Goal: Task Accomplishment & Management: Use online tool/utility

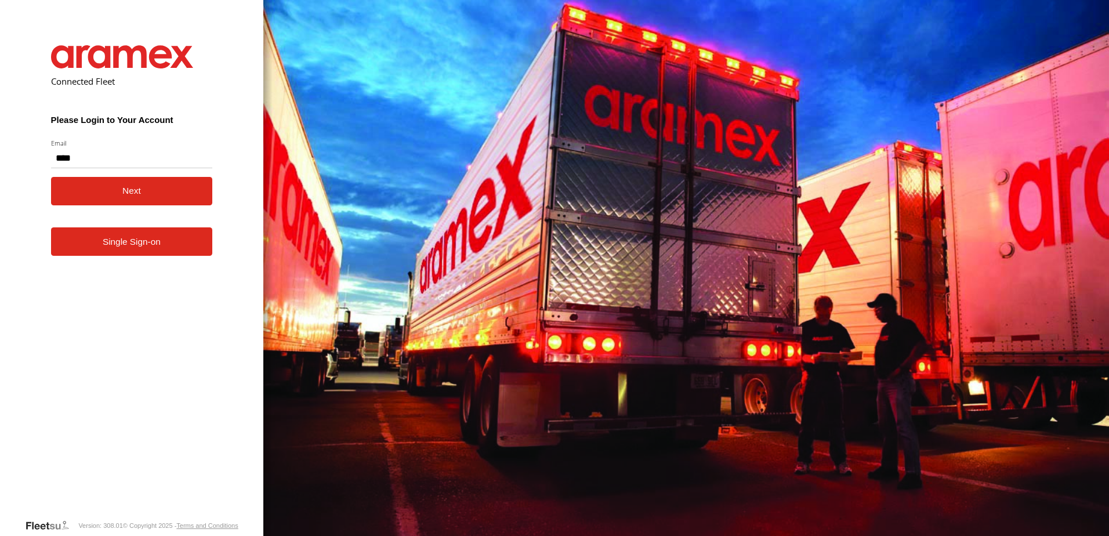
type input "**********"
click at [107, 198] on button "Next" at bounding box center [132, 191] width 162 height 28
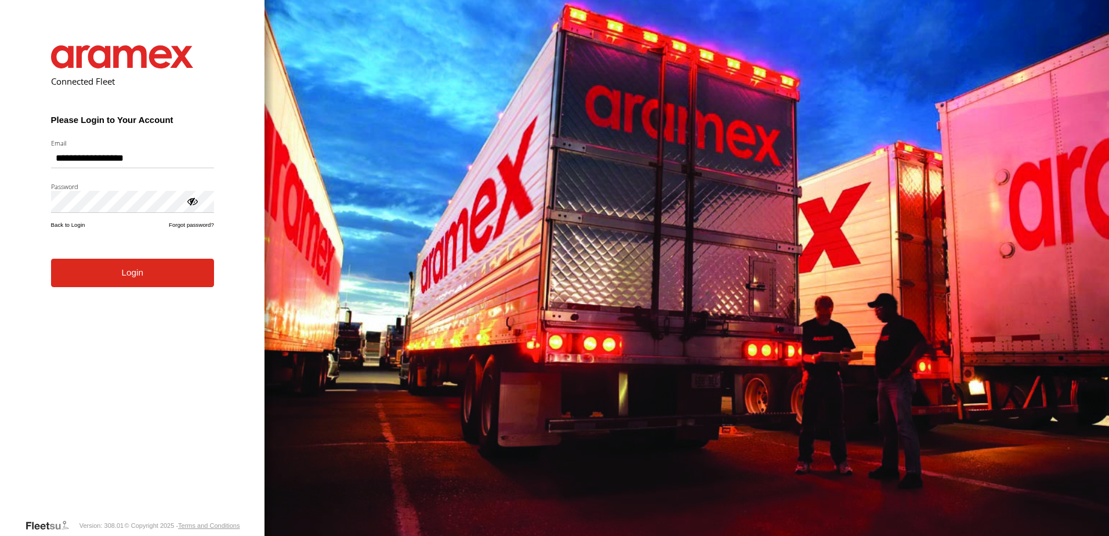
click at [121, 289] on form "**********" at bounding box center [133, 273] width 198 height 491
click at [128, 277] on button "Login" at bounding box center [132, 273] width 163 height 28
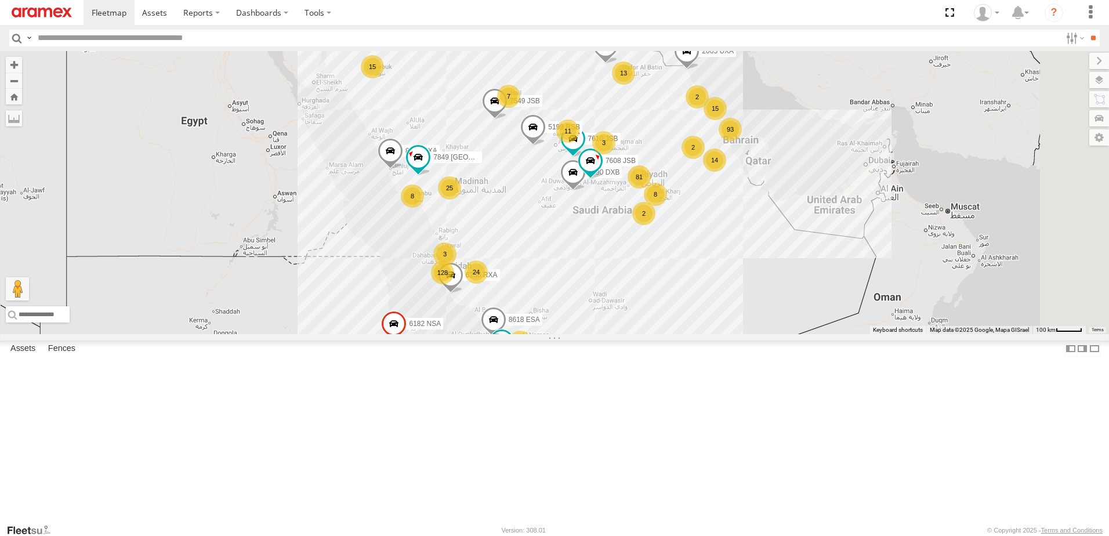
click at [1061, 48] on header "Search Query Asset ID Asset Label Registration Manufacturer Model VIN Job ID" at bounding box center [554, 38] width 1109 height 26
click at [1072, 31] on label at bounding box center [1073, 38] width 25 height 17
click at [1064, 43] on label at bounding box center [1073, 38] width 25 height 17
click at [236, 15] on label "Dashboards" at bounding box center [262, 12] width 68 height 25
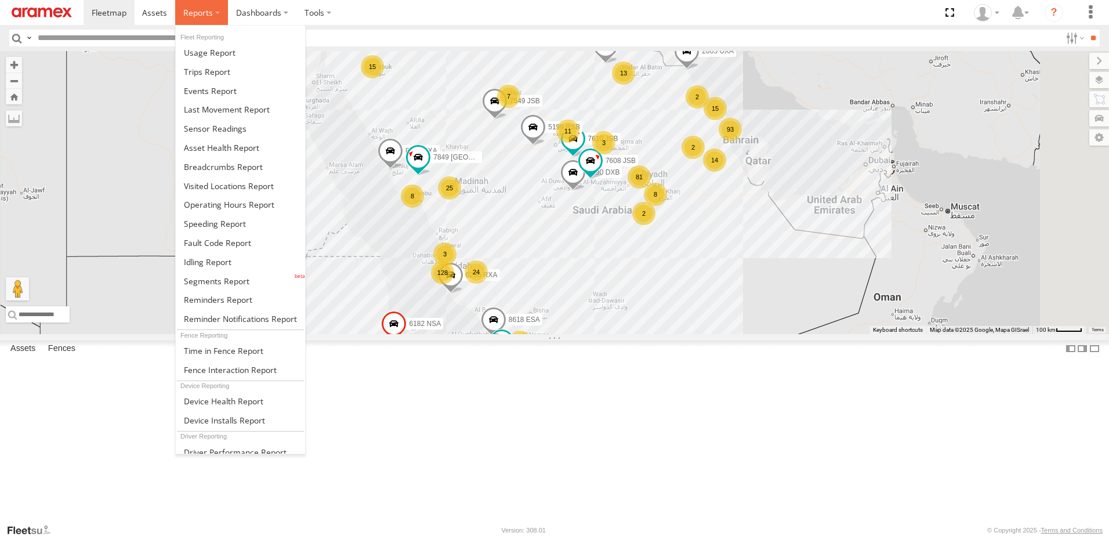
click at [188, 10] on span at bounding box center [198, 12] width 30 height 11
click at [234, 169] on span at bounding box center [223, 166] width 79 height 11
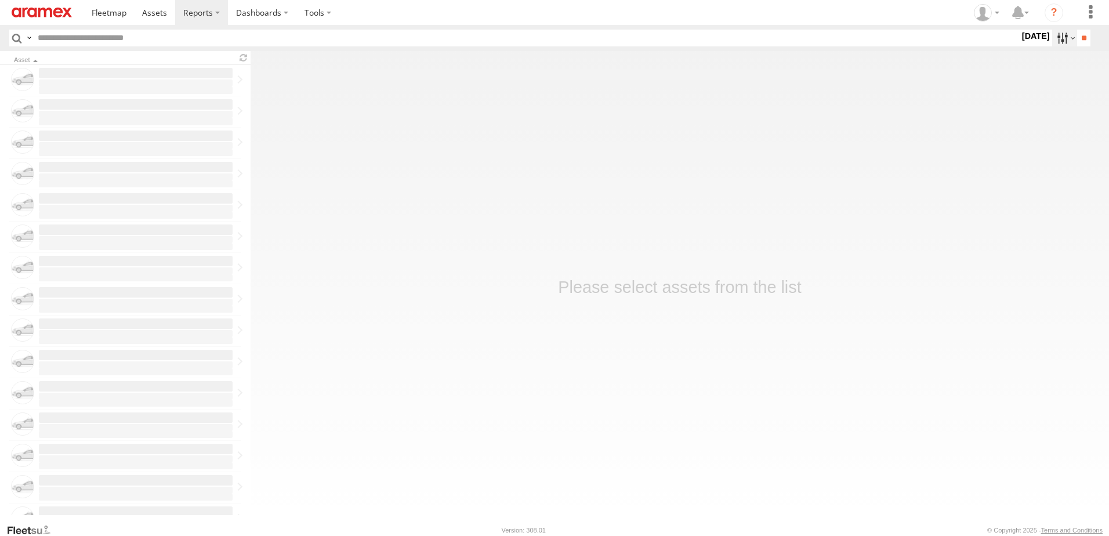
click at [1059, 38] on label at bounding box center [1064, 38] width 25 height 17
click at [0, 0] on label at bounding box center [0, 0] width 0 height 0
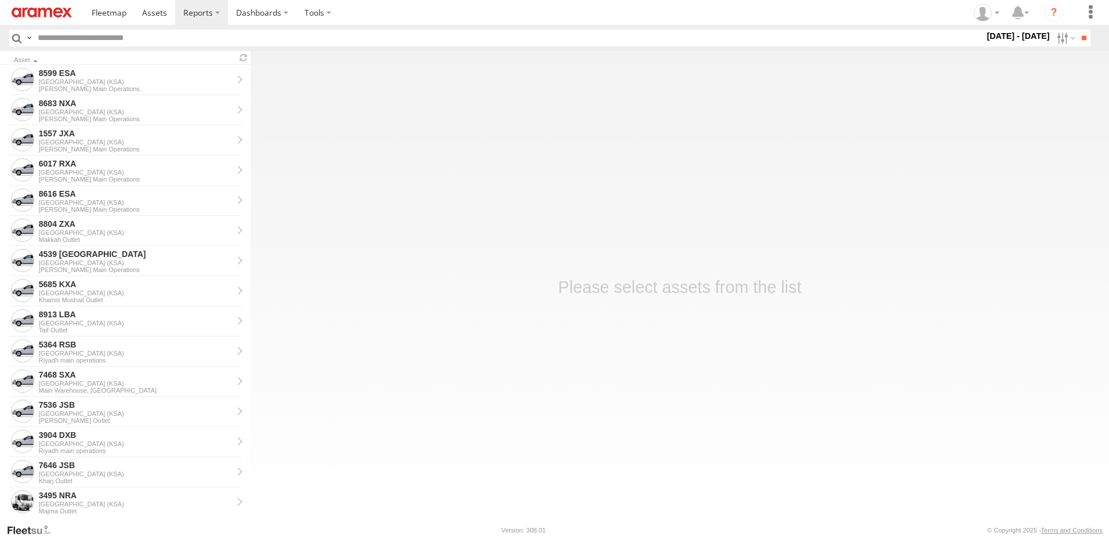
click at [137, 35] on input "text" at bounding box center [508, 38] width 951 height 17
paste input "********"
type input "********"
click at [1087, 41] on input "**" at bounding box center [1083, 38] width 13 height 17
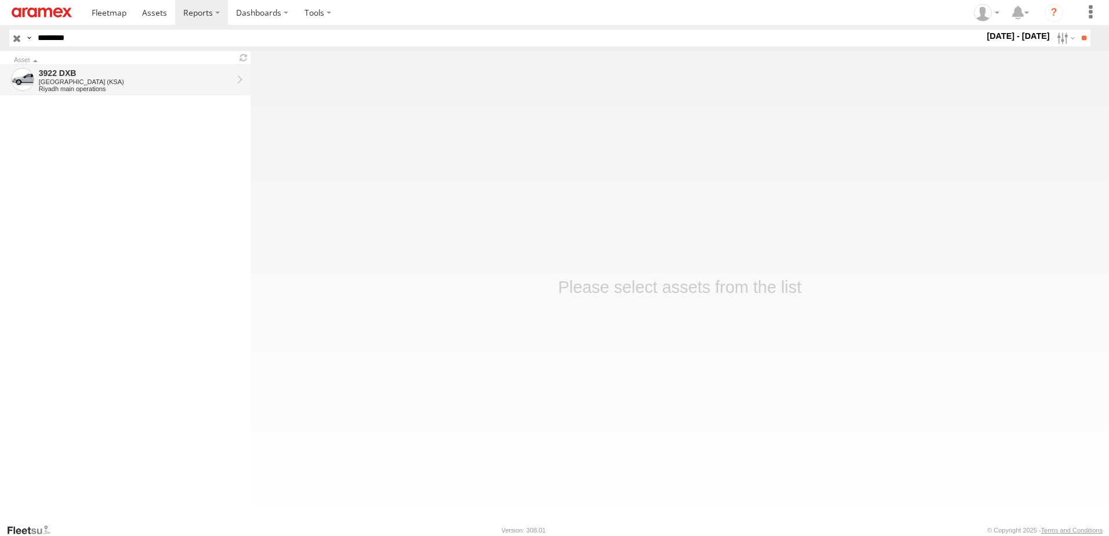
click at [132, 75] on div "3922 DXB" at bounding box center [136, 73] width 194 height 10
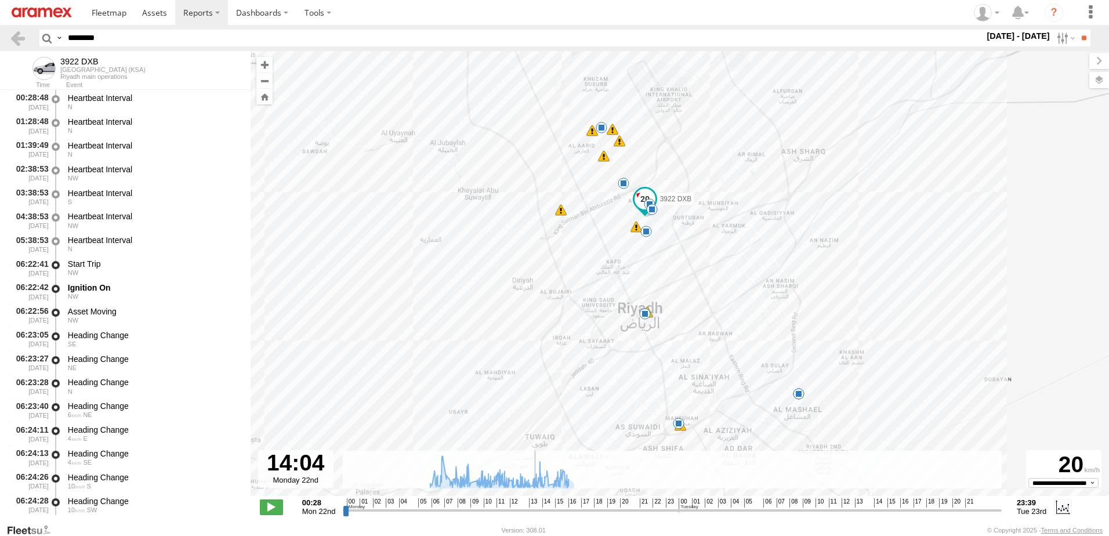
drag, startPoint x: 519, startPoint y: 511, endPoint x: 533, endPoint y: 511, distance: 14.5
click at [533, 511] on input "range" at bounding box center [672, 509] width 659 height 11
drag, startPoint x: 533, startPoint y: 510, endPoint x: 471, endPoint y: 507, distance: 62.1
click at [471, 507] on input "range" at bounding box center [672, 509] width 659 height 11
click at [273, 504] on span at bounding box center [271, 506] width 23 height 15
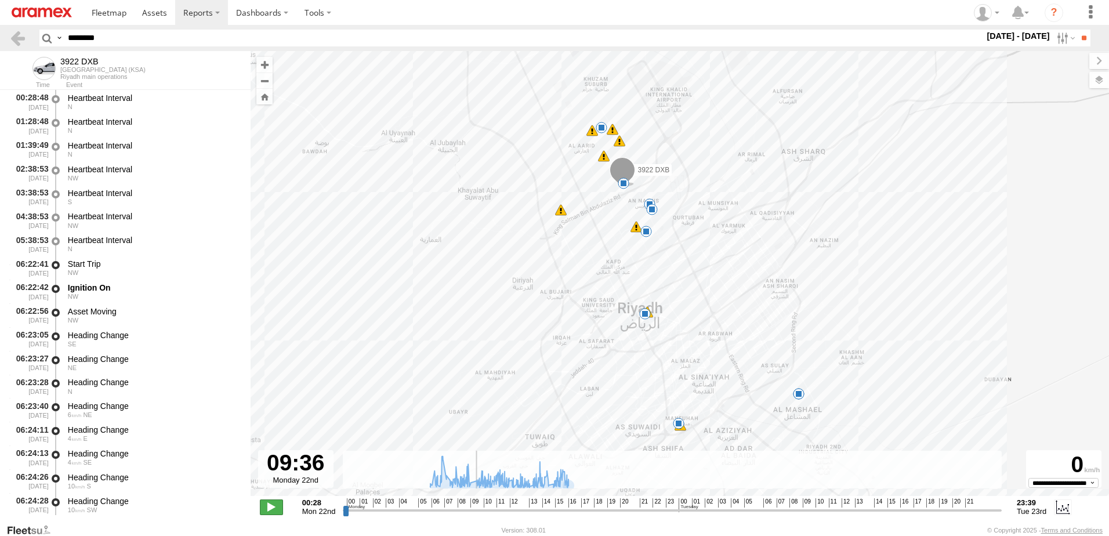
click at [273, 504] on span at bounding box center [271, 506] width 23 height 15
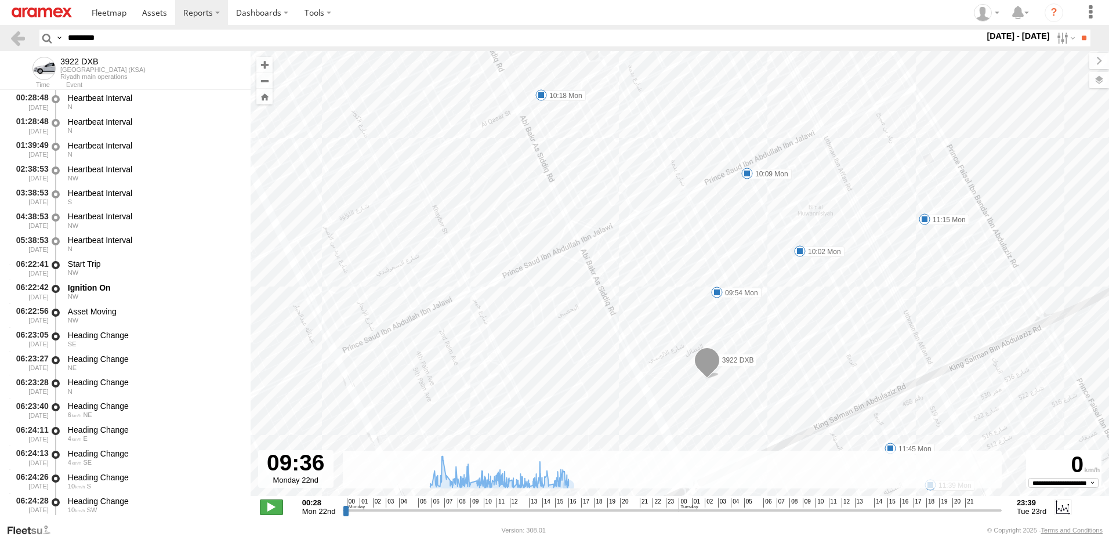
click at [280, 509] on span at bounding box center [271, 506] width 23 height 15
type input "**********"
click at [280, 509] on span at bounding box center [271, 506] width 23 height 15
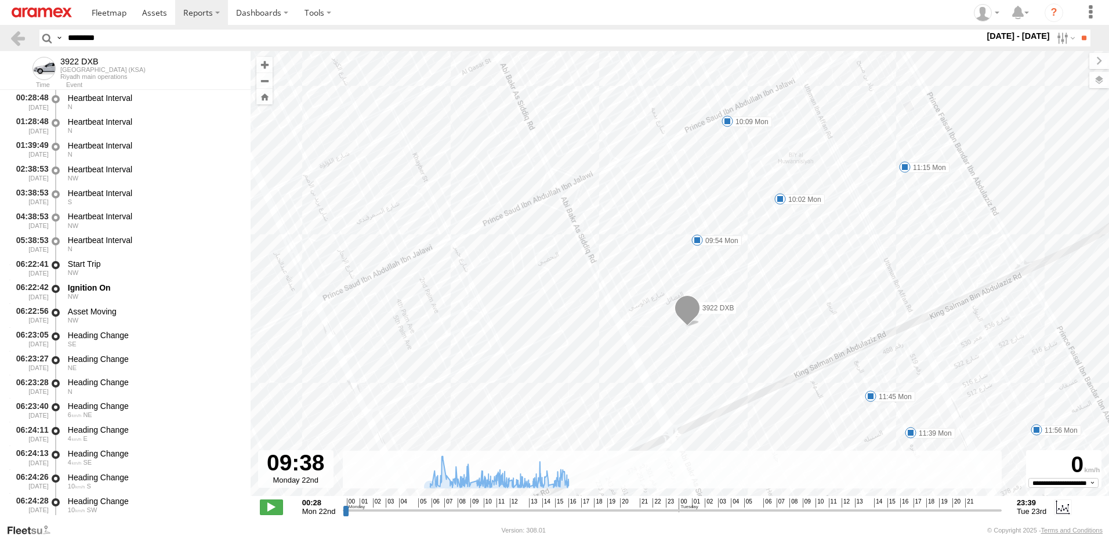
click at [732, 320] on div "3922 DXB 07:00 Mon 07:05 Mon 08:07 Mon 08:49 Mon 10:48 Mon 10:56 Mon 11:00 Mon …" at bounding box center [679, 279] width 858 height 457
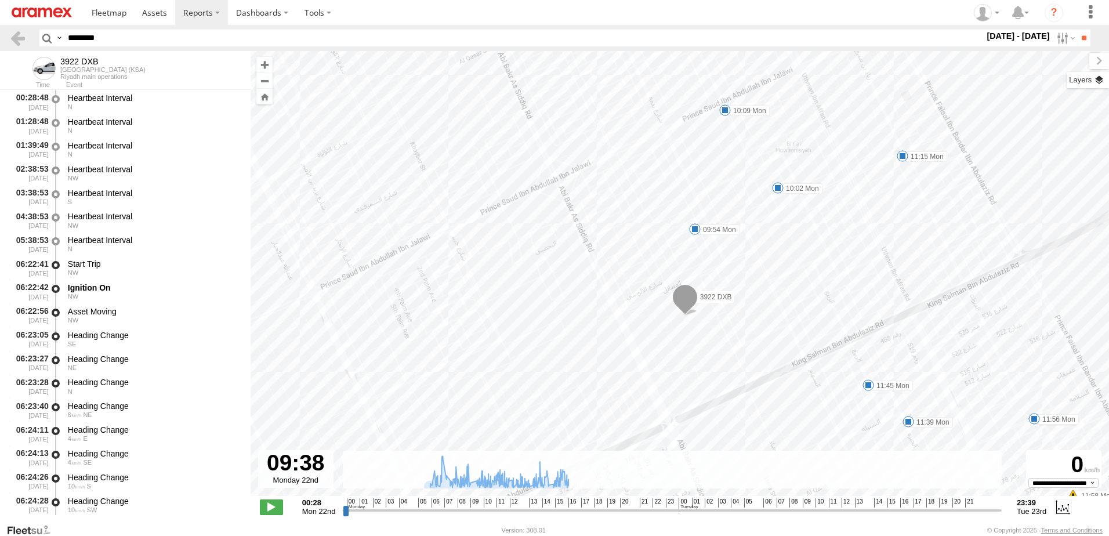
click at [1104, 77] on label at bounding box center [1087, 80] width 42 height 16
click at [0, 0] on span "Basemaps" at bounding box center [0, 0] width 0 height 0
click at [0, 0] on span "Satellite + Roadmap" at bounding box center [0, 0] width 0 height 0
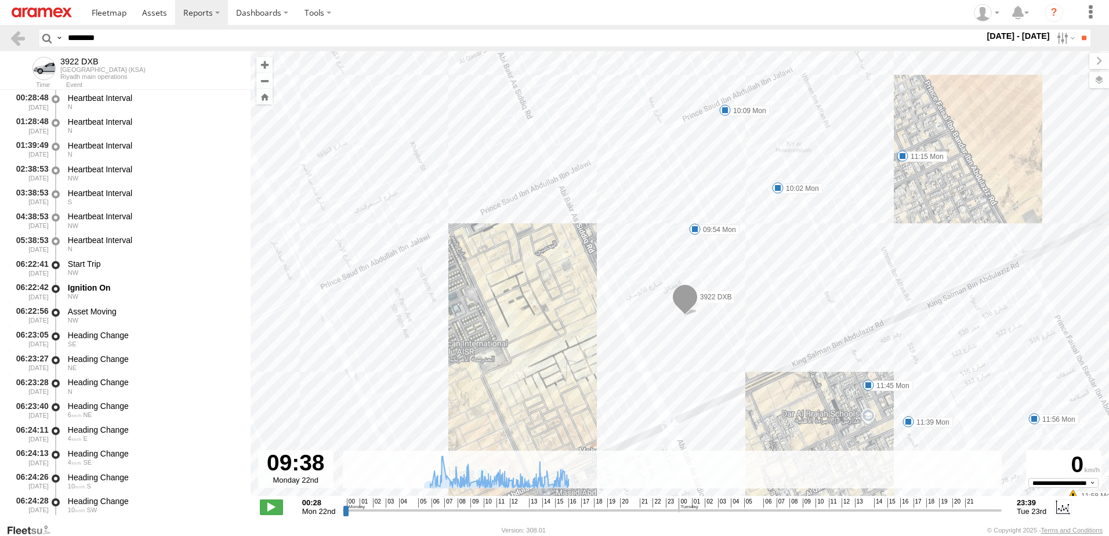
click at [0, 0] on span "Basemaps" at bounding box center [0, 0] width 0 height 0
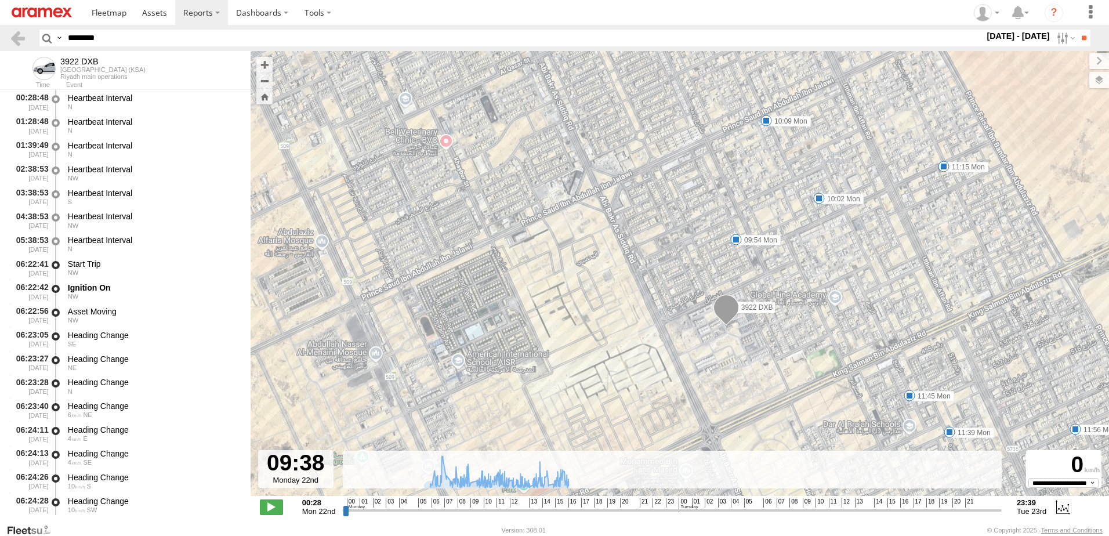
drag, startPoint x: 142, startPoint y: 38, endPoint x: 13, endPoint y: 52, distance: 130.0
click at [46, 43] on div "Search Query Asset ID Asset Label Registration Manufacturer Model VIN Job ID" at bounding box center [557, 38] width 1037 height 17
paste input "text"
type input "********"
click at [1077, 30] on input "**" at bounding box center [1083, 38] width 13 height 17
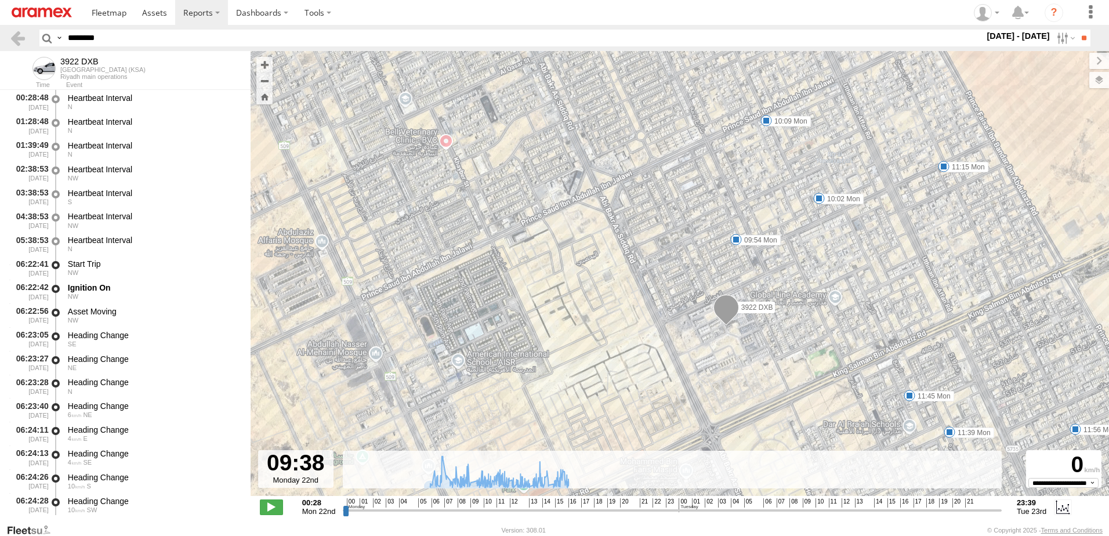
click at [1077, 30] on input "**" at bounding box center [1083, 38] width 13 height 17
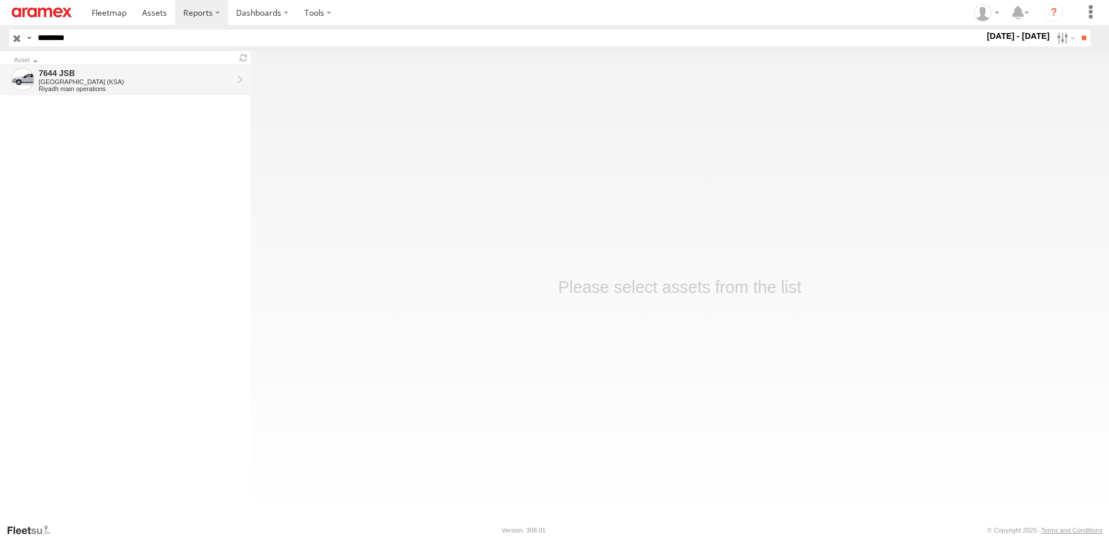
click at [140, 74] on div "7644 JSB" at bounding box center [136, 73] width 194 height 10
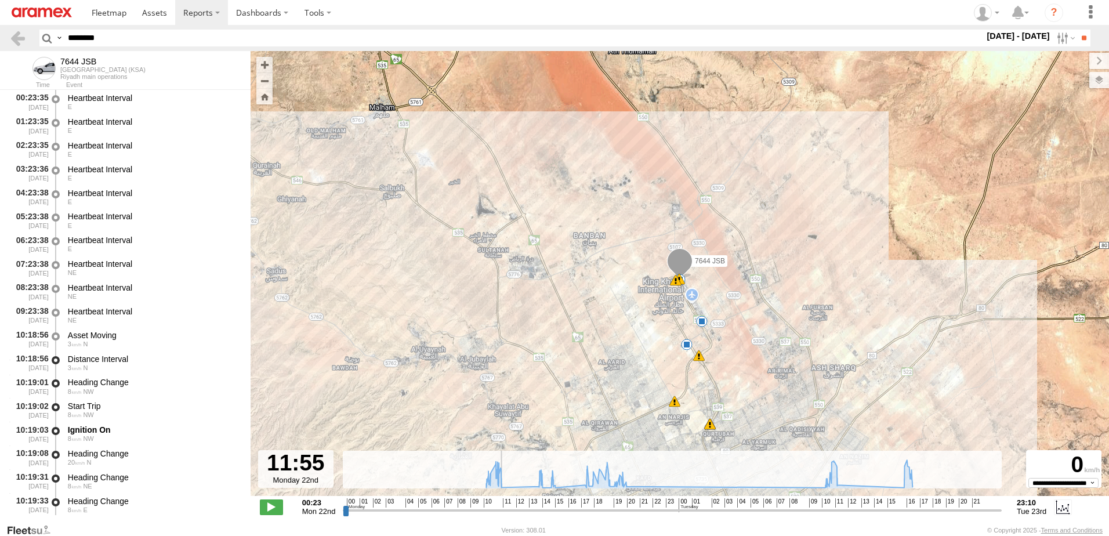
drag, startPoint x: 497, startPoint y: 507, endPoint x: 506, endPoint y: 510, distance: 9.9
click at [506, 510] on input "range" at bounding box center [672, 509] width 659 height 11
click at [277, 506] on span at bounding box center [271, 506] width 23 height 15
drag, startPoint x: 507, startPoint y: 511, endPoint x: 517, endPoint y: 511, distance: 9.9
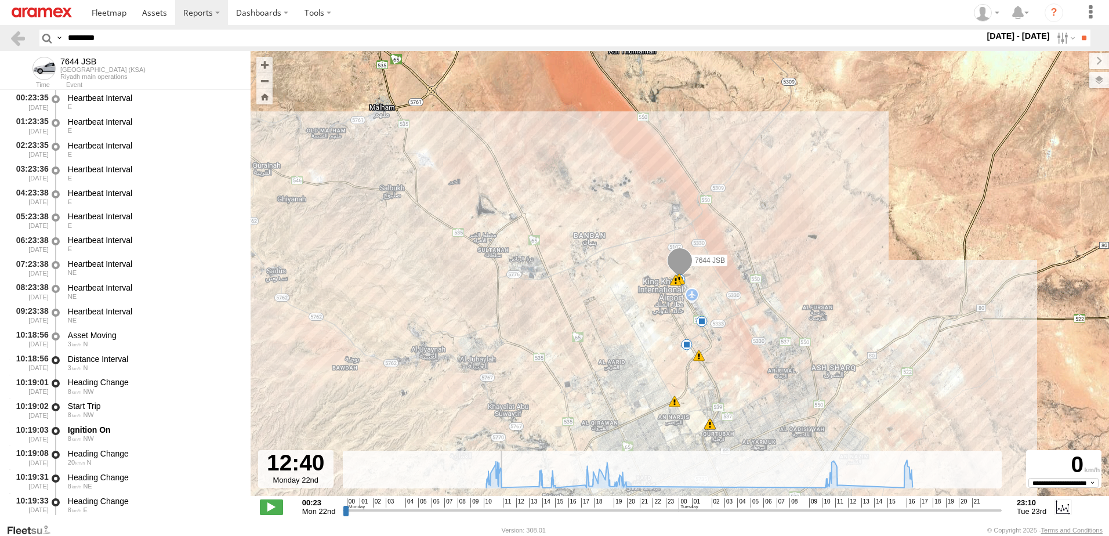
type input "**********"
click at [517, 511] on input "range" at bounding box center [672, 509] width 659 height 11
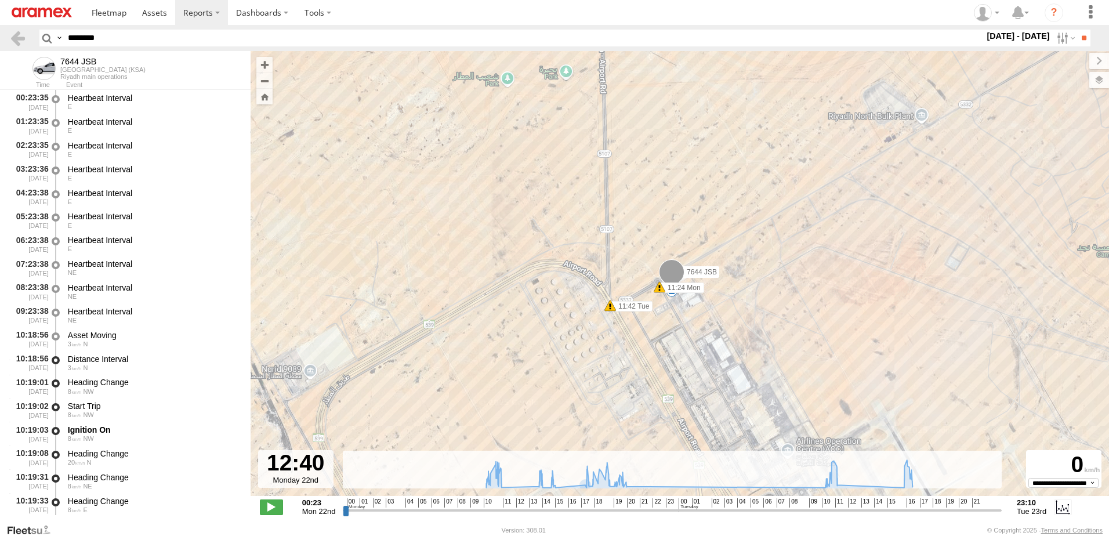
drag, startPoint x: 115, startPoint y: 43, endPoint x: 171, endPoint y: 64, distance: 60.2
click at [0, 35] on html at bounding box center [554, 268] width 1109 height 536
paste input "text"
type input "********"
click at [1077, 30] on input "**" at bounding box center [1083, 38] width 13 height 17
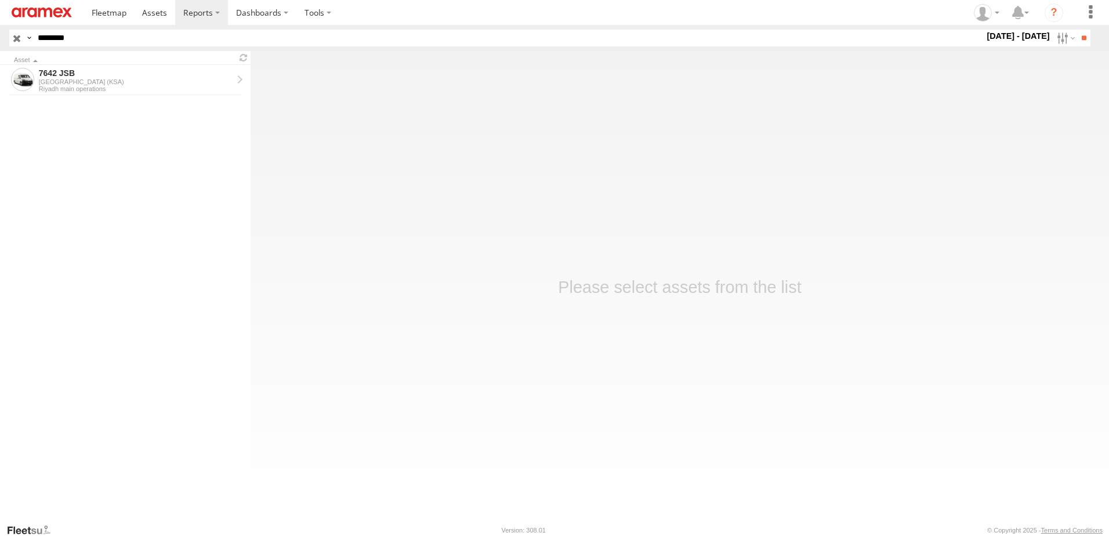
drag, startPoint x: 143, startPoint y: 37, endPoint x: -2, endPoint y: 41, distance: 145.0
click at [0, 41] on html at bounding box center [554, 268] width 1109 height 536
paste input "text"
type input "********"
click at [1077, 30] on input "**" at bounding box center [1083, 38] width 13 height 17
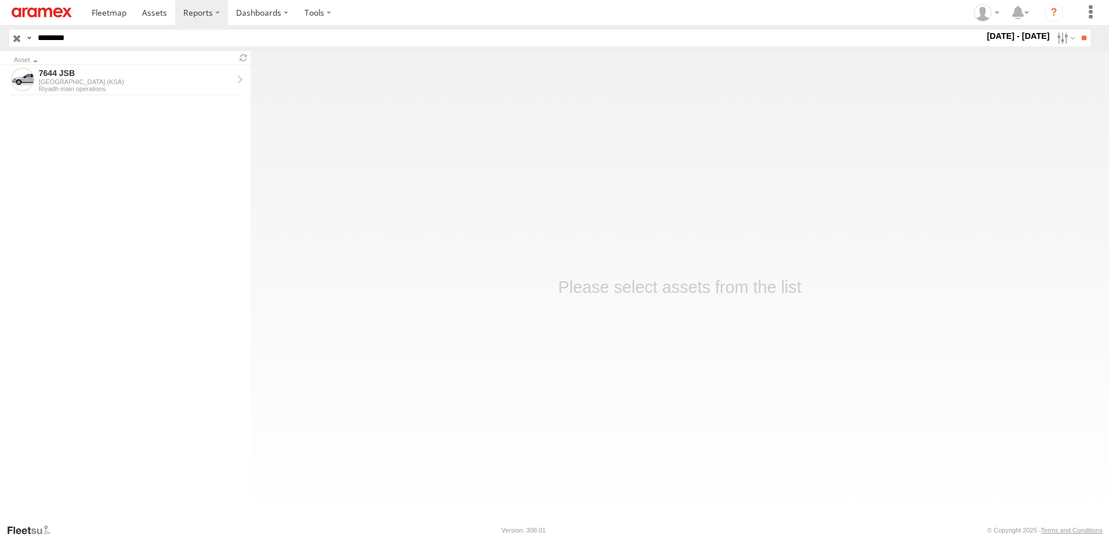
click at [148, 64] on div "Asset" at bounding box center [125, 57] width 250 height 13
click at [146, 73] on div "7644 JSB" at bounding box center [136, 73] width 194 height 10
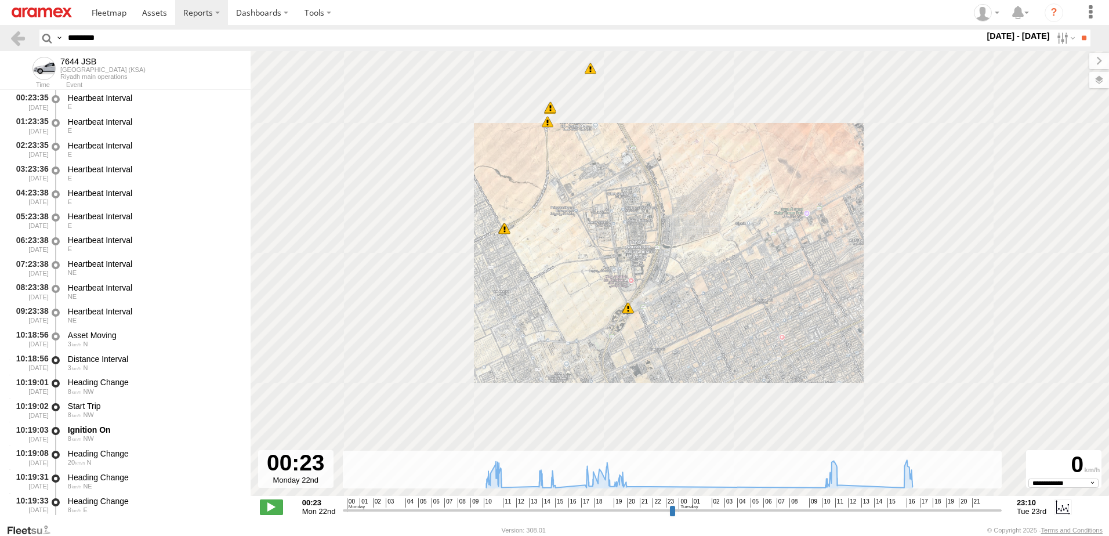
select select "**********"
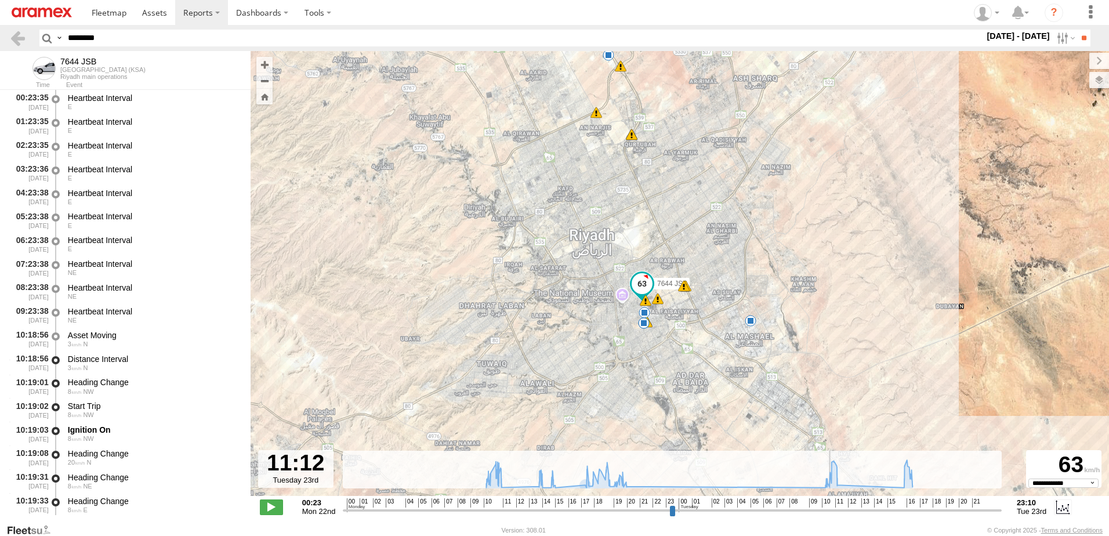
drag, startPoint x: 841, startPoint y: 510, endPoint x: 831, endPoint y: 507, distance: 10.1
click at [831, 507] on input "range" at bounding box center [672, 509] width 659 height 11
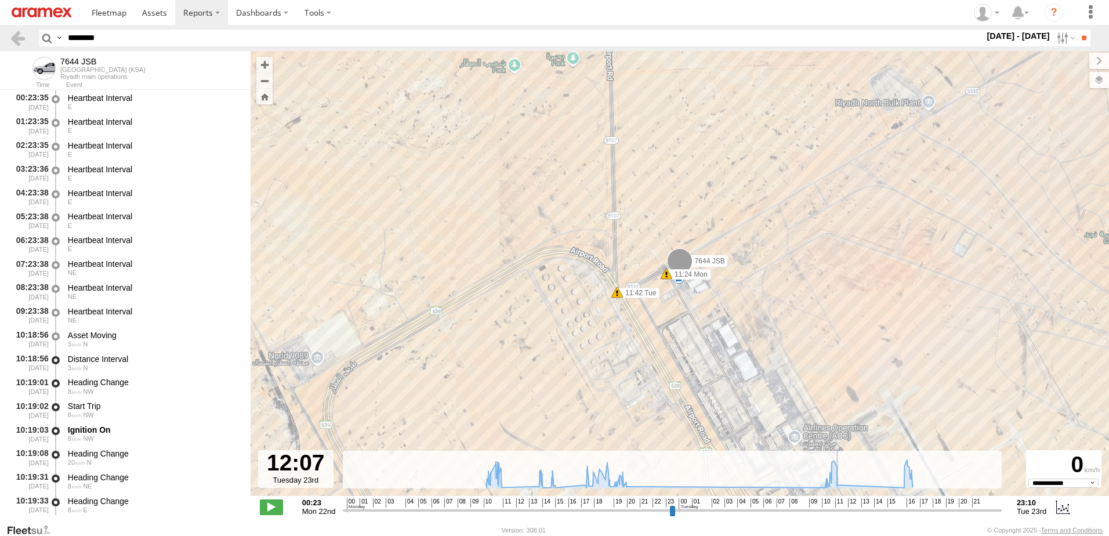
drag, startPoint x: 832, startPoint y: 508, endPoint x: 844, endPoint y: 511, distance: 12.1
click at [844, 511] on input "range" at bounding box center [672, 509] width 659 height 11
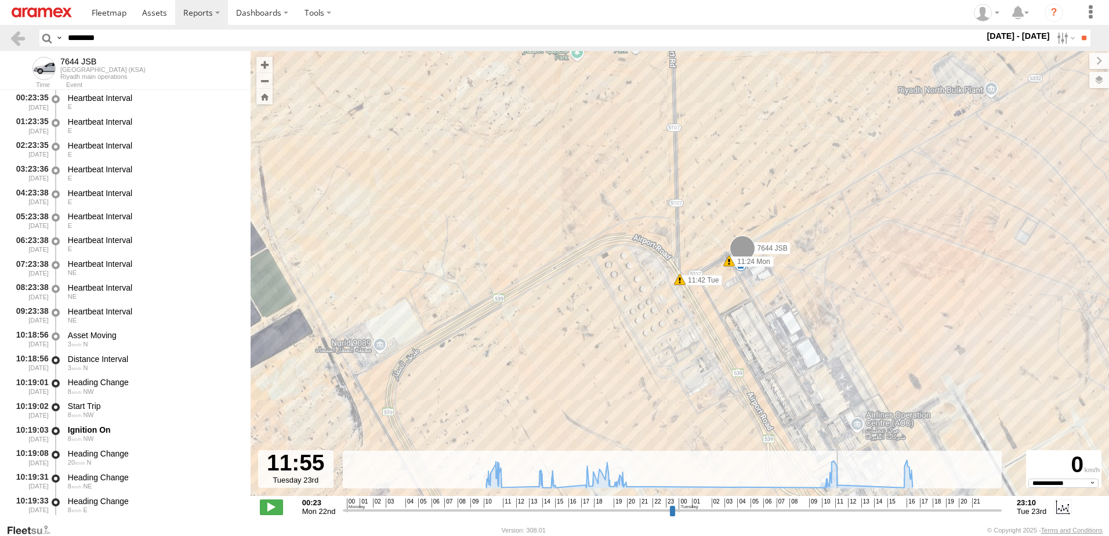
type input "**********"
click at [841, 509] on input "range" at bounding box center [672, 509] width 659 height 11
drag, startPoint x: 42, startPoint y: 34, endPoint x: 16, endPoint y: 34, distance: 26.1
click at [16, 34] on header "Search Query Asset ID Asset Label Registration Manufacturer Model VIN Job ID" at bounding box center [554, 38] width 1109 height 26
paste input "text"
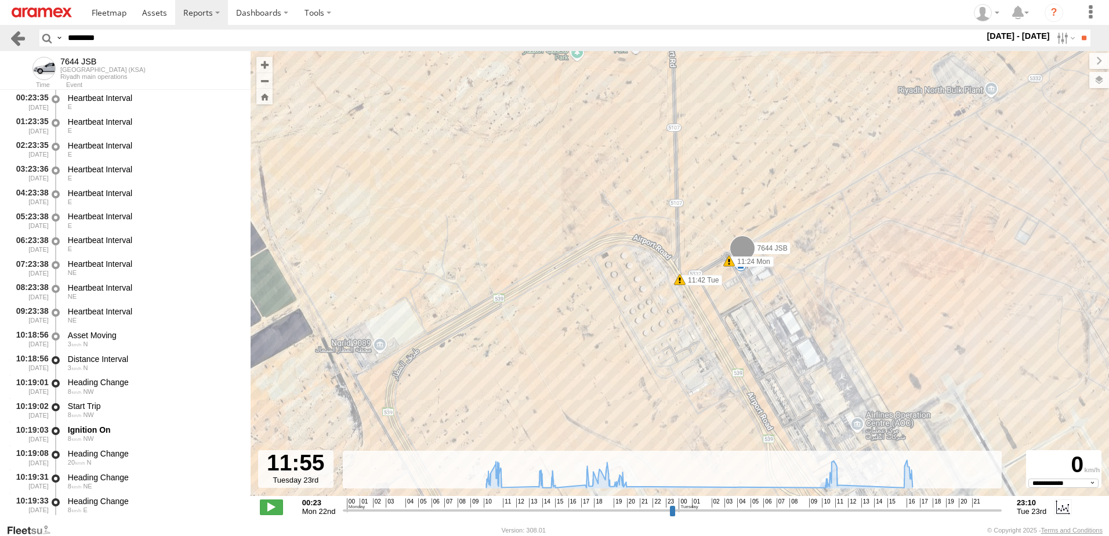
type input "********"
click at [1077, 30] on input "**" at bounding box center [1083, 38] width 13 height 17
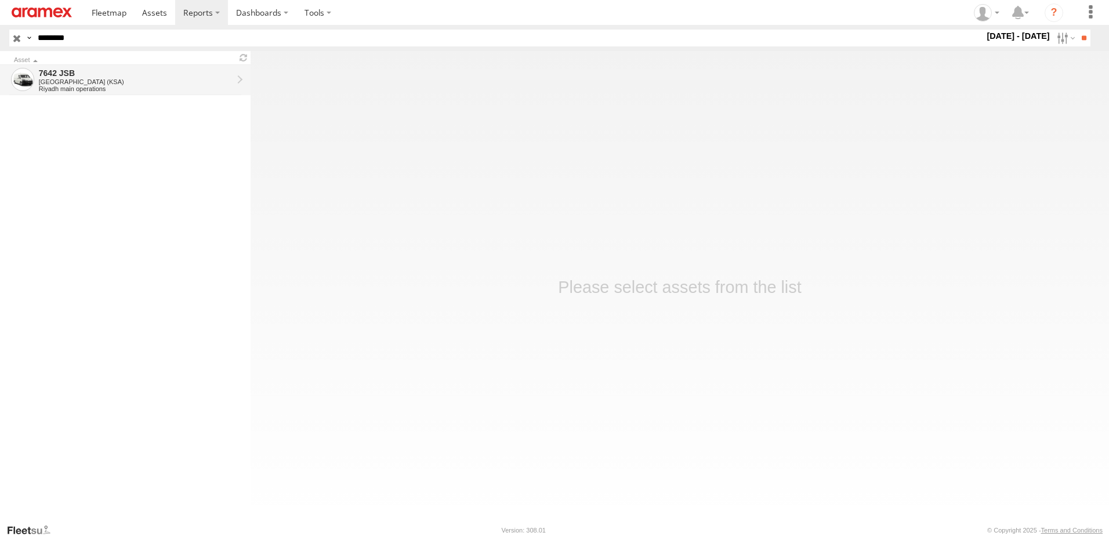
click at [96, 73] on div "7642 JSB" at bounding box center [136, 73] width 194 height 10
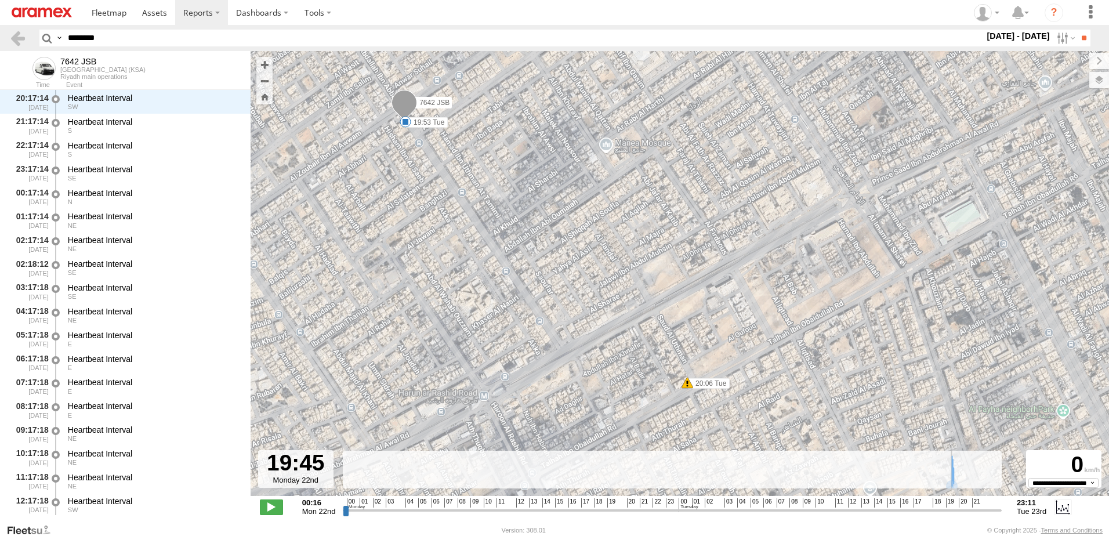
drag, startPoint x: 605, startPoint y: 512, endPoint x: 616, endPoint y: 514, distance: 11.8
click at [616, 514] on input "range" at bounding box center [672, 509] width 659 height 11
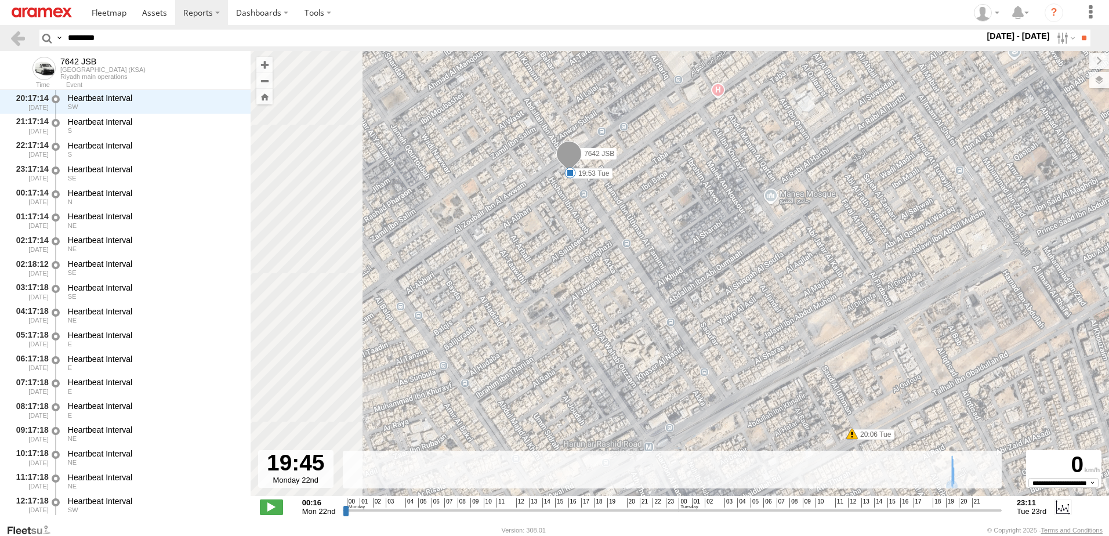
drag, startPoint x: 524, startPoint y: 275, endPoint x: 673, endPoint y: 299, distance: 150.3
click at [693, 329] on div "7642 JSB 19:53 Tue 20:06 Tue" at bounding box center [679, 279] width 858 height 457
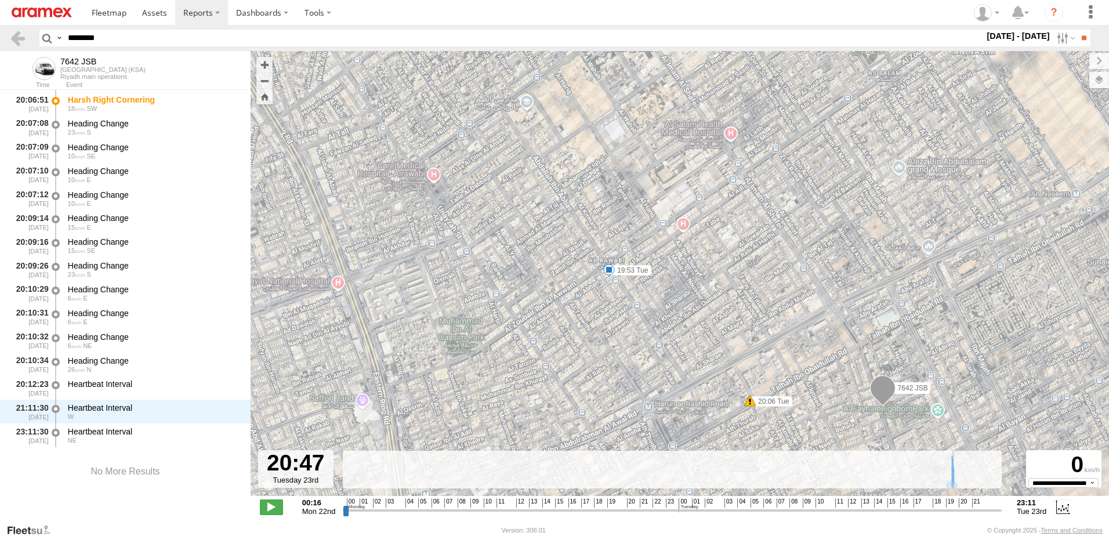
scroll to position [1680, 0]
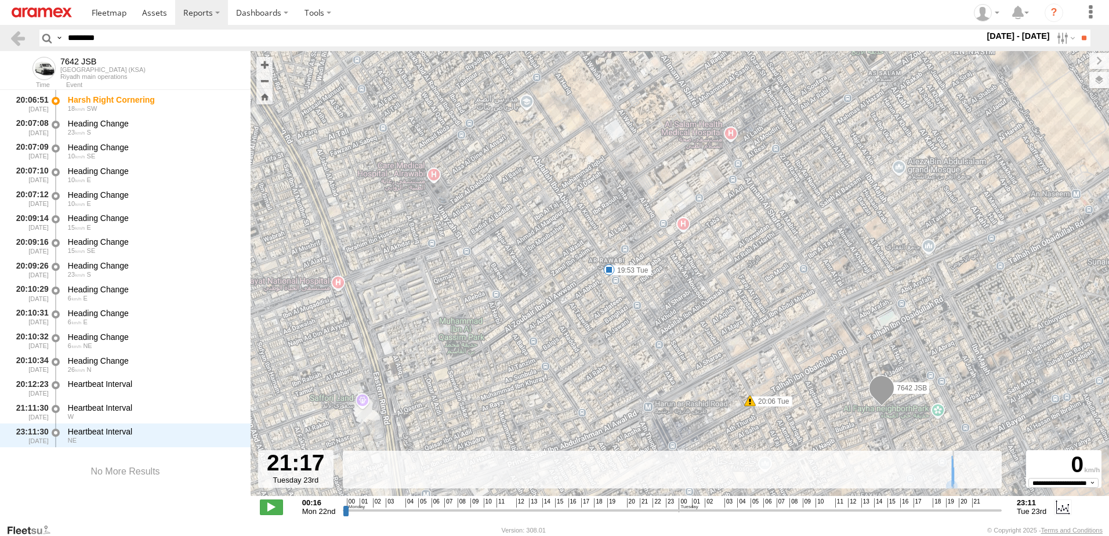
drag, startPoint x: 615, startPoint y: 510, endPoint x: 971, endPoint y: 499, distance: 356.7
click at [971, 504] on input "range" at bounding box center [672, 509] width 659 height 11
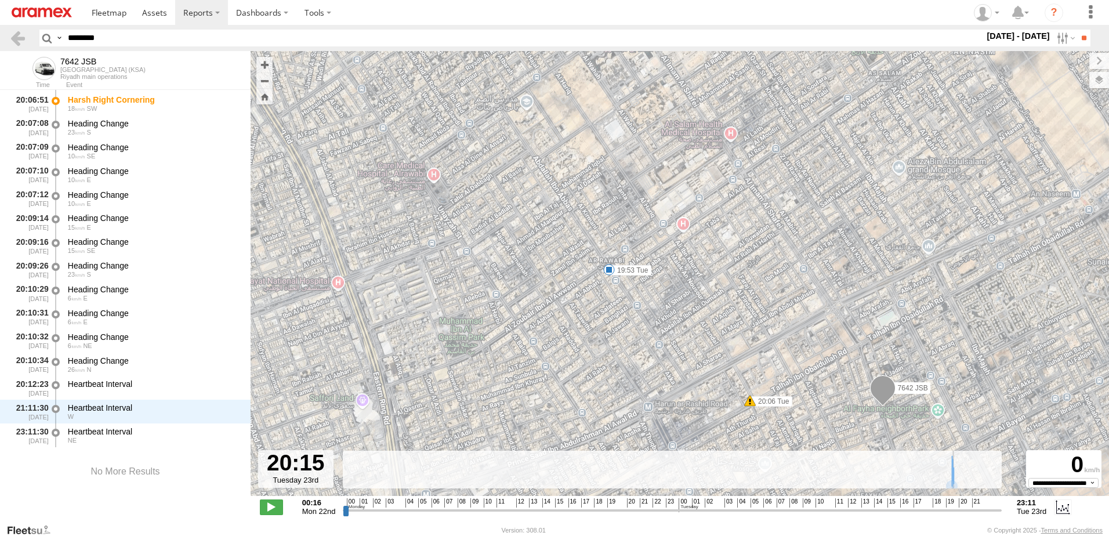
drag, startPoint x: 971, startPoint y: 507, endPoint x: 957, endPoint y: 521, distance: 20.5
click at [957, 515] on input "range" at bounding box center [672, 509] width 659 height 11
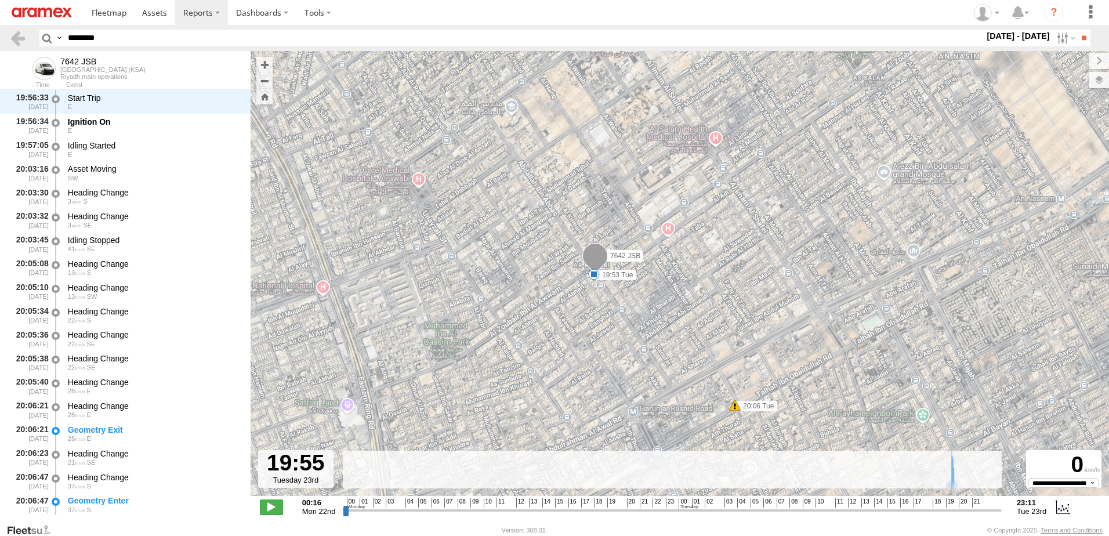
scroll to position [1185, 0]
drag, startPoint x: 956, startPoint y: 512, endPoint x: 948, endPoint y: 508, distance: 8.6
click at [948, 508] on input "range" at bounding box center [672, 509] width 659 height 11
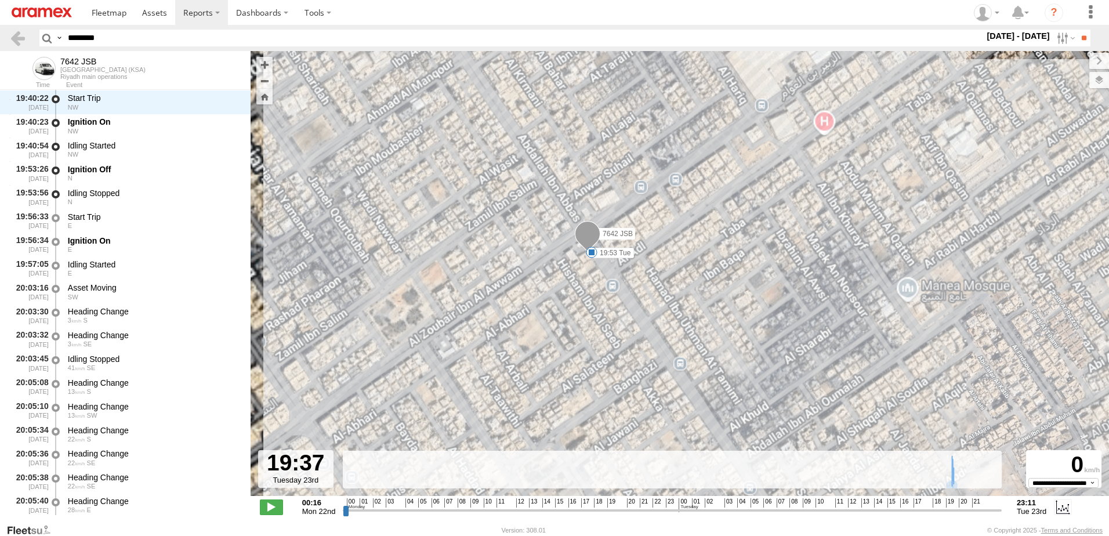
drag, startPoint x: 572, startPoint y: 256, endPoint x: 665, endPoint y: 279, distance: 95.6
click at [665, 279] on div "7642 JSB 19:53 Tue 20:06 Tue" at bounding box center [679, 279] width 858 height 457
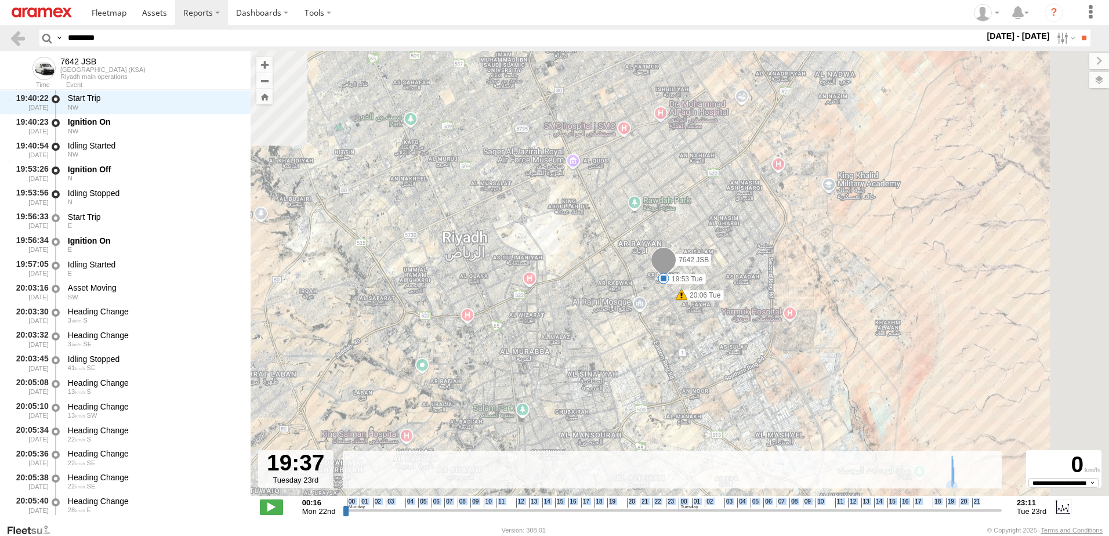
drag, startPoint x: 576, startPoint y: 502, endPoint x: 456, endPoint y: 505, distance: 120.1
click at [457, 505] on div "Created with Highcharts 6.0.7 Highcharts.com 00 01 02 03 04 05 06 07 08 09 10 1…" at bounding box center [672, 506] width 659 height 17
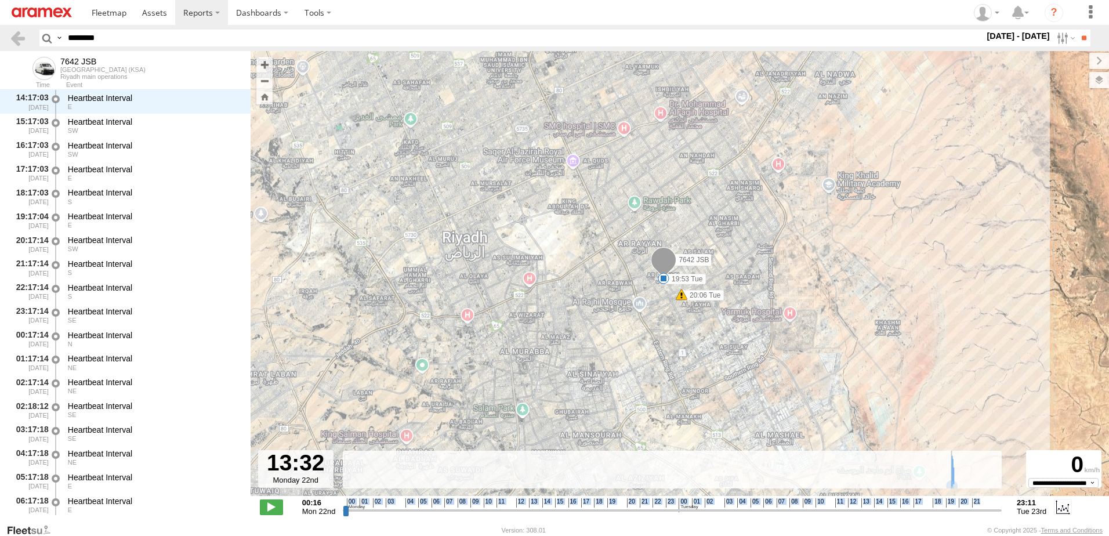
drag, startPoint x: 456, startPoint y: 505, endPoint x: 558, endPoint y: 503, distance: 101.5
type input "**********"
click at [544, 509] on input "range" at bounding box center [672, 509] width 659 height 11
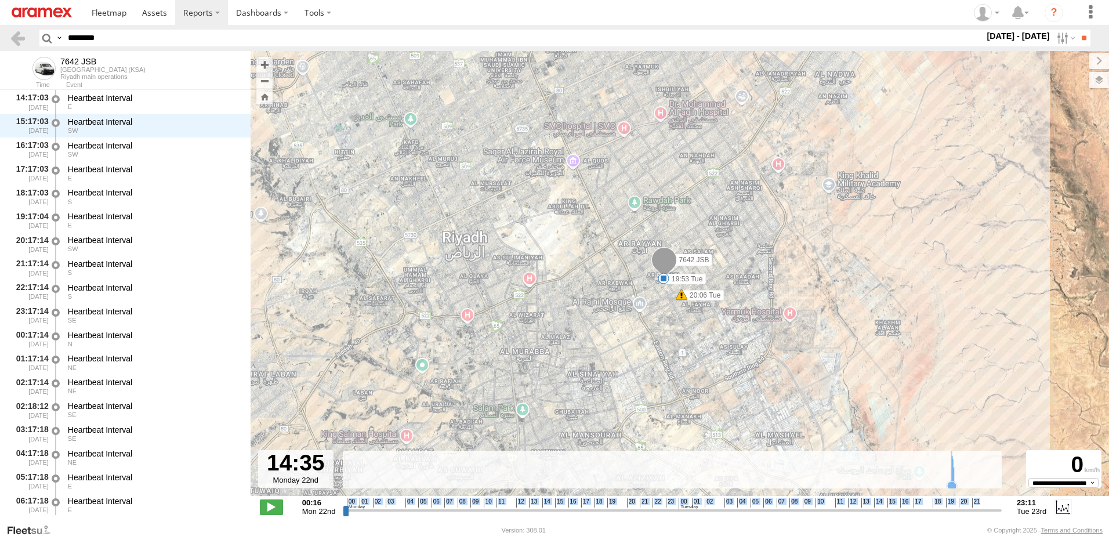
scroll to position [379, 0]
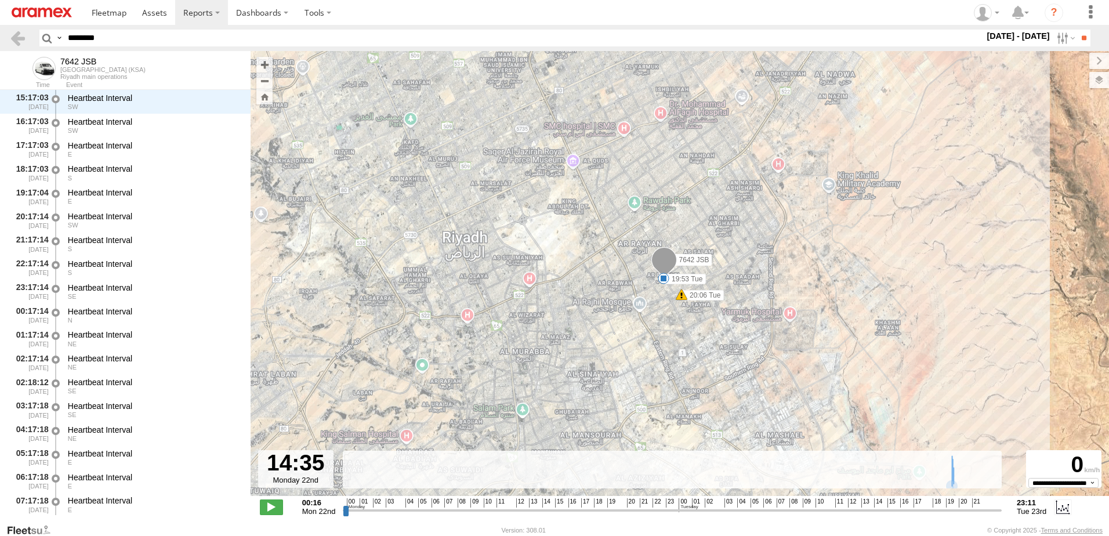
drag, startPoint x: 9, startPoint y: 32, endPoint x: 0, endPoint y: 32, distance: 8.7
click at [0, 32] on header "Search Query Asset ID Asset Label Registration Manufacturer Model VIN Job ID" at bounding box center [554, 38] width 1109 height 26
paste input "text"
type input "********"
click at [1077, 30] on input "**" at bounding box center [1083, 38] width 13 height 17
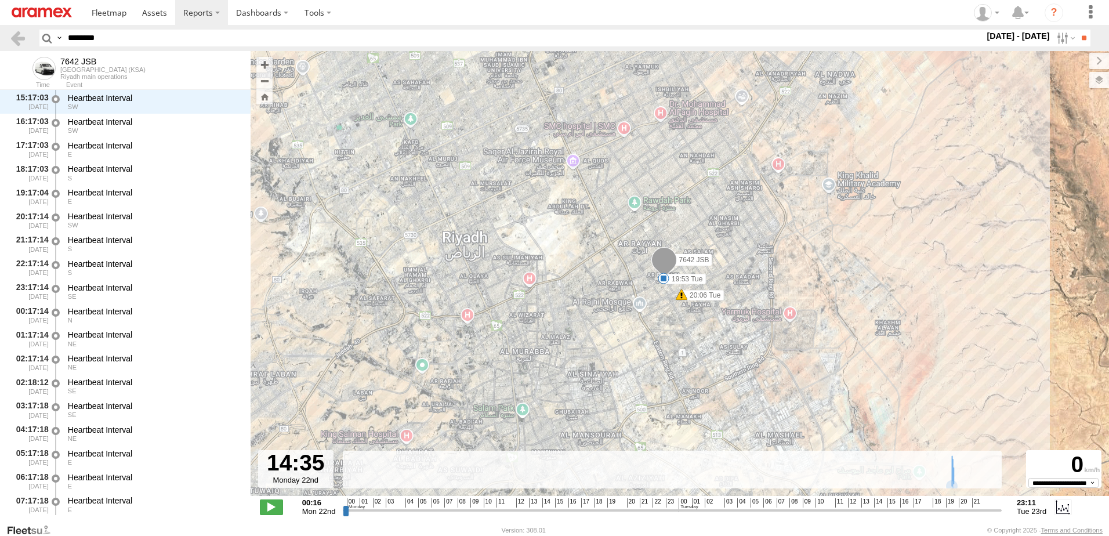
click at [1077, 30] on input "**" at bounding box center [1083, 38] width 13 height 17
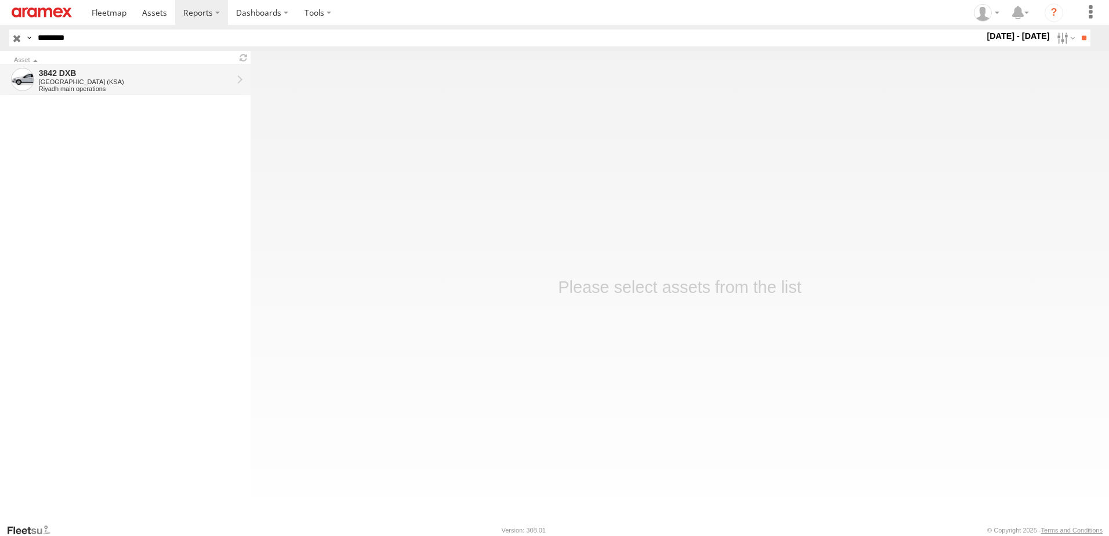
click at [86, 92] on div "Riyadh main operations" at bounding box center [136, 88] width 194 height 7
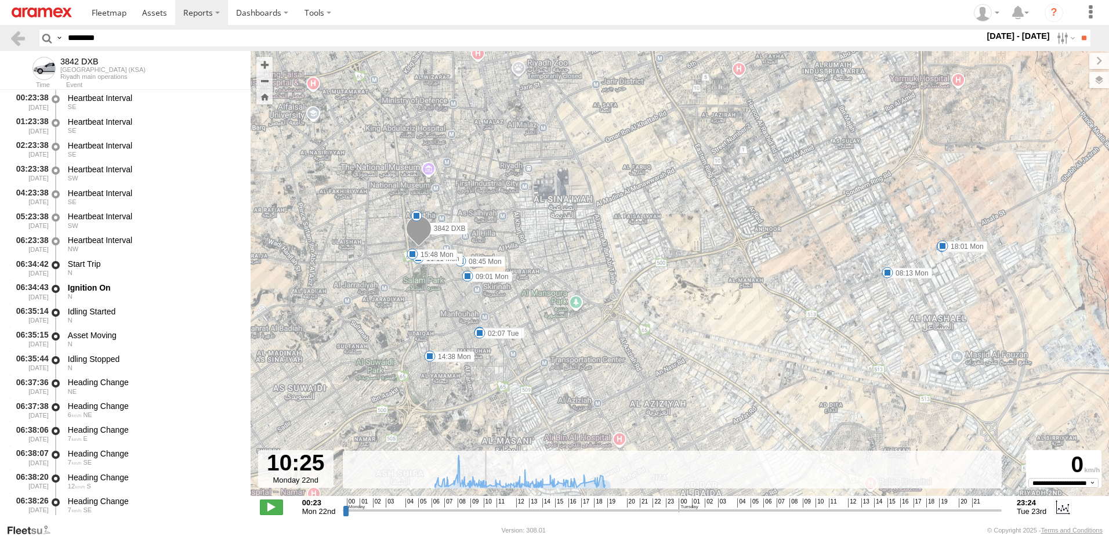
drag, startPoint x: 561, startPoint y: 511, endPoint x: 485, endPoint y: 508, distance: 76.0
click at [485, 508] on input "range" at bounding box center [672, 509] width 659 height 11
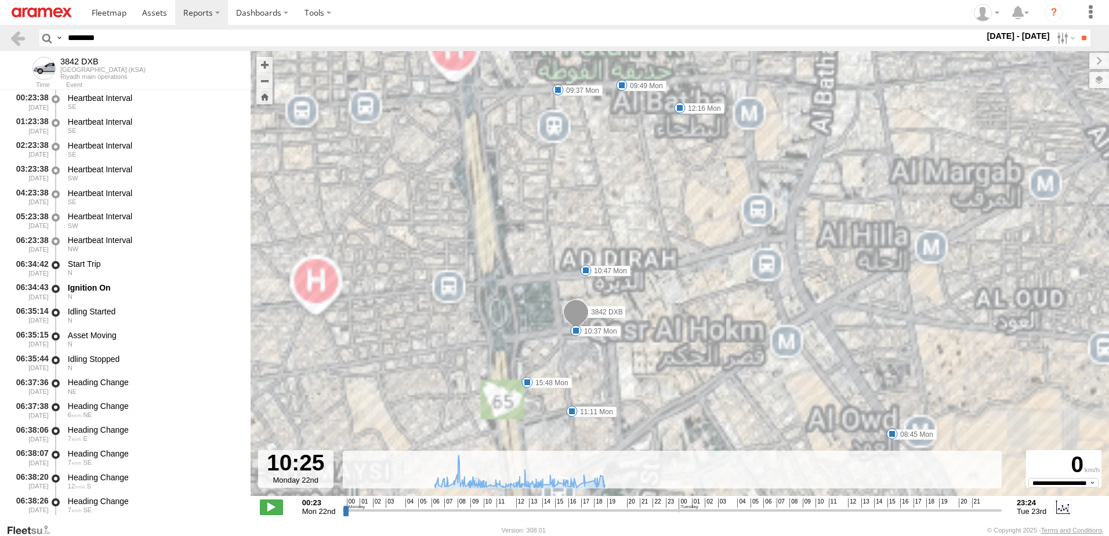
drag, startPoint x: 442, startPoint y: 236, endPoint x: 549, endPoint y: 252, distance: 107.8
click at [549, 252] on div "3842 DXB 07:39 Mon 08:13 Mon 08:45 Mon 09:01 Mon 11:11 Mon 14:38 Mon 15:48 Mon …" at bounding box center [679, 279] width 858 height 457
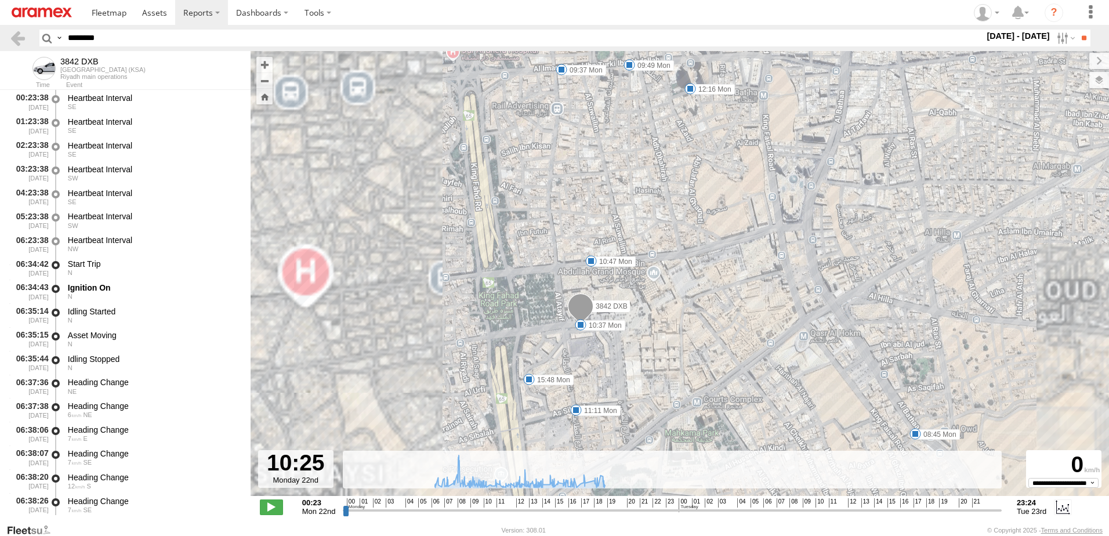
drag, startPoint x: 571, startPoint y: 334, endPoint x: 597, endPoint y: 314, distance: 32.7
click at [586, 319] on span at bounding box center [581, 325] width 12 height 12
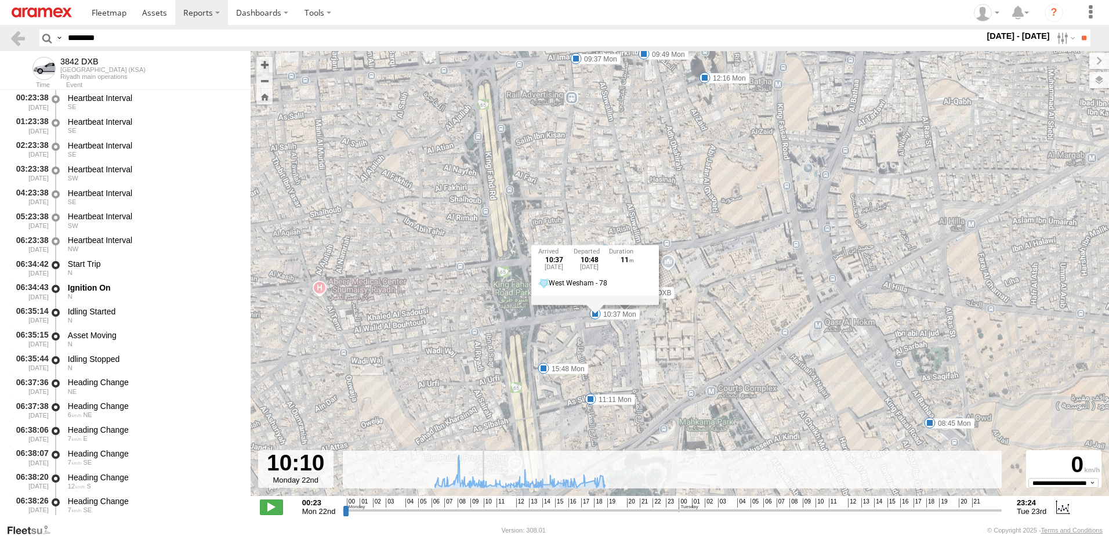
click at [481, 506] on input "range" at bounding box center [672, 509] width 659 height 11
click at [815, 232] on div "3842 DXB 07:39 Mon 08:13 Mon 08:45 Mon 09:01 Mon 11:11 Mon 14:38 Mon 15:48 Mon …" at bounding box center [679, 279] width 858 height 457
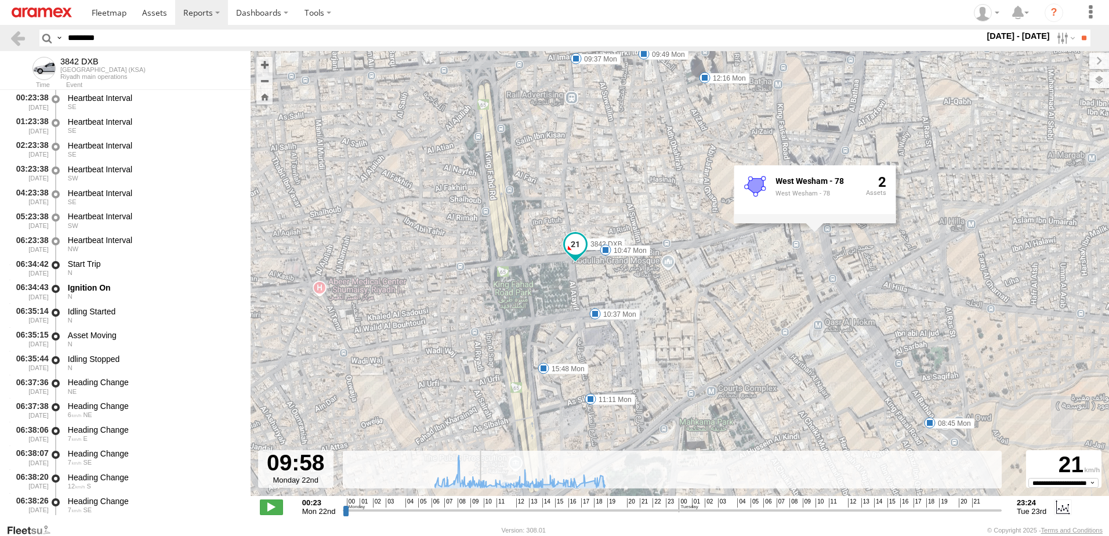
click at [478, 511] on input "range" at bounding box center [672, 509] width 659 height 11
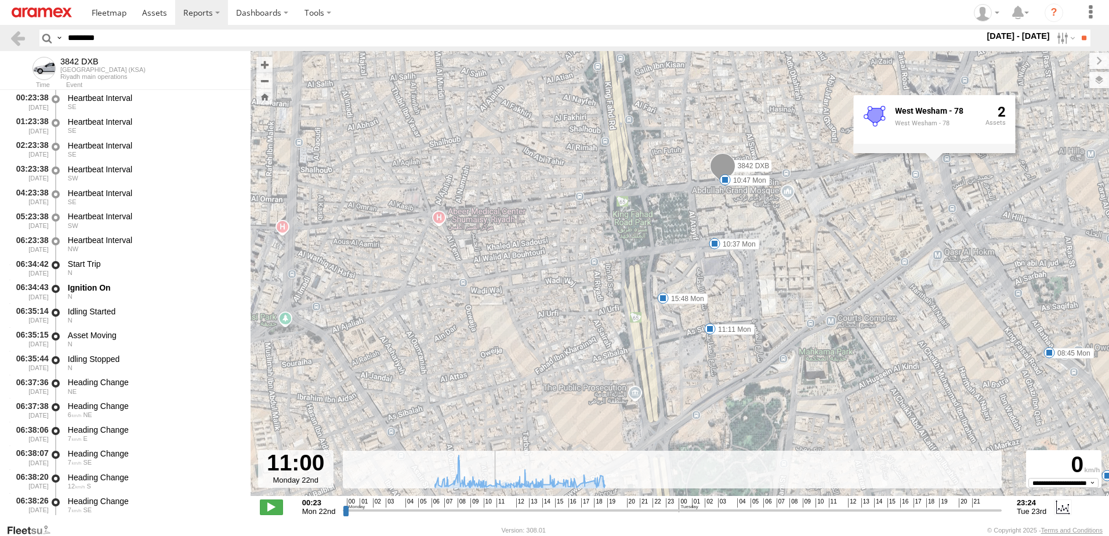
drag, startPoint x: 480, startPoint y: 510, endPoint x: 518, endPoint y: 506, distance: 37.8
click at [496, 515] on input "range" at bounding box center [672, 509] width 659 height 11
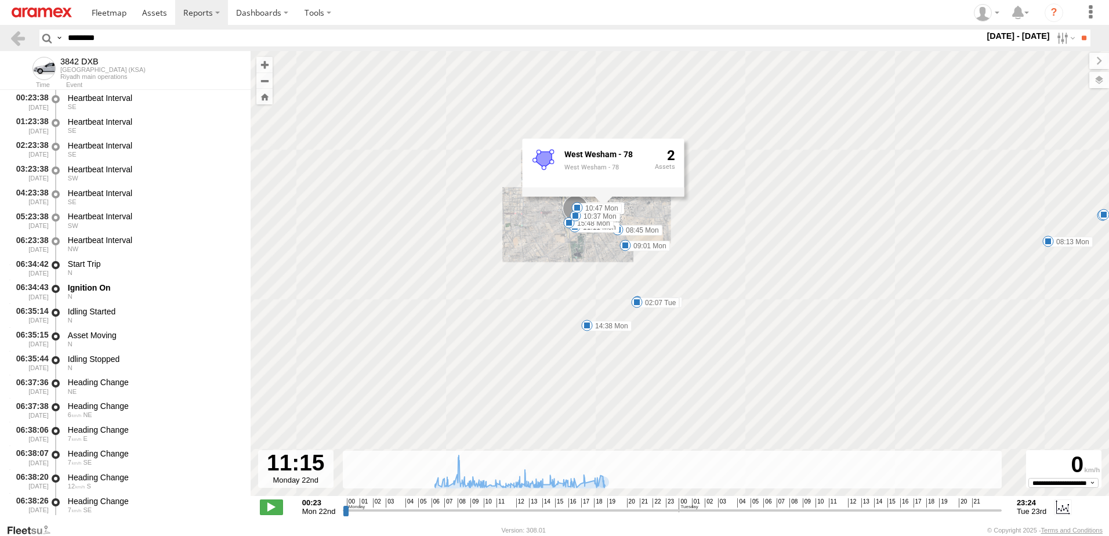
drag, startPoint x: 642, startPoint y: 300, endPoint x: 589, endPoint y: 202, distance: 111.1
click at [599, 104] on div "3842 DXB 07:39 Mon 08:13 Mon 08:45 Mon 09:01 Mon 11:11 Mon 14:38 Mon 15:48 Mon …" at bounding box center [1028, 104] width 858 height 0
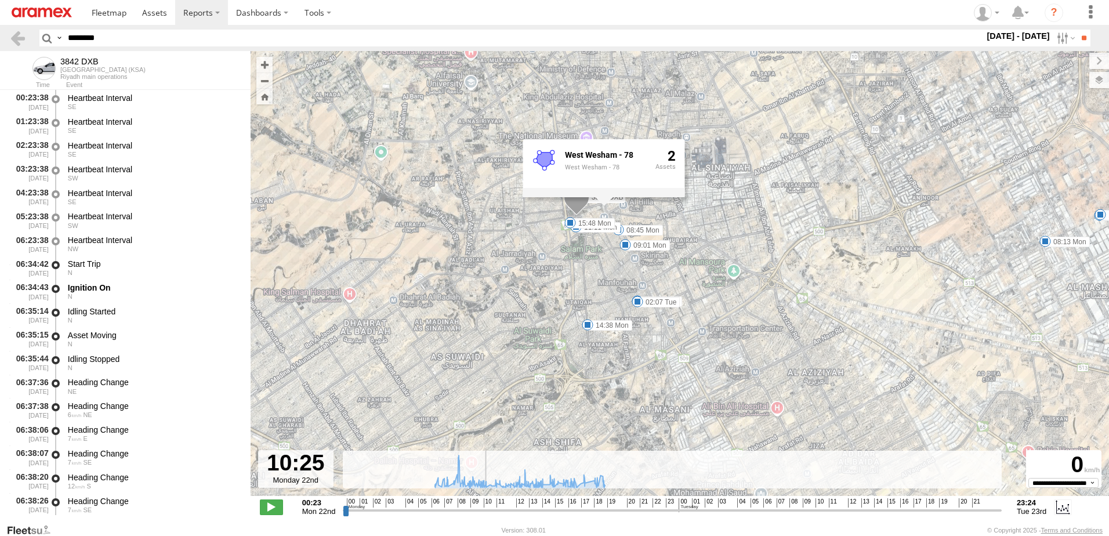
drag, startPoint x: 496, startPoint y: 507, endPoint x: 485, endPoint y: 510, distance: 11.3
click at [485, 510] on input "range" at bounding box center [672, 509] width 659 height 11
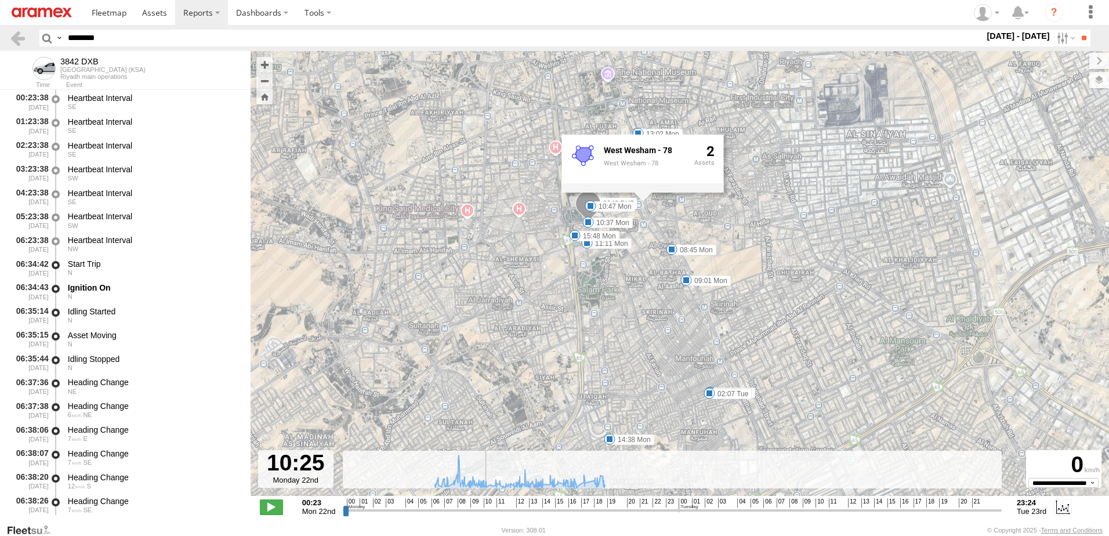
click at [875, 177] on div "3842 DXB 07:39 Mon 08:13 Mon 08:45 Mon 09:01 Mon 11:11 Mon 14:38 Mon 15:48 Mon …" at bounding box center [679, 279] width 858 height 457
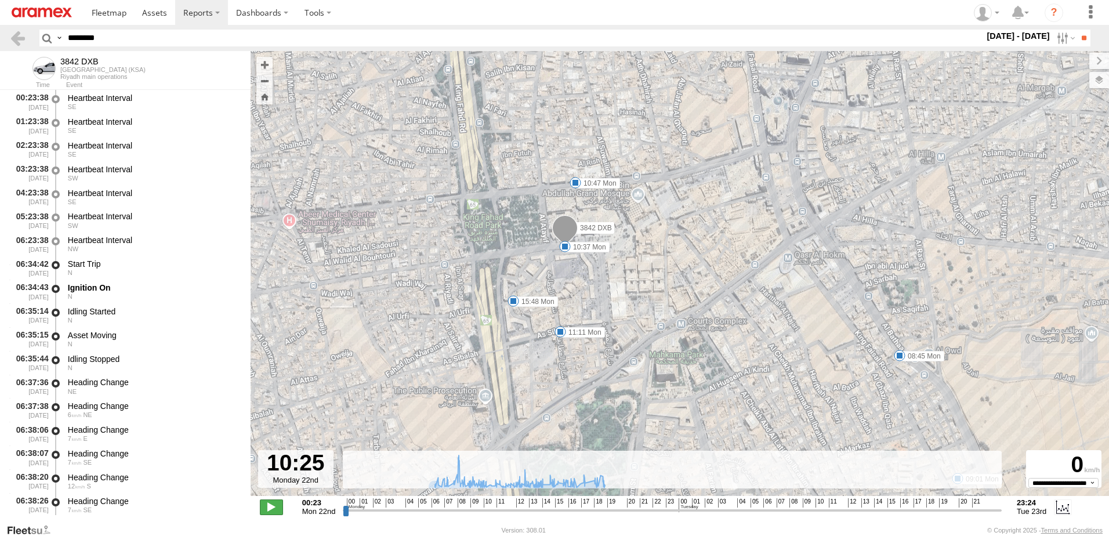
click at [270, 506] on span at bounding box center [271, 506] width 23 height 15
type input "**********"
click at [270, 506] on span at bounding box center [271, 506] width 23 height 15
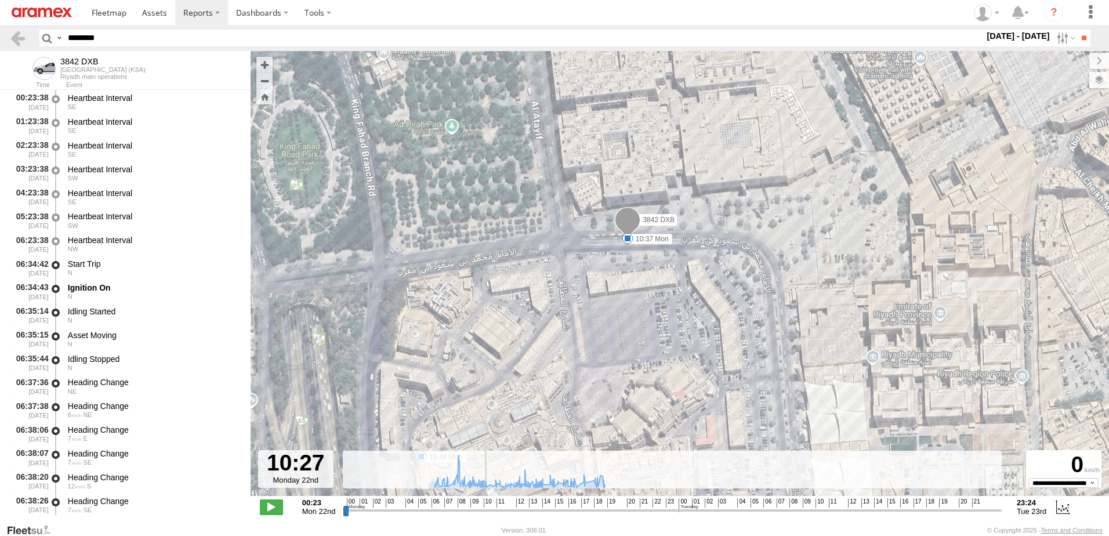
drag, startPoint x: 91, startPoint y: 37, endPoint x: 0, endPoint y: 42, distance: 91.2
click at [0, 41] on html at bounding box center [554, 268] width 1109 height 536
paste input "text"
type input "********"
click at [1077, 30] on input "**" at bounding box center [1083, 38] width 13 height 17
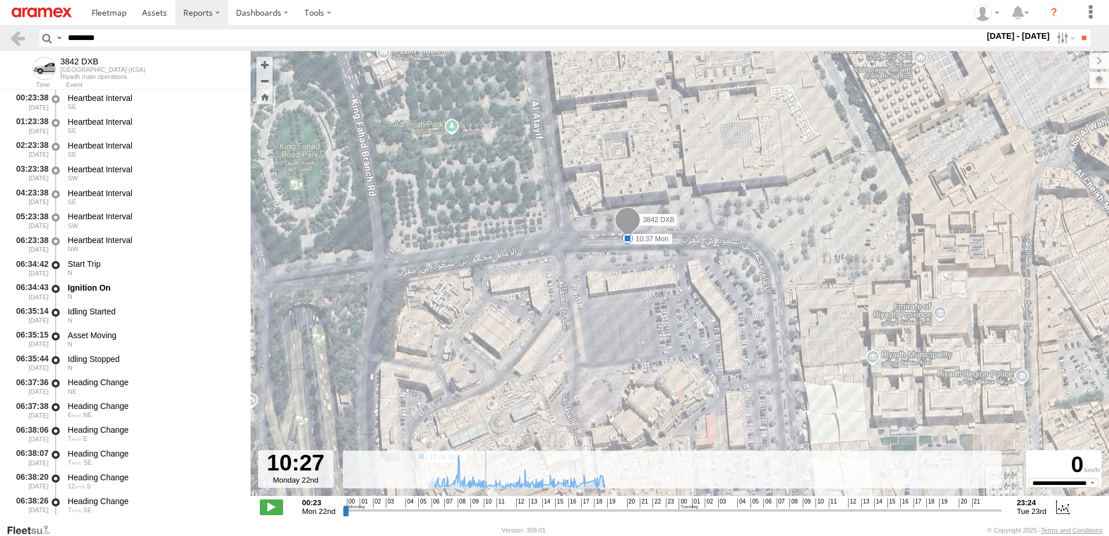
click at [1077, 30] on input "**" at bounding box center [1083, 38] width 13 height 17
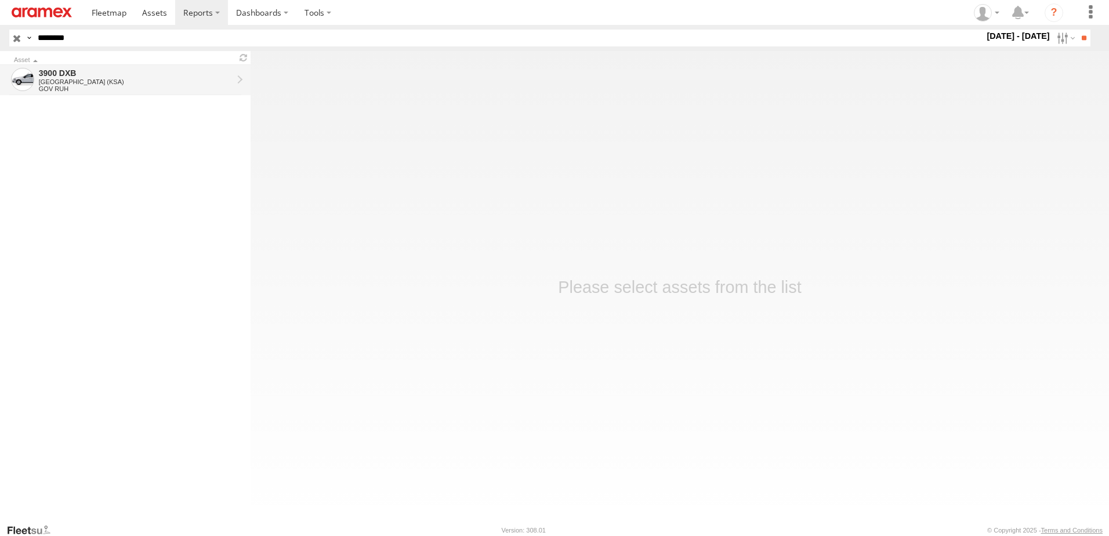
click at [122, 67] on div "3900 DXB [GEOGRAPHIC_DATA] (KSA) GOV RUH" at bounding box center [135, 80] width 197 height 28
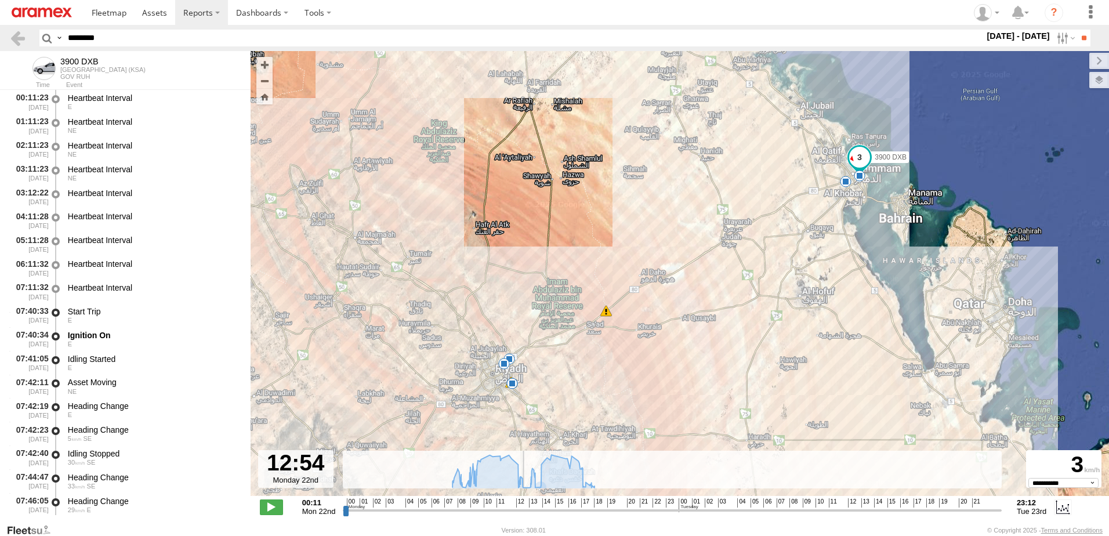
drag, startPoint x: 531, startPoint y: 511, endPoint x: 522, endPoint y: 510, distance: 8.8
type input "**********"
click at [522, 510] on input "range" at bounding box center [672, 509] width 659 height 11
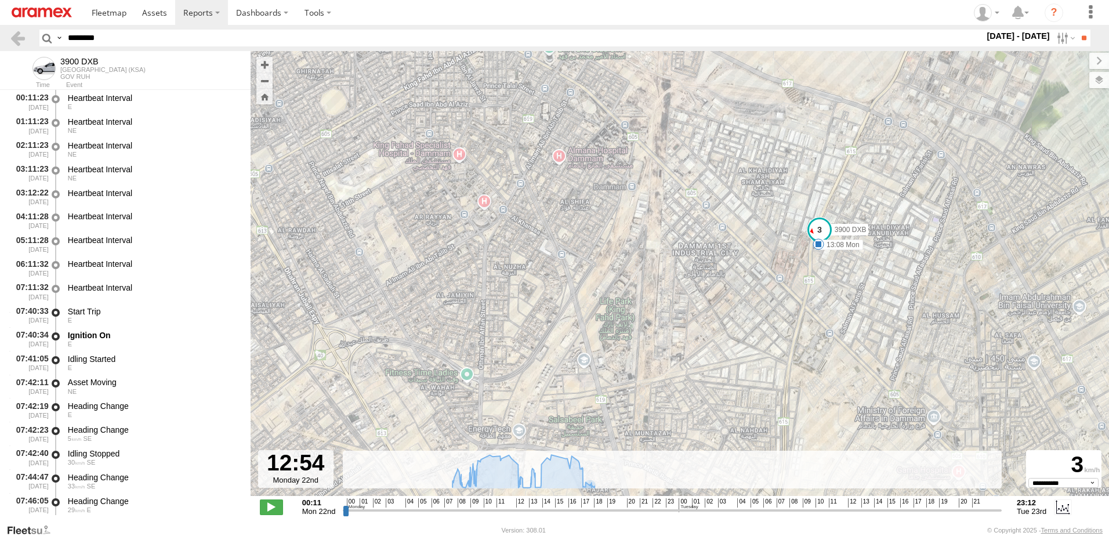
drag, startPoint x: 38, startPoint y: 35, endPoint x: 0, endPoint y: 44, distance: 39.4
click at [0, 44] on html at bounding box center [554, 268] width 1109 height 536
paste input "text"
type input "********"
click at [1077, 30] on input "**" at bounding box center [1083, 38] width 13 height 17
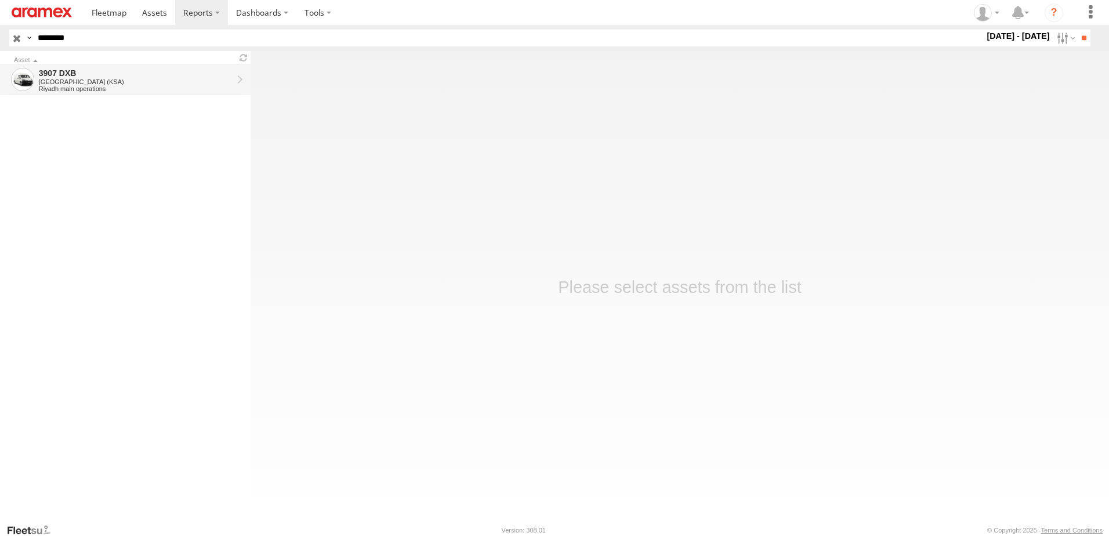
click at [81, 76] on div "3907 DXB" at bounding box center [136, 73] width 194 height 10
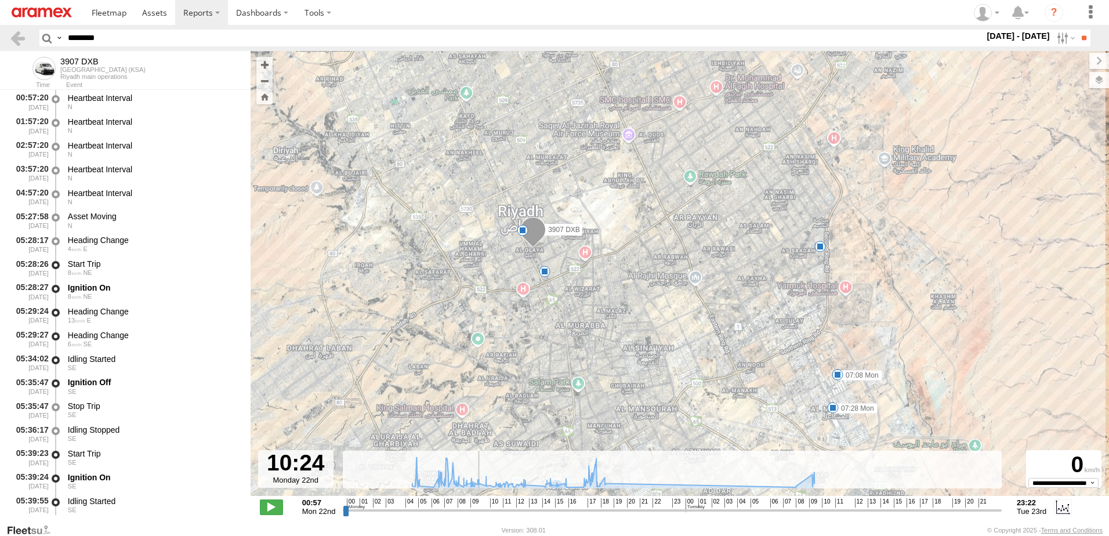
drag, startPoint x: 493, startPoint y: 508, endPoint x: 478, endPoint y: 499, distance: 16.9
click at [478, 504] on input "range" at bounding box center [672, 509] width 659 height 11
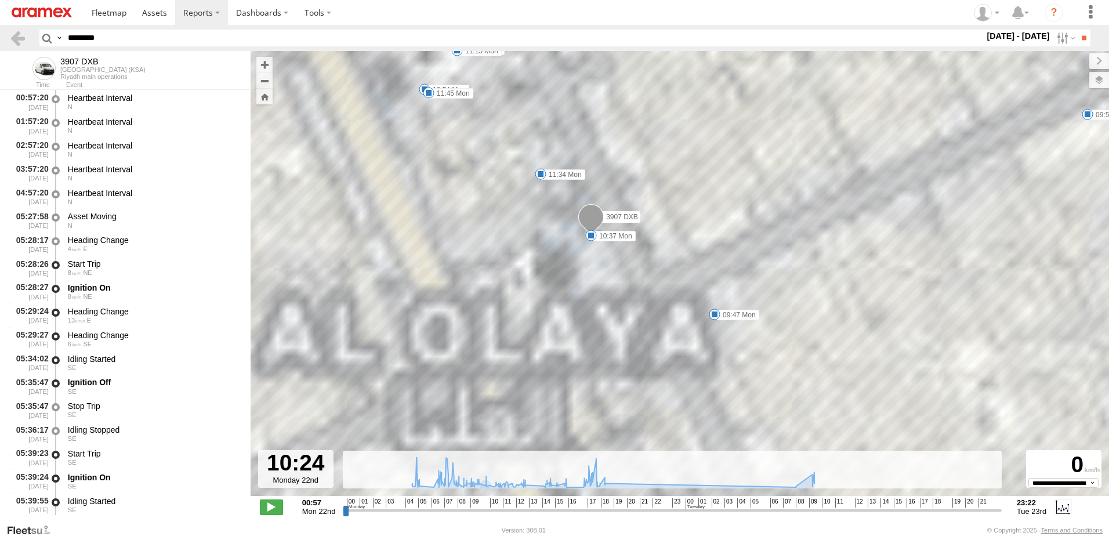
drag, startPoint x: 584, startPoint y: 216, endPoint x: 589, endPoint y: 201, distance: 15.2
click at [589, 204] on span at bounding box center [591, 219] width 26 height 31
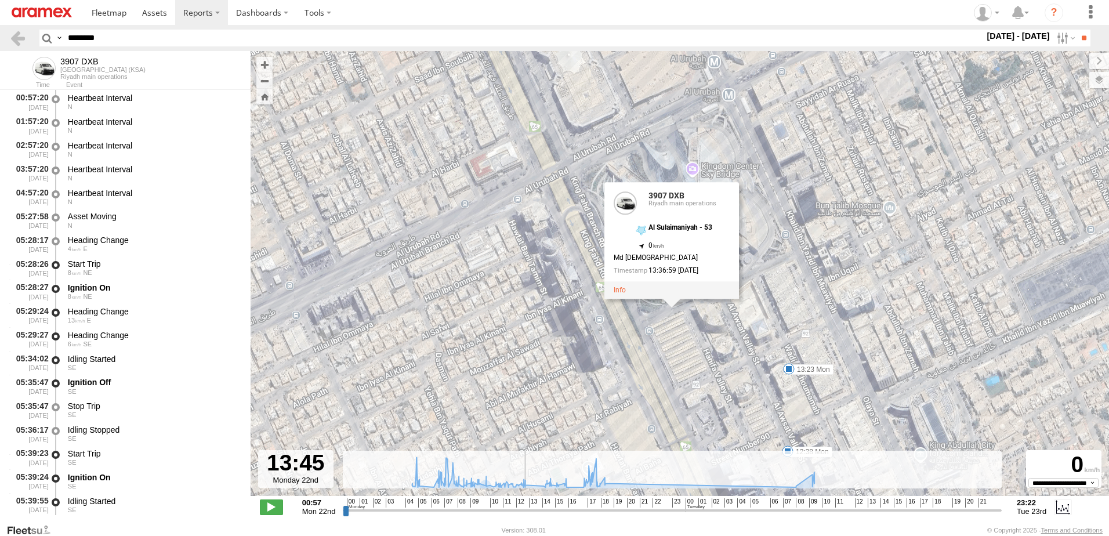
drag, startPoint x: 535, startPoint y: 510, endPoint x: 525, endPoint y: 513, distance: 9.7
type input "**********"
click at [525, 513] on input "range" at bounding box center [672, 509] width 659 height 11
click at [983, 219] on div "3907 DXB 06:03 Mon 07:08 Mon 07:28 Mon 09:47 Mon 09:54 Mon 10:37 Mon 10:54 Mon …" at bounding box center [679, 279] width 858 height 457
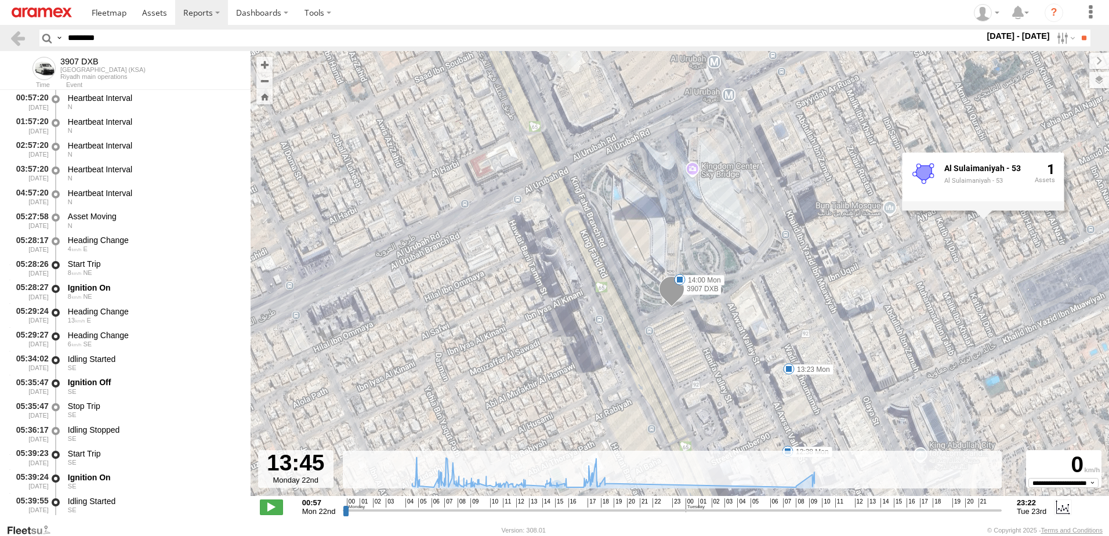
drag, startPoint x: 107, startPoint y: 42, endPoint x: 60, endPoint y: 43, distance: 47.6
click at [66, 42] on input "********" at bounding box center [523, 38] width 921 height 17
paste input "text"
type input "********"
click at [1077, 30] on input "**" at bounding box center [1083, 38] width 13 height 17
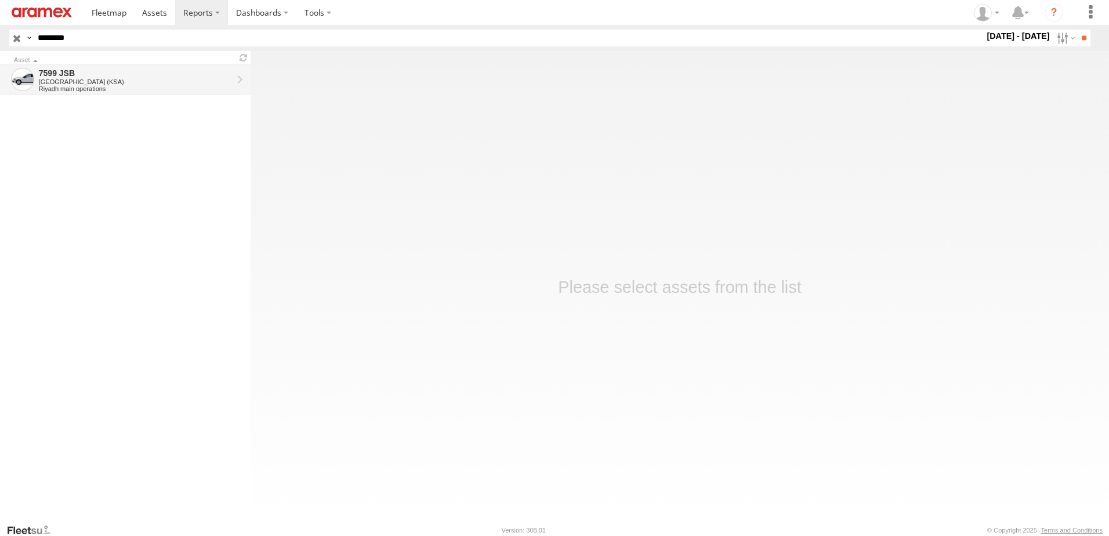
click at [84, 70] on div "7599 JSB" at bounding box center [136, 73] width 194 height 10
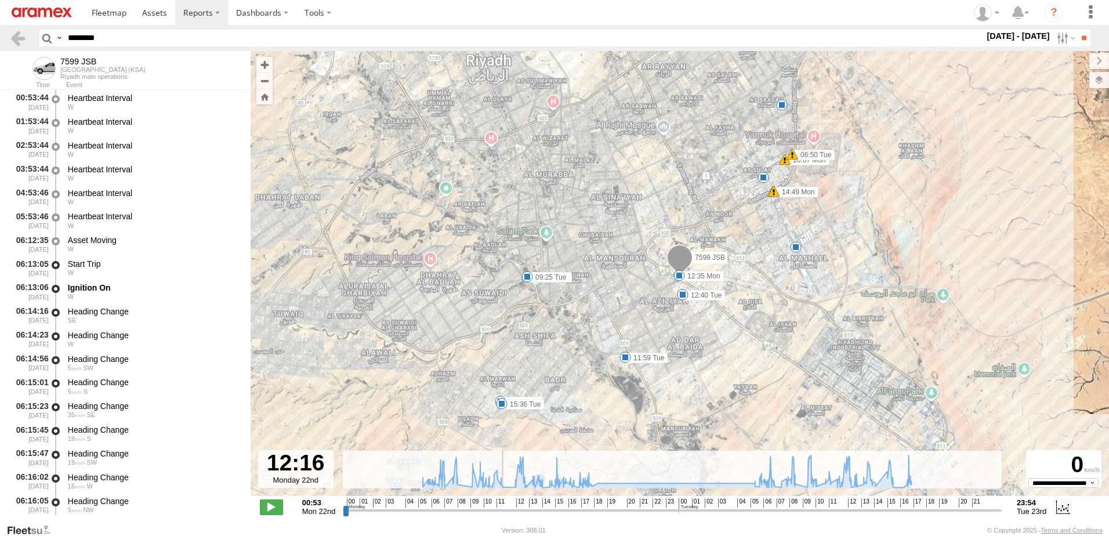
drag, startPoint x: 528, startPoint y: 511, endPoint x: 503, endPoint y: 516, distance: 24.9
click at [503, 515] on input "range" at bounding box center [672, 509] width 659 height 11
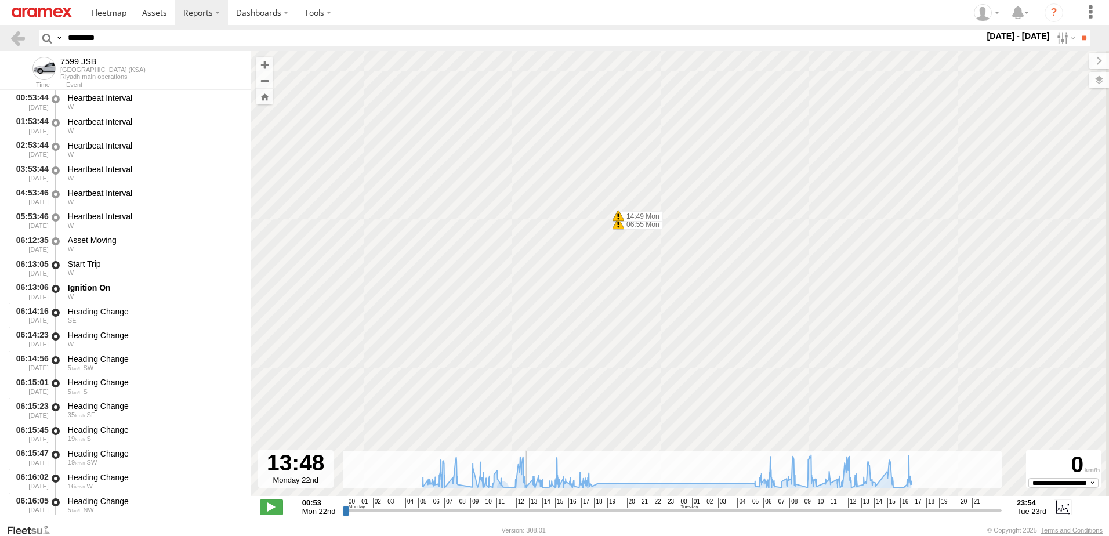
drag, startPoint x: 502, startPoint y: 511, endPoint x: 551, endPoint y: 448, distance: 79.3
click at [526, 509] on input "range" at bounding box center [672, 509] width 659 height 11
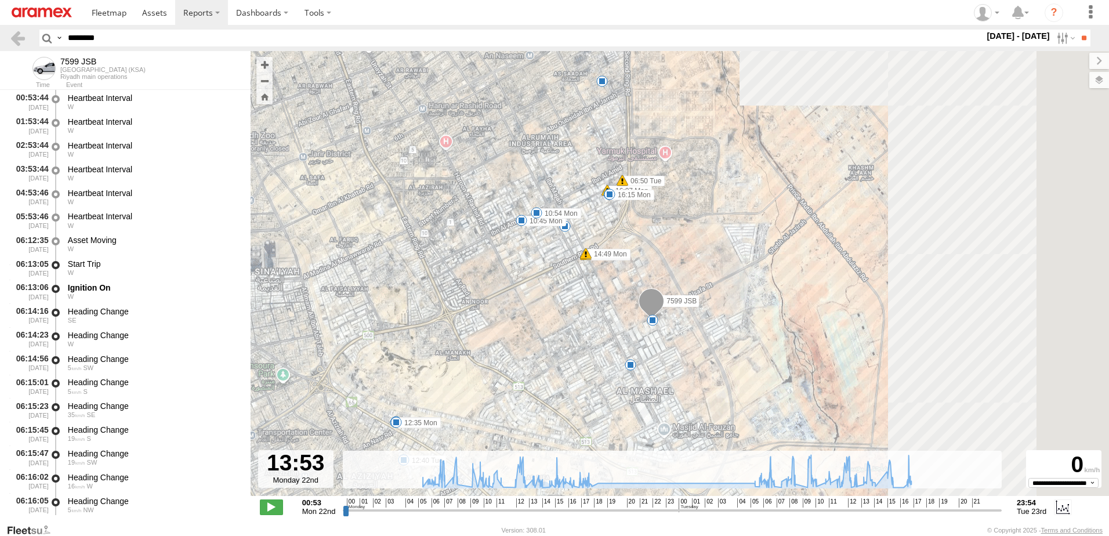
drag, startPoint x: 593, startPoint y: 381, endPoint x: 662, endPoint y: 250, distance: 148.4
click at [662, 250] on div "7599 JSB 06:55 Mon 08:53 Mon 12:02 Mon 12:13 Mon 12:35 Mon 14:49 Mon 16:07 Mon …" at bounding box center [679, 279] width 858 height 457
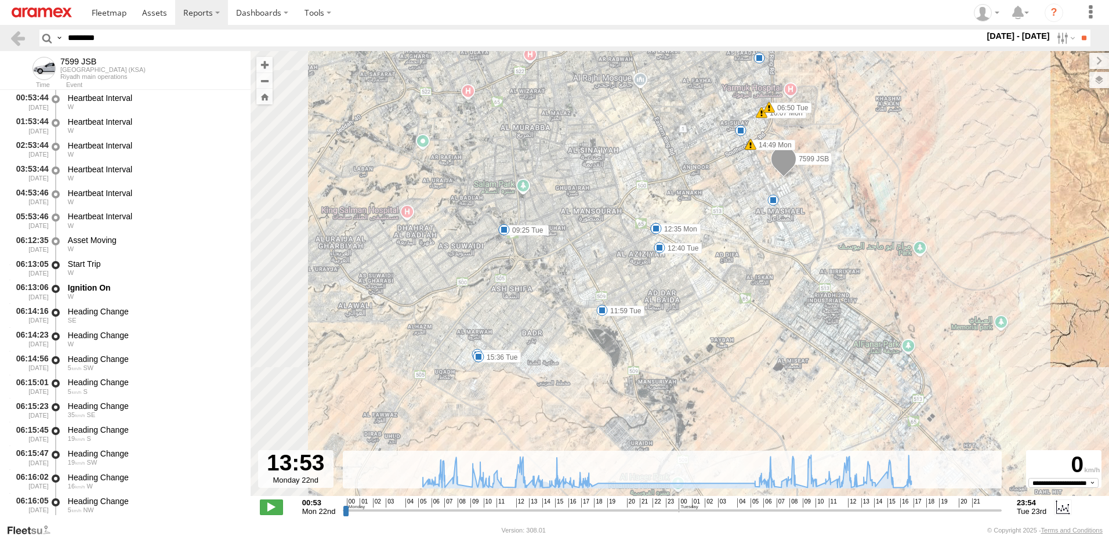
drag, startPoint x: 643, startPoint y: 297, endPoint x: 747, endPoint y: 230, distance: 123.7
click at [747, 230] on div "7599 JSB 06:55 Mon 08:53 Mon 12:02 Mon 12:13 Mon 12:35 Mon 14:49 Mon 16:07 Mon …" at bounding box center [679, 279] width 858 height 457
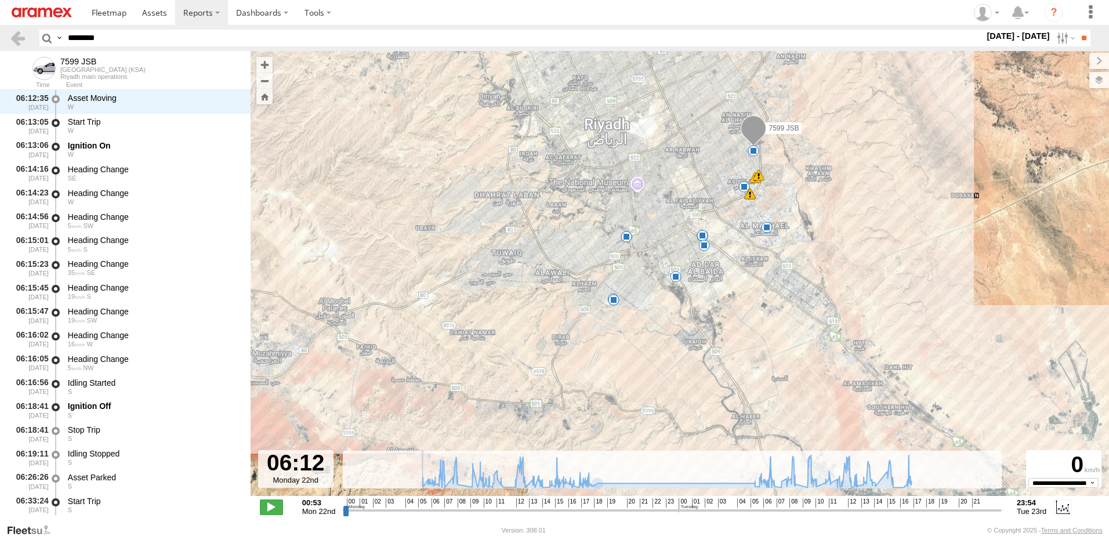
scroll to position [3147, 0]
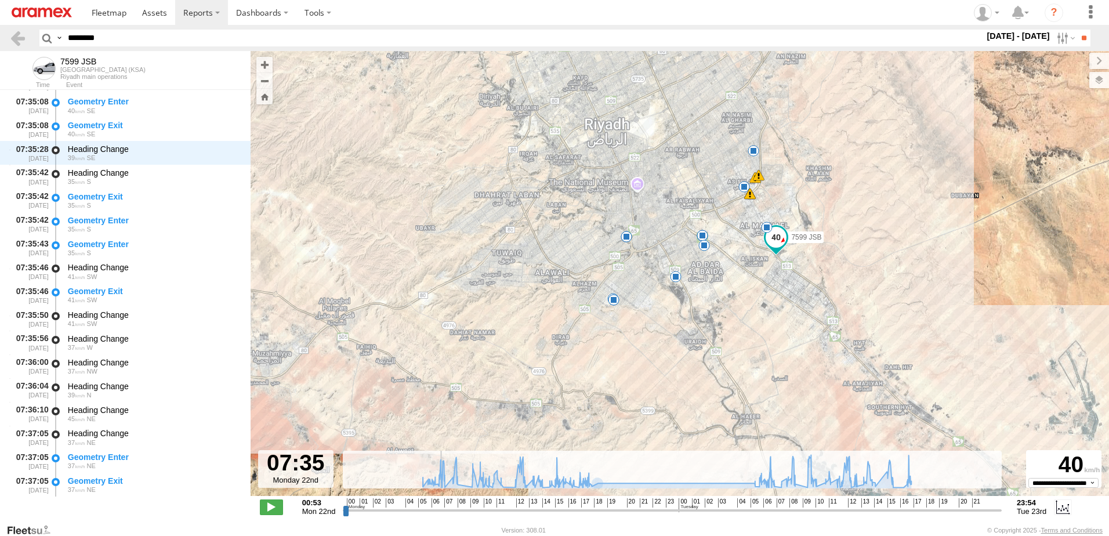
drag, startPoint x: 525, startPoint y: 509, endPoint x: 469, endPoint y: 503, distance: 56.5
click at [460, 511] on input "range" at bounding box center [672, 509] width 659 height 11
drag, startPoint x: 459, startPoint y: 511, endPoint x: 511, endPoint y: 510, distance: 52.2
type input "**********"
click at [511, 510] on input "range" at bounding box center [672, 509] width 659 height 11
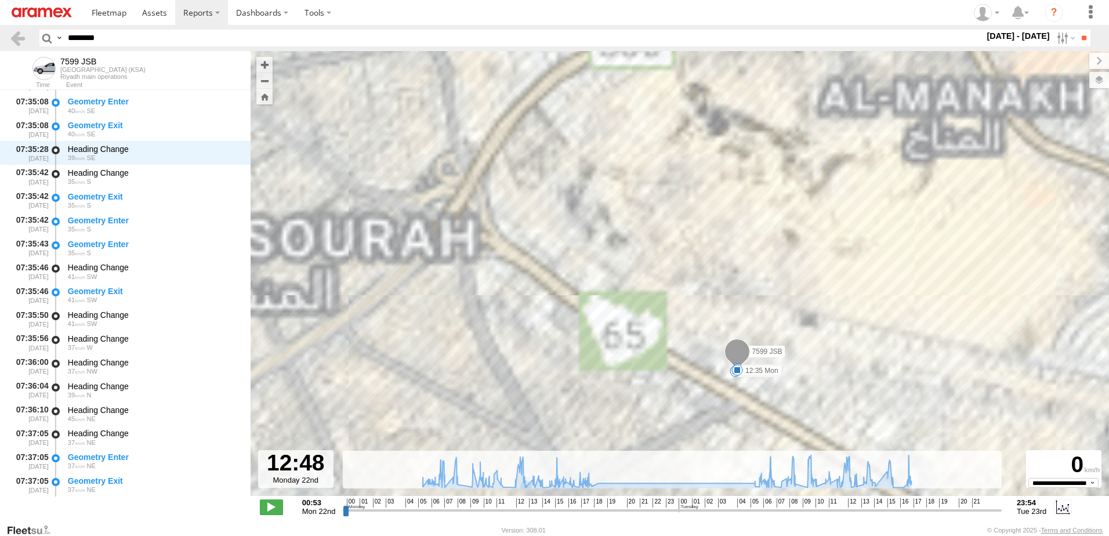
drag, startPoint x: 776, startPoint y: 292, endPoint x: 741, endPoint y: 269, distance: 42.0
click at [741, 269] on div "7599 JSB 06:55 Mon 08:53 Mon 12:02 Mon 12:13 Mon 12:35 Mon 14:49 Mon 16:07 Mon …" at bounding box center [679, 279] width 858 height 457
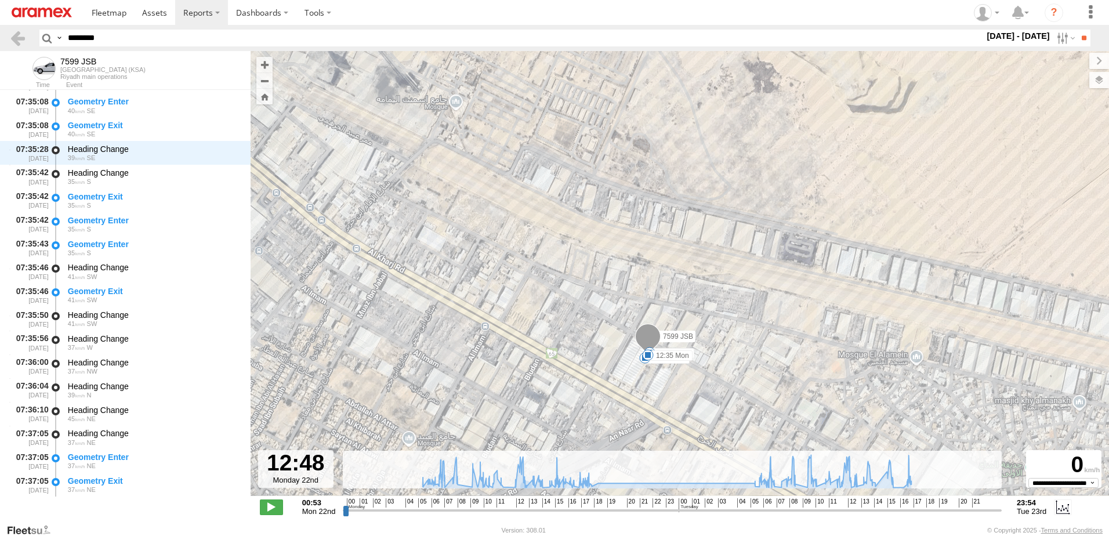
drag, startPoint x: 708, startPoint y: 358, endPoint x: 648, endPoint y: 272, distance: 104.6
click at [648, 272] on div "7599 JSB 06:55 Mon 08:53 Mon 12:02 Mon 12:13 Mon 12:35 Mon 14:49 Mon 16:07 Mon …" at bounding box center [679, 279] width 858 height 457
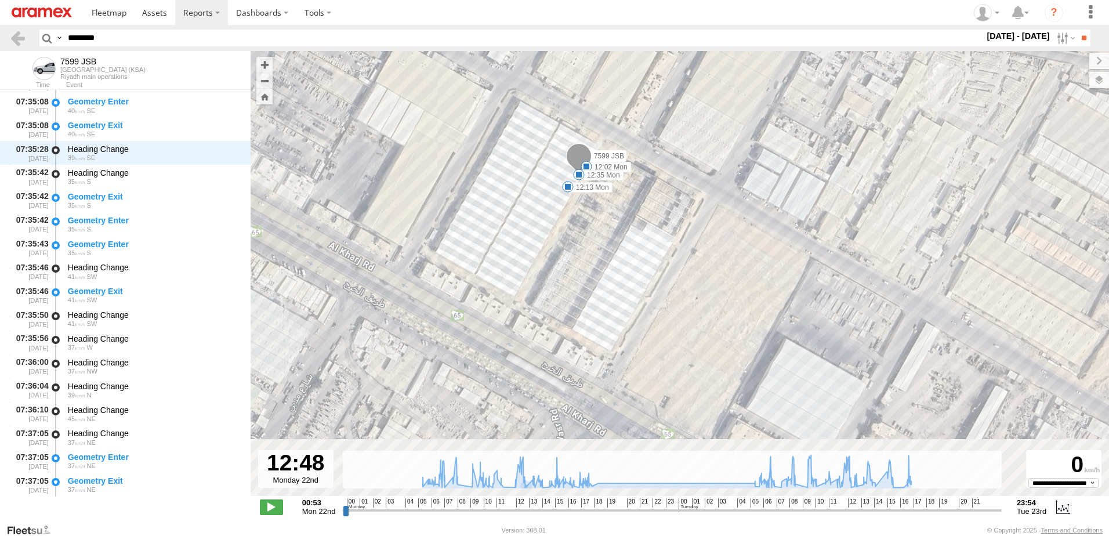
drag, startPoint x: 608, startPoint y: 353, endPoint x: 598, endPoint y: 236, distance: 117.5
click at [598, 236] on div "7599 JSB 06:55 Mon 08:53 Mon 12:02 Mon 12:13 Mon 12:35 Mon 14:49 Mon 16:07 Mon …" at bounding box center [679, 279] width 858 height 457
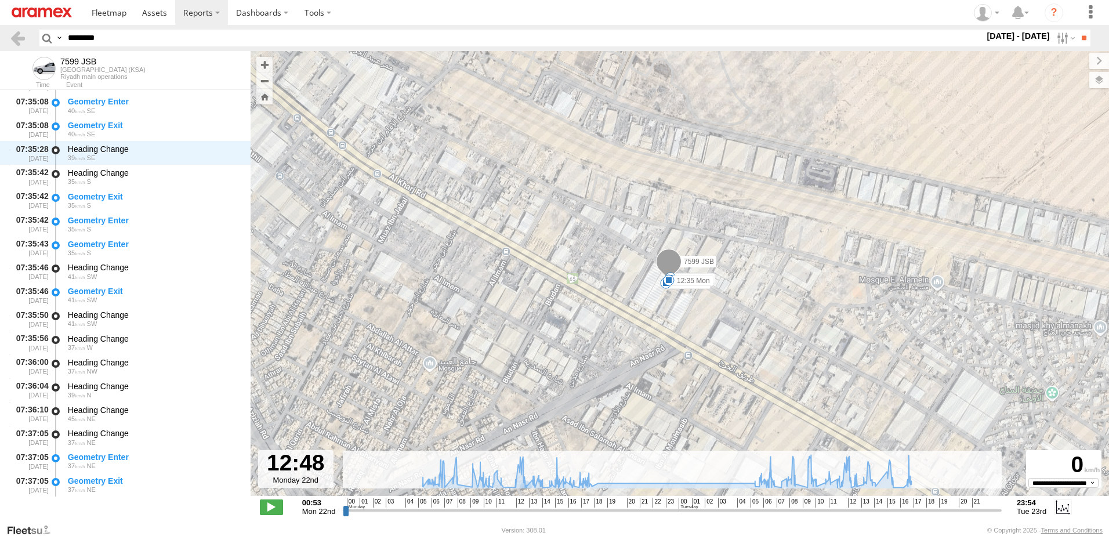
drag, startPoint x: 649, startPoint y: 147, endPoint x: 630, endPoint y: 302, distance: 156.1
click at [635, 305] on div "7599 JSB 06:55 Mon 08:53 Mon 12:02 Mon 12:13 Mon 12:35 Mon 14:49 Mon 16:07 Mon …" at bounding box center [679, 279] width 858 height 457
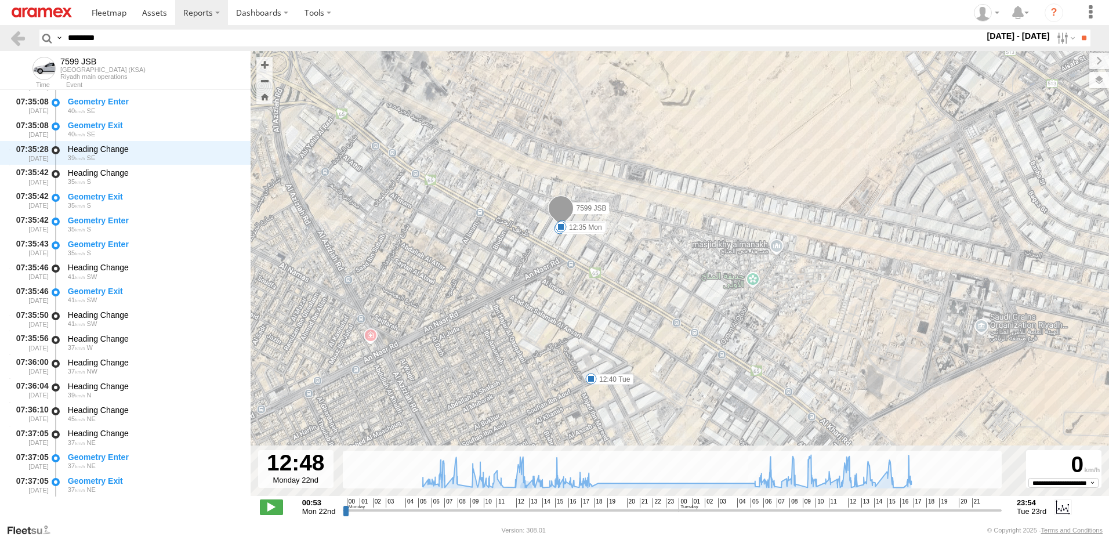
drag, startPoint x: 769, startPoint y: 344, endPoint x: 636, endPoint y: 232, distance: 174.1
click at [636, 232] on div "7599 JSB 06:55 Mon 08:53 Mon 12:02 Mon 12:13 Mon 12:35 Mon 14:49 Mon 16:07 Mon …" at bounding box center [679, 279] width 858 height 457
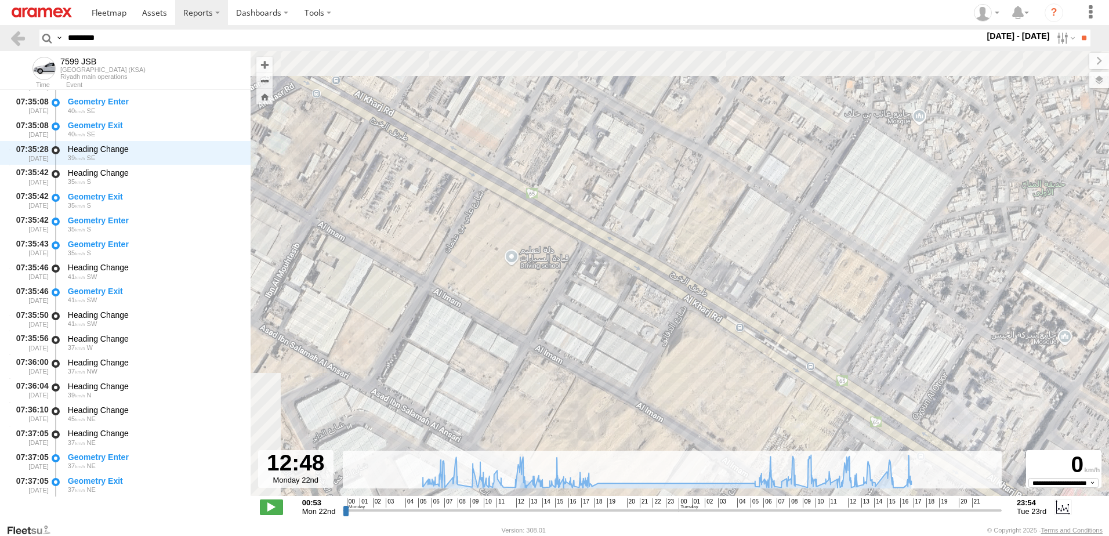
drag, startPoint x: 589, startPoint y: 227, endPoint x: 754, endPoint y: 379, distance: 224.5
click at [754, 379] on div "7599 JSB 06:55 Mon 08:53 Mon 12:02 Mon 12:13 Mon 12:35 Mon 14:49 Mon 16:07 Mon …" at bounding box center [679, 279] width 858 height 457
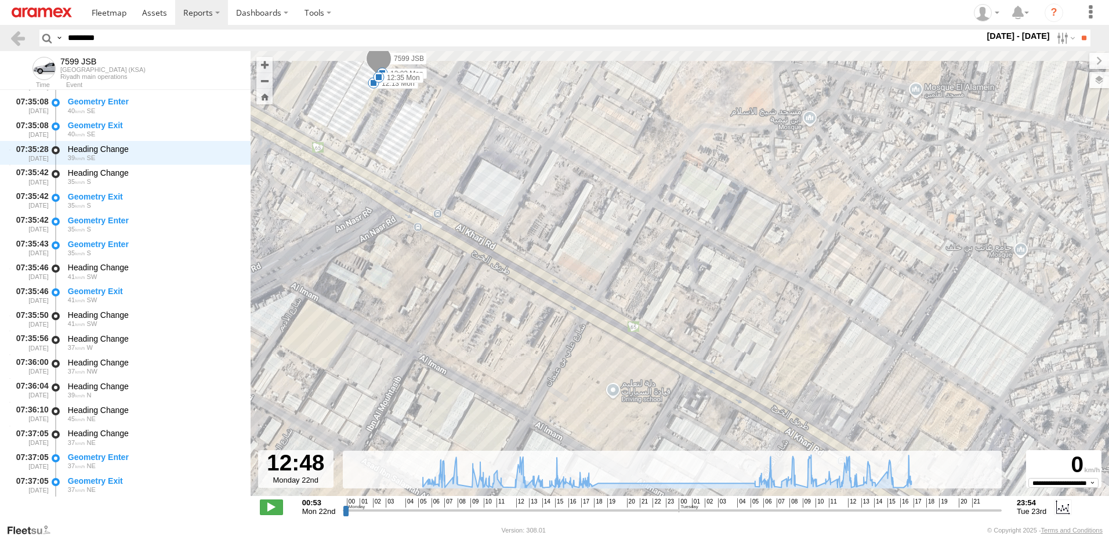
drag, startPoint x: 644, startPoint y: 275, endPoint x: 757, endPoint y: 381, distance: 154.7
click at [757, 381] on div "7599 JSB 06:55 Mon 08:53 Mon 12:02 Mon 12:13 Mon 12:35 Mon 14:49 Mon 16:07 Mon …" at bounding box center [679, 279] width 858 height 457
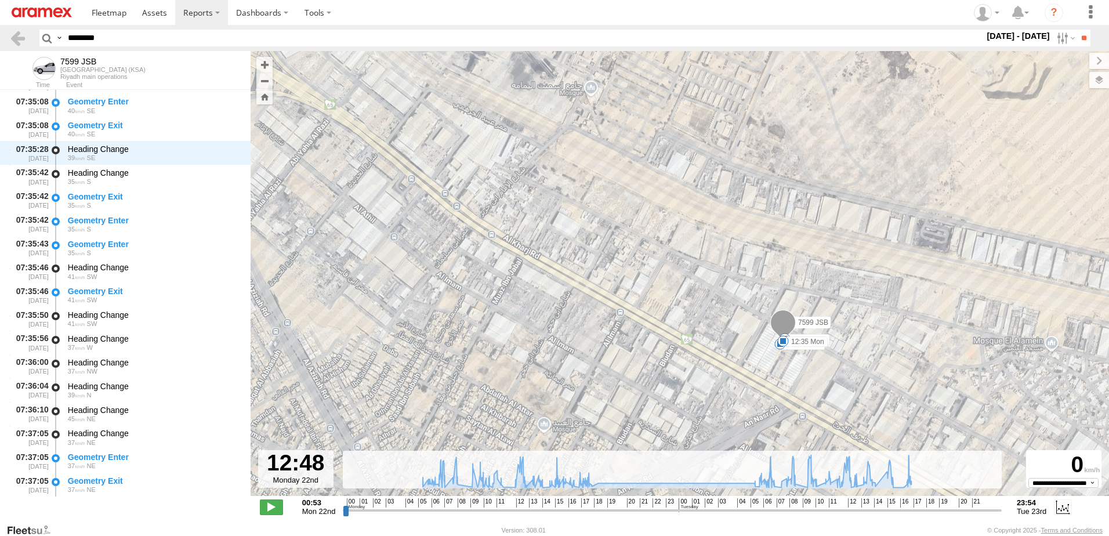
drag, startPoint x: 578, startPoint y: 278, endPoint x: 838, endPoint y: 425, distance: 298.3
click at [838, 425] on div "7599 JSB 06:55 Mon 08:53 Mon 12:02 Mon 12:13 Mon 12:35 Mon 14:49 Mon 16:07 Mon …" at bounding box center [679, 279] width 858 height 457
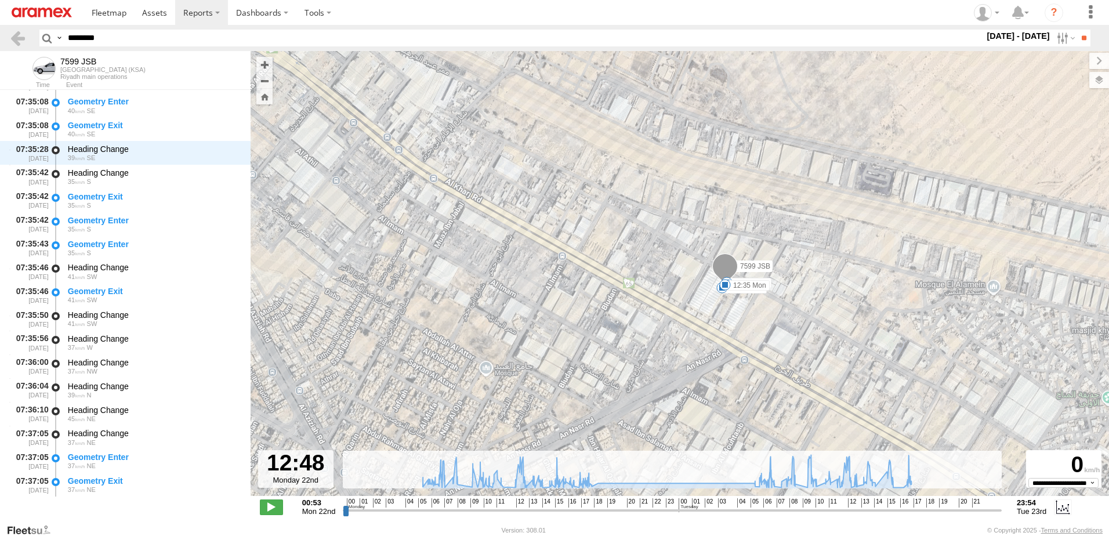
drag, startPoint x: 807, startPoint y: 357, endPoint x: 766, endPoint y: 323, distance: 53.5
click at [766, 323] on div "7599 JSB 06:55 Mon 08:53 Mon 12:02 Mon 12:13 Mon 12:35 Mon 14:49 Mon 16:07 Mon …" at bounding box center [679, 279] width 858 height 457
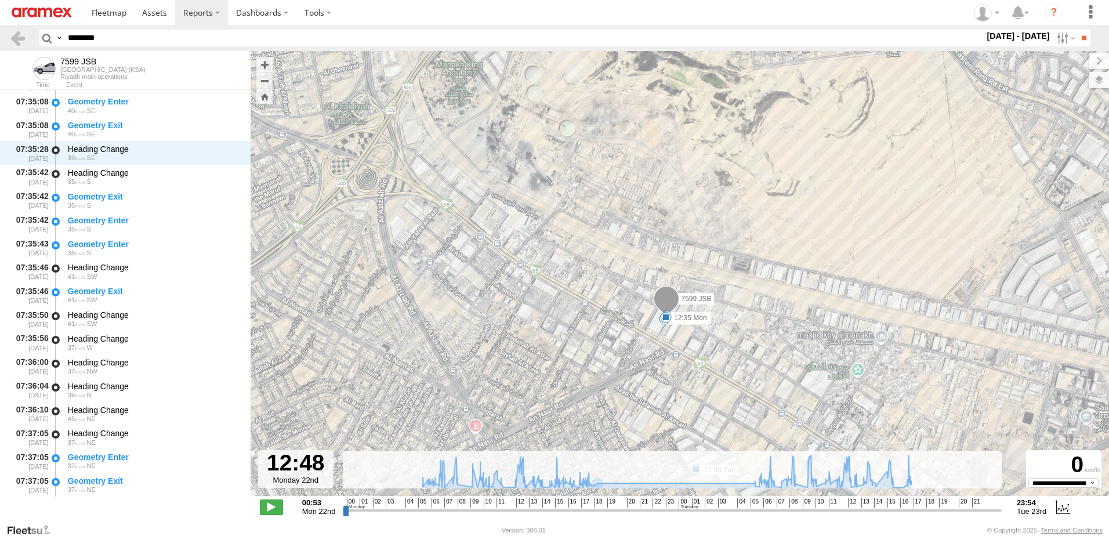
drag, startPoint x: 736, startPoint y: 396, endPoint x: 724, endPoint y: 377, distance: 22.2
click at [724, 379] on div "7599 JSB 06:55 Mon 08:53 Mon 12:02 Mon 12:13 Mon 12:35 Mon 14:49 Mon 16:07 Mon …" at bounding box center [679, 279] width 858 height 457
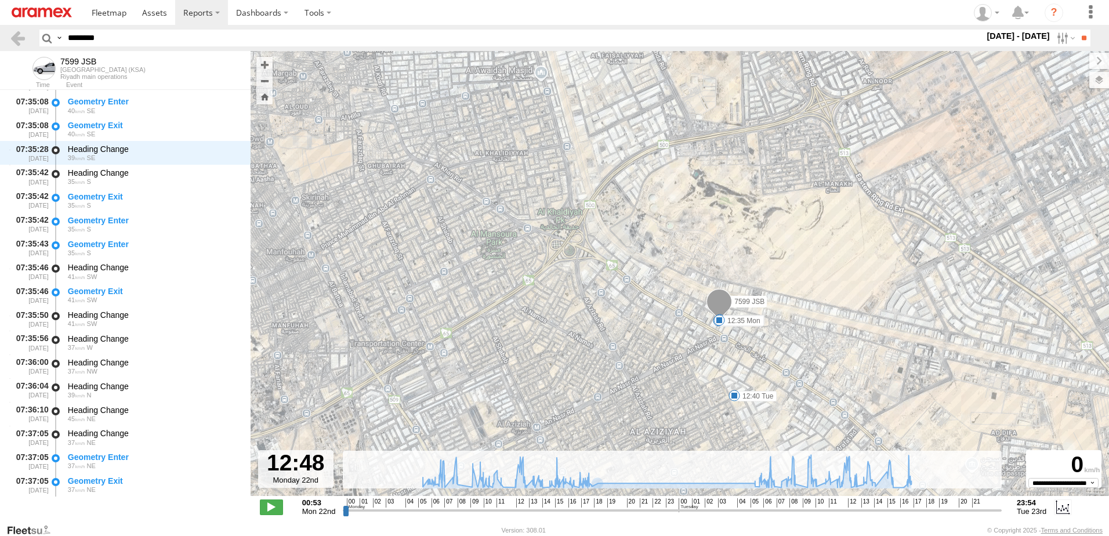
click at [112, 39] on input "********" at bounding box center [523, 38] width 921 height 17
paste input "text"
type input "********"
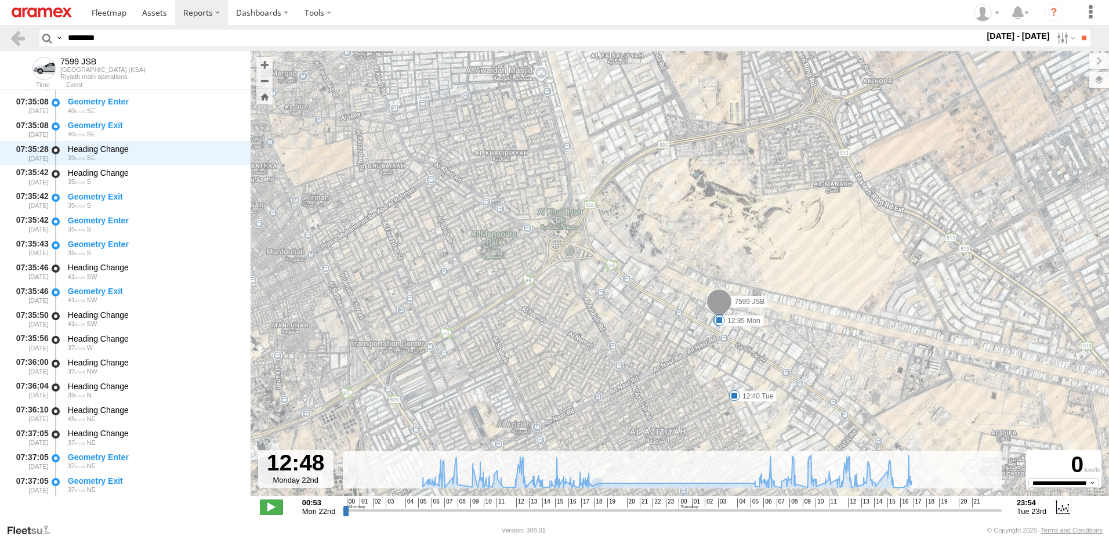
click at [1077, 30] on input "**" at bounding box center [1083, 38] width 13 height 17
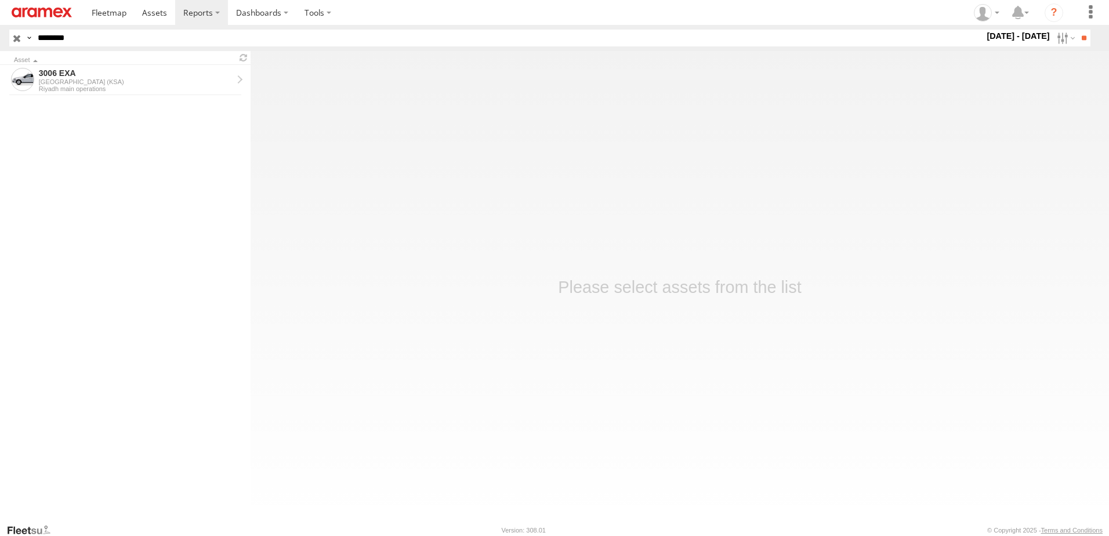
click at [82, 85] on div "[GEOGRAPHIC_DATA] (KSA)" at bounding box center [136, 81] width 194 height 7
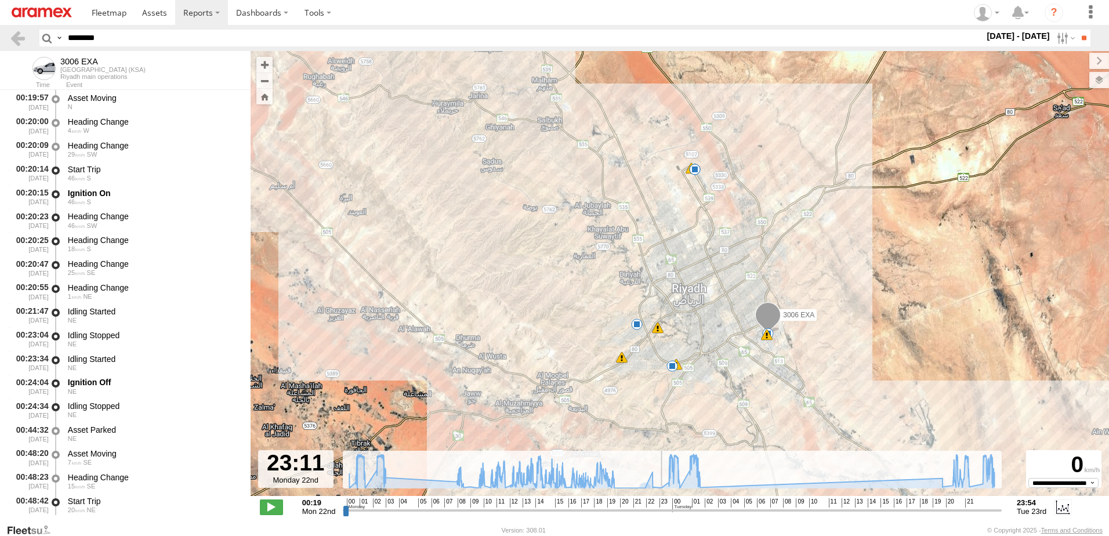
click at [659, 508] on input "range" at bounding box center [672, 509] width 659 height 11
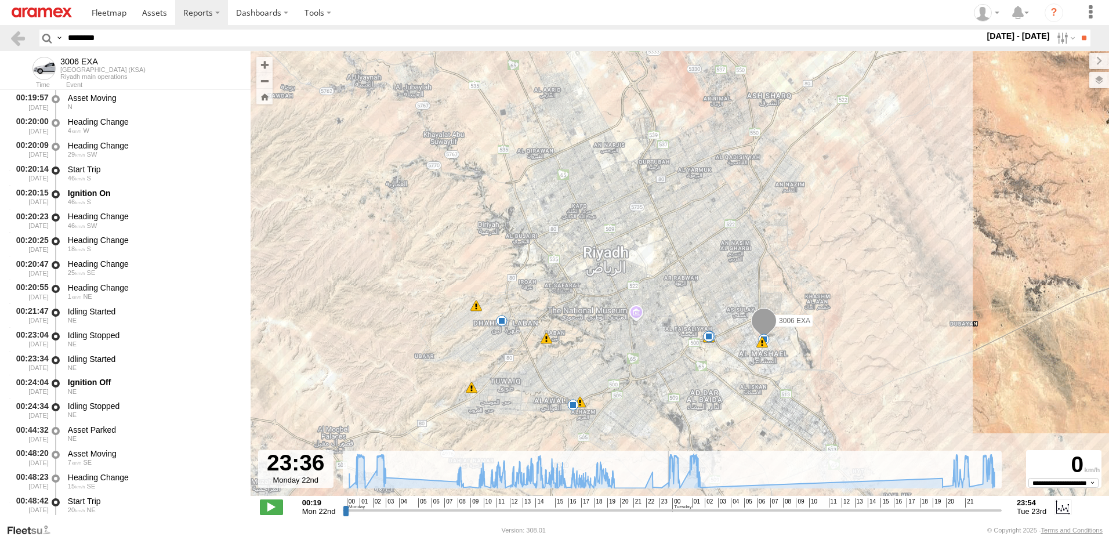
drag, startPoint x: 660, startPoint y: 512, endPoint x: 667, endPoint y: 510, distance: 7.9
click at [666, 511] on input "range" at bounding box center [672, 509] width 659 height 11
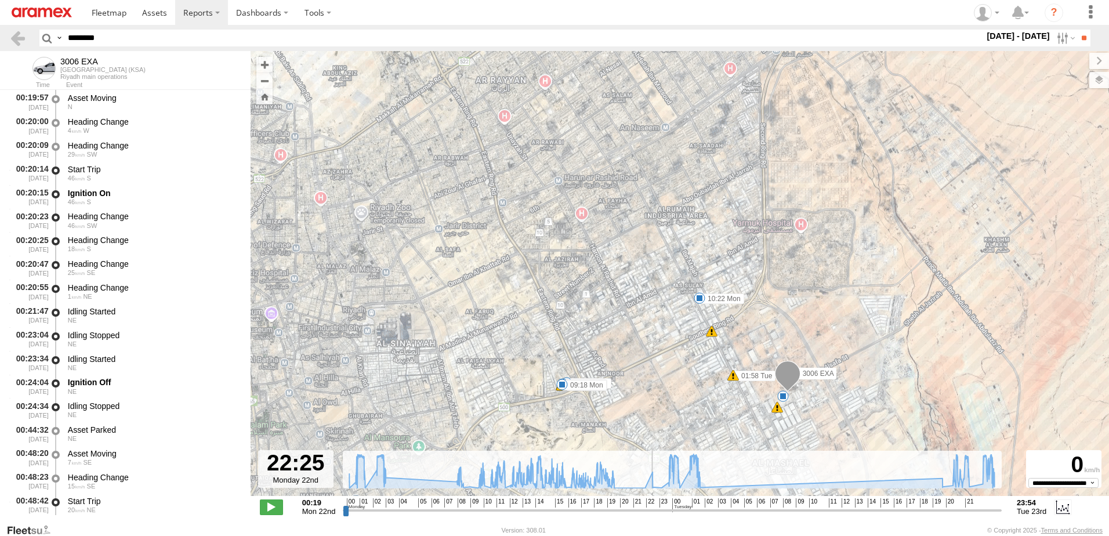
drag, startPoint x: 664, startPoint y: 513, endPoint x: 658, endPoint y: 503, distance: 12.1
type input "**********"
click at [653, 504] on input "range" at bounding box center [672, 509] width 659 height 11
drag, startPoint x: 6, startPoint y: 31, endPoint x: 44, endPoint y: 37, distance: 38.7
click at [0, 31] on html at bounding box center [554, 268] width 1109 height 536
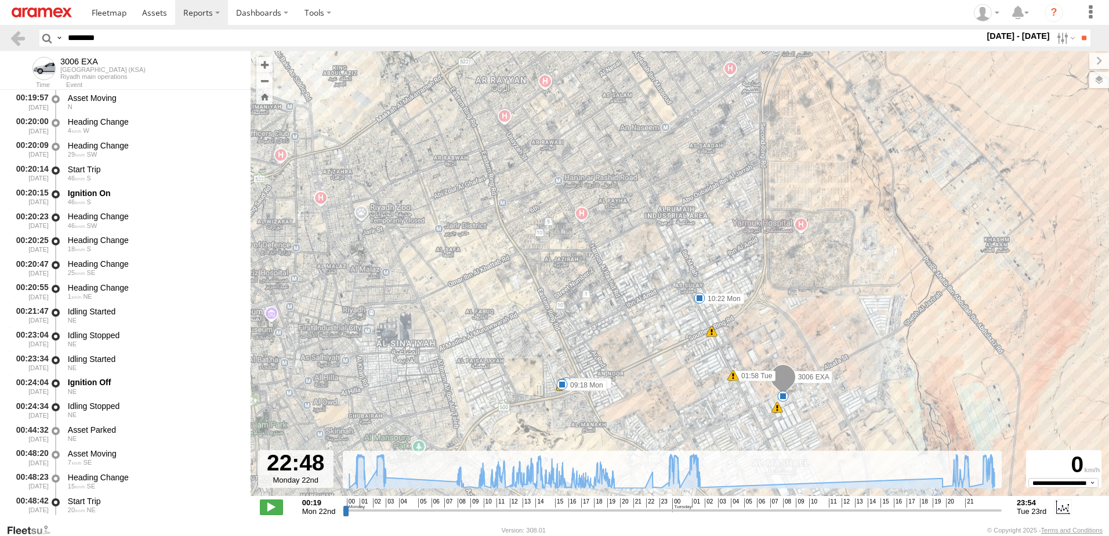
paste input "text"
type input "********"
click at [1079, 42] on input "**" at bounding box center [1083, 38] width 13 height 17
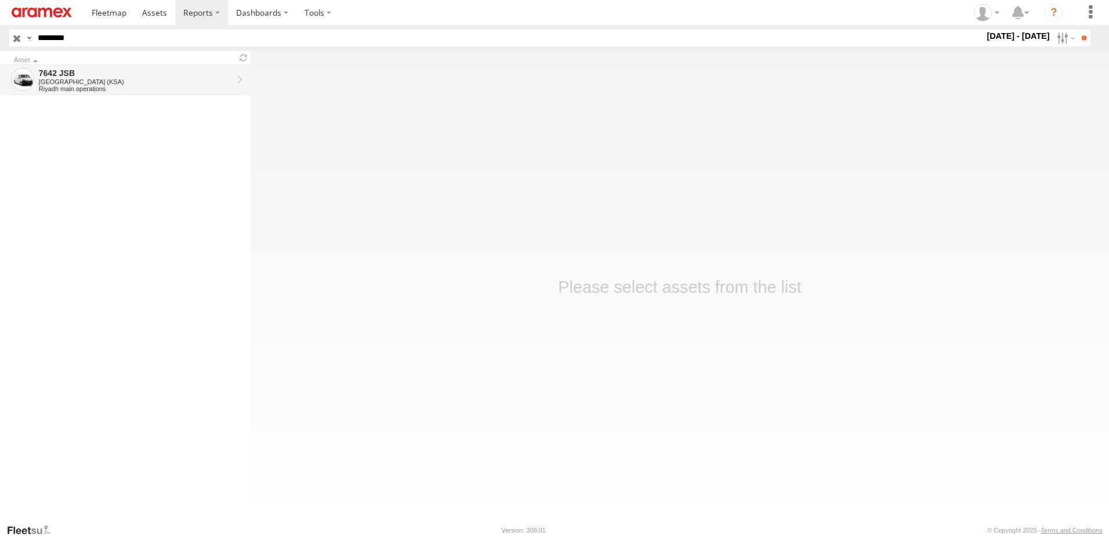
click at [164, 82] on div "[GEOGRAPHIC_DATA] (KSA)" at bounding box center [136, 81] width 194 height 7
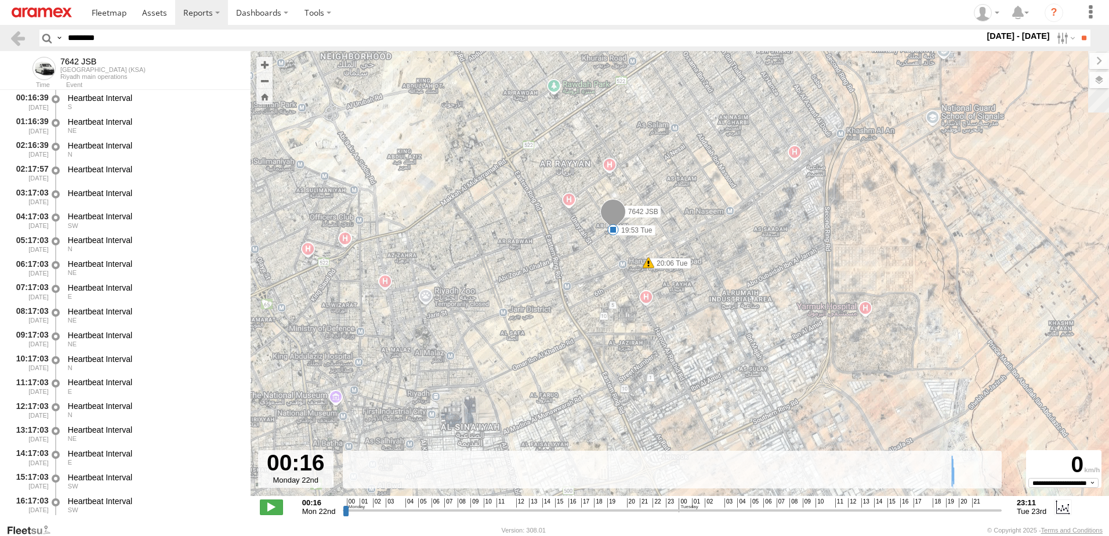
drag, startPoint x: 722, startPoint y: 348, endPoint x: 673, endPoint y: 309, distance: 62.7
click at [673, 309] on div "7642 JSB 19:53 Tue 20:06 Tue" at bounding box center [679, 279] width 858 height 457
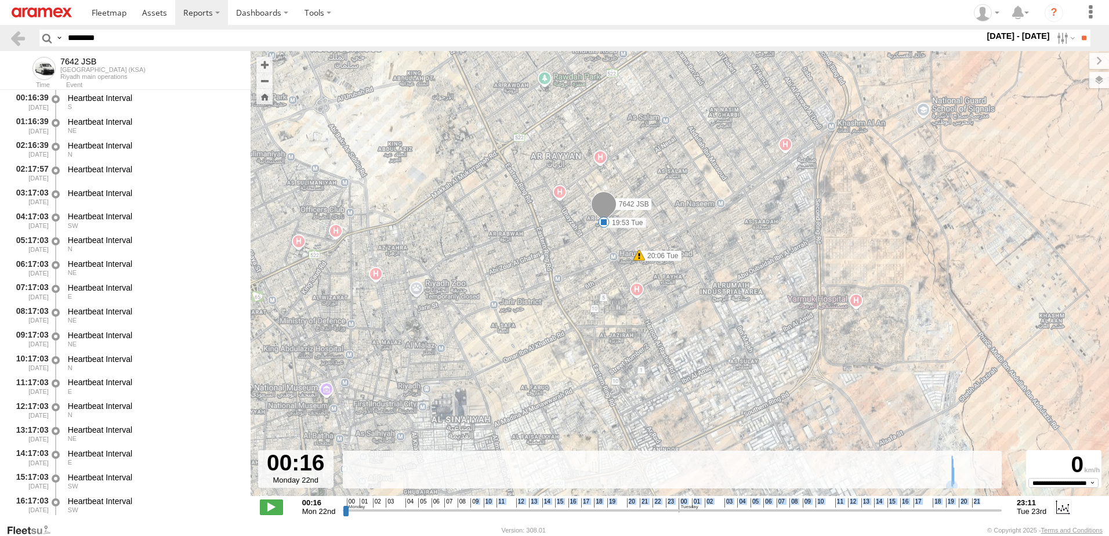
drag, startPoint x: 475, startPoint y: 504, endPoint x: 437, endPoint y: 509, distance: 38.0
click at [437, 509] on div "Created with Highcharts 6.0.7 [DOMAIN_NAME] 00 01 02 03 04 05 06 07 08 09 10 11…" at bounding box center [672, 506] width 659 height 17
drag, startPoint x: 437, startPoint y: 509, endPoint x: 533, endPoint y: 491, distance: 97.8
click at [530, 504] on input "range" at bounding box center [672, 509] width 659 height 11
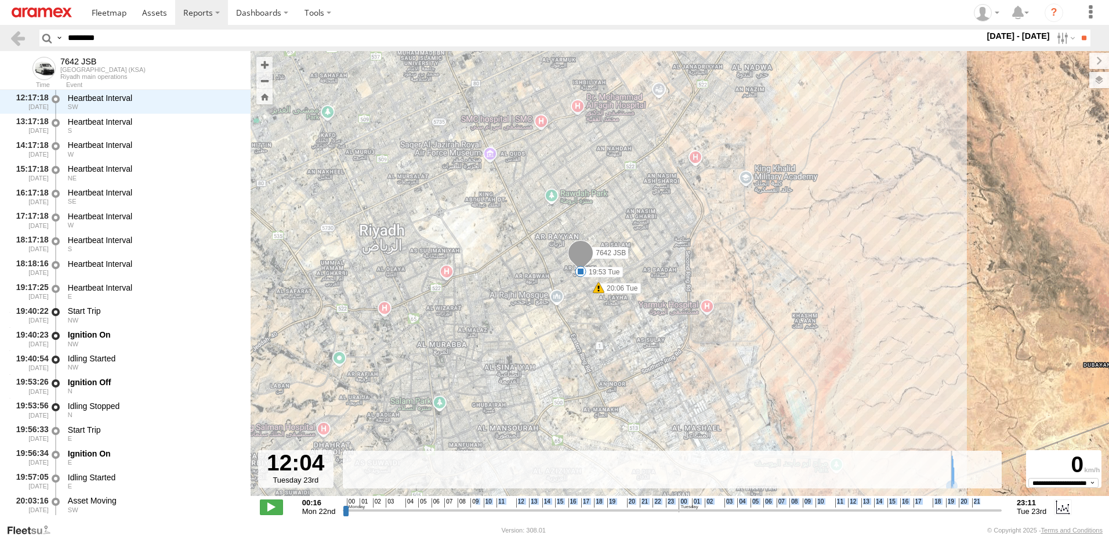
drag, startPoint x: 514, startPoint y: 506, endPoint x: 973, endPoint y: 189, distance: 558.1
type input "**********"
click at [843, 507] on input "range" at bounding box center [672, 509] width 659 height 11
drag, startPoint x: 45, startPoint y: 32, endPoint x: 19, endPoint y: 30, distance: 25.6
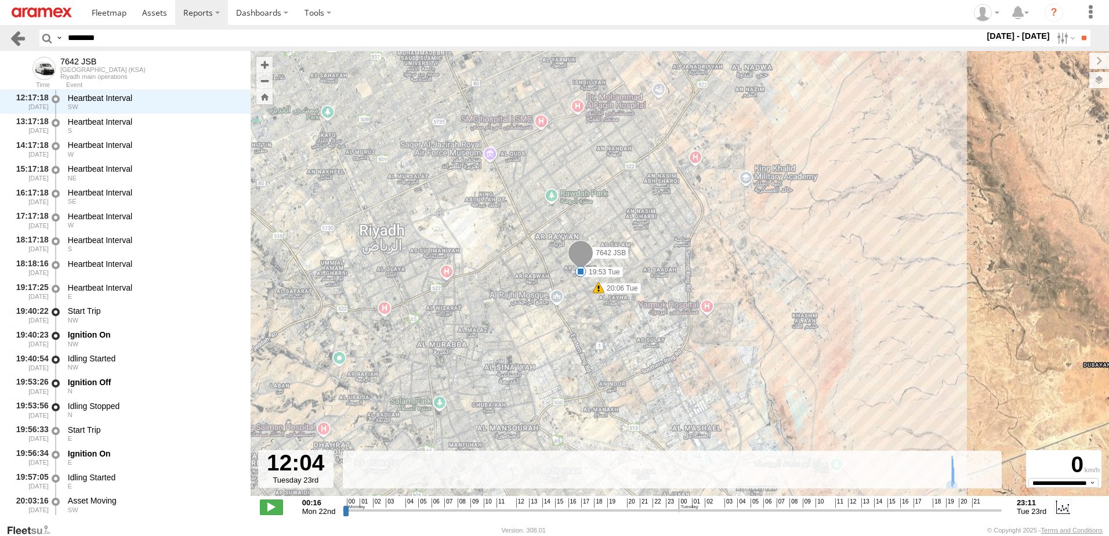
click at [21, 31] on header "Search Query Asset ID Asset Label Registration Manufacturer Model VIN Job ID" at bounding box center [554, 38] width 1109 height 26
paste input "text"
type input "****"
click at [1077, 30] on input "**" at bounding box center [1083, 38] width 13 height 17
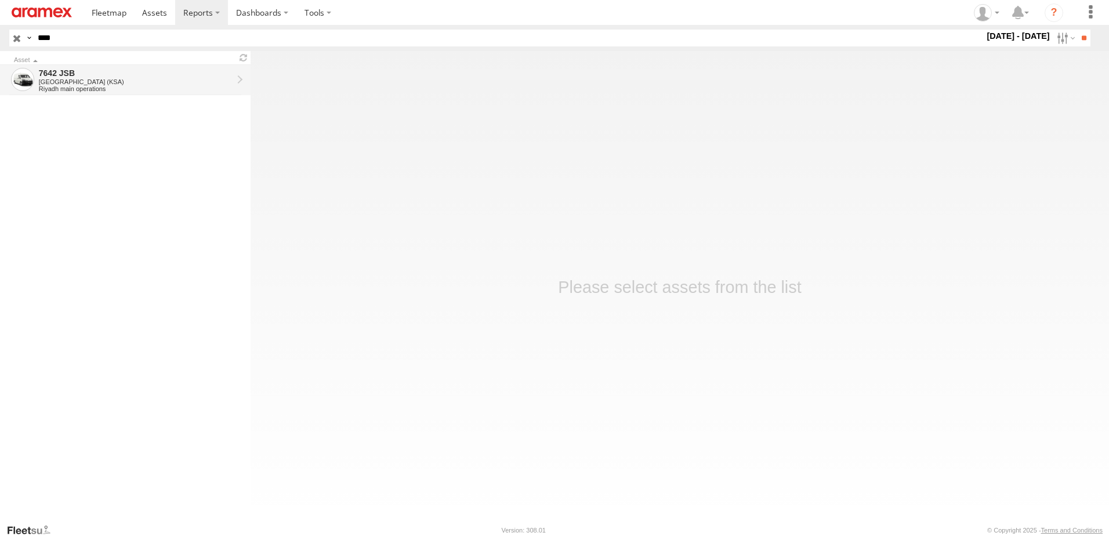
click at [133, 89] on div "Riyadh main operations" at bounding box center [136, 88] width 194 height 7
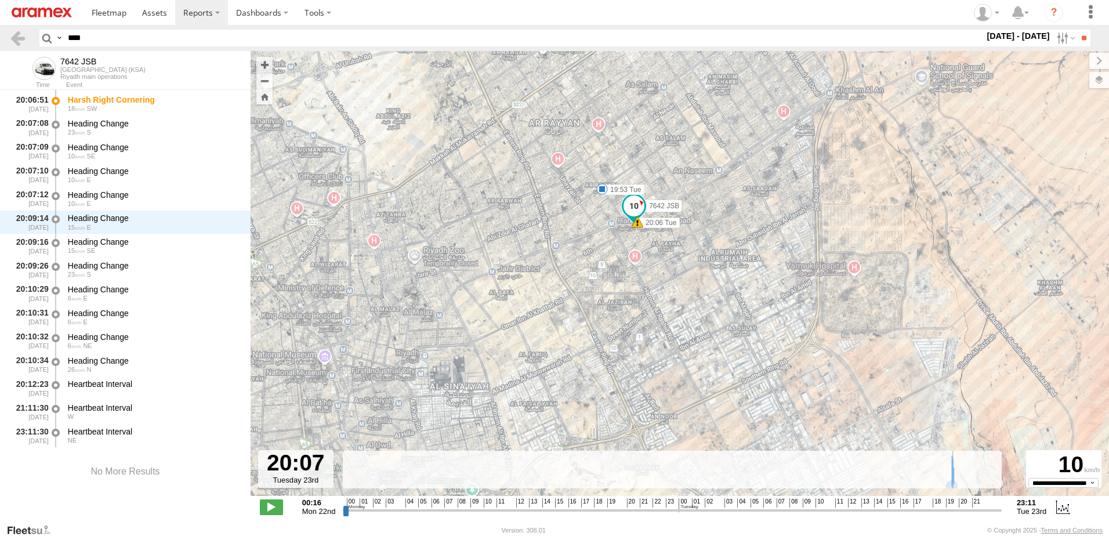
drag, startPoint x: 437, startPoint y: 510, endPoint x: 958, endPoint y: 499, distance: 521.9
click at [958, 504] on input "range" at bounding box center [672, 509] width 659 height 11
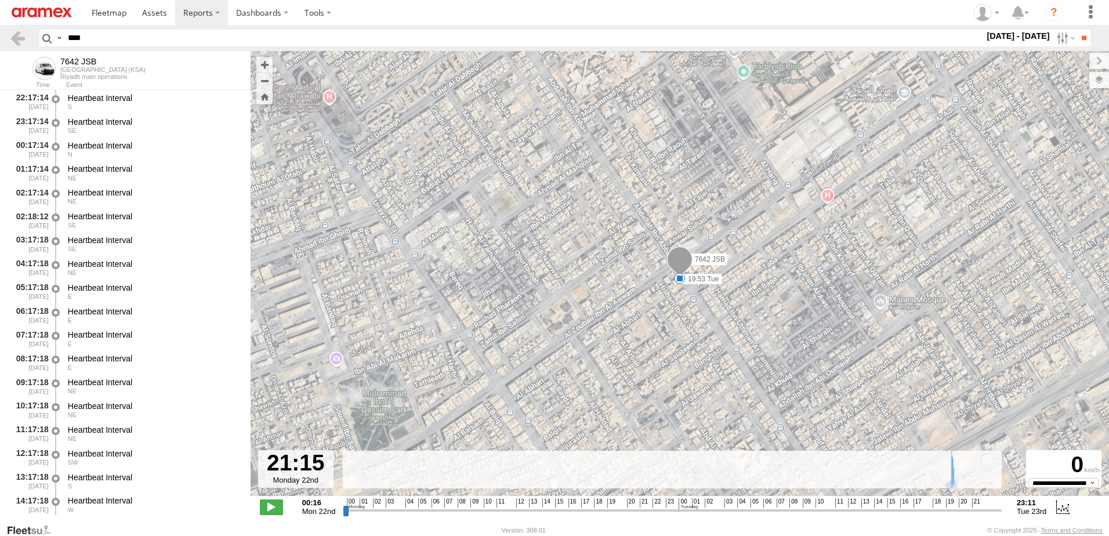
drag, startPoint x: 493, startPoint y: 515, endPoint x: 638, endPoint y: 538, distance: 146.8
click at [638, 515] on input "range" at bounding box center [672, 509] width 659 height 11
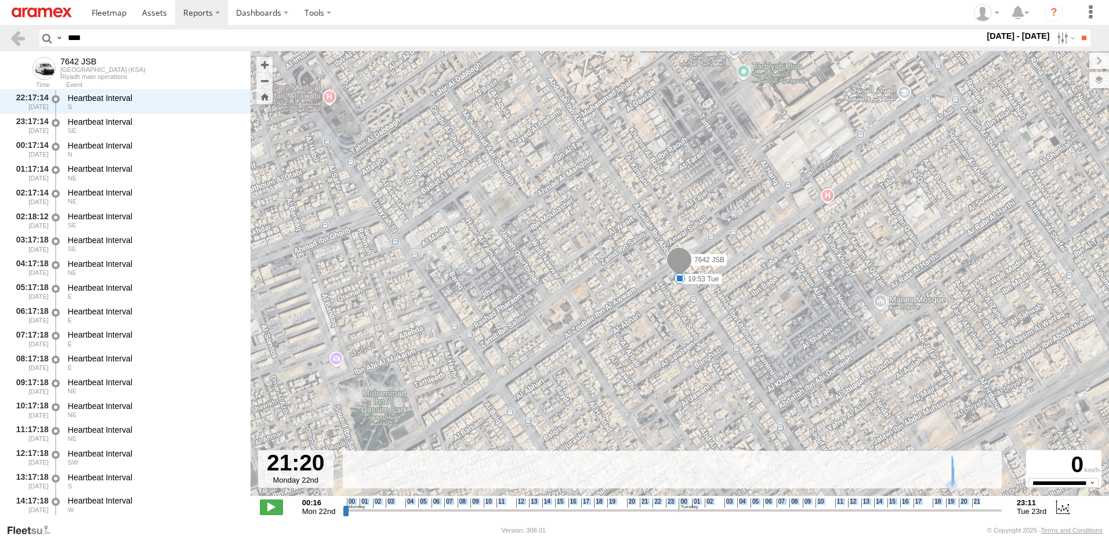
drag, startPoint x: 492, startPoint y: 503, endPoint x: 487, endPoint y: 506, distance: 6.0
click at [487, 506] on div "Created with Highcharts 6.0.7 Highcharts.com 00 01 02 03 04 05 06 07 08 09 10 1…" at bounding box center [672, 506] width 659 height 17
drag, startPoint x: 487, startPoint y: 506, endPoint x: 781, endPoint y: 422, distance: 305.6
click at [795, 504] on input "range" at bounding box center [672, 509] width 659 height 11
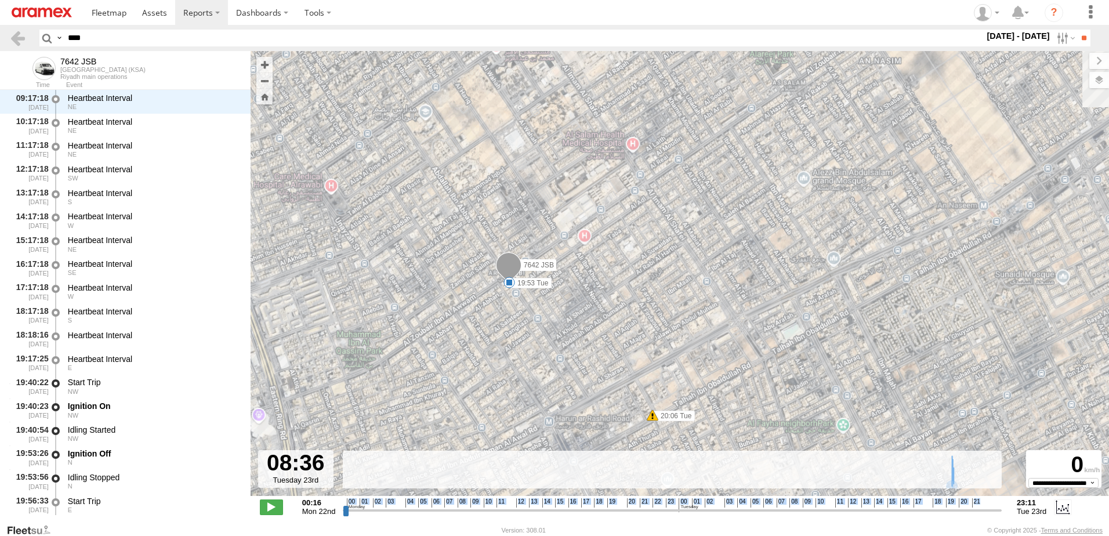
drag, startPoint x: 772, startPoint y: 361, endPoint x: 537, endPoint y: 318, distance: 239.3
click at [537, 318] on div "7642 JSB 19:53 Tue 20:06 Tue" at bounding box center [679, 279] width 858 height 457
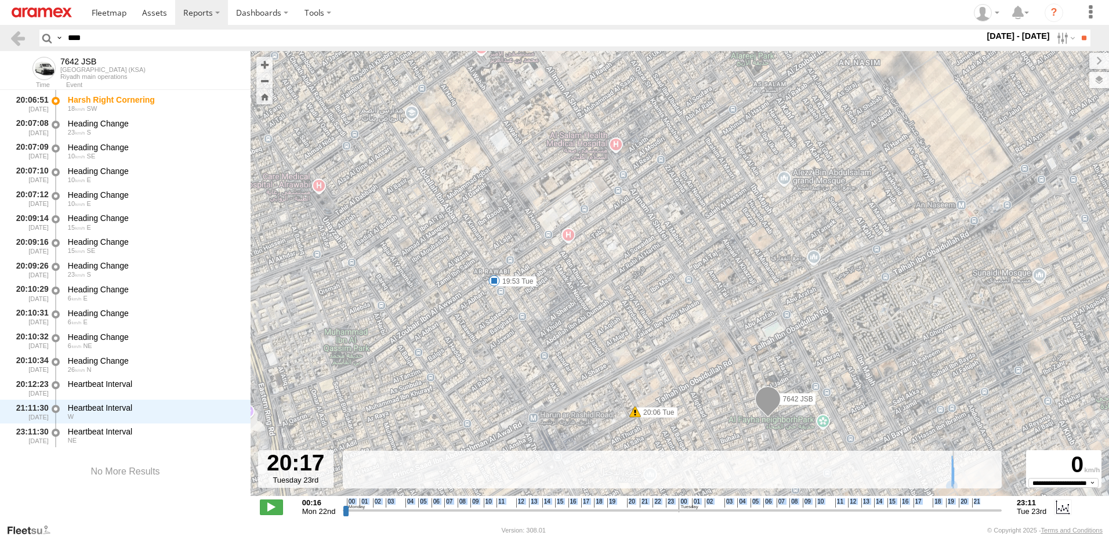
drag, startPoint x: 857, startPoint y: 510, endPoint x: 957, endPoint y: 509, distance: 100.3
click at [957, 509] on input "range" at bounding box center [672, 509] width 659 height 11
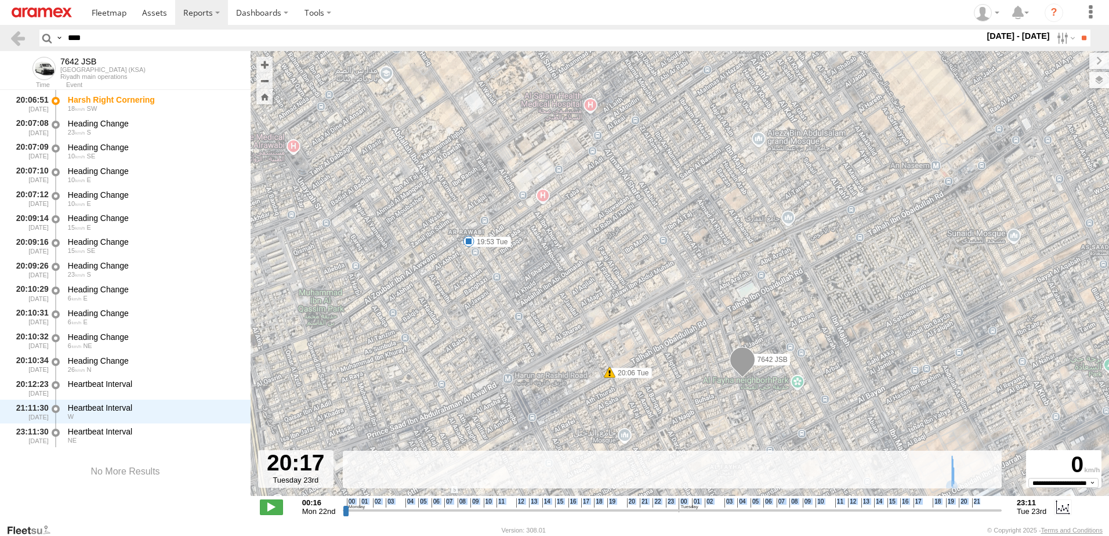
drag, startPoint x: 832, startPoint y: 411, endPoint x: 793, endPoint y: 343, distance: 78.0
click at [793, 343] on div "7642 JSB 19:53 Tue 20:06 Tue" at bounding box center [679, 279] width 858 height 457
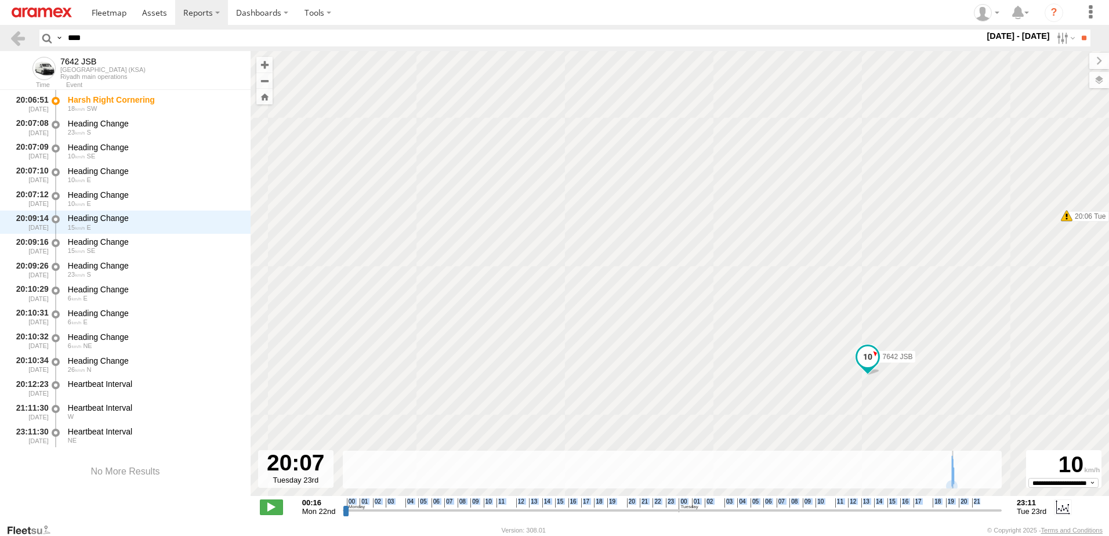
click at [955, 511] on input "range" at bounding box center [672, 509] width 659 height 11
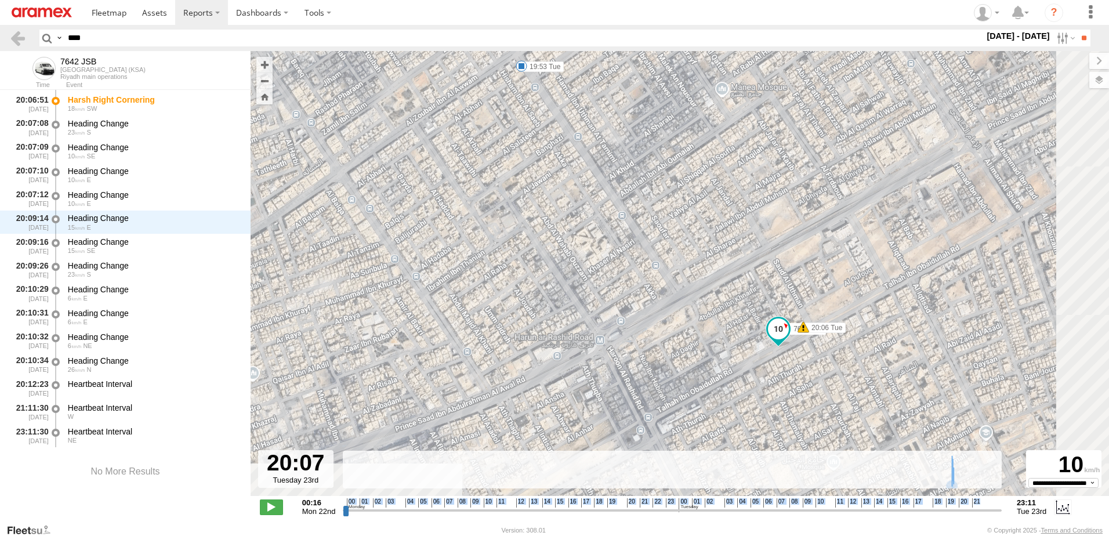
drag, startPoint x: 882, startPoint y: 358, endPoint x: 807, endPoint y: 366, distance: 76.4
click at [807, 366] on div "7642 JSB 19:53 Tue 20:06 Tue" at bounding box center [679, 279] width 858 height 457
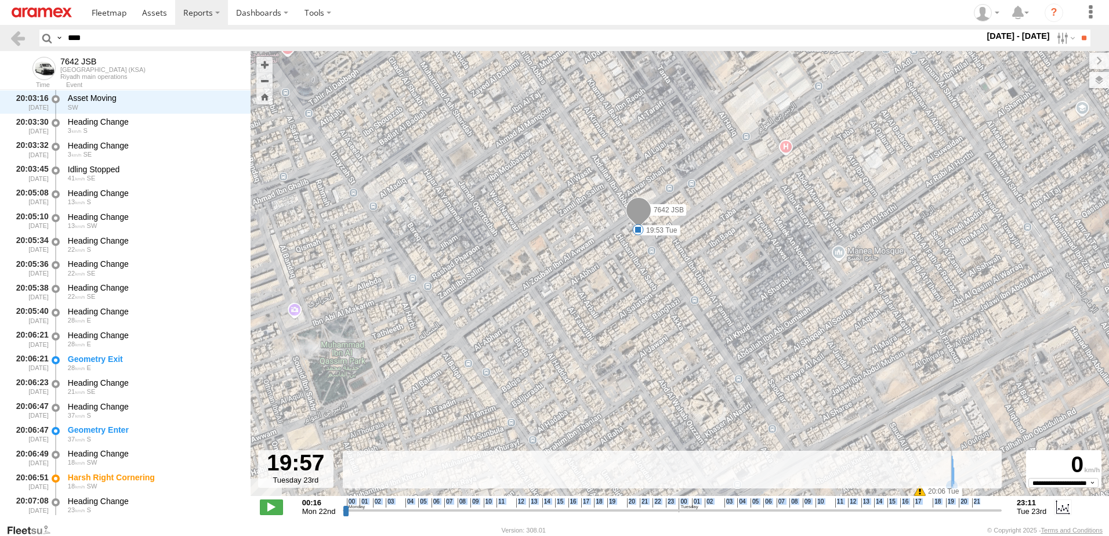
scroll to position [1303, 0]
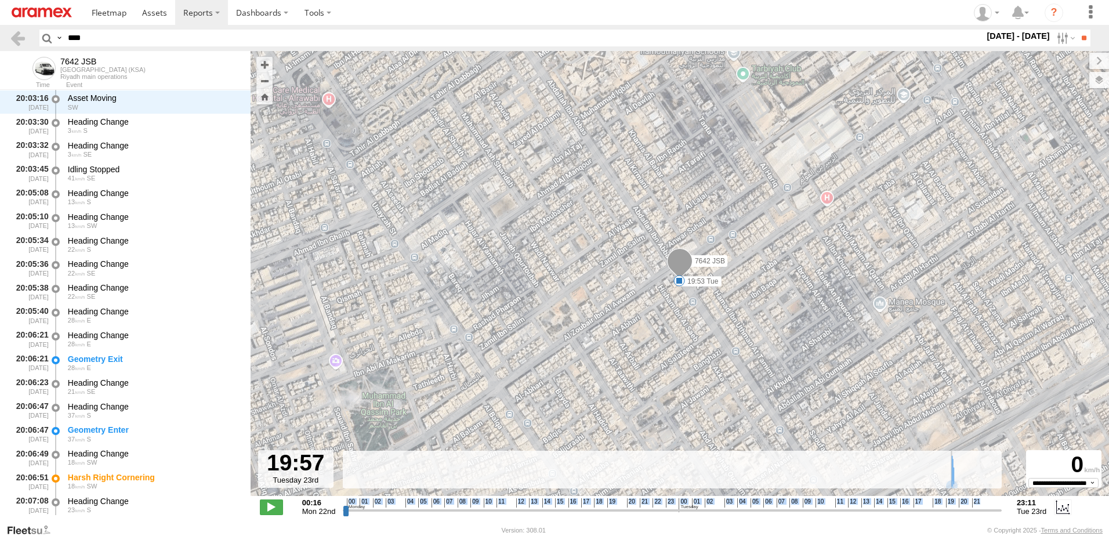
type input "**********"
click at [953, 512] on input "range" at bounding box center [672, 509] width 659 height 11
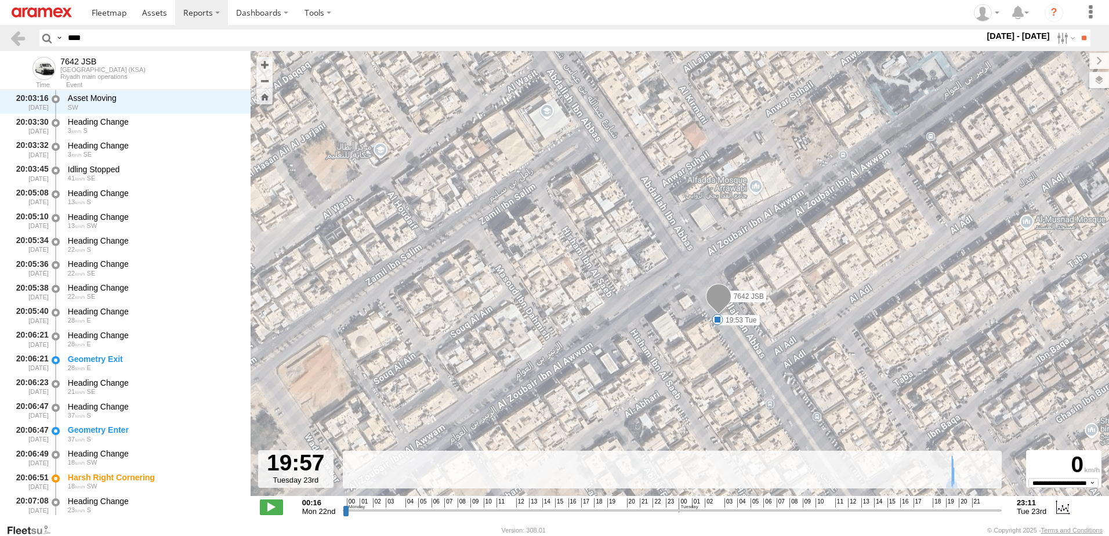
drag, startPoint x: 117, startPoint y: 42, endPoint x: 0, endPoint y: 39, distance: 117.1
click at [0, 40] on html at bounding box center [554, 268] width 1109 height 536
paste input "****"
type input "********"
click at [1065, 37] on label at bounding box center [1064, 38] width 25 height 17
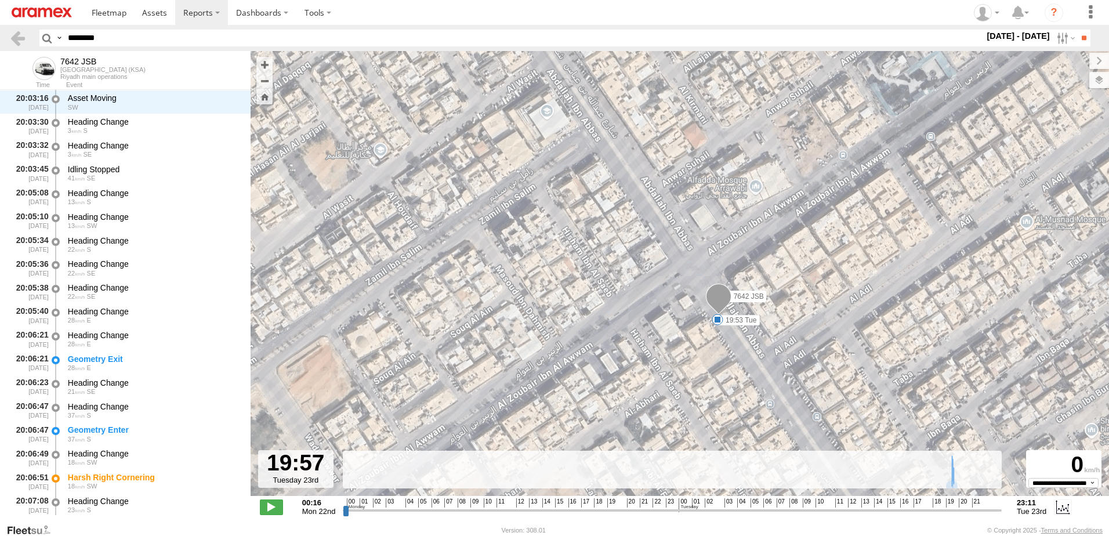
click at [0, 0] on label at bounding box center [0, 0] width 0 height 0
click at [1083, 39] on input "**" at bounding box center [1083, 38] width 13 height 17
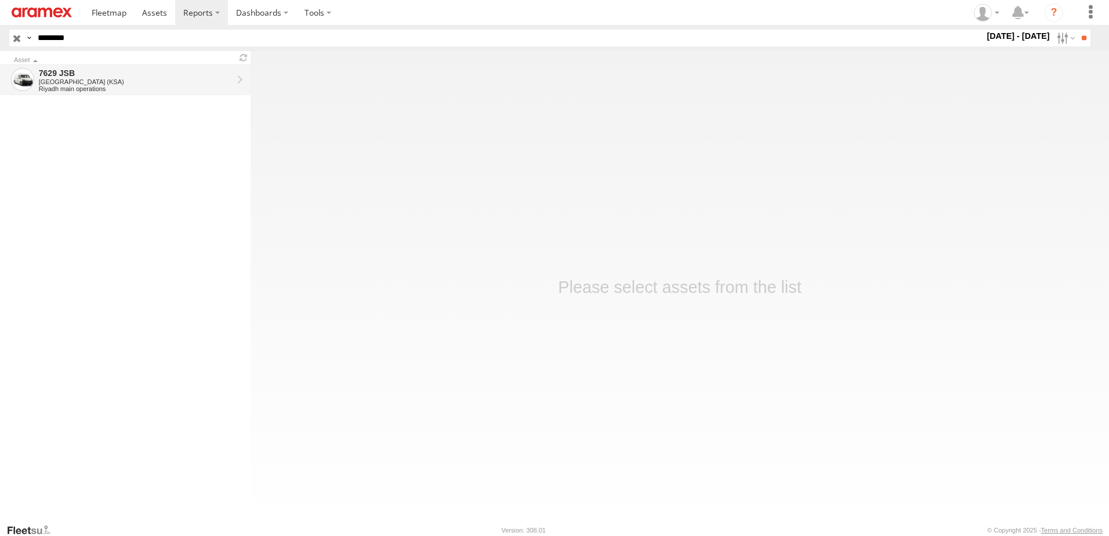
click at [165, 75] on div "7629 JSB" at bounding box center [136, 73] width 194 height 10
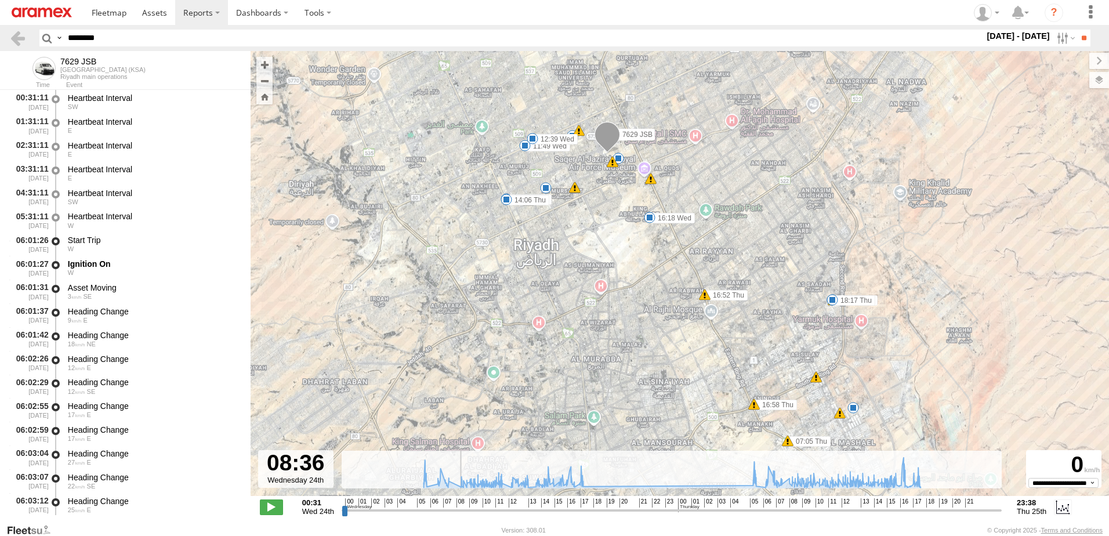
drag, startPoint x: 440, startPoint y: 507, endPoint x: 456, endPoint y: 513, distance: 17.2
type input "**********"
click at [456, 513] on input "range" at bounding box center [672, 509] width 660 height 11
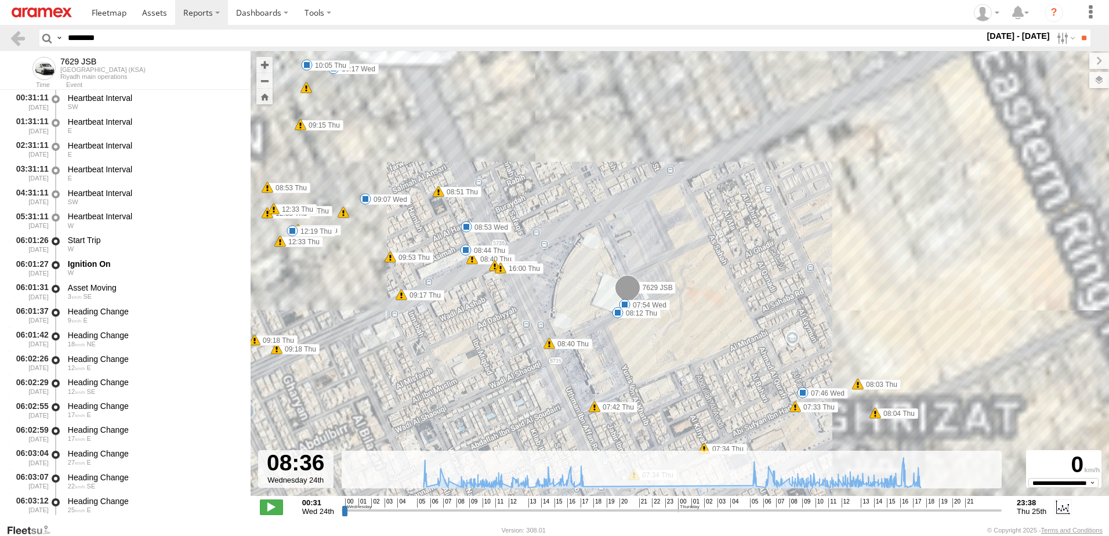
drag, startPoint x: 659, startPoint y: 274, endPoint x: 622, endPoint y: 352, distance: 86.6
click at [622, 318] on label "08:12 Thu" at bounding box center [639, 313] width 43 height 10
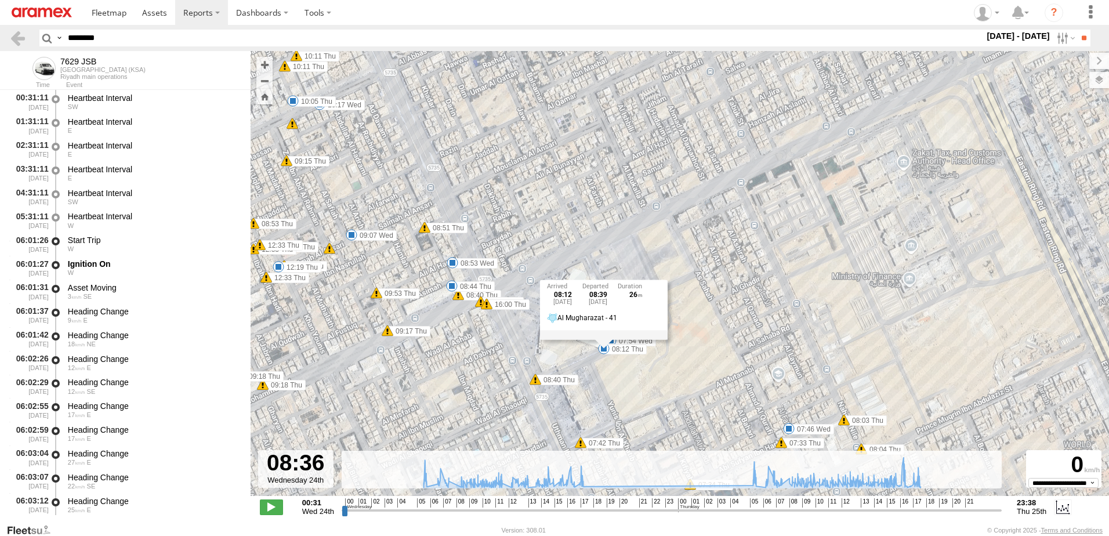
drag, startPoint x: 118, startPoint y: 39, endPoint x: 6, endPoint y: 41, distance: 111.3
click at [6, 41] on header "Search Query Asset ID Asset Label Registration Manufacturer Model VIN Job ID" at bounding box center [554, 38] width 1109 height 26
paste input "text"
type input "********"
click at [1077, 30] on input "**" at bounding box center [1083, 38] width 13 height 17
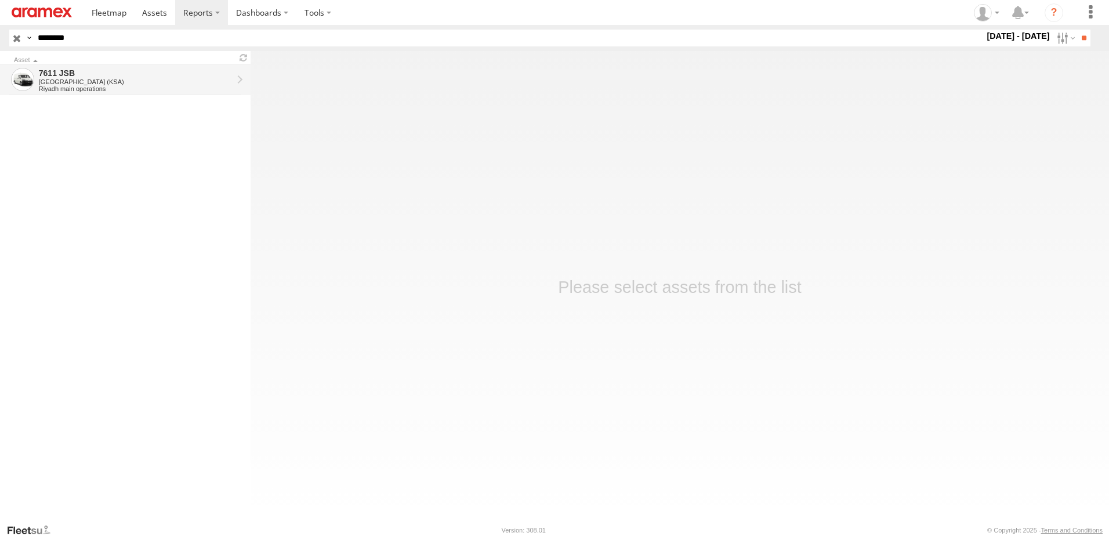
click at [139, 85] on div "Riyadh main operations" at bounding box center [136, 88] width 194 height 7
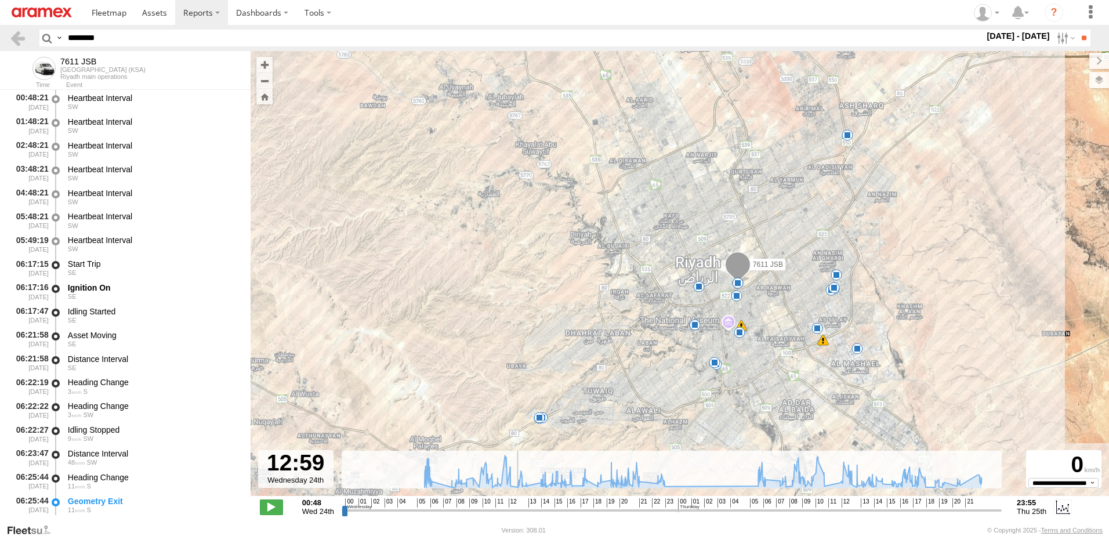
drag, startPoint x: 532, startPoint y: 509, endPoint x: 513, endPoint y: 509, distance: 18.6
click at [513, 509] on input "range" at bounding box center [672, 509] width 660 height 11
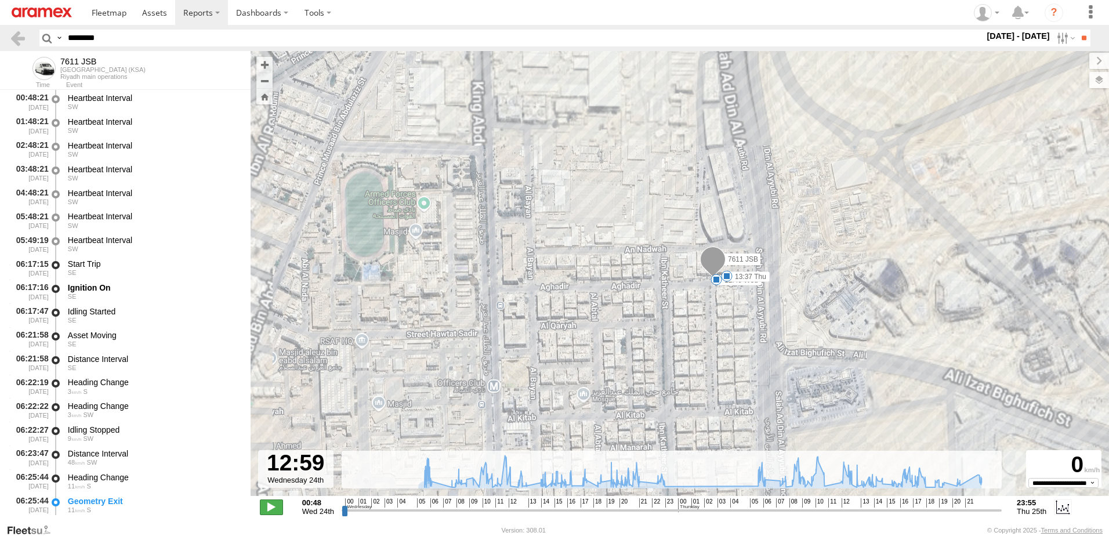
click at [273, 509] on span at bounding box center [271, 506] width 23 height 15
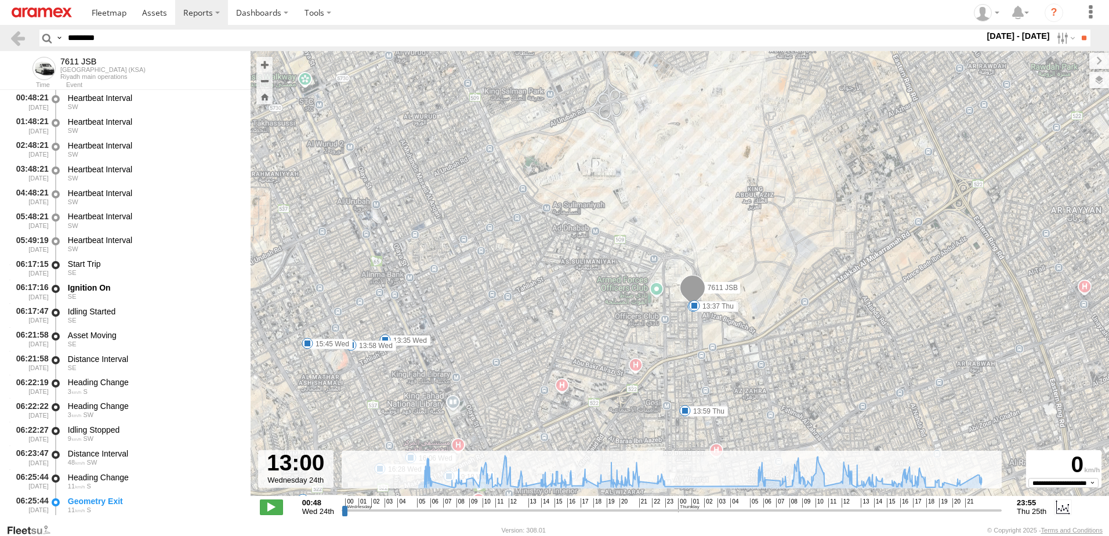
click at [608, 519] on div "**********" at bounding box center [679, 508] width 858 height 24
drag, startPoint x: 514, startPoint y: 513, endPoint x: 524, endPoint y: 513, distance: 10.5
type input "**********"
click at [524, 514] on input "range" at bounding box center [672, 509] width 660 height 11
drag, startPoint x: 122, startPoint y: 39, endPoint x: 39, endPoint y: 49, distance: 84.0
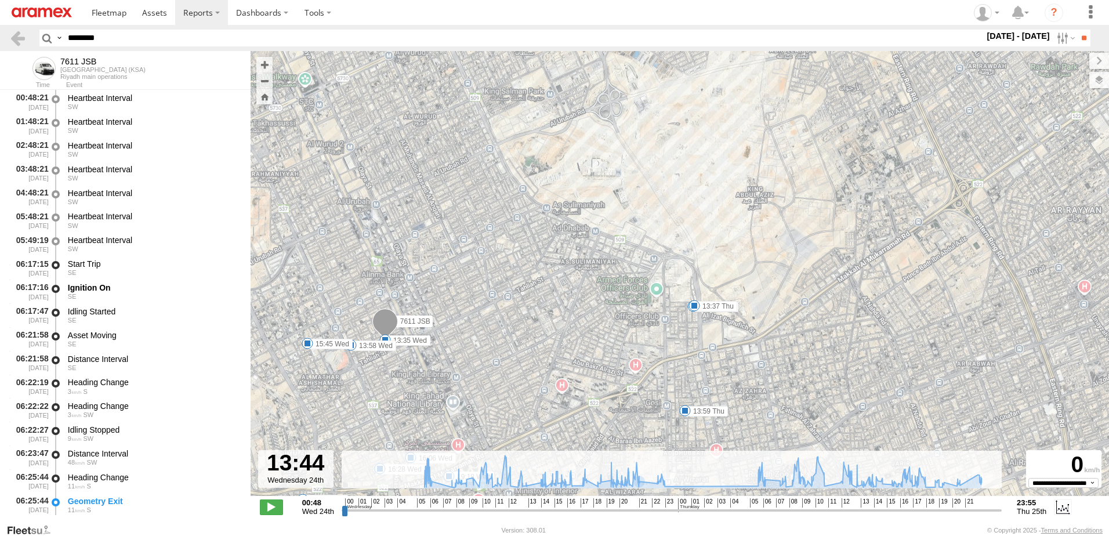
click at [45, 47] on header "Search Query Asset ID Asset Label Registration Manufacturer Model VIN Job ID" at bounding box center [554, 38] width 1109 height 26
paste input "text"
type input "********"
click at [1077, 30] on input "**" at bounding box center [1083, 38] width 13 height 17
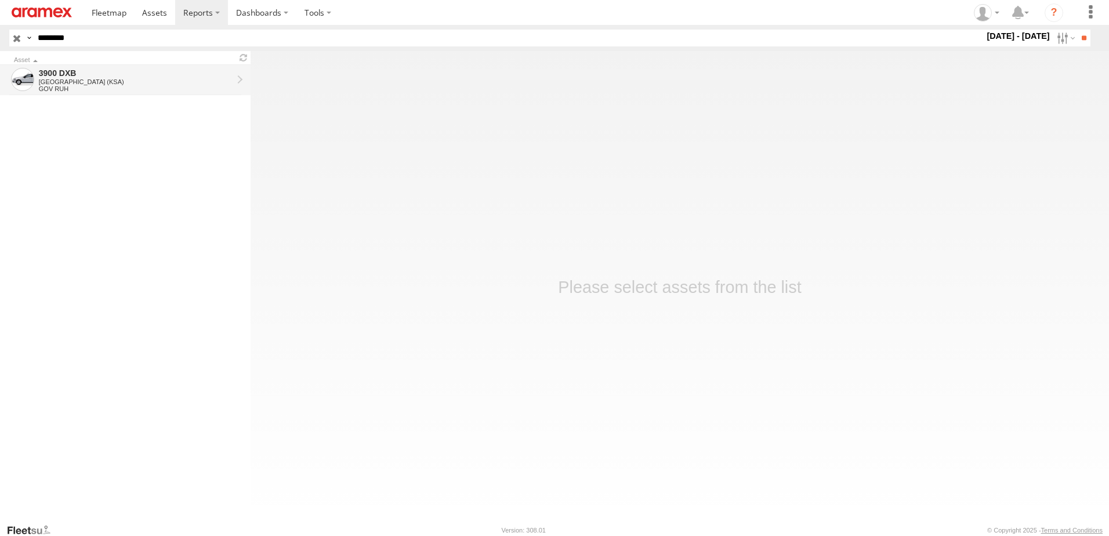
click at [102, 79] on div "[GEOGRAPHIC_DATA] (KSA)" at bounding box center [136, 81] width 194 height 7
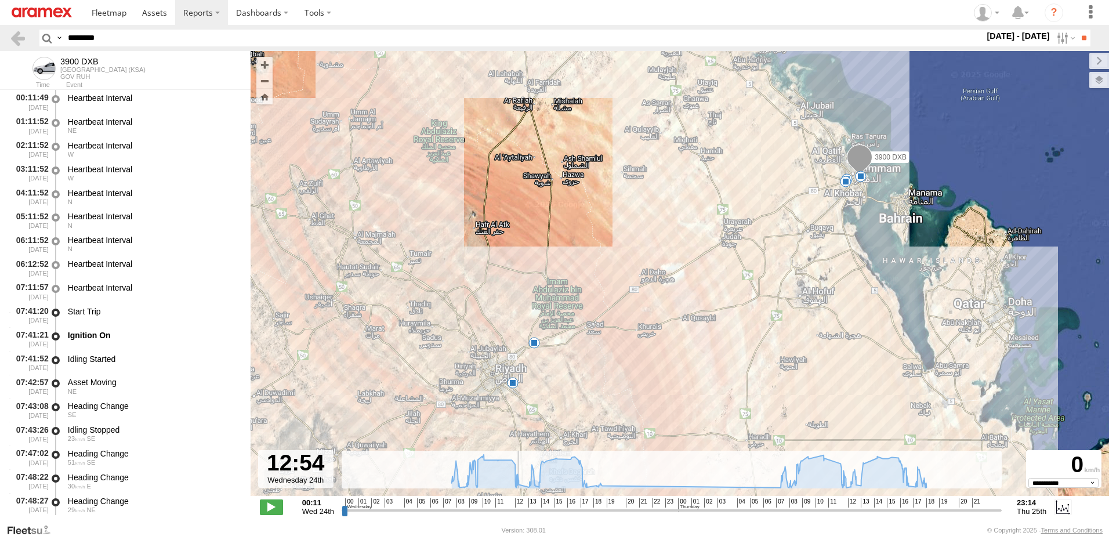
type input "**********"
click at [521, 510] on input "range" at bounding box center [672, 509] width 660 height 11
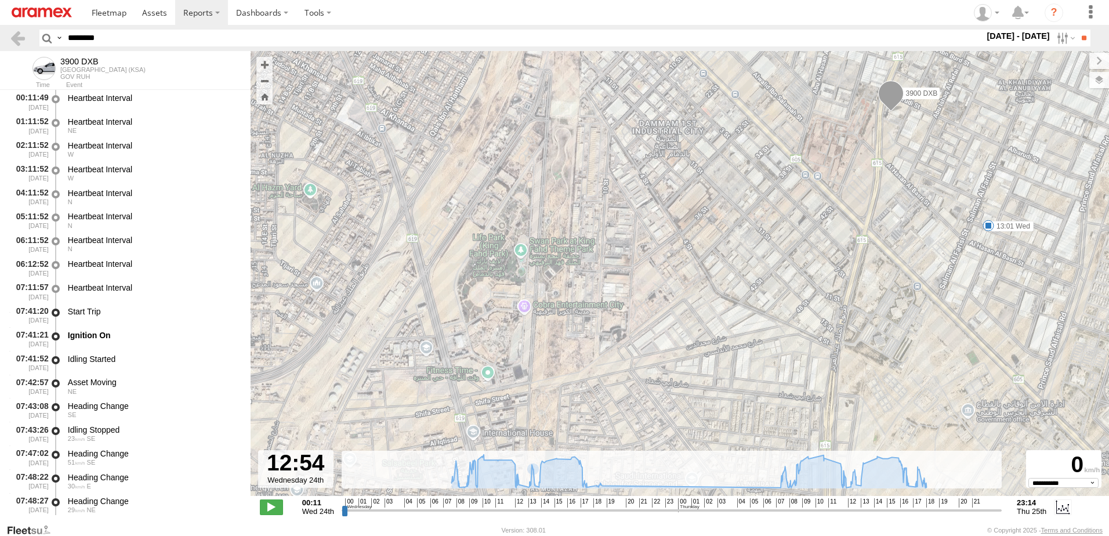
drag, startPoint x: 63, startPoint y: 47, endPoint x: 23, endPoint y: 48, distance: 40.0
click at [18, 49] on header "Search Query Asset ID Asset Label Registration Manufacturer Model VIN Job ID" at bounding box center [554, 38] width 1109 height 26
paste input "text"
type input "********"
click at [1077, 30] on input "**" at bounding box center [1083, 38] width 13 height 17
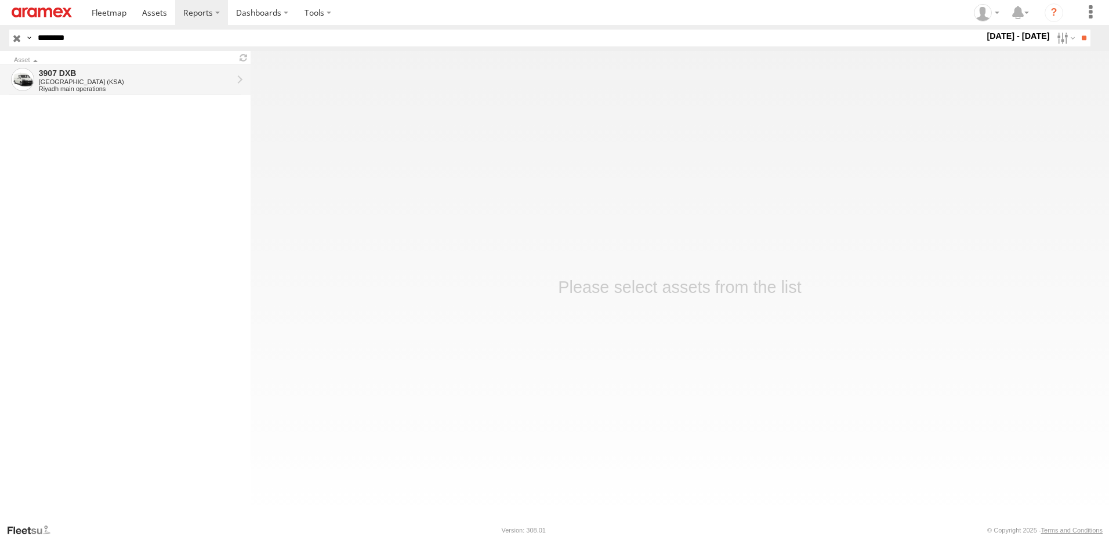
click at [181, 92] on div "Riyadh main operations" at bounding box center [136, 88] width 194 height 7
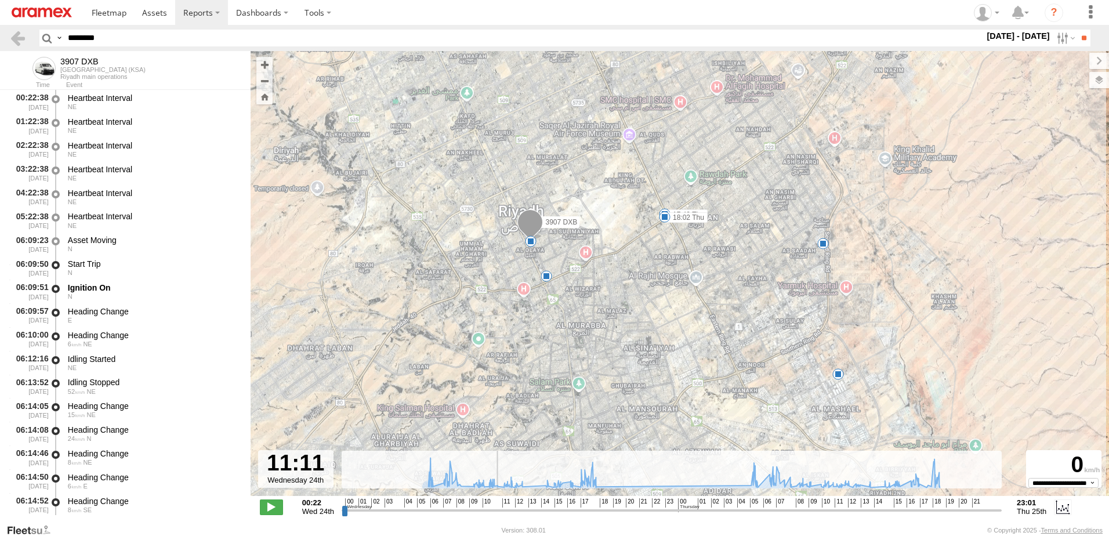
drag, startPoint x: 504, startPoint y: 506, endPoint x: 510, endPoint y: 420, distance: 86.6
click at [495, 509] on input "range" at bounding box center [672, 509] width 660 height 11
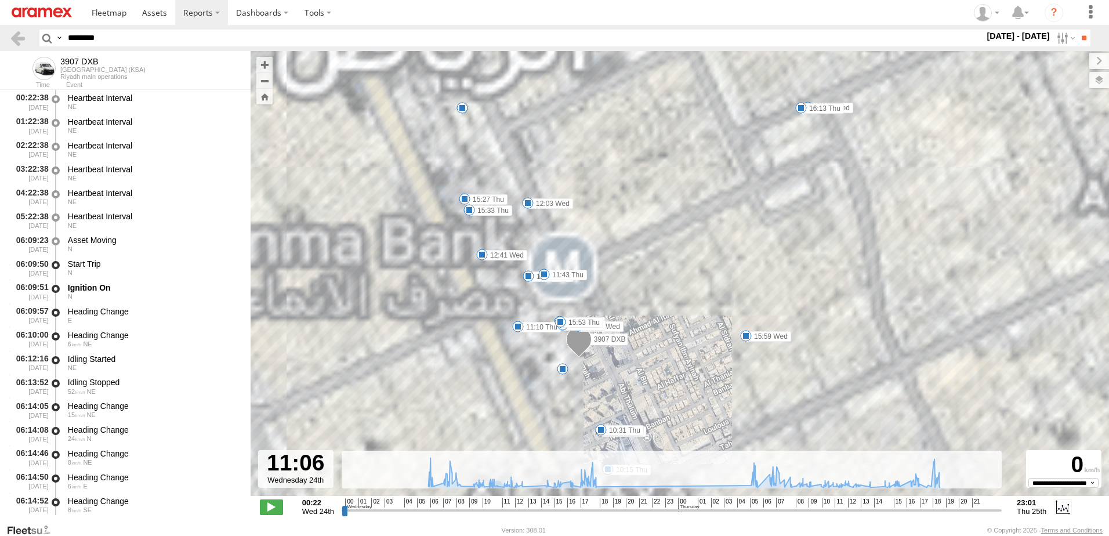
drag, startPoint x: 612, startPoint y: 304, endPoint x: 546, endPoint y: 362, distance: 88.3
click at [550, 362] on div "3907 DXB 17:42 Thu 18:02 Thu 5 10:13 Wed 11:30 Wed 11:45 Wed 12:03 Wed 5 12:41 …" at bounding box center [679, 279] width 858 height 457
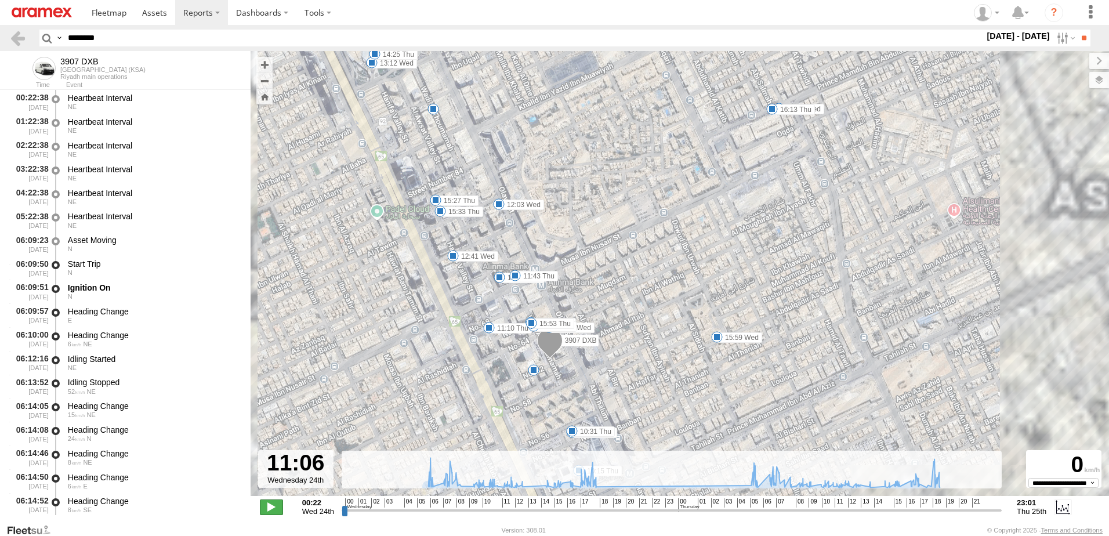
click at [270, 506] on span at bounding box center [271, 506] width 23 height 15
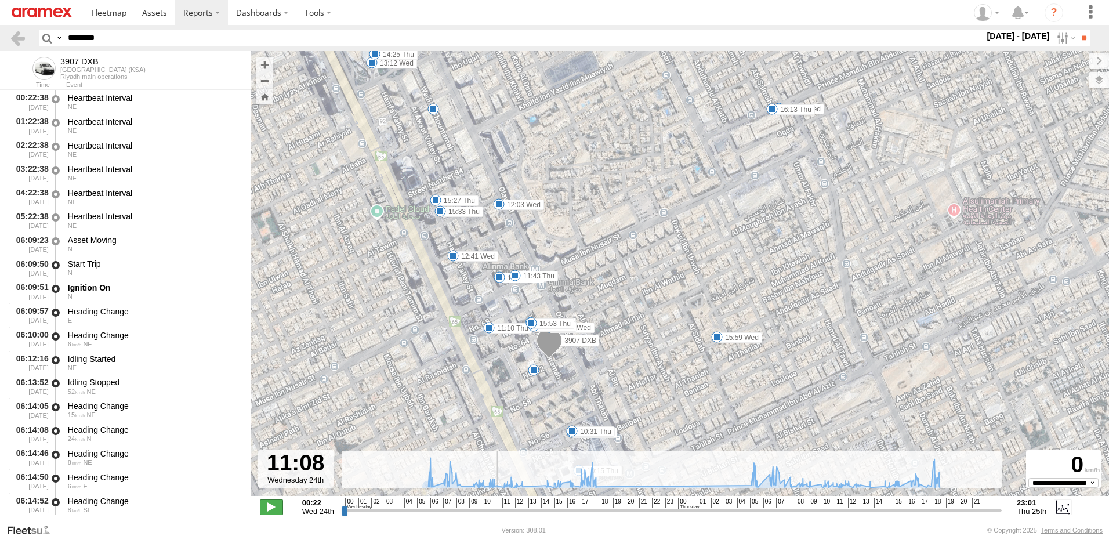
type input "**********"
click at [270, 506] on span at bounding box center [271, 506] width 23 height 15
click at [50, 34] on div "Search Query Asset ID Asset Label Registration Manufacturer Model VIN Job ID" at bounding box center [557, 38] width 1037 height 17
click at [1077, 30] on input "**" at bounding box center [1083, 38] width 13 height 17
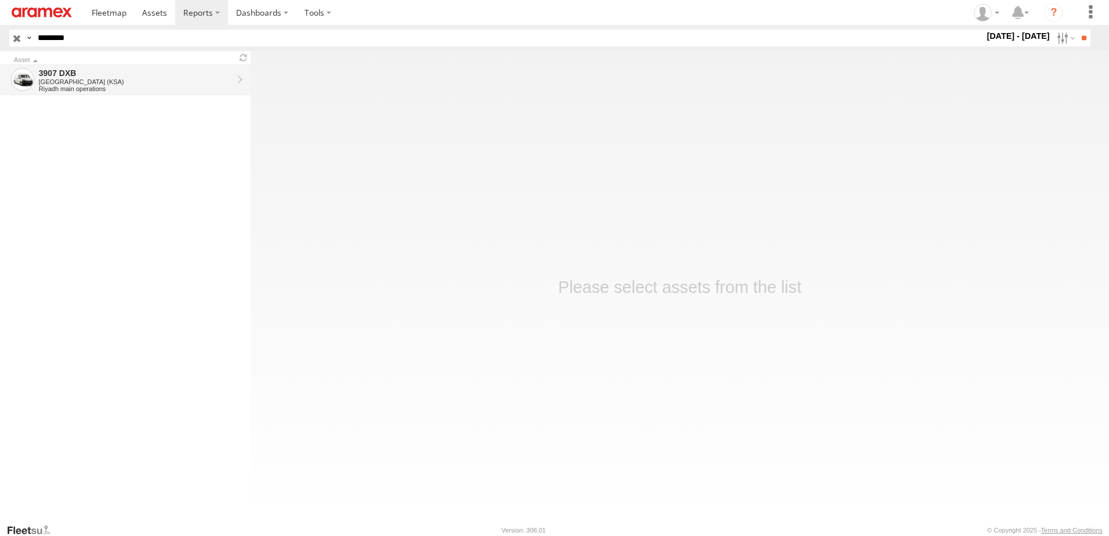
click at [143, 95] on link "3907 DXB [GEOGRAPHIC_DATA] ([GEOGRAPHIC_DATA]) [GEOGRAPHIC_DATA] main operations" at bounding box center [125, 80] width 250 height 30
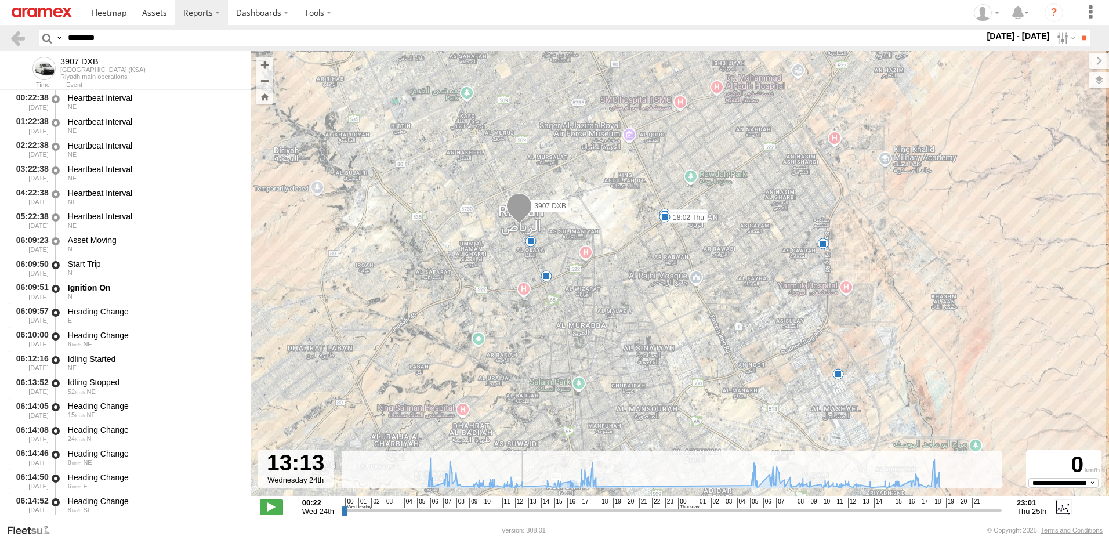
drag, startPoint x: 536, startPoint y: 509, endPoint x: 524, endPoint y: 513, distance: 12.5
click at [524, 513] on input "range" at bounding box center [672, 509] width 660 height 11
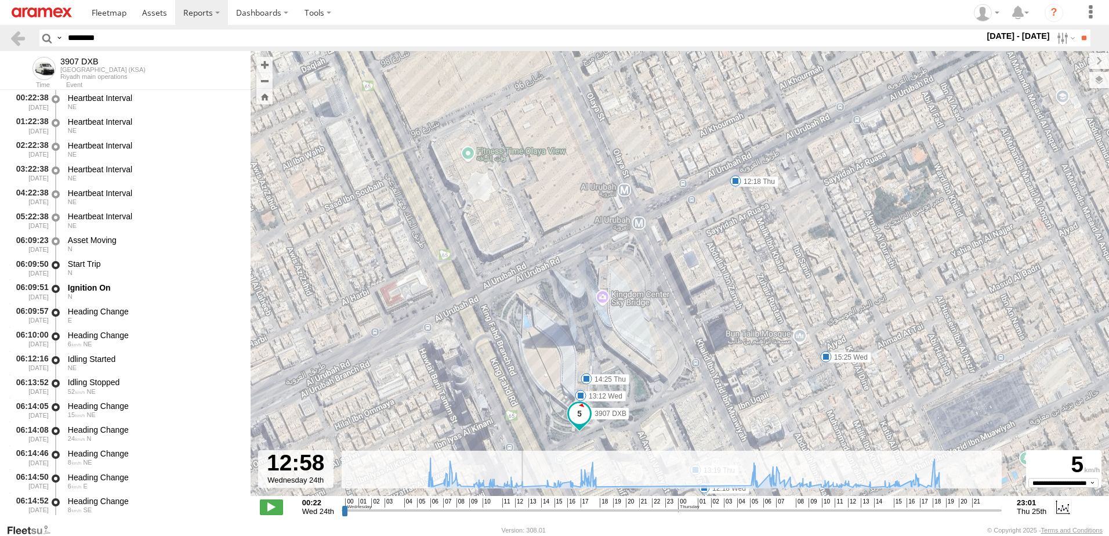
type input "**********"
click at [521, 512] on input "range" at bounding box center [672, 509] width 660 height 11
drag, startPoint x: 135, startPoint y: 43, endPoint x: 41, endPoint y: 37, distance: 94.7
click at [73, 38] on header "Search Query Asset ID Asset Label Registration Manufacturer Model VIN Job ID" at bounding box center [554, 38] width 1109 height 26
drag, startPoint x: 127, startPoint y: 38, endPoint x: 41, endPoint y: 39, distance: 85.8
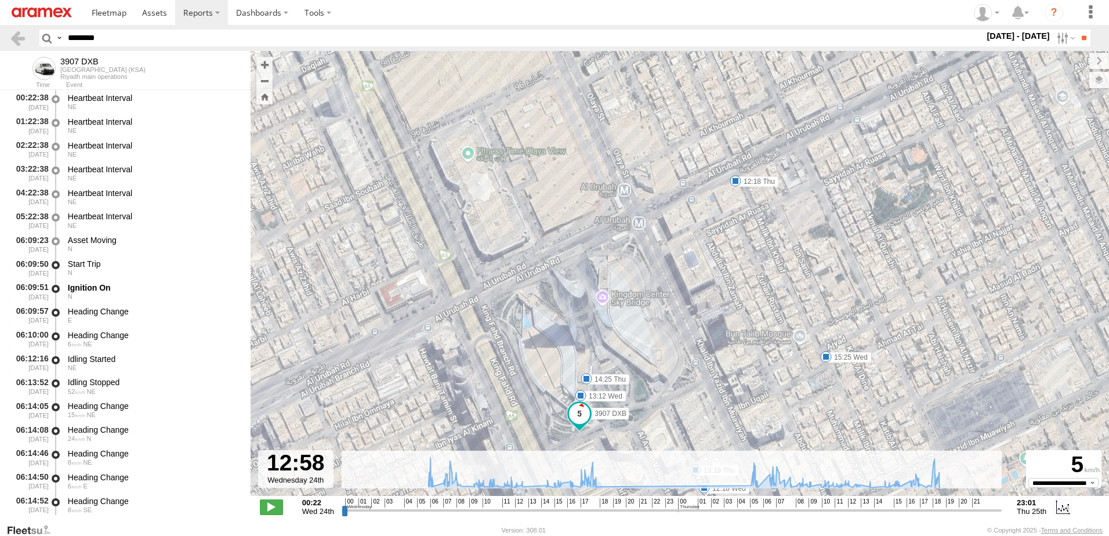
click at [41, 38] on div "Search Query Asset ID Asset Label Registration Manufacturer Model VIN Job ID" at bounding box center [557, 38] width 1037 height 17
paste input "text"
type input "********"
click at [1077, 30] on input "**" at bounding box center [1083, 38] width 13 height 17
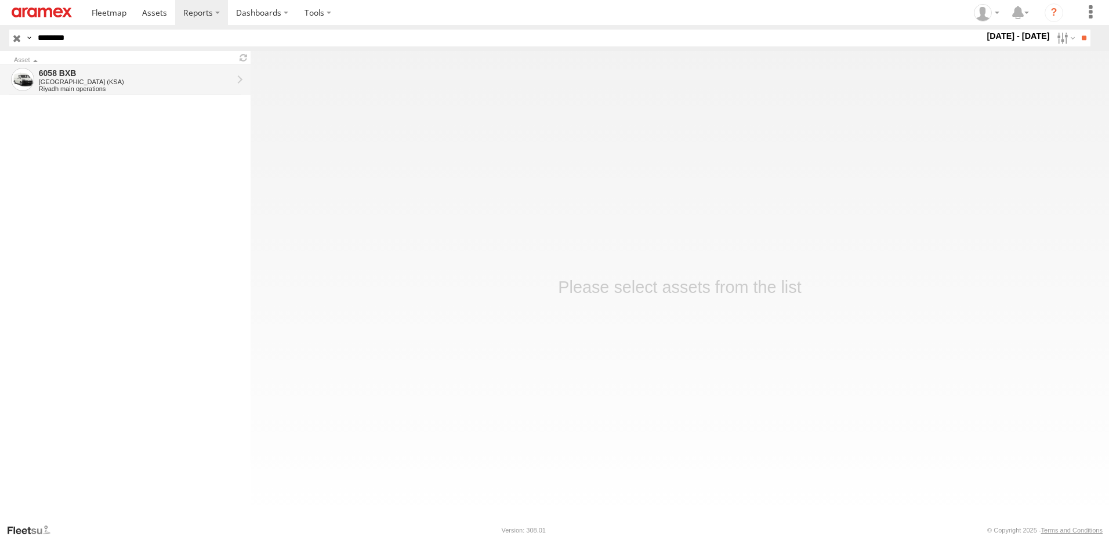
click at [125, 89] on div "Riyadh main operations" at bounding box center [136, 88] width 194 height 7
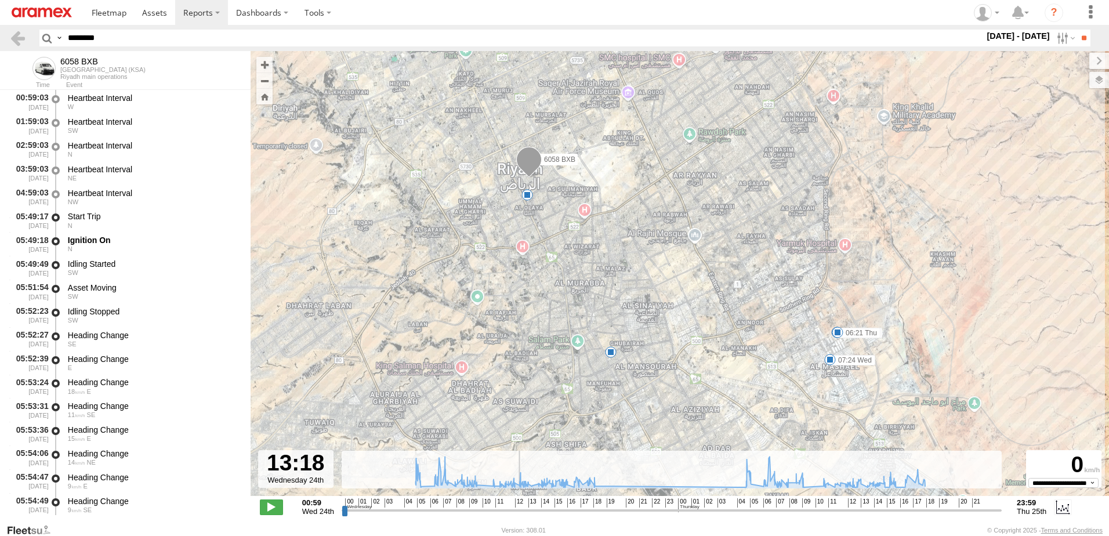
drag, startPoint x: 509, startPoint y: 508, endPoint x: 515, endPoint y: 508, distance: 6.4
type input "**********"
click at [515, 508] on input "range" at bounding box center [672, 509] width 660 height 11
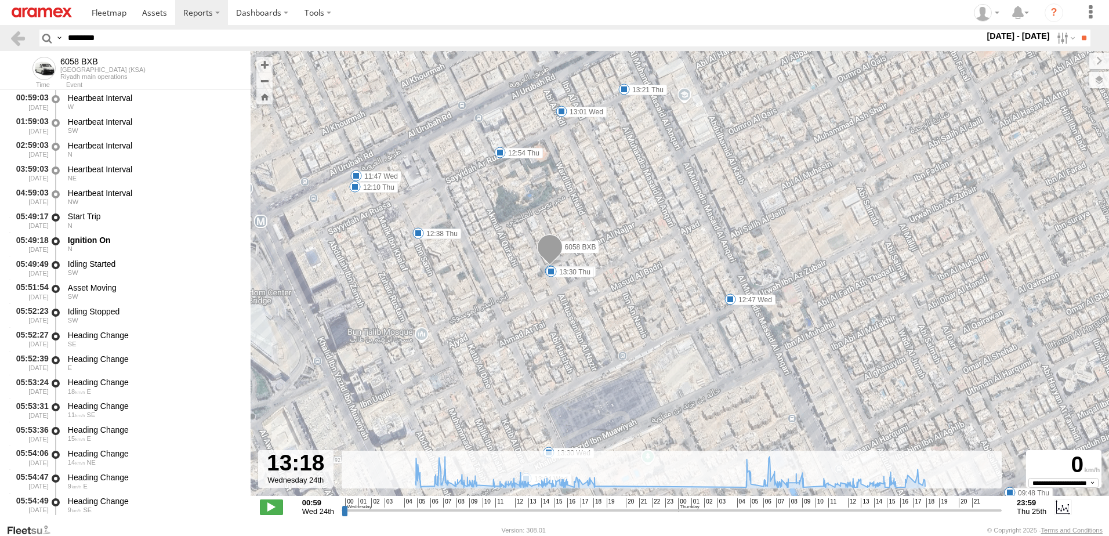
drag, startPoint x: 552, startPoint y: 217, endPoint x: 536, endPoint y: 270, distance: 55.2
click at [536, 270] on div "6058 BXB 06:20 Wed 07:24 Wed 06:21 Thu 09:32 Wed 10:06 Wed 11:47 Wed 12:47 Wed …" at bounding box center [679, 279] width 858 height 457
drag, startPoint x: 121, startPoint y: 34, endPoint x: -2, endPoint y: 32, distance: 123.5
click at [0, 32] on html at bounding box center [554, 268] width 1109 height 536
paste input "text"
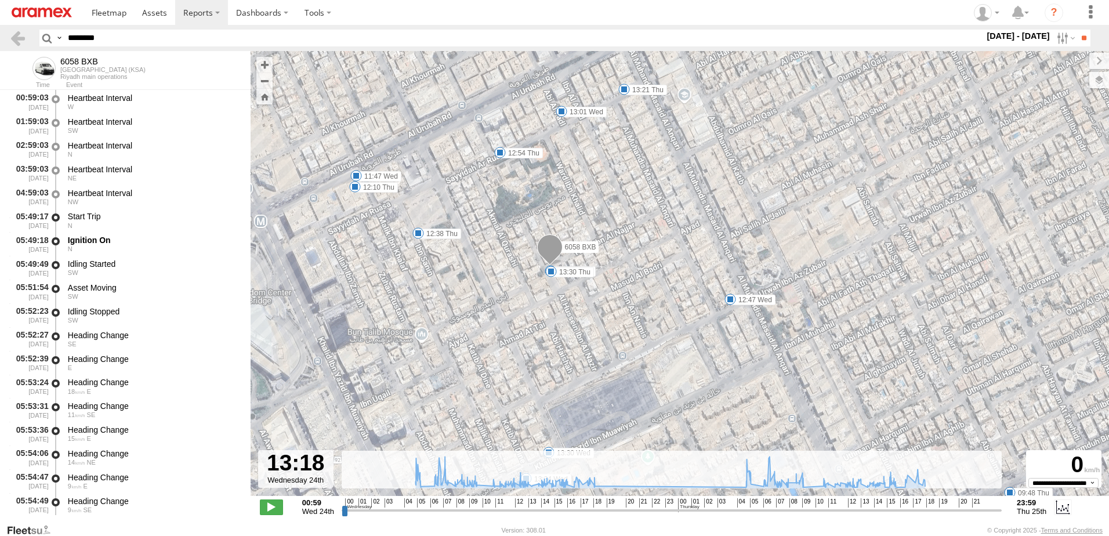
type input "********"
click at [1077, 30] on input "**" at bounding box center [1083, 38] width 13 height 17
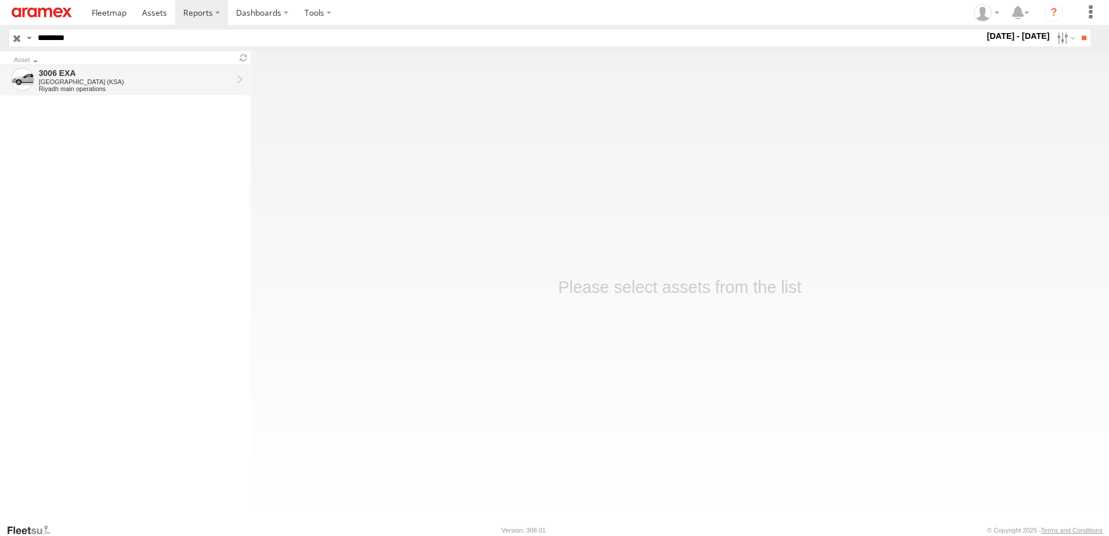
click at [187, 72] on div "3006 EXA" at bounding box center [136, 73] width 194 height 10
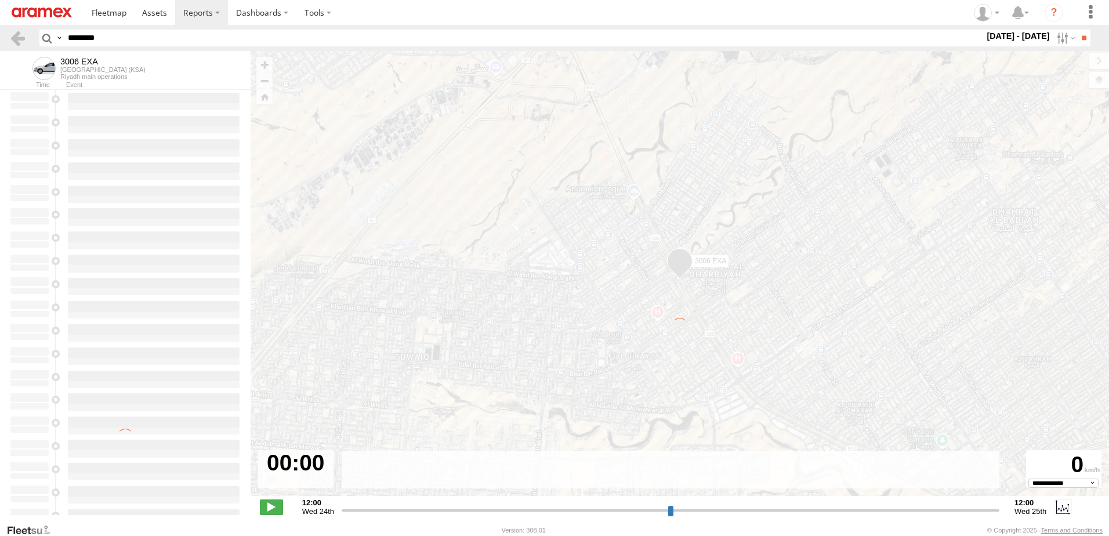
select select "**********"
type input "**********"
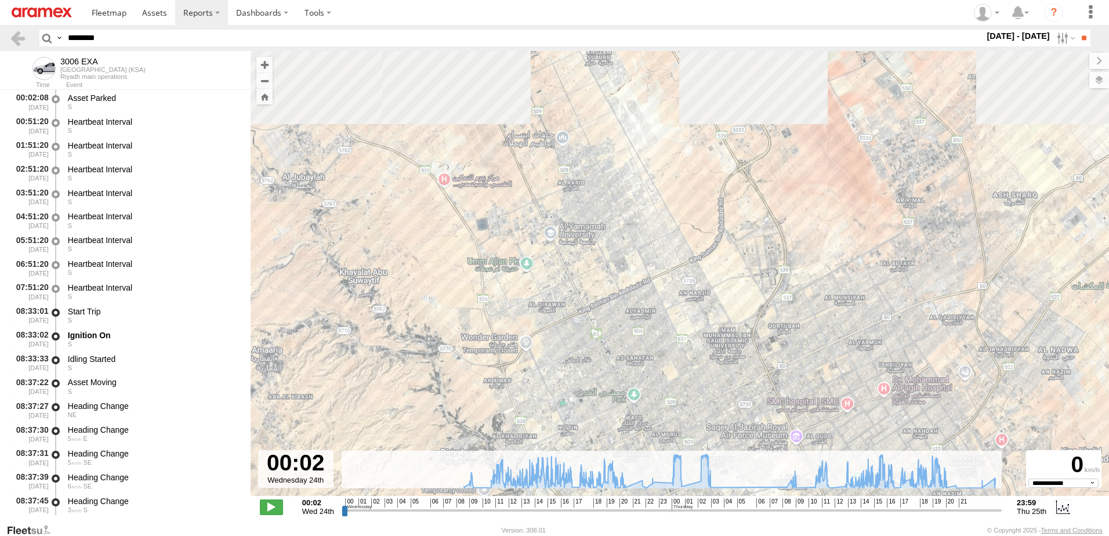
drag, startPoint x: 763, startPoint y: 247, endPoint x: 670, endPoint y: 376, distance: 159.1
click at [670, 376] on div "3006 EXA 16:40 Wed 00:49 Thu 02:11 Thu 02:12 Thu 11:43 Thu 16:34 Thu 17:58 Thu …" at bounding box center [679, 279] width 858 height 457
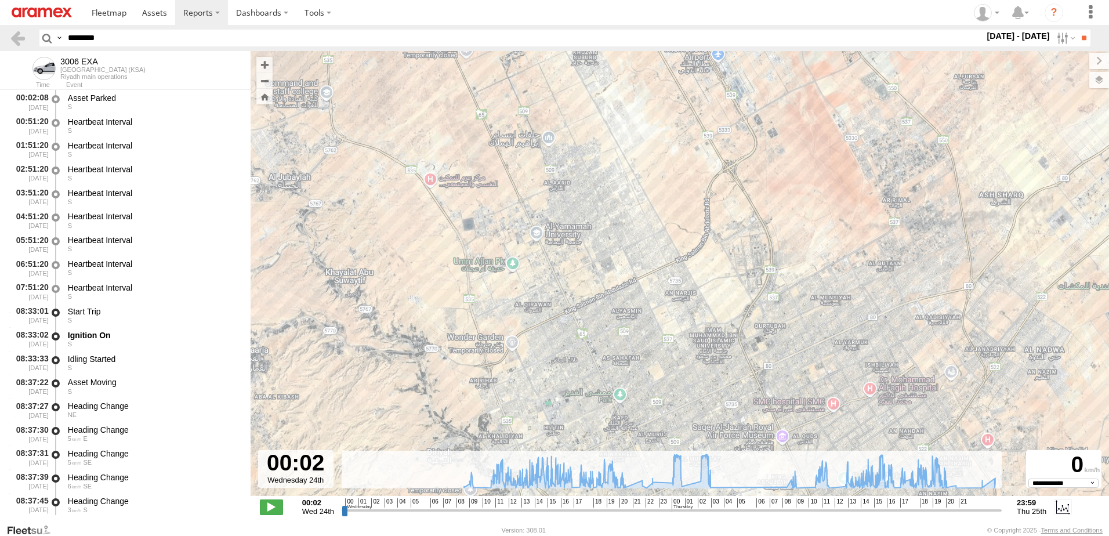
click at [706, 275] on div "3006 EXA 16:40 Wed 00:49 Thu 02:11 Thu 02:12 Thu 11:43 Thu 16:34 Thu 17:58 Thu …" at bounding box center [679, 279] width 858 height 457
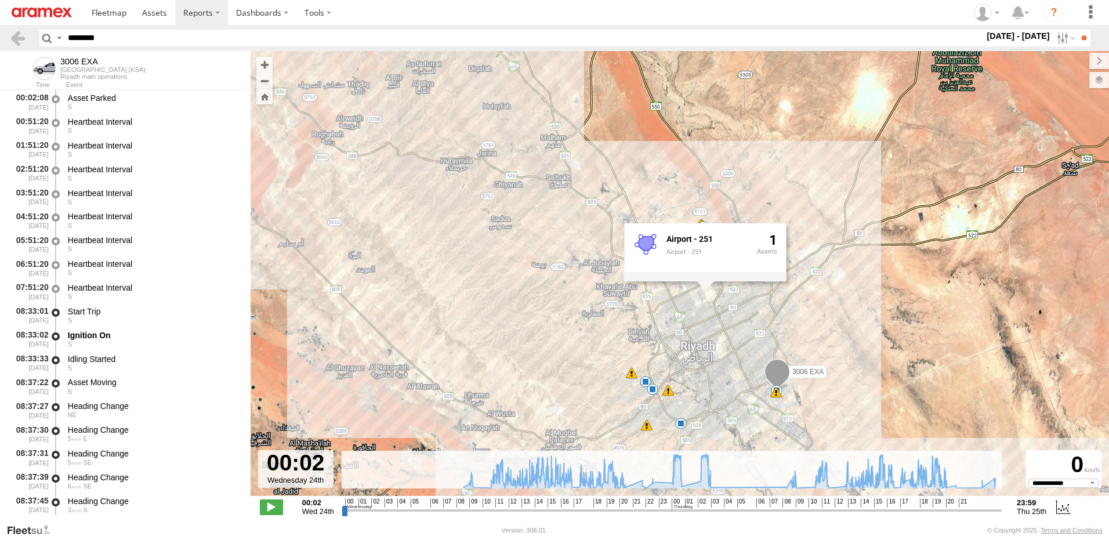
click at [837, 185] on div "3006 EXA 16:40 Wed 00:49 Thu 02:11 Thu 02:12 Thu 11:43 Thu 16:34 Thu 17:58 Thu …" at bounding box center [679, 279] width 858 height 457
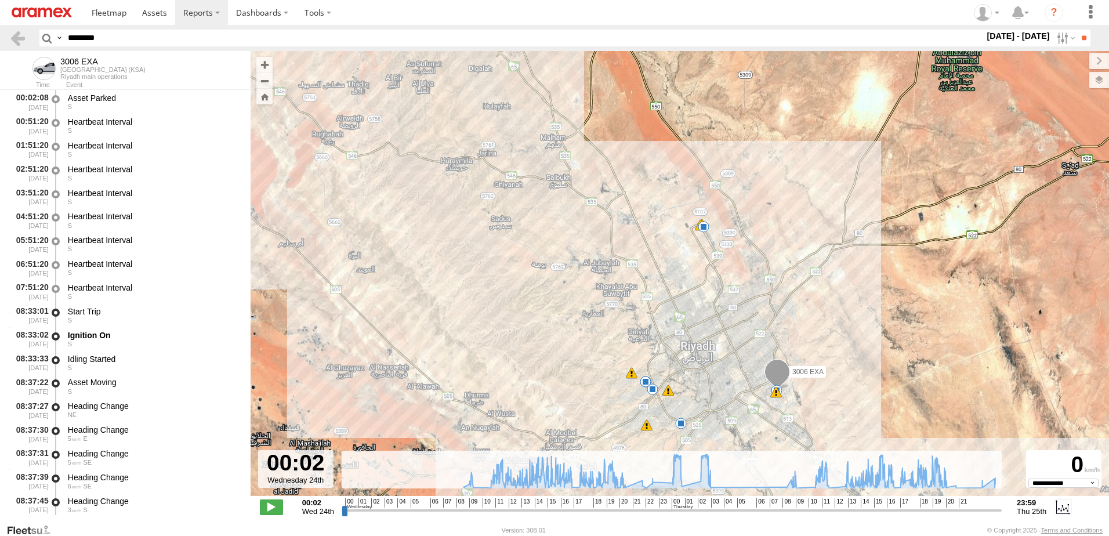
drag, startPoint x: 143, startPoint y: 35, endPoint x: 1, endPoint y: 43, distance: 141.7
click at [3, 43] on header "Search Query Asset ID Asset Label Registration Manufacturer Model VIN Job ID" at bounding box center [554, 38] width 1109 height 26
click at [1077, 30] on input "**" at bounding box center [1083, 38] width 13 height 17
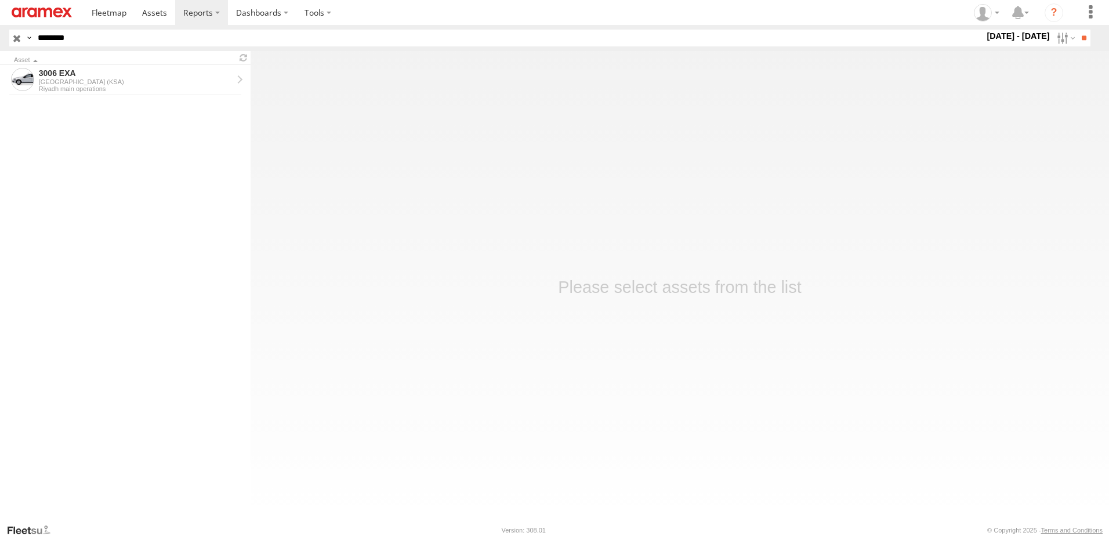
click at [130, 96] on form "3006 EXA [GEOGRAPHIC_DATA] ([GEOGRAPHIC_DATA]) [GEOGRAPHIC_DATA] main operations" at bounding box center [125, 290] width 250 height 450
click at [130, 88] on div "Riyadh main operations" at bounding box center [136, 88] width 194 height 7
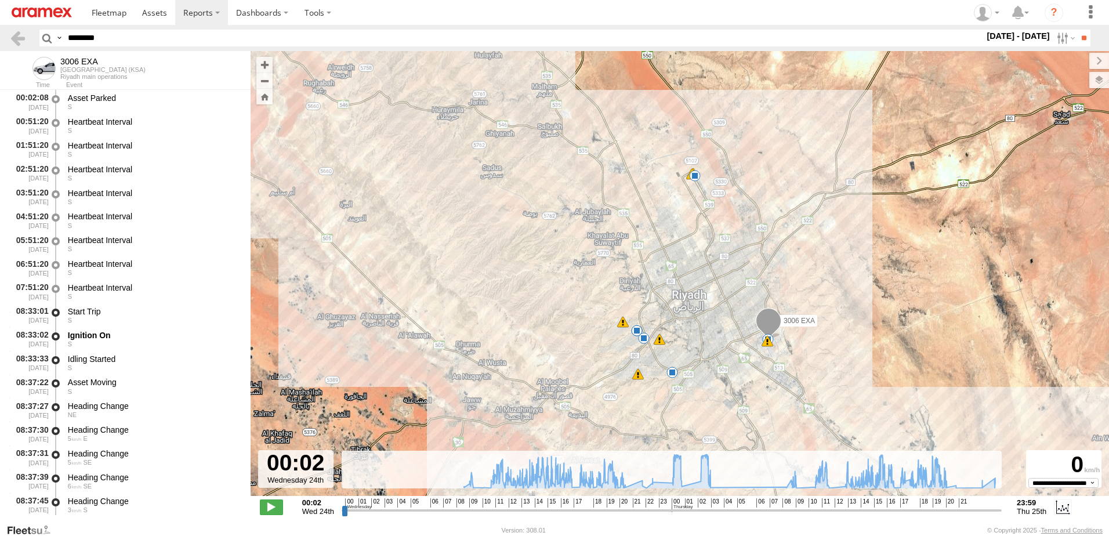
drag, startPoint x: 134, startPoint y: 42, endPoint x: 0, endPoint y: 36, distance: 134.1
click at [0, 36] on html at bounding box center [554, 268] width 1109 height 536
click at [592, 510] on input "range" at bounding box center [672, 509] width 660 height 11
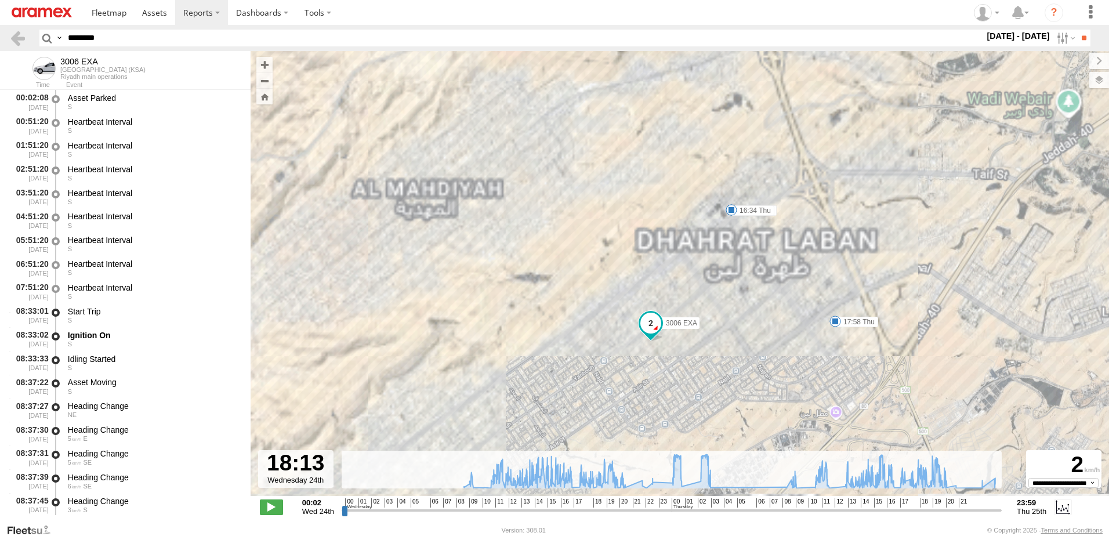
drag, startPoint x: 602, startPoint y: 404, endPoint x: 684, endPoint y: 315, distance: 121.1
click at [684, 319] on span "3006 EXA" at bounding box center [681, 323] width 31 height 8
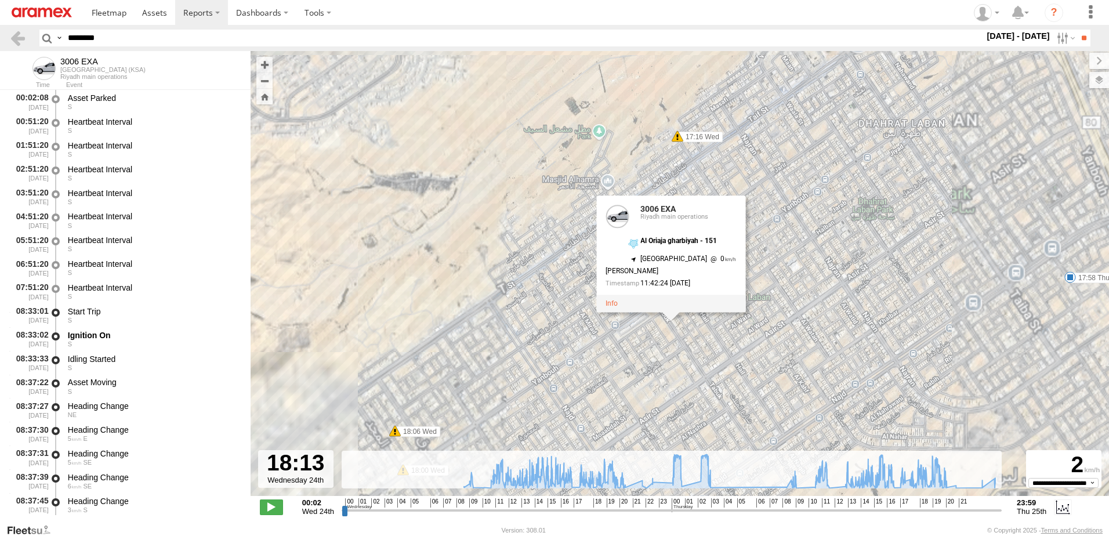
click at [919, 240] on div "3006 EXA 16:40 Wed 00:49 Thu 02:11 Thu 02:12 Thu 11:43 Thu 16:34 Thu 17:58 Thu …" at bounding box center [679, 279] width 858 height 457
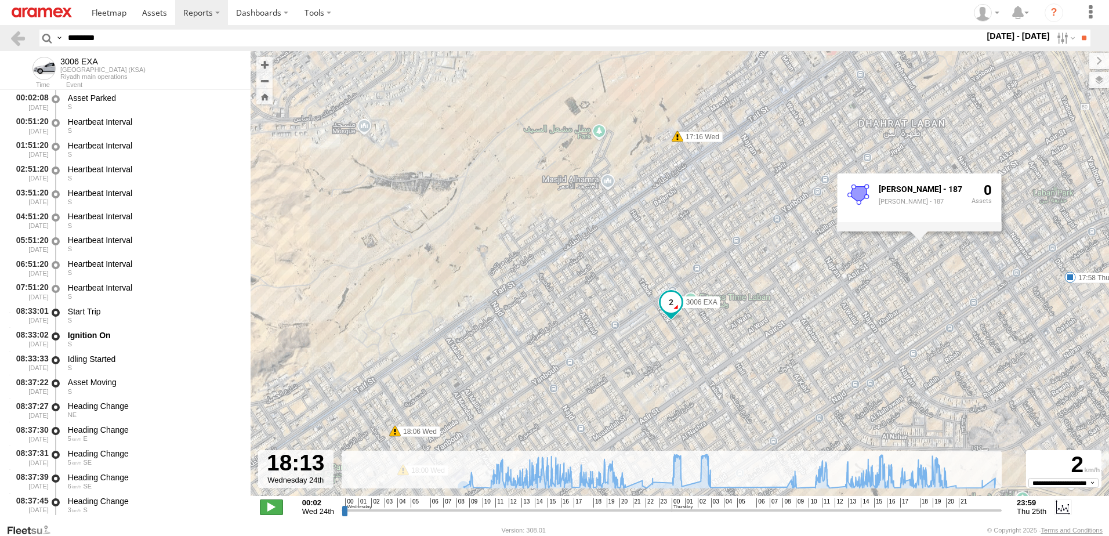
click at [277, 507] on span at bounding box center [271, 506] width 23 height 15
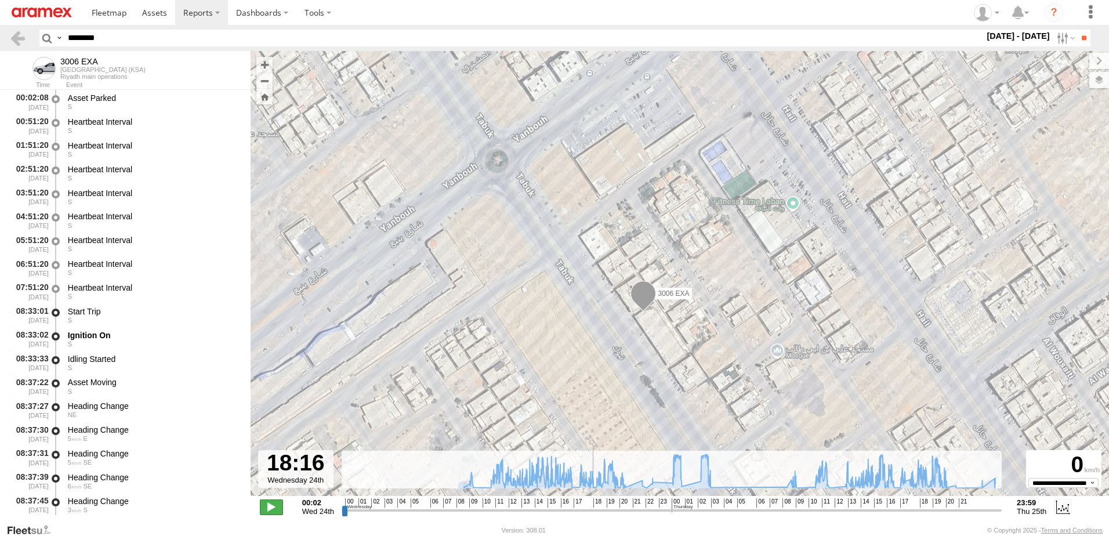
click at [274, 507] on span at bounding box center [271, 506] width 23 height 15
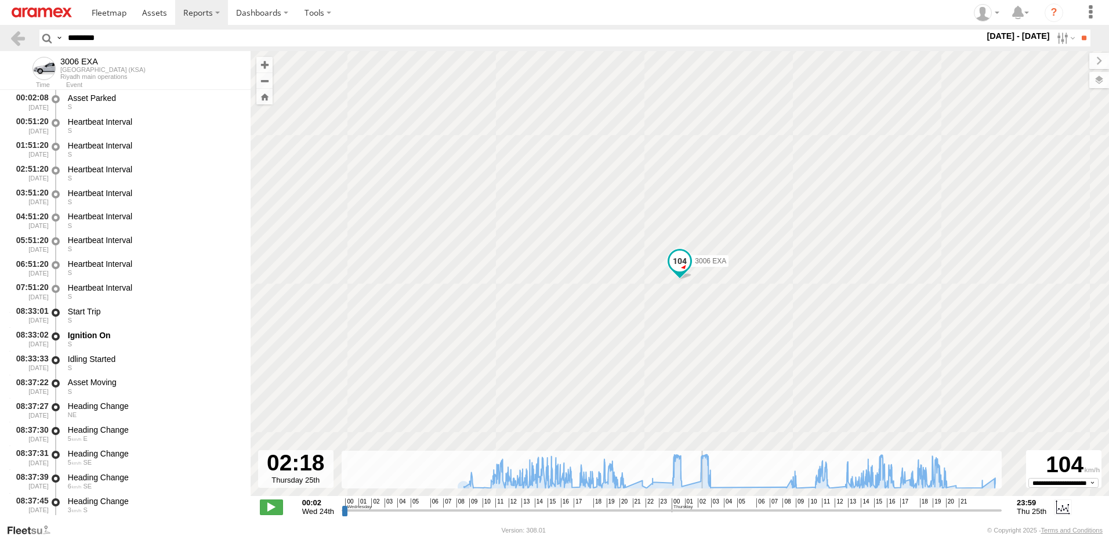
click at [702, 511] on input "range" at bounding box center [672, 509] width 660 height 11
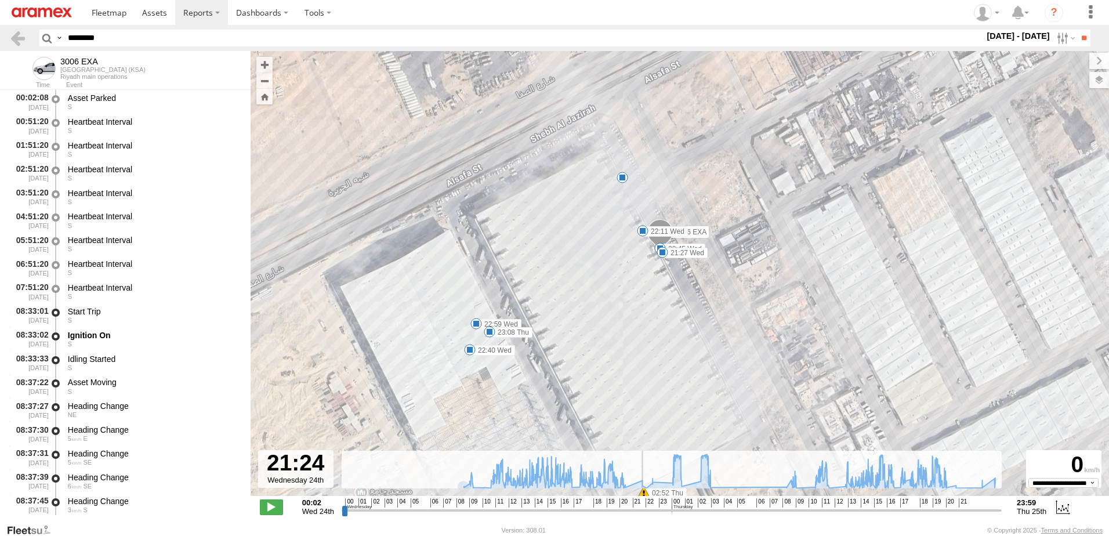
drag, startPoint x: 702, startPoint y: 511, endPoint x: 635, endPoint y: 509, distance: 66.7
click at [635, 509] on input "range" at bounding box center [672, 509] width 660 height 11
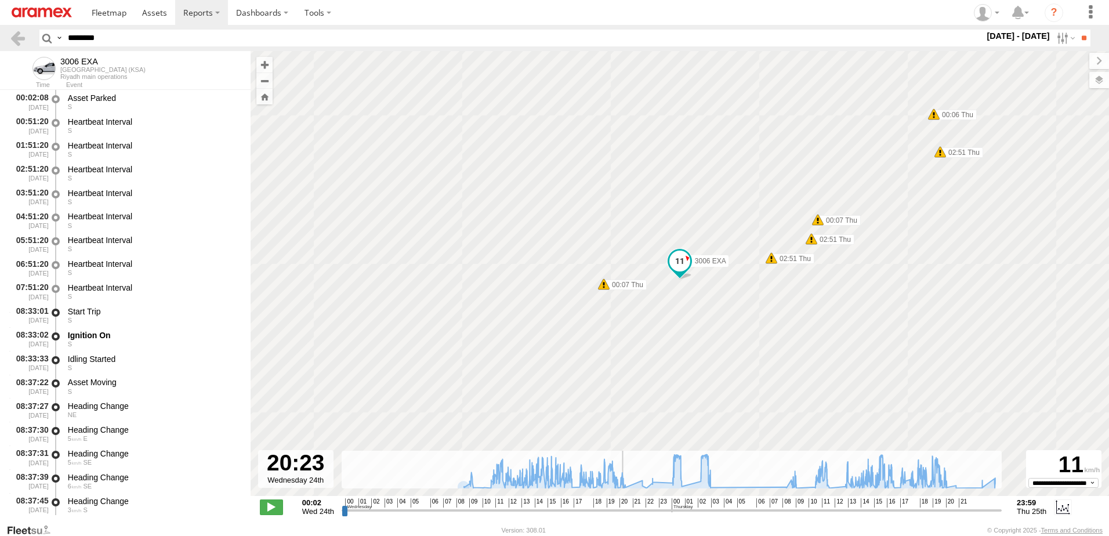
drag, startPoint x: 633, startPoint y: 509, endPoint x: 622, endPoint y: 513, distance: 12.3
click at [622, 513] on input "range" at bounding box center [672, 509] width 660 height 11
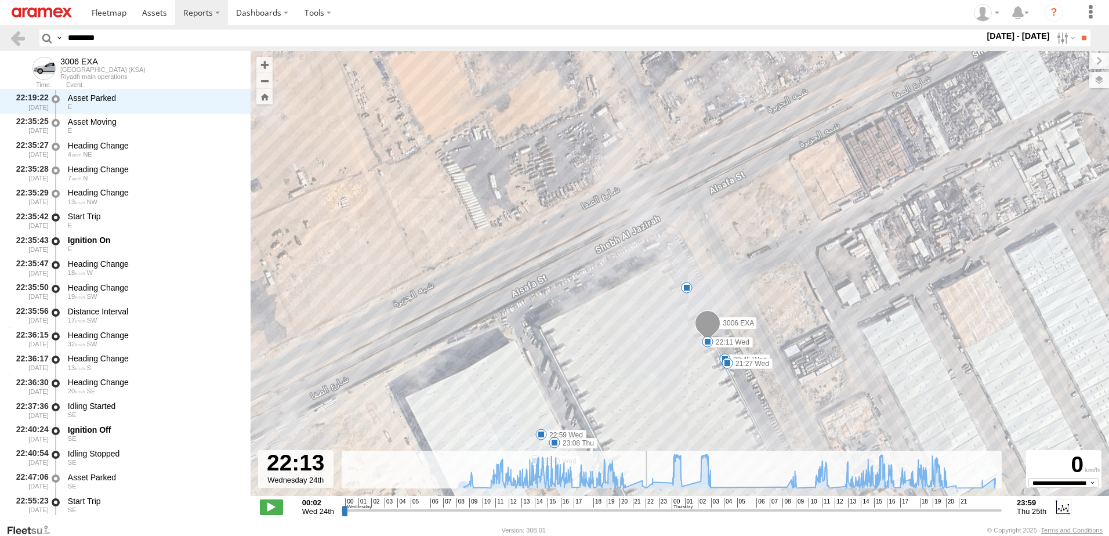
scroll to position [30136, 0]
drag, startPoint x: 622, startPoint y: 512, endPoint x: 640, endPoint y: 511, distance: 18.6
click at [640, 511] on input "range" at bounding box center [672, 509] width 660 height 11
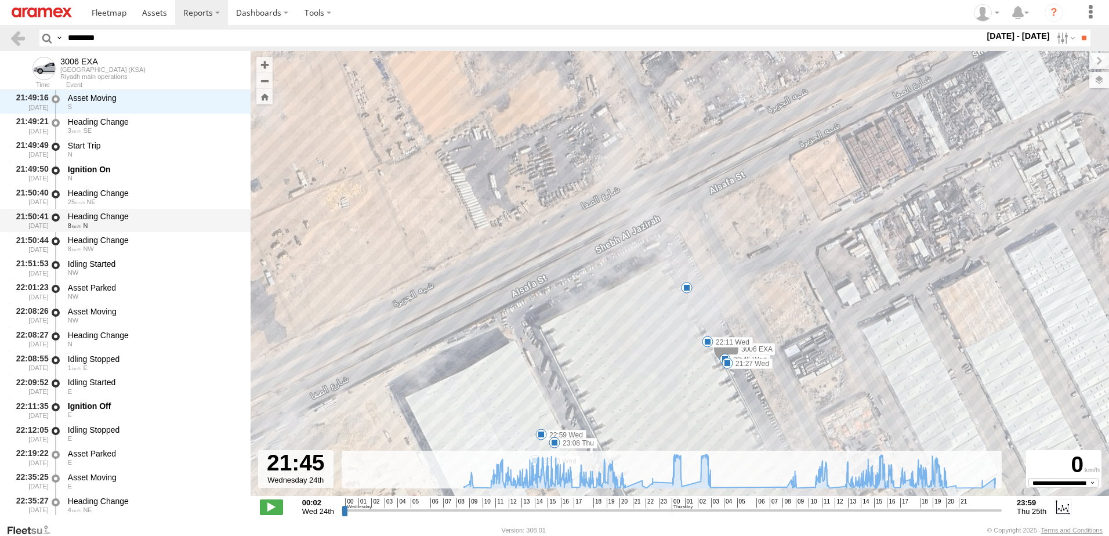
click at [85, 221] on div "Heading Change" at bounding box center [154, 216] width 172 height 10
click at [122, 241] on div "Heading Change" at bounding box center [154, 240] width 172 height 10
click at [116, 271] on div "NW" at bounding box center [154, 272] width 172 height 7
click at [93, 153] on div "N" at bounding box center [154, 154] width 172 height 7
click at [102, 175] on div "N" at bounding box center [154, 178] width 172 height 7
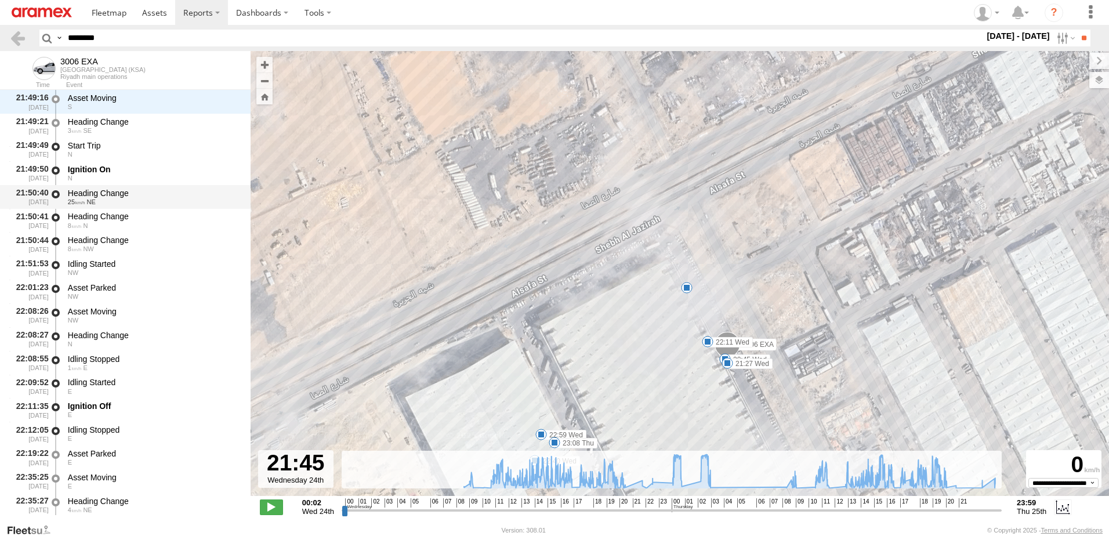
click at [99, 197] on div "Heading Change" at bounding box center [154, 193] width 172 height 10
click at [86, 196] on div "Heading Change" at bounding box center [154, 193] width 172 height 10
click at [97, 214] on div "Heading Change" at bounding box center [154, 216] width 172 height 10
click at [148, 141] on div "Start Trip" at bounding box center [154, 145] width 172 height 10
click at [154, 168] on div "Ignition On" at bounding box center [154, 169] width 172 height 10
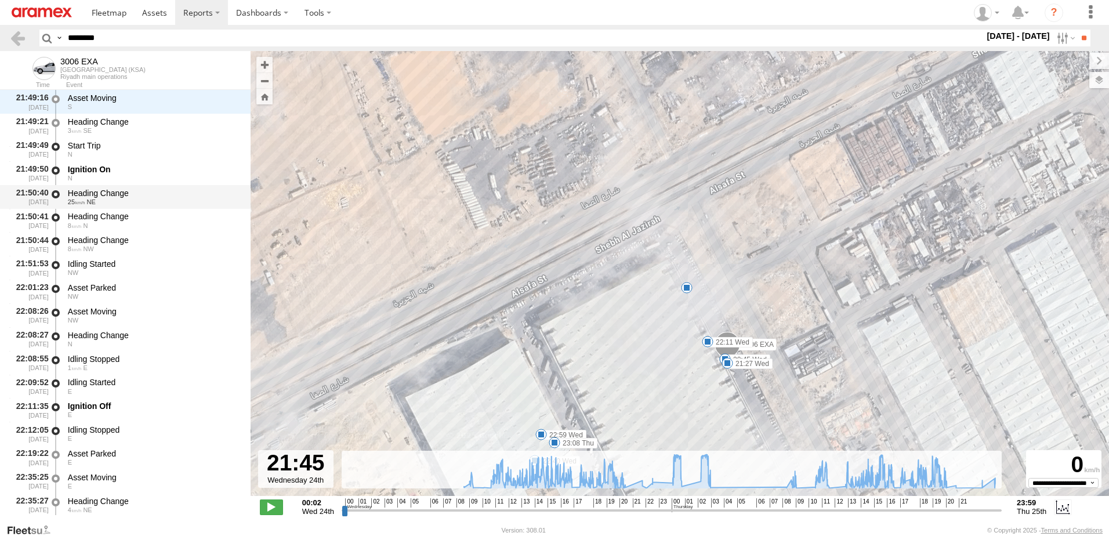
click at [159, 198] on div "25 NE" at bounding box center [154, 201] width 172 height 7
click at [144, 224] on div "8 N" at bounding box center [154, 225] width 172 height 7
click at [132, 252] on div "8 NW" at bounding box center [154, 248] width 172 height 7
drag, startPoint x: 122, startPoint y: 272, endPoint x: 123, endPoint y: 286, distance: 13.9
click at [122, 273] on div "NW" at bounding box center [154, 272] width 172 height 7
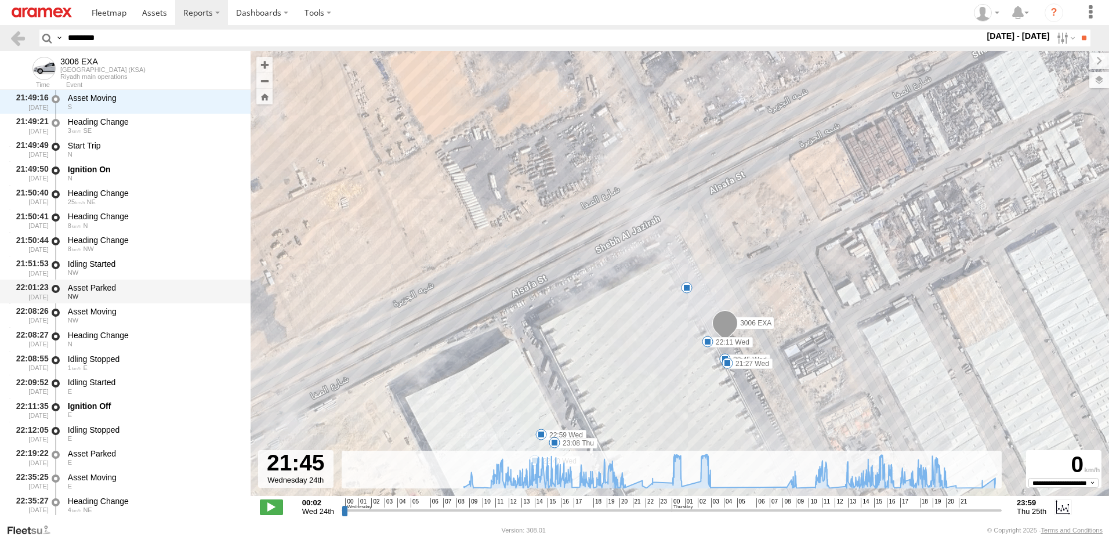
click at [124, 297] on div "NW" at bounding box center [154, 296] width 172 height 7
click at [112, 315] on div "Asset Moving" at bounding box center [154, 311] width 172 height 10
click at [101, 411] on div "Ignition Off" at bounding box center [154, 406] width 172 height 10
click at [111, 389] on div "E" at bounding box center [154, 391] width 172 height 7
click at [114, 368] on div "1 E" at bounding box center [154, 367] width 172 height 7
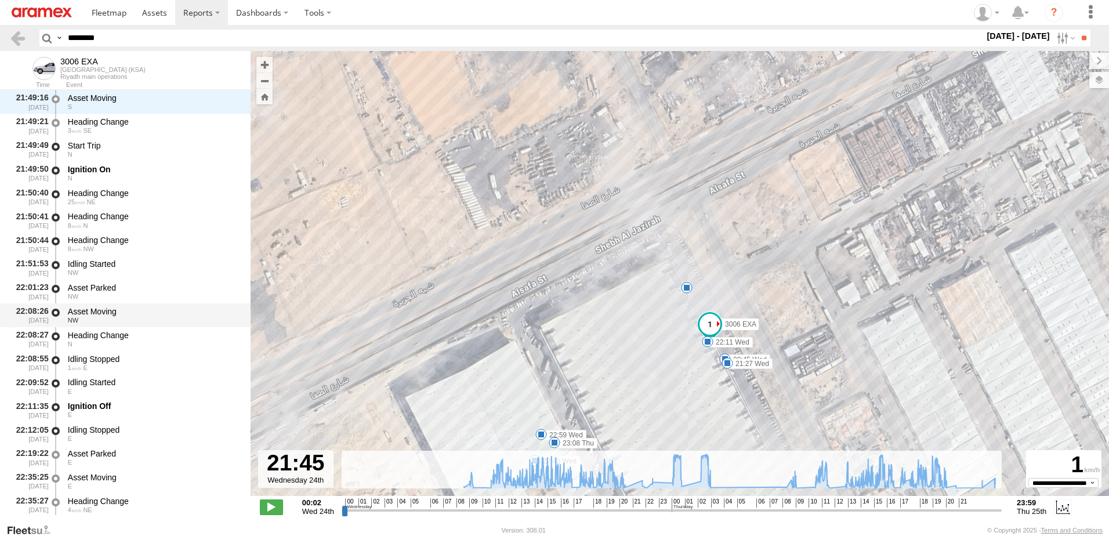
drag, startPoint x: 114, startPoint y: 346, endPoint x: 113, endPoint y: 325, distance: 21.5
click at [114, 344] on div "N" at bounding box center [154, 343] width 172 height 7
drag, startPoint x: 113, startPoint y: 325, endPoint x: 108, endPoint y: 296, distance: 29.4
click at [112, 320] on div "Asset Moving NW" at bounding box center [153, 314] width 175 height 21
click at [107, 286] on div "Asset Parked" at bounding box center [154, 287] width 172 height 10
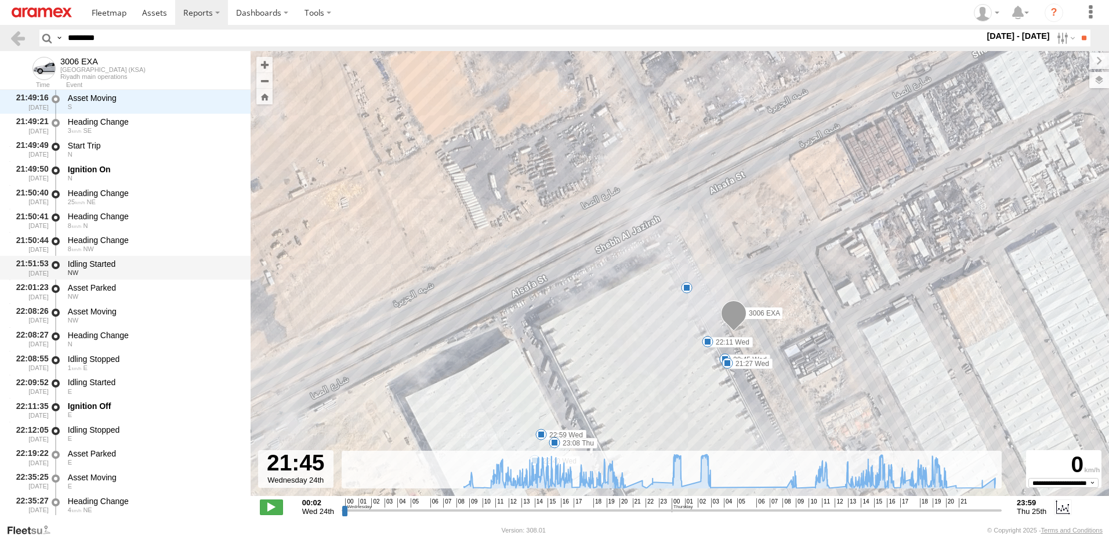
click at [106, 263] on div "Idling Started" at bounding box center [154, 264] width 172 height 10
click at [103, 195] on div "Heading Change" at bounding box center [154, 193] width 172 height 10
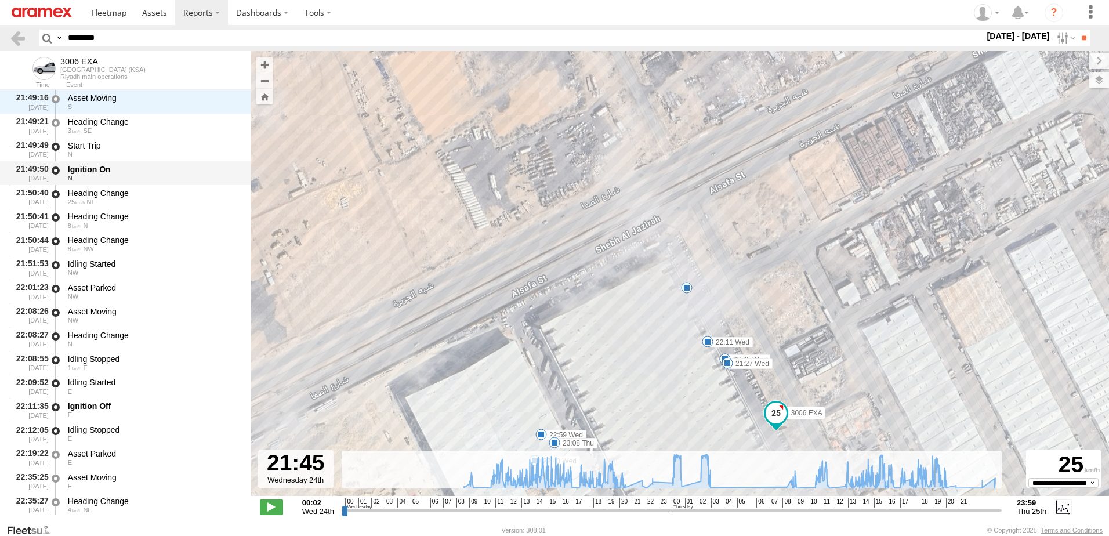
click at [101, 171] on div "Ignition On" at bounding box center [154, 169] width 172 height 10
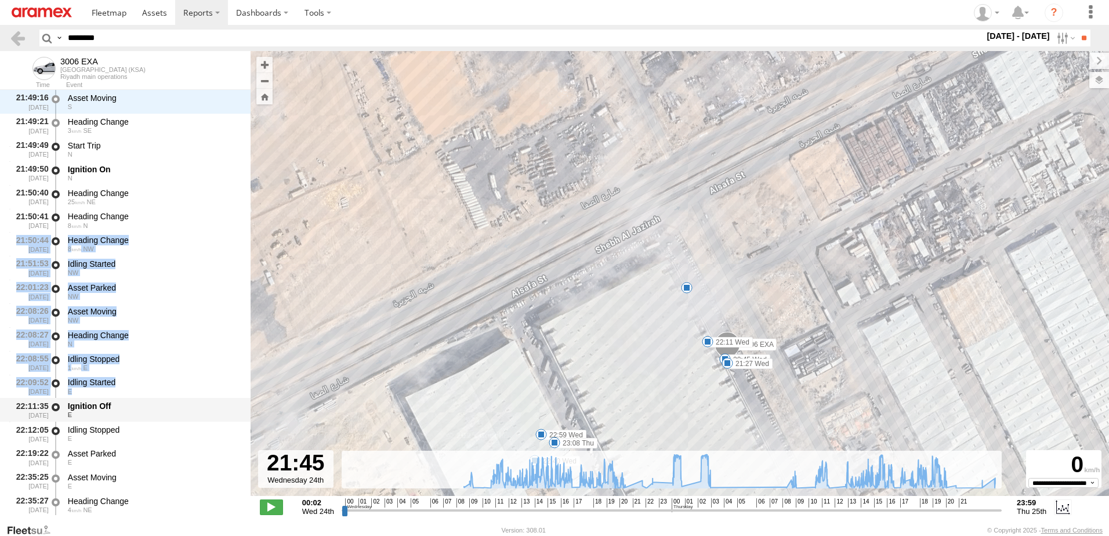
drag, startPoint x: 103, startPoint y: 223, endPoint x: 102, endPoint y: 398, distance: 174.5
click at [102, 398] on div "21:23:57 24/09/2025 Heading Change 6 NW 21:24:07 24/09/2025 Start Trip W 21:24:…" at bounding box center [125, 516] width 250 height 1185
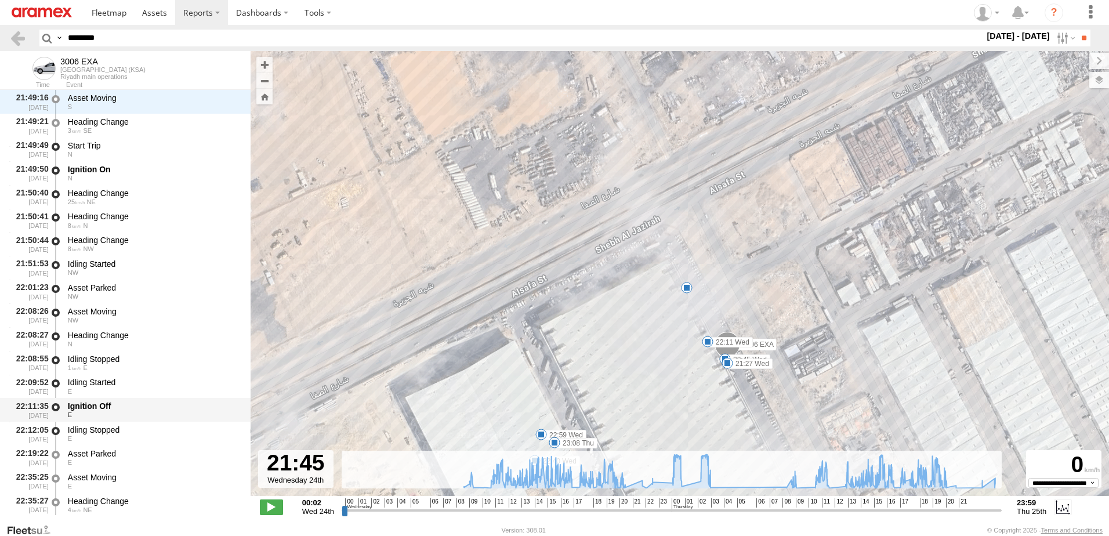
drag, startPoint x: 102, startPoint y: 398, endPoint x: 110, endPoint y: 409, distance: 13.7
click at [110, 409] on div "Ignition Off" at bounding box center [154, 406] width 172 height 10
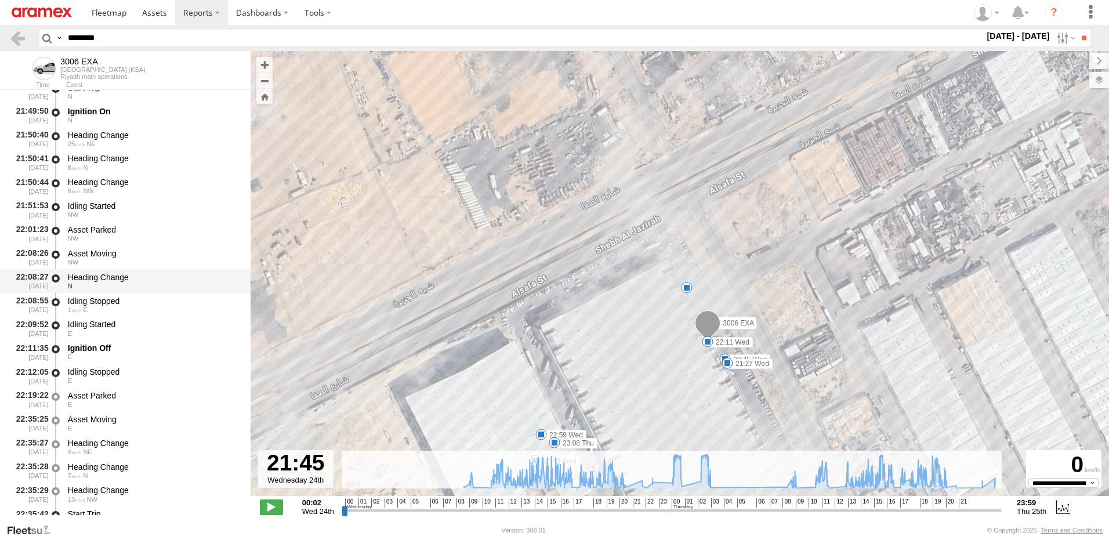
drag, startPoint x: 108, startPoint y: 323, endPoint x: 114, endPoint y: 273, distance: 50.8
click at [108, 320] on div "Idling Started" at bounding box center [154, 324] width 172 height 10
click at [121, 249] on div "Asset Moving" at bounding box center [154, 253] width 172 height 10
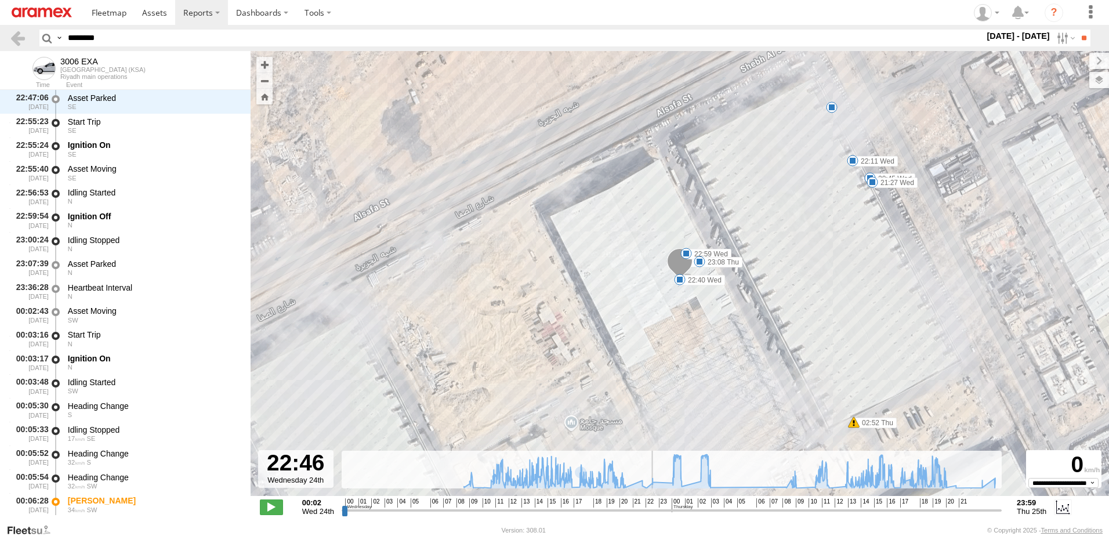
drag, startPoint x: 639, startPoint y: 513, endPoint x: 653, endPoint y: 510, distance: 14.2
click at [653, 510] on input "range" at bounding box center [672, 509] width 660 height 11
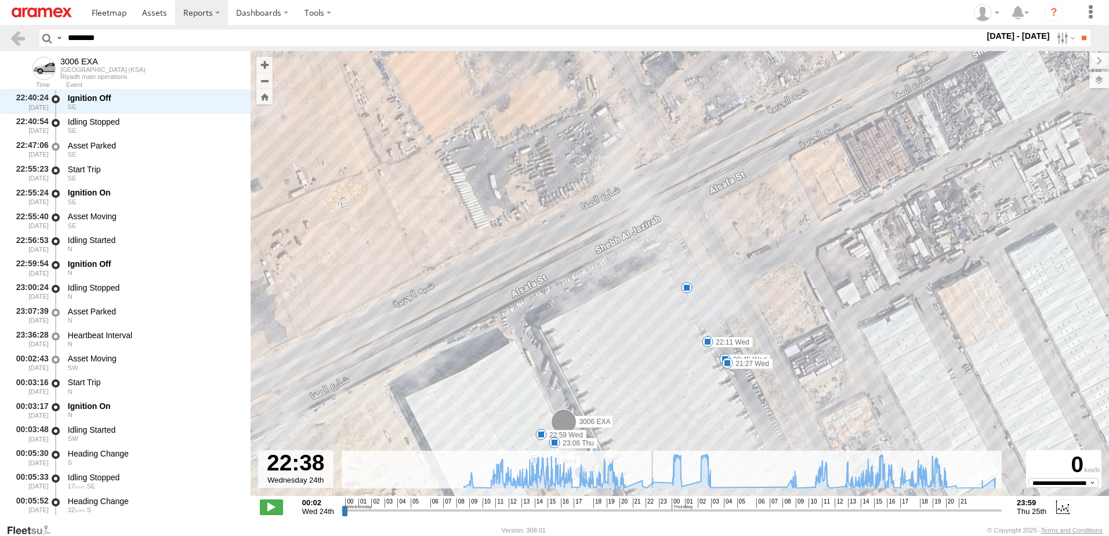
scroll to position [30515, 0]
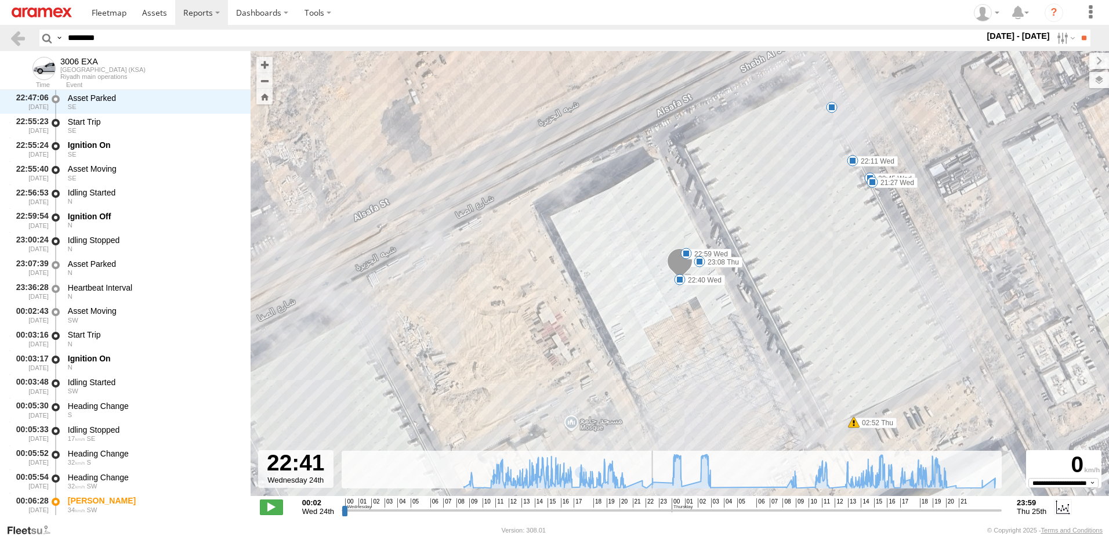
drag, startPoint x: 656, startPoint y: 515, endPoint x: 695, endPoint y: 296, distance: 222.6
click at [679, 504] on input "range" at bounding box center [672, 509] width 660 height 11
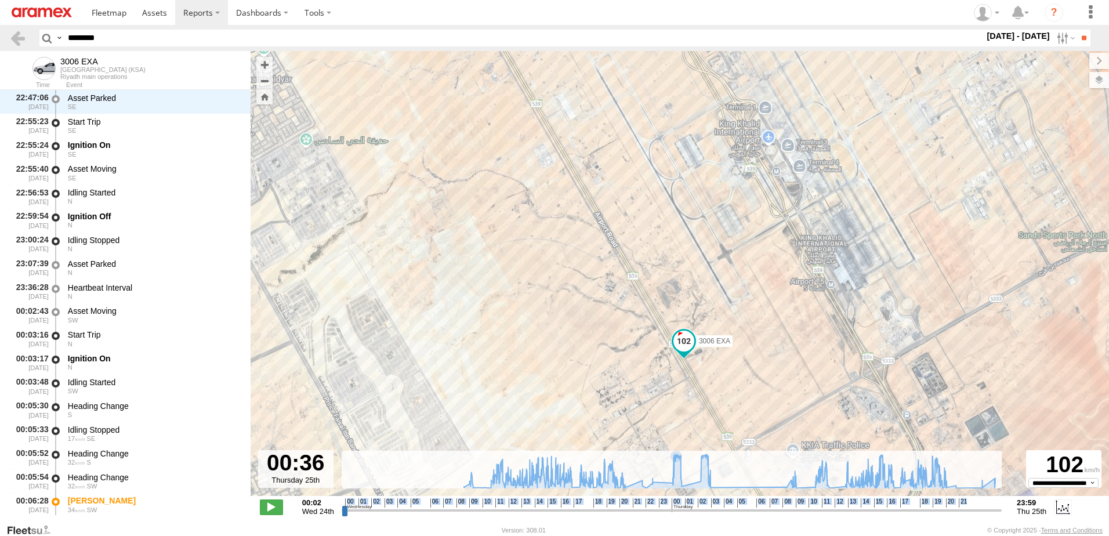
click at [663, 504] on div "Created with Highcharts 6.0.7 Highcharts.com 00 01 02 03 04 05 06 07 08 09 10 1…" at bounding box center [672, 506] width 660 height 17
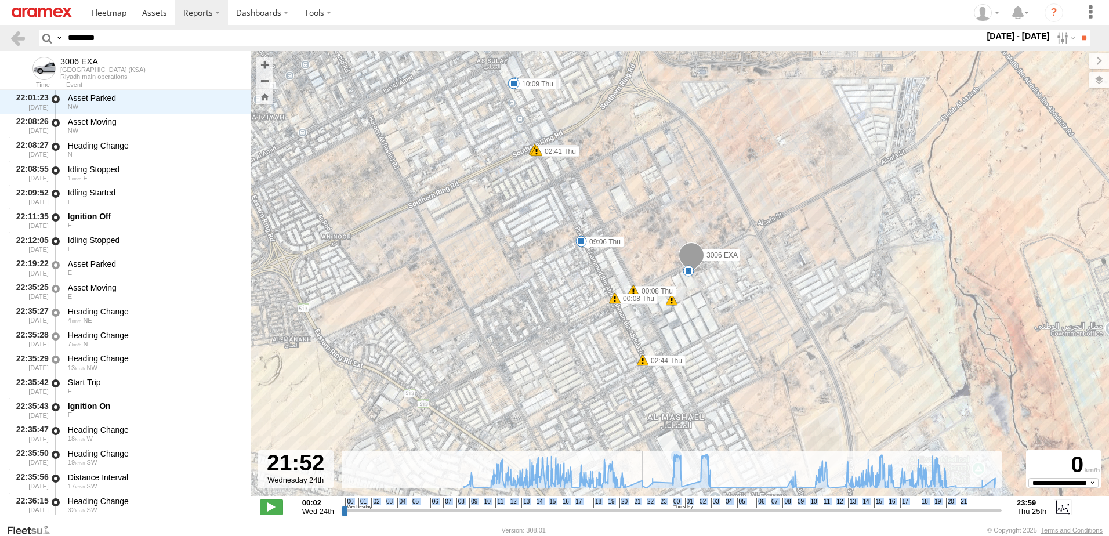
scroll to position [29970, 0]
drag, startPoint x: 663, startPoint y: 504, endPoint x: 640, endPoint y: 509, distance: 24.2
click at [640, 509] on input "range" at bounding box center [672, 509] width 660 height 11
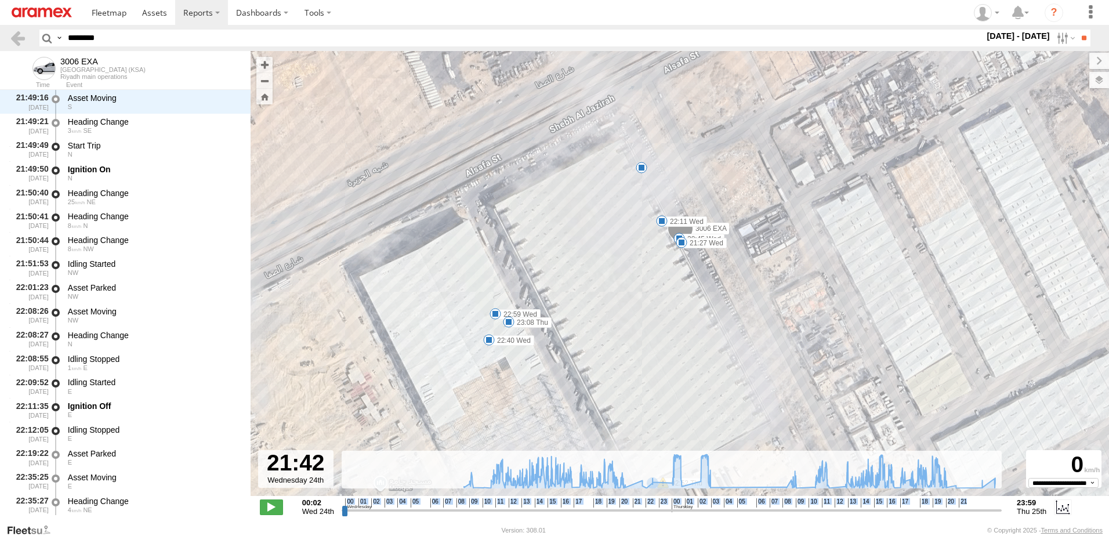
drag, startPoint x: 650, startPoint y: 322, endPoint x: 727, endPoint y: 271, distance: 92.3
click at [727, 271] on div "3006 EXA 16:40 Wed 00:49 Thu 02:11 Thu 02:12 Thu 11:43 Thu 16:34 Thu 17:58 Thu …" at bounding box center [679, 279] width 858 height 457
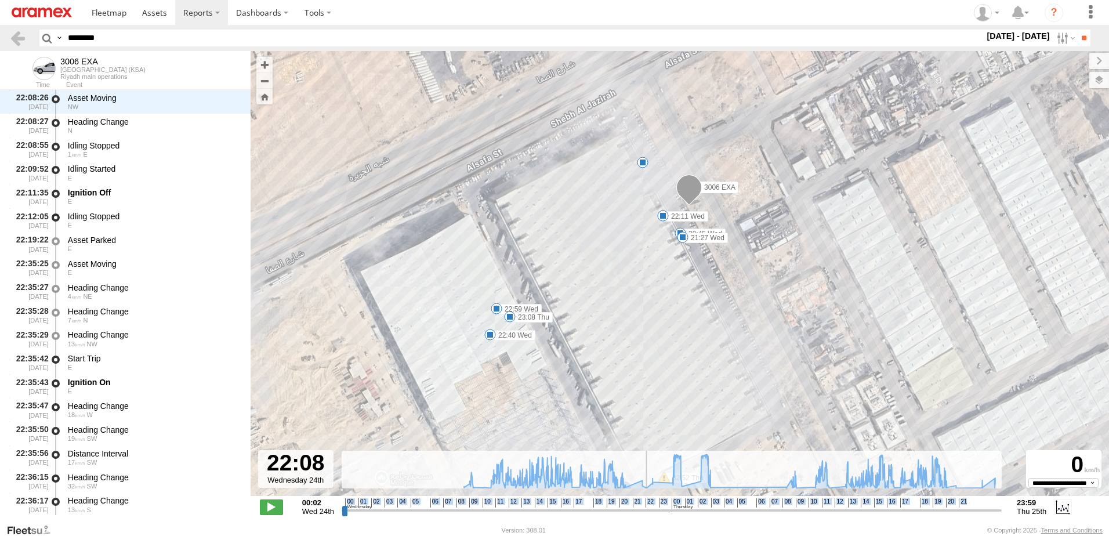
scroll to position [30088, 0]
drag, startPoint x: 644, startPoint y: 506, endPoint x: 646, endPoint y: 514, distance: 8.4
type input "**********"
click at [646, 514] on input "range" at bounding box center [672, 509] width 660 height 11
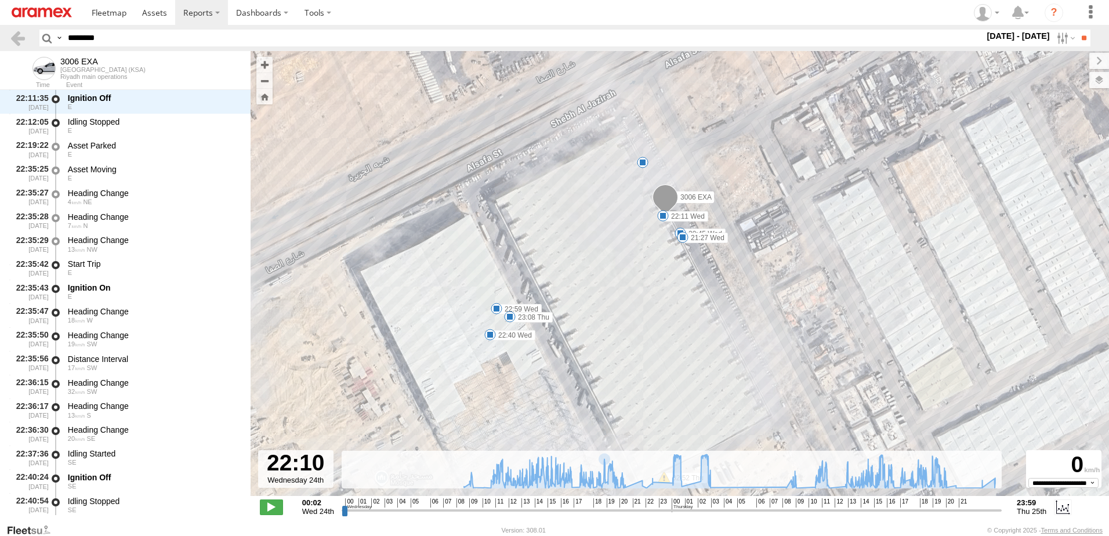
drag, startPoint x: 48, startPoint y: 26, endPoint x: 0, endPoint y: 20, distance: 47.9
click at [0, 20] on html at bounding box center [554, 268] width 1109 height 536
click at [1077, 30] on input "**" at bounding box center [1083, 38] width 13 height 17
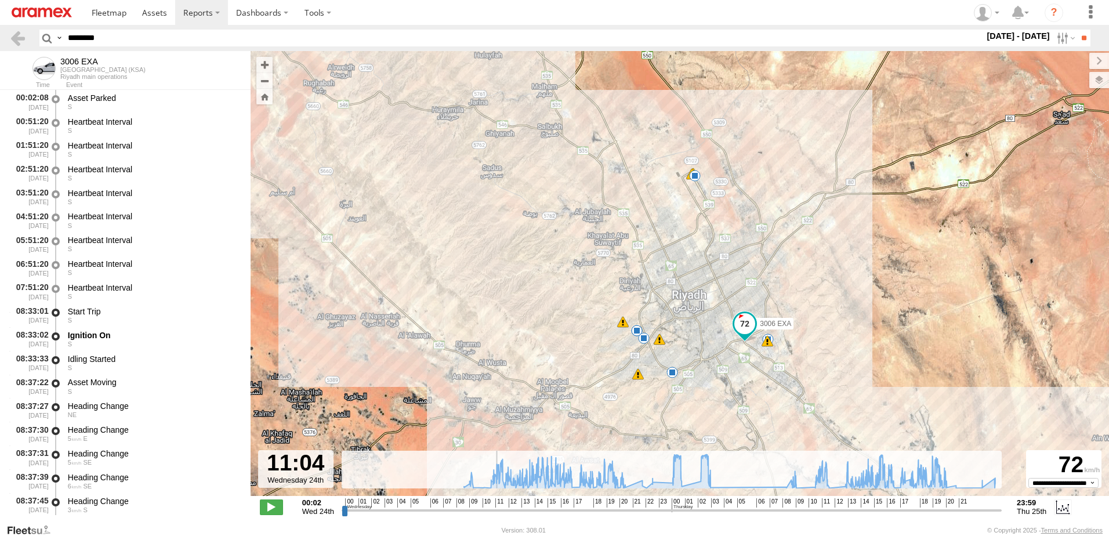
drag, startPoint x: 514, startPoint y: 511, endPoint x: 495, endPoint y: 510, distance: 19.1
type input "**********"
click at [495, 510] on input "range" at bounding box center [672, 509] width 660 height 11
click at [1054, 38] on label at bounding box center [1064, 38] width 25 height 17
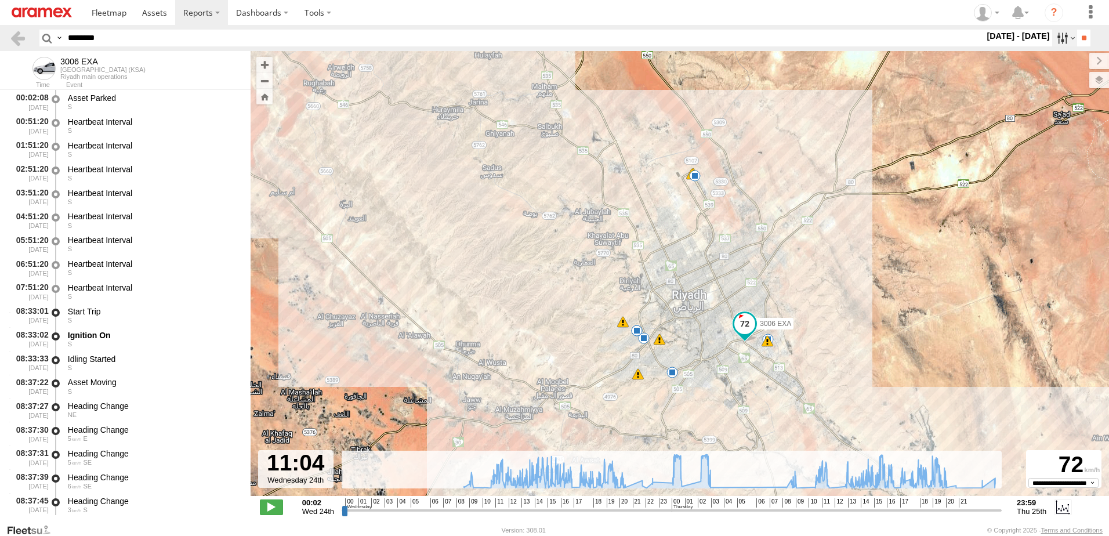
click at [1054, 38] on label at bounding box center [1064, 38] width 25 height 17
click at [0, 0] on label at bounding box center [0, 0] width 0 height 0
click at [1081, 37] on input "**" at bounding box center [1083, 38] width 13 height 17
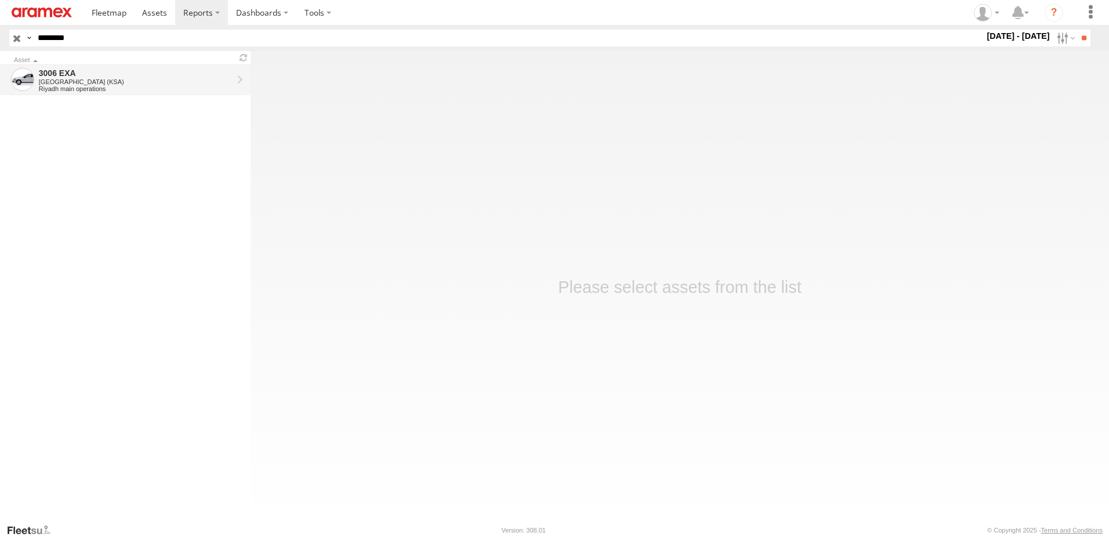
click at [83, 75] on div "3006 EXA" at bounding box center [136, 73] width 194 height 10
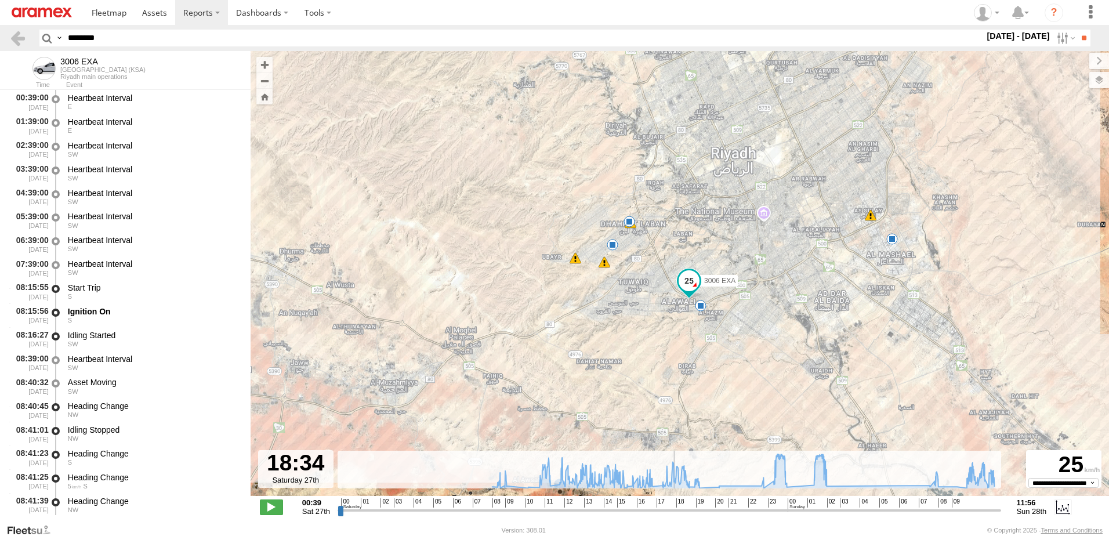
drag, startPoint x: 652, startPoint y: 511, endPoint x: 674, endPoint y: 510, distance: 21.5
click at [674, 510] on input "range" at bounding box center [668, 509] width 663 height 11
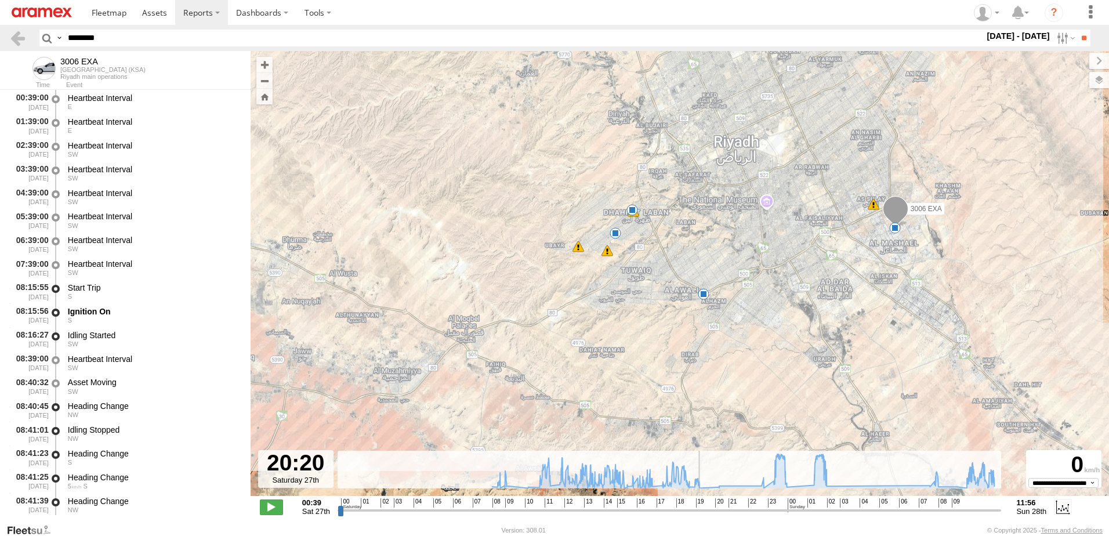
drag, startPoint x: 616, startPoint y: 509, endPoint x: 707, endPoint y: 513, distance: 90.6
click at [707, 513] on input "range" at bounding box center [668, 509] width 663 height 11
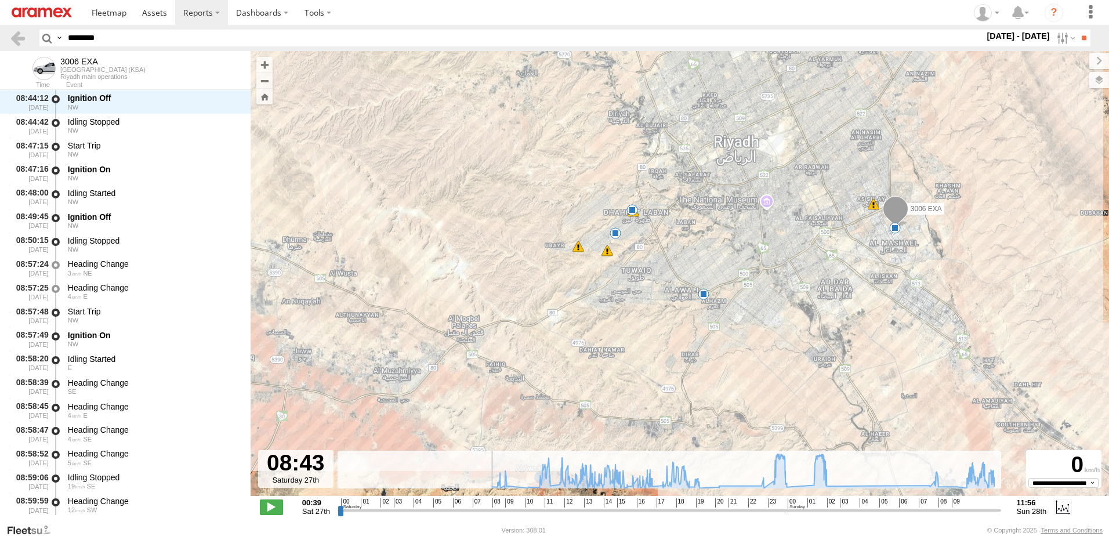
drag, startPoint x: 525, startPoint y: 509, endPoint x: 491, endPoint y: 509, distance: 34.2
click at [491, 509] on input "range" at bounding box center [668, 509] width 663 height 11
click at [490, 510] on input "range" at bounding box center [668, 509] width 663 height 11
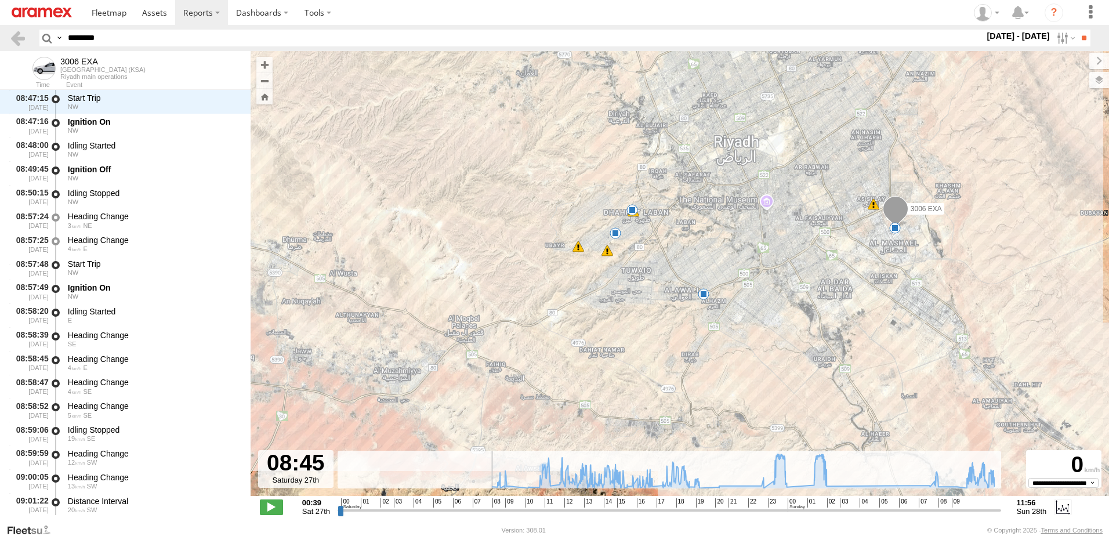
click at [491, 509] on input "range" at bounding box center [668, 509] width 663 height 11
drag, startPoint x: 614, startPoint y: 506, endPoint x: 647, endPoint y: 506, distance: 32.5
click at [647, 506] on input "range" at bounding box center [668, 509] width 663 height 11
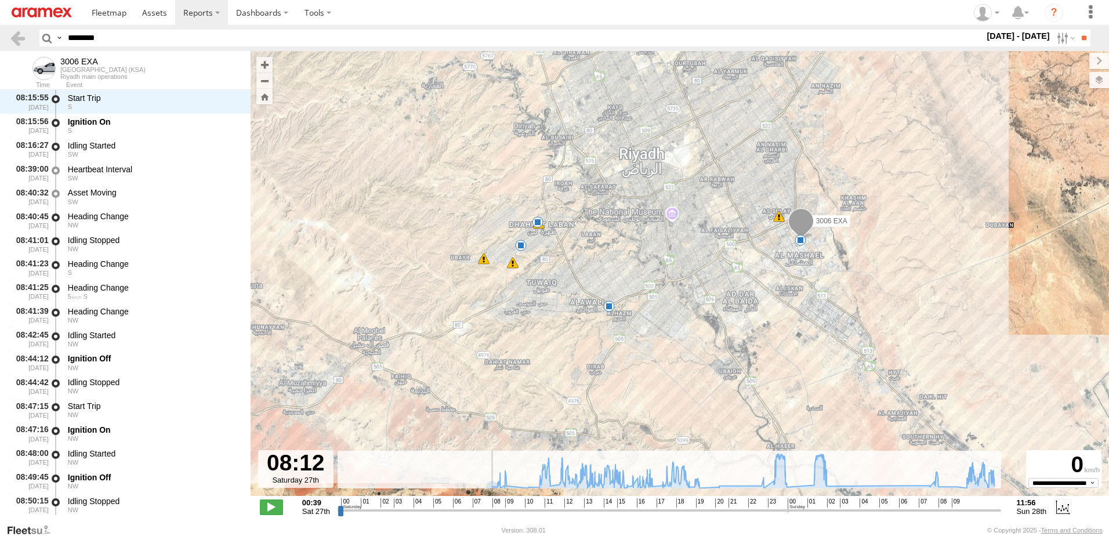
drag, startPoint x: 752, startPoint y: 514, endPoint x: 481, endPoint y: 504, distance: 271.5
click at [481, 504] on input "range" at bounding box center [668, 509] width 663 height 11
click at [522, 522] on div "← Move left → Move right ↑ Move up ↓ Move down + Zoom in - Zoom out Home Jump l…" at bounding box center [679, 287] width 858 height 472
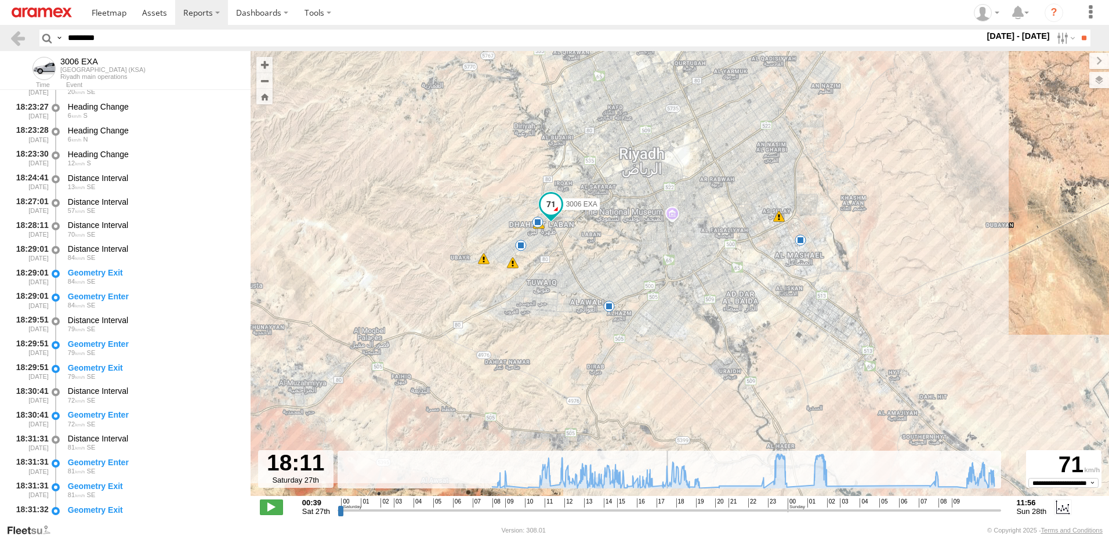
drag, startPoint x: 524, startPoint y: 510, endPoint x: 674, endPoint y: 506, distance: 149.7
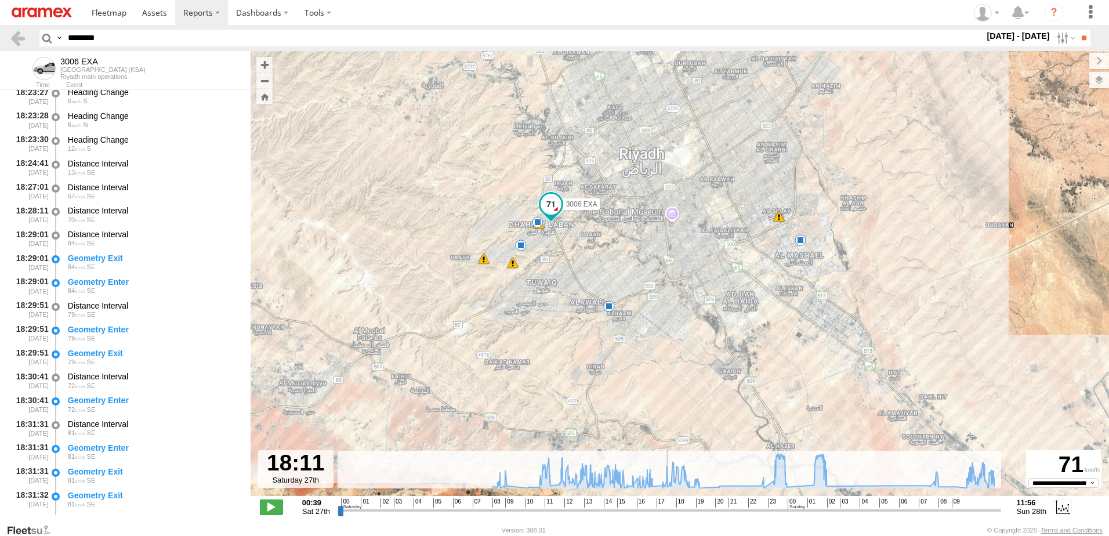
click at [671, 510] on input "range" at bounding box center [668, 509] width 663 height 11
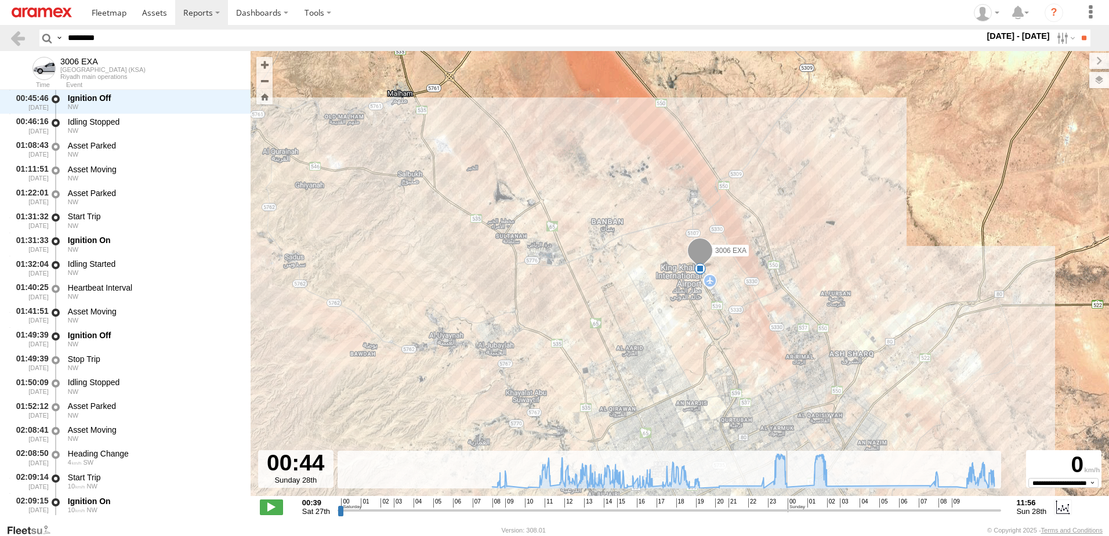
drag, startPoint x: 677, startPoint y: 507, endPoint x: 789, endPoint y: 500, distance: 112.1
click at [789, 504] on input "range" at bounding box center [668, 509] width 663 height 11
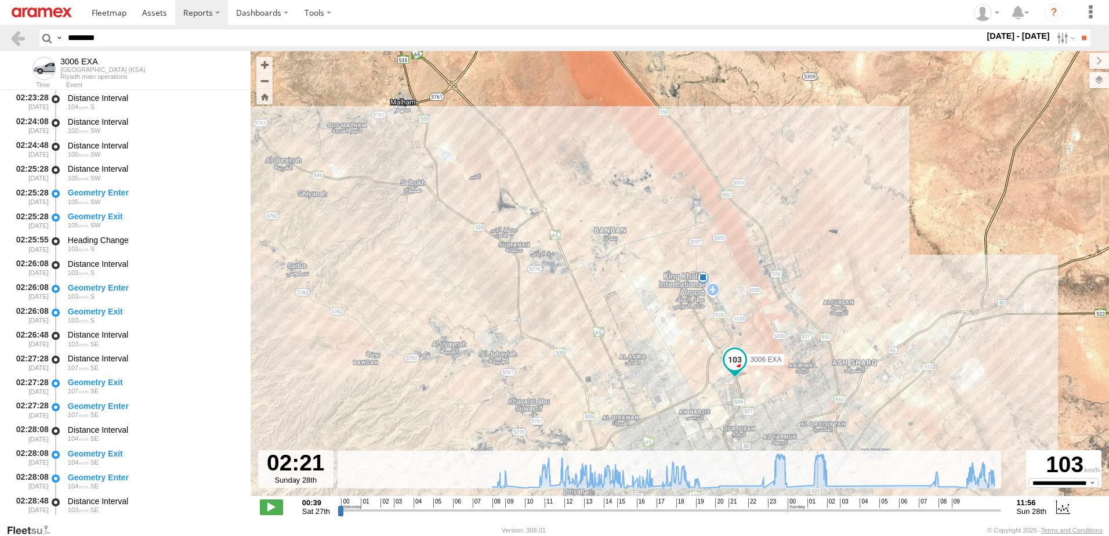
scroll to position [30752, 0]
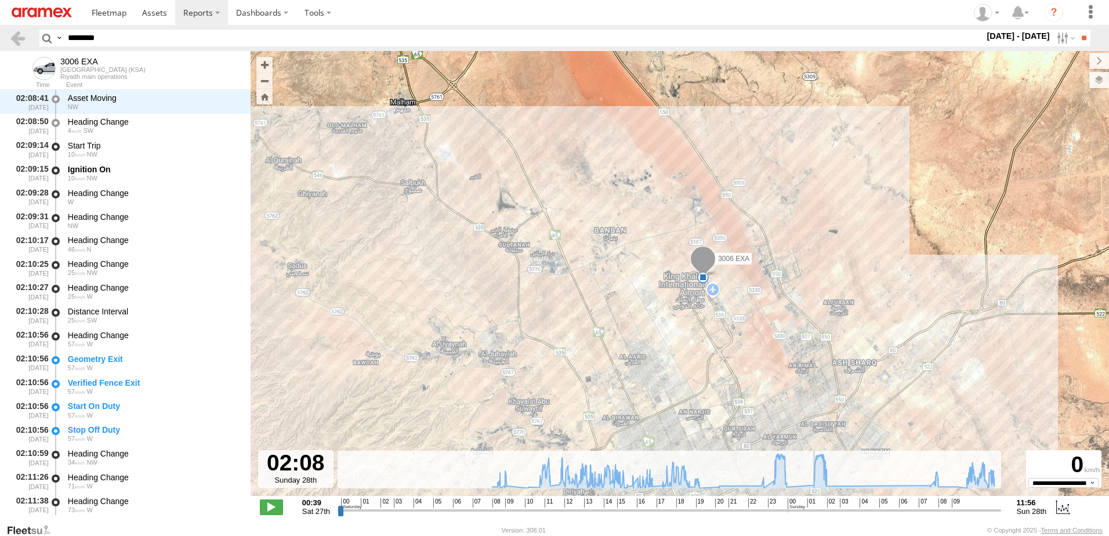
drag, startPoint x: 789, startPoint y: 507, endPoint x: 815, endPoint y: 503, distance: 26.3
click at [815, 504] on input "range" at bounding box center [668, 509] width 663 height 11
click at [813, 504] on span "01" at bounding box center [811, 502] width 8 height 9
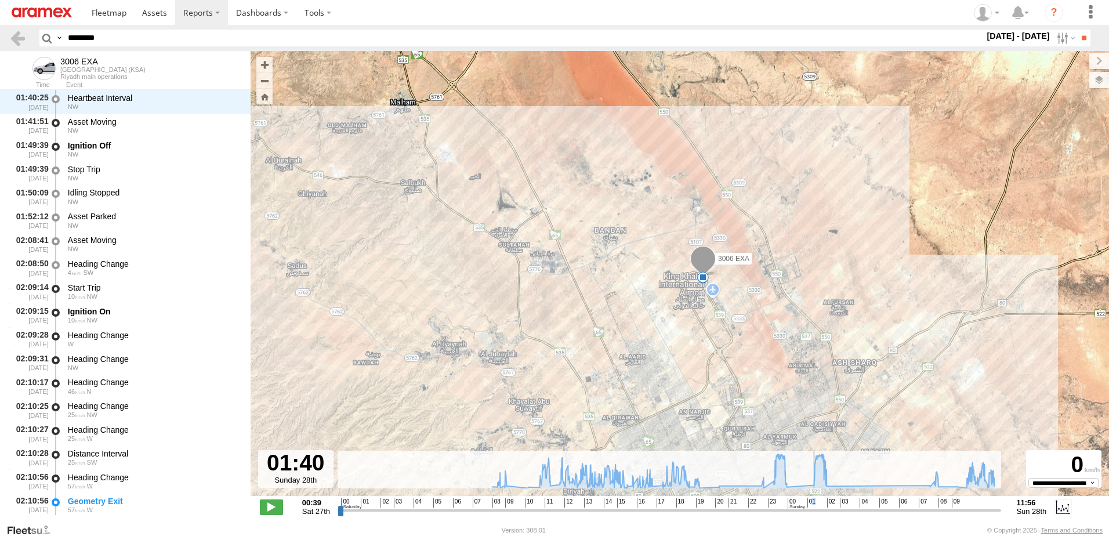
drag, startPoint x: 813, startPoint y: 504, endPoint x: 806, endPoint y: 508, distance: 8.1
click at [806, 508] on input "range" at bounding box center [668, 509] width 663 height 11
click at [802, 500] on span "00" at bounding box center [795, 504] width 17 height 13
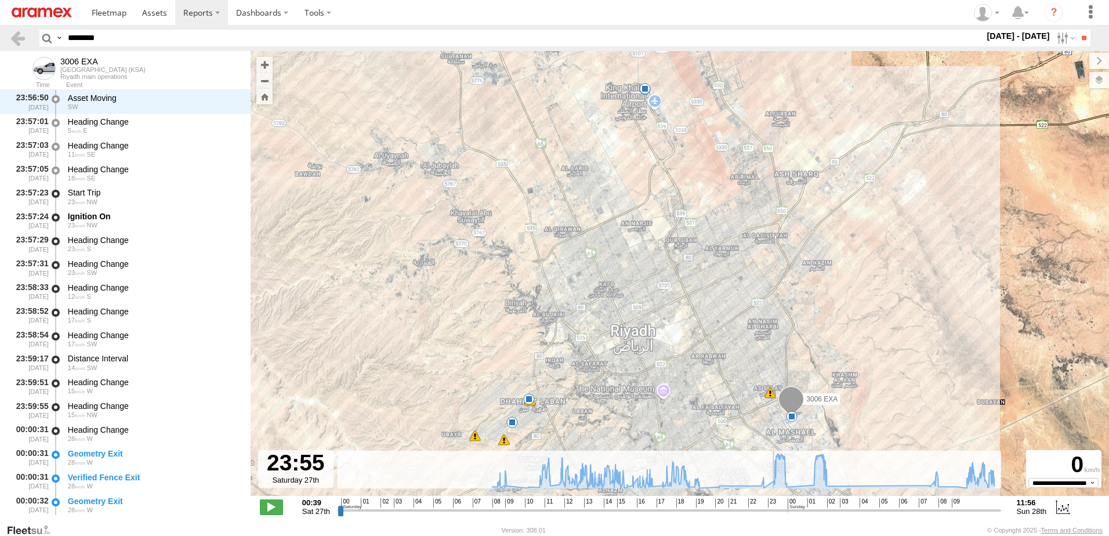
drag, startPoint x: 805, startPoint y: 511, endPoint x: 773, endPoint y: 517, distance: 32.3
click at [773, 515] on input "range" at bounding box center [668, 509] width 663 height 11
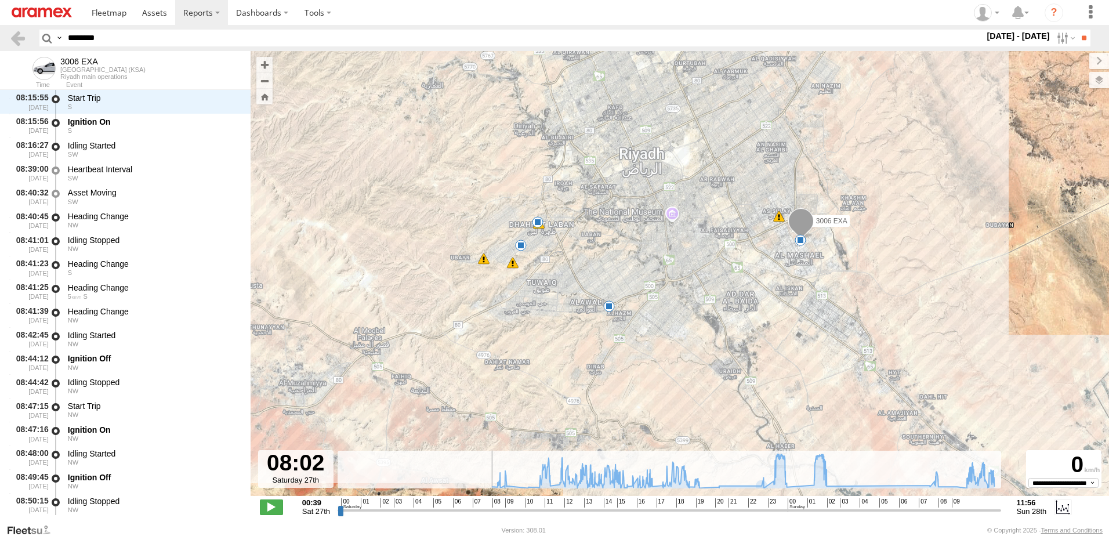
drag, startPoint x: 695, startPoint y: 507, endPoint x: 478, endPoint y: 496, distance: 217.7
click at [478, 504] on input "range" at bounding box center [668, 509] width 663 height 11
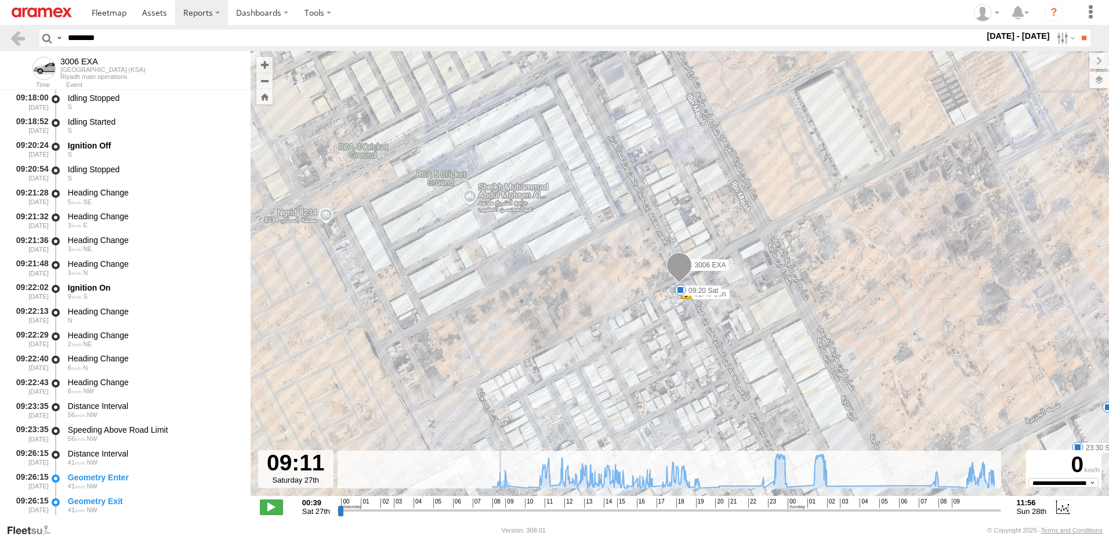
drag, startPoint x: 451, startPoint y: 507, endPoint x: 508, endPoint y: 502, distance: 57.6
click at [501, 507] on input "range" at bounding box center [668, 509] width 663 height 11
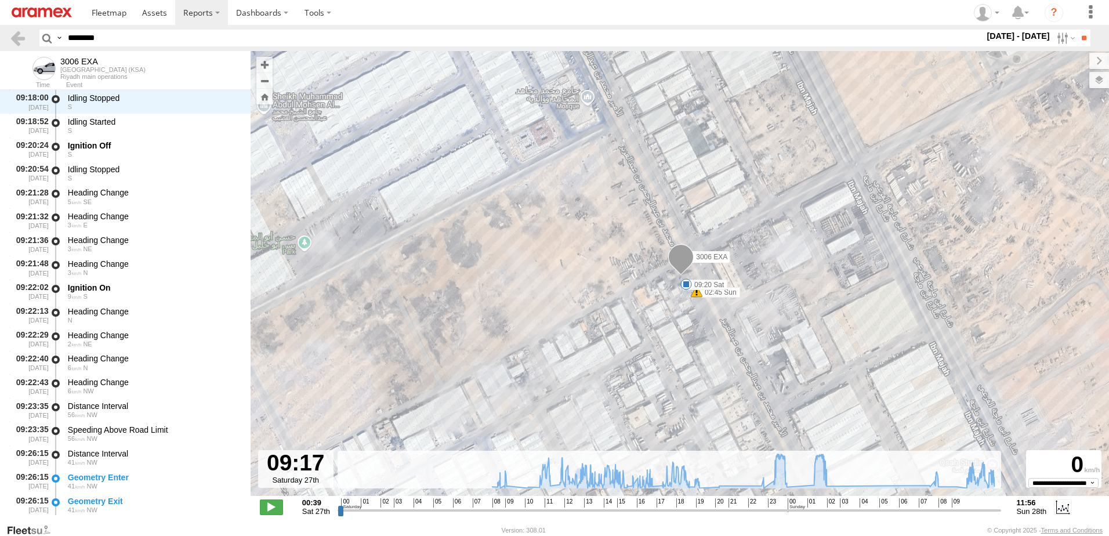
drag, startPoint x: 129, startPoint y: 42, endPoint x: 0, endPoint y: 35, distance: 128.9
click at [0, 35] on html at bounding box center [554, 268] width 1109 height 536
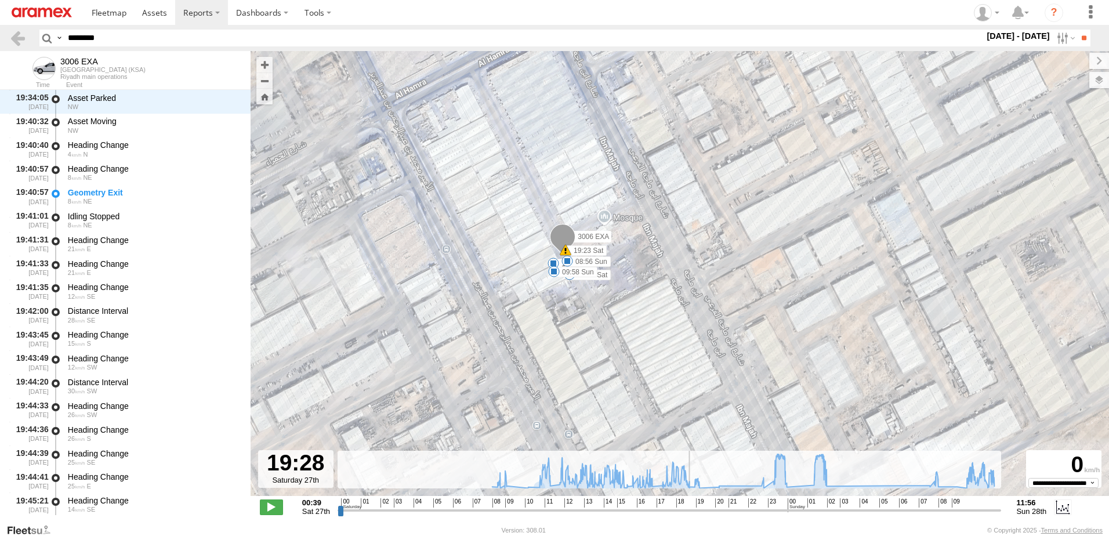
scroll to position [23905, 0]
drag, startPoint x: 633, startPoint y: 511, endPoint x: 690, endPoint y: 508, distance: 57.5
click at [690, 508] on input "range" at bounding box center [668, 509] width 663 height 11
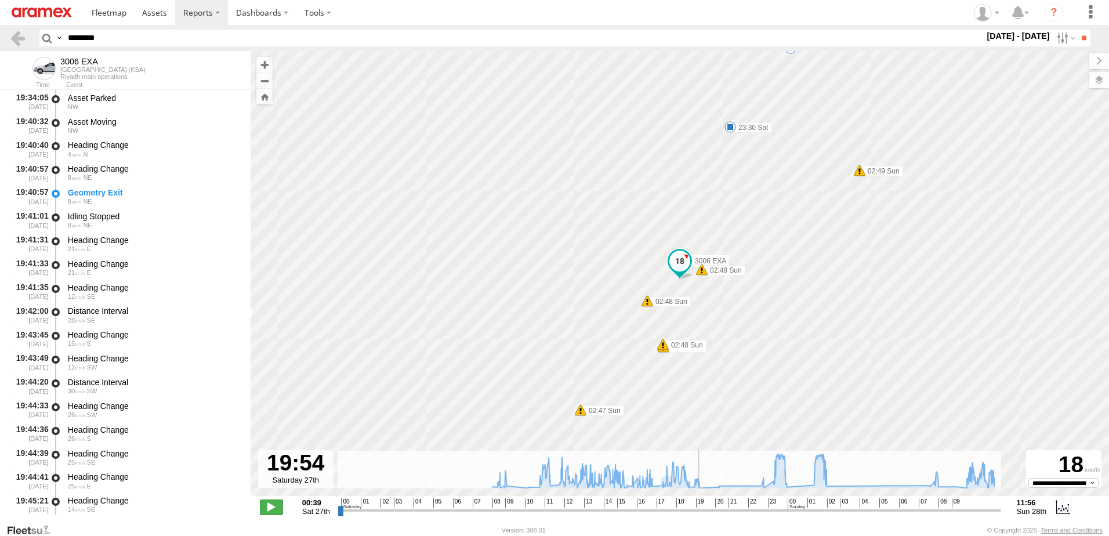
scroll to position [24757, 0]
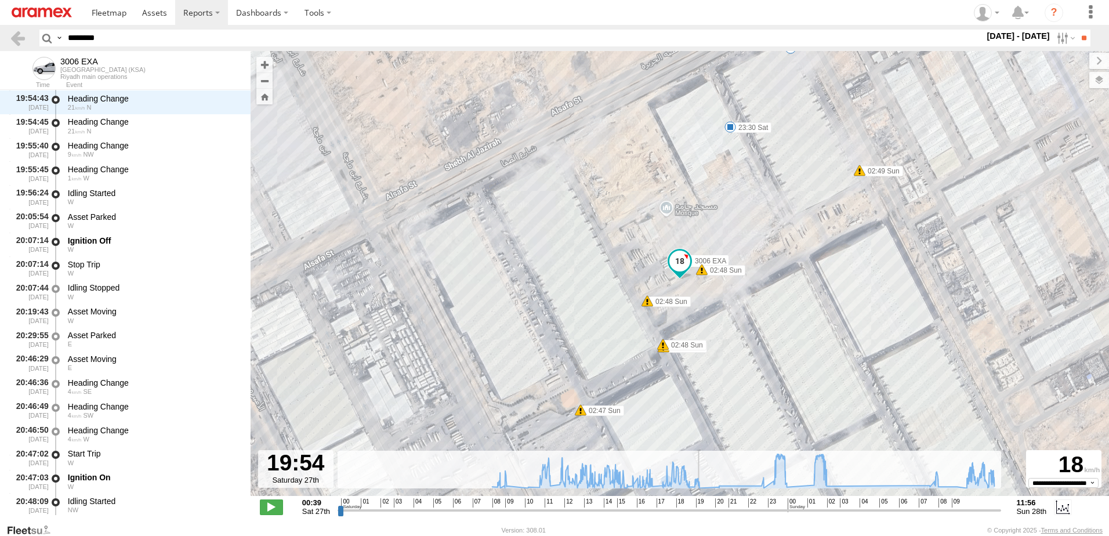
click at [699, 509] on input "range" at bounding box center [668, 509] width 663 height 11
click at [263, 507] on span at bounding box center [271, 506] width 23 height 15
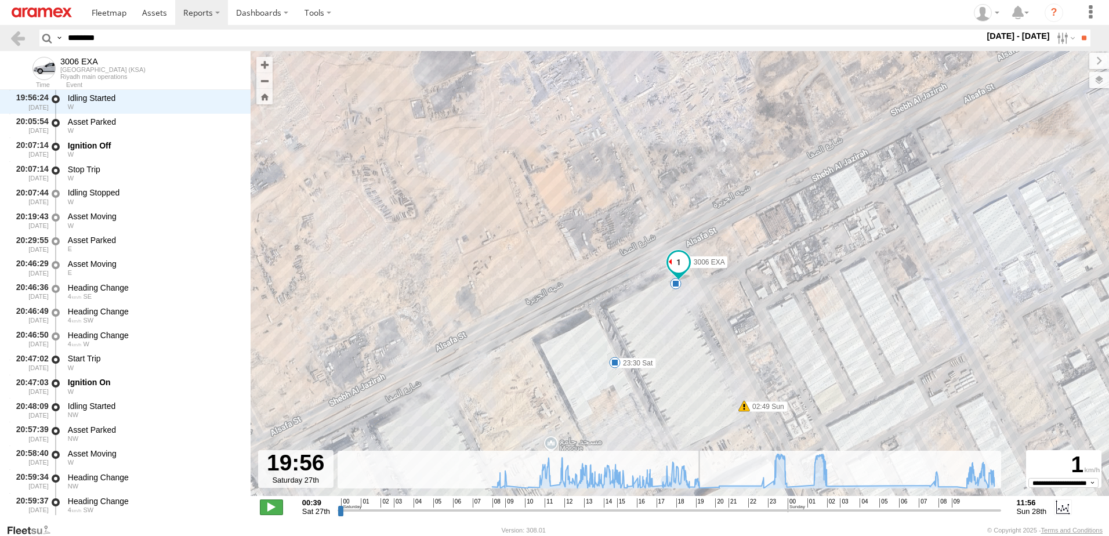
scroll to position [24876, 0]
click at [262, 507] on span at bounding box center [271, 506] width 23 height 15
drag, startPoint x: 702, startPoint y: 513, endPoint x: 750, endPoint y: 506, distance: 49.2
click at [750, 506] on input "range" at bounding box center [668, 509] width 663 height 11
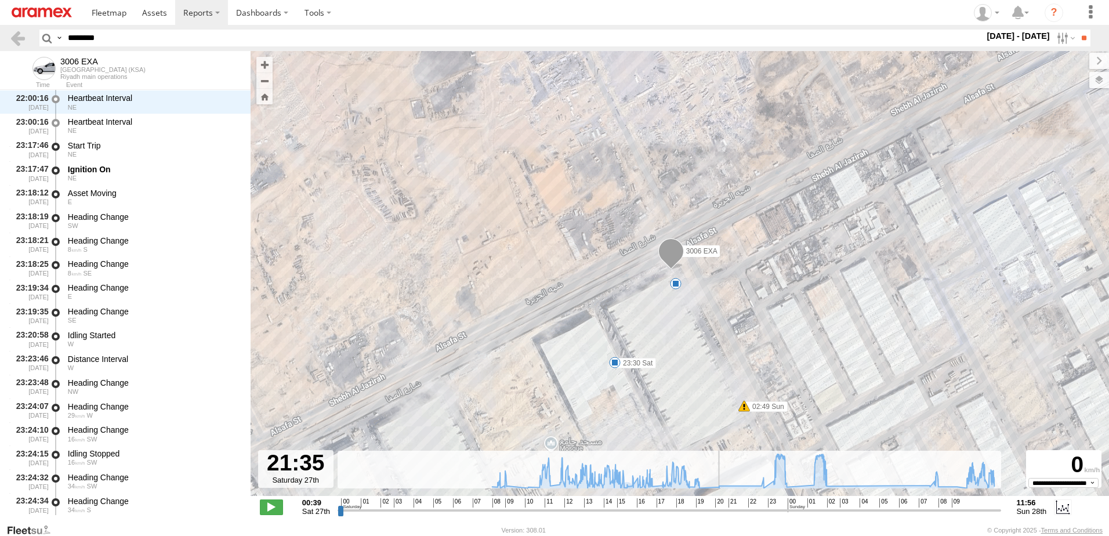
drag, startPoint x: 750, startPoint y: 505, endPoint x: 739, endPoint y: 509, distance: 11.7
type input "**********"
click at [735, 512] on input "range" at bounding box center [668, 509] width 663 height 11
drag, startPoint x: 119, startPoint y: 43, endPoint x: 0, endPoint y: 35, distance: 119.7
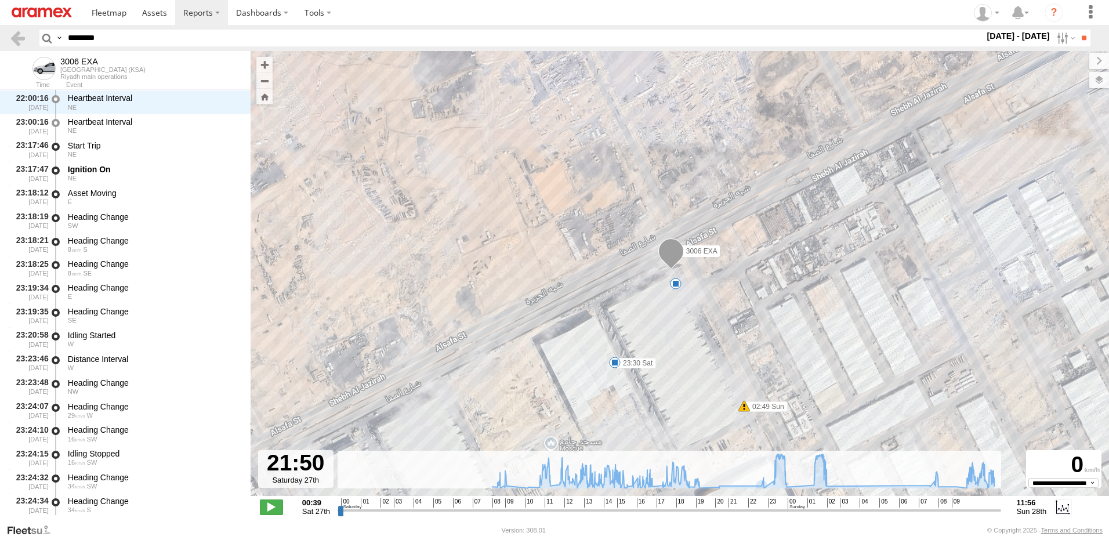
click at [0, 35] on html at bounding box center [554, 268] width 1109 height 536
paste input "text"
type input "********"
drag, startPoint x: 141, startPoint y: 39, endPoint x: 13, endPoint y: 34, distance: 127.7
click at [13, 32] on header "Search Query Asset ID Asset Label Registration Manufacturer Model VIN Job ID" at bounding box center [554, 38] width 1109 height 26
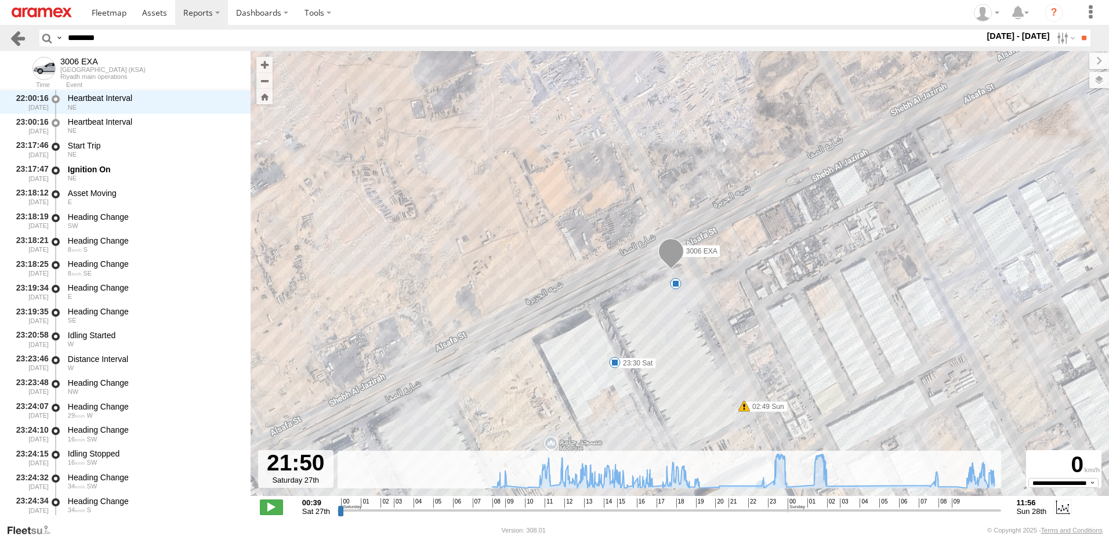
click at [1077, 30] on input "**" at bounding box center [1083, 38] width 13 height 17
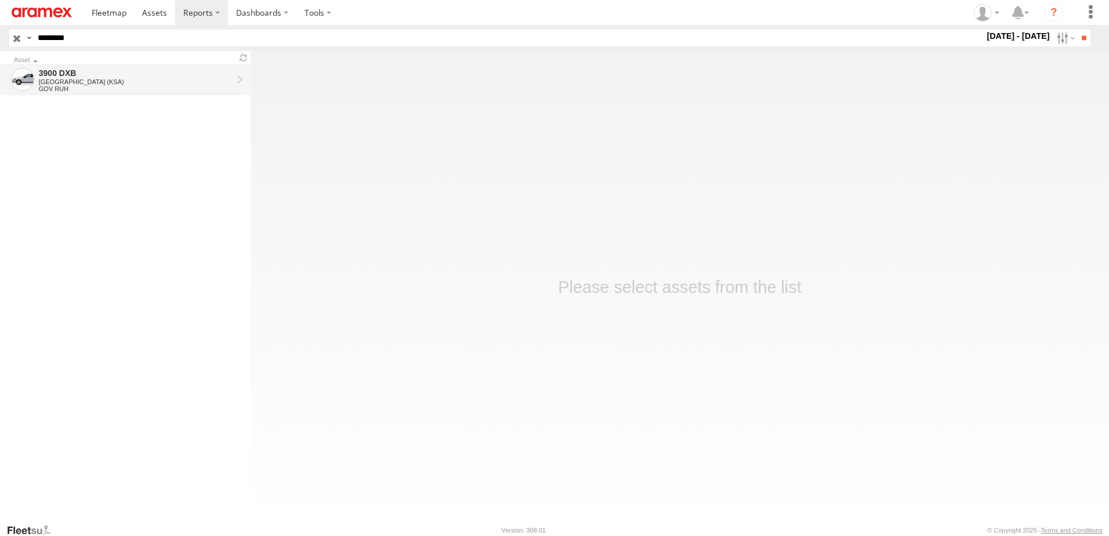
click at [155, 78] on div "[GEOGRAPHIC_DATA] (KSA)" at bounding box center [136, 81] width 194 height 7
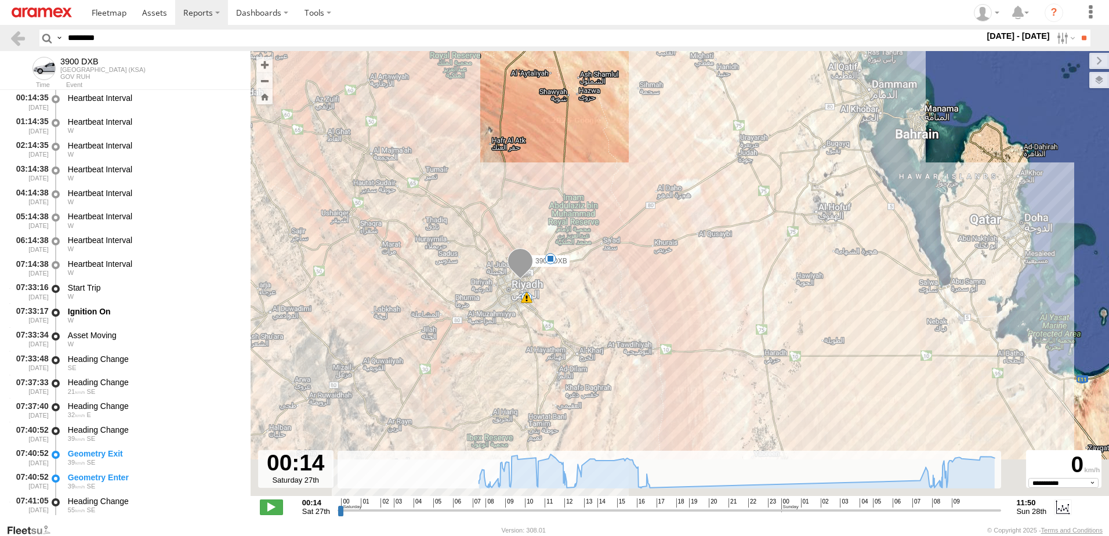
drag, startPoint x: 711, startPoint y: 315, endPoint x: 735, endPoint y: 223, distance: 95.1
click at [735, 223] on div "3900 DXB 09:20 Sat 08:57 Sun 5" at bounding box center [679, 279] width 858 height 457
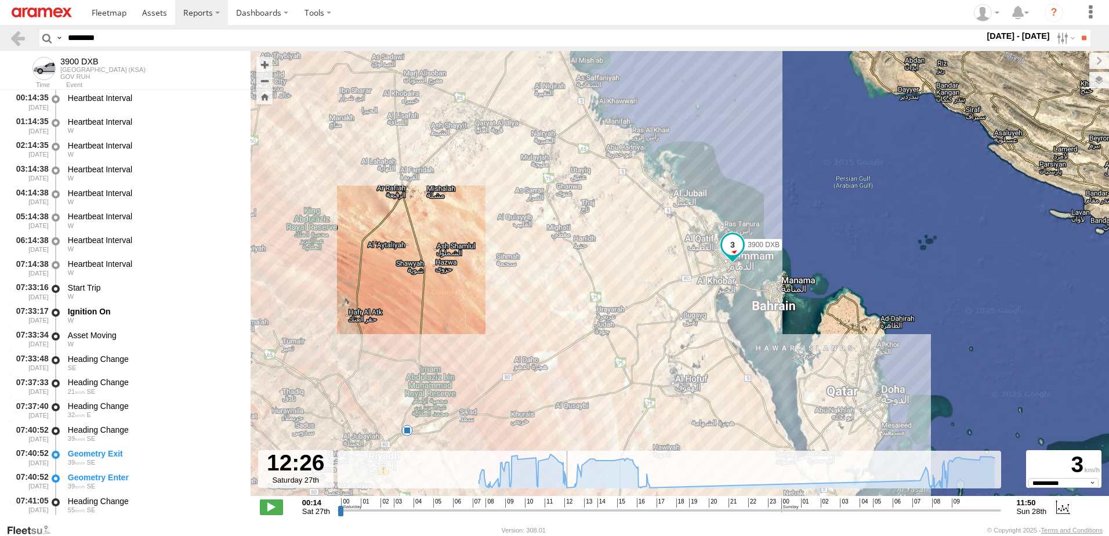
drag, startPoint x: 536, startPoint y: 511, endPoint x: 565, endPoint y: 509, distance: 29.1
click at [565, 509] on input "range" at bounding box center [668, 509] width 663 height 11
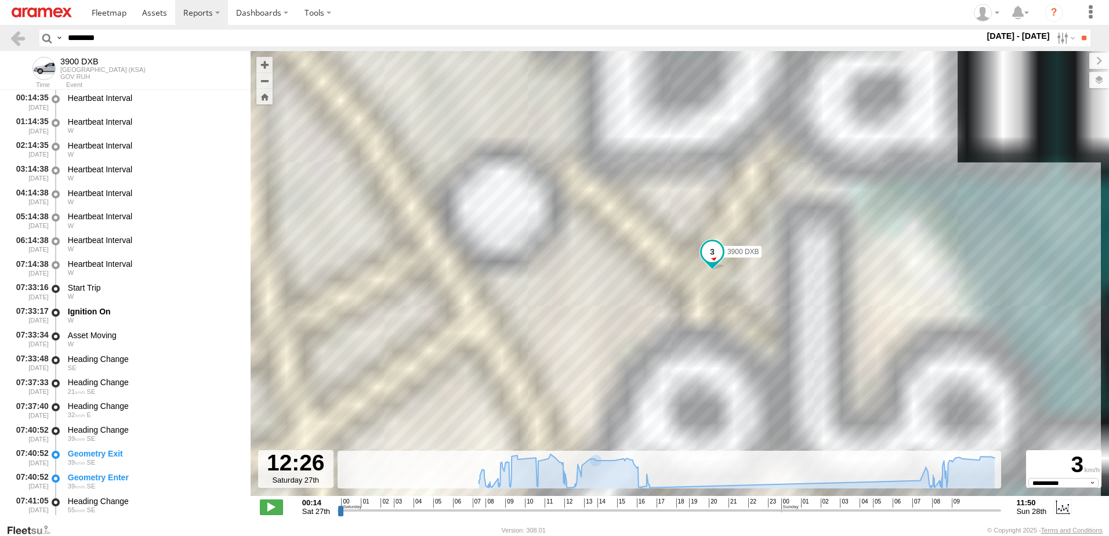
drag, startPoint x: 721, startPoint y: 378, endPoint x: 747, endPoint y: 277, distance: 104.1
click at [747, 277] on div "3900 DXB 09:20 Sat 08:57 Sun" at bounding box center [679, 279] width 858 height 457
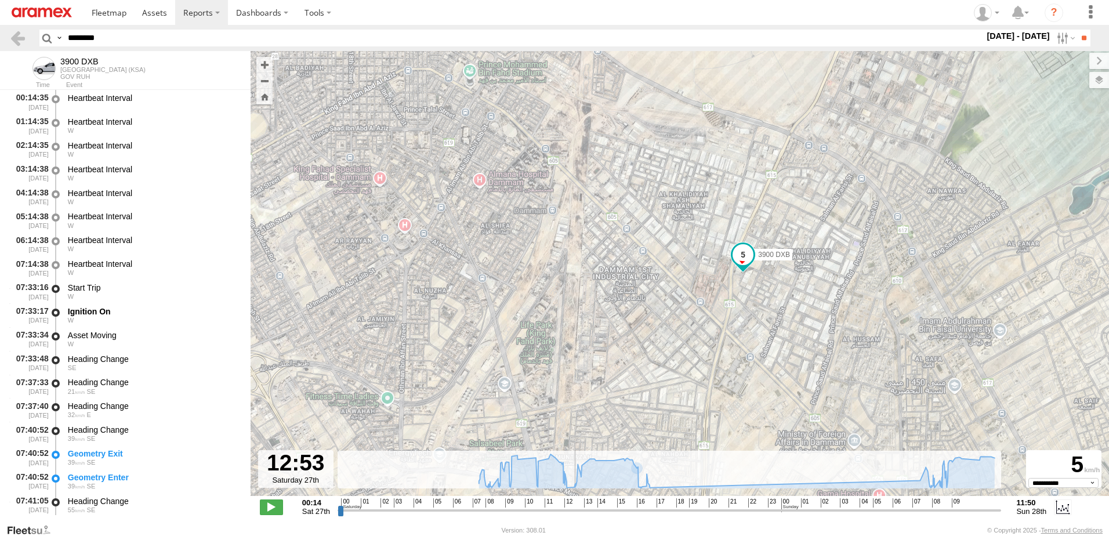
drag, startPoint x: 565, startPoint y: 511, endPoint x: 573, endPoint y: 511, distance: 8.7
click at [573, 511] on input "range" at bounding box center [668, 509] width 663 height 11
click at [572, 511] on input "range" at bounding box center [668, 509] width 663 height 11
click at [571, 510] on input "range" at bounding box center [668, 509] width 663 height 11
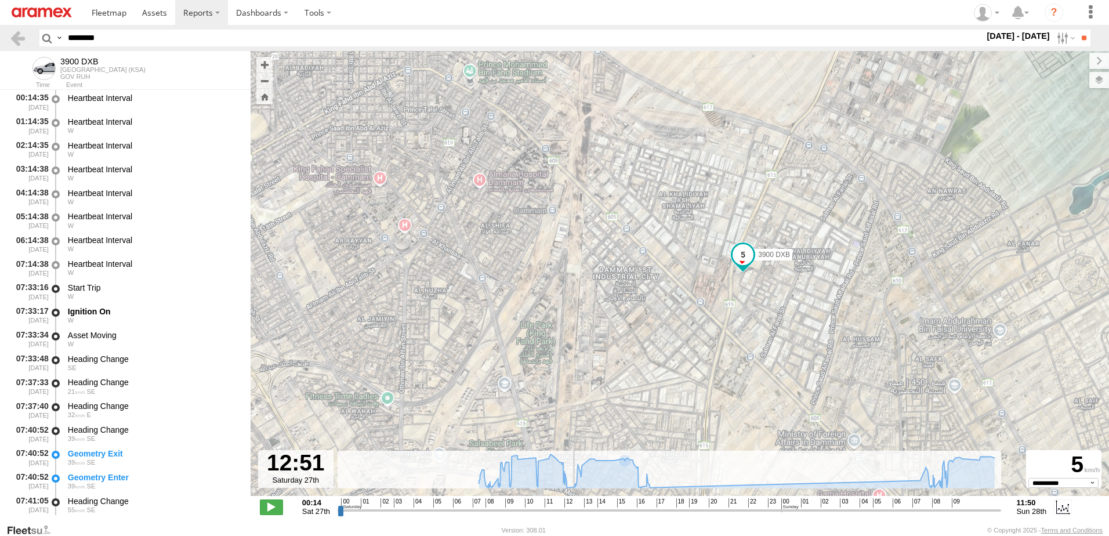
type input "**********"
click at [573, 510] on input "range" at bounding box center [668, 509] width 663 height 11
drag, startPoint x: 133, startPoint y: 41, endPoint x: 0, endPoint y: 33, distance: 133.6
click at [0, 33] on html at bounding box center [554, 268] width 1109 height 536
paste input "text"
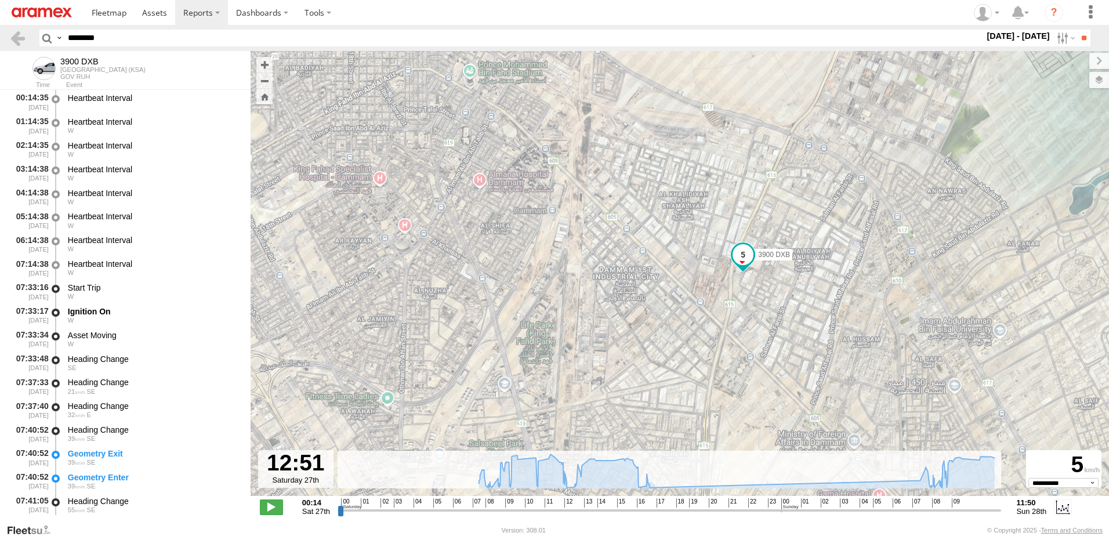
type input "********"
click at [1077, 30] on input "**" at bounding box center [1083, 38] width 13 height 17
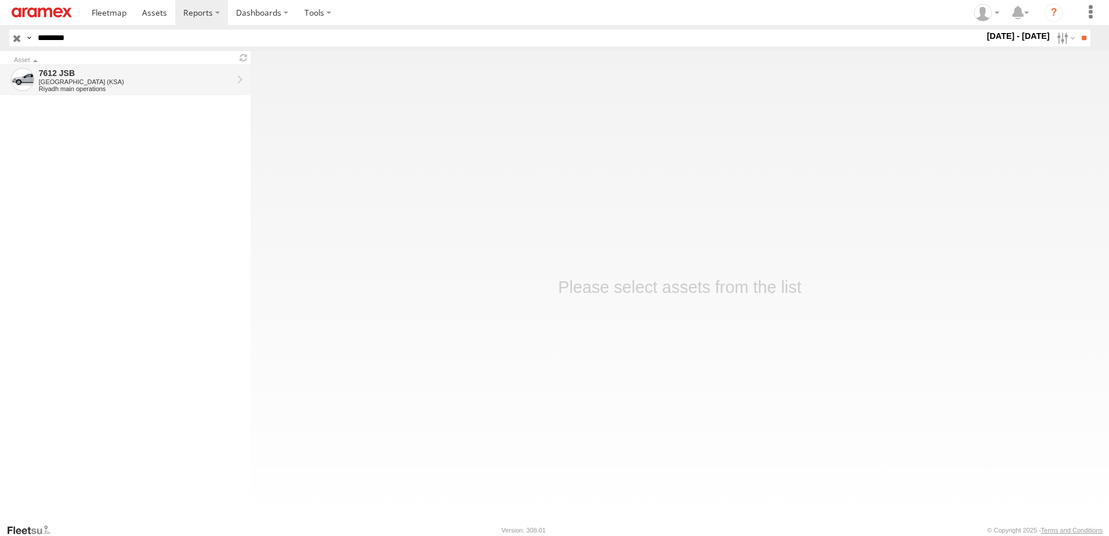
click at [79, 79] on div "[GEOGRAPHIC_DATA] (KSA)" at bounding box center [136, 81] width 194 height 7
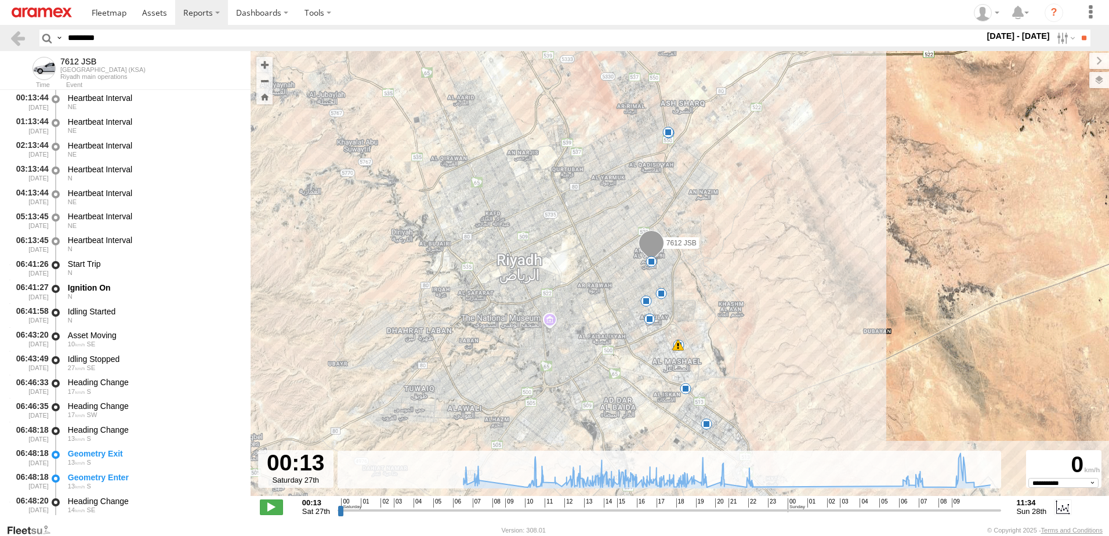
drag, startPoint x: 158, startPoint y: 42, endPoint x: 42, endPoint y: 41, distance: 116.6
click at [29, 34] on header "Search Query Asset ID Asset Label Registration Manufacturer Model VIN Job ID" at bounding box center [554, 38] width 1109 height 26
click at [574, 509] on input "range" at bounding box center [668, 509] width 663 height 11
drag, startPoint x: 574, startPoint y: 509, endPoint x: 544, endPoint y: 512, distance: 29.8
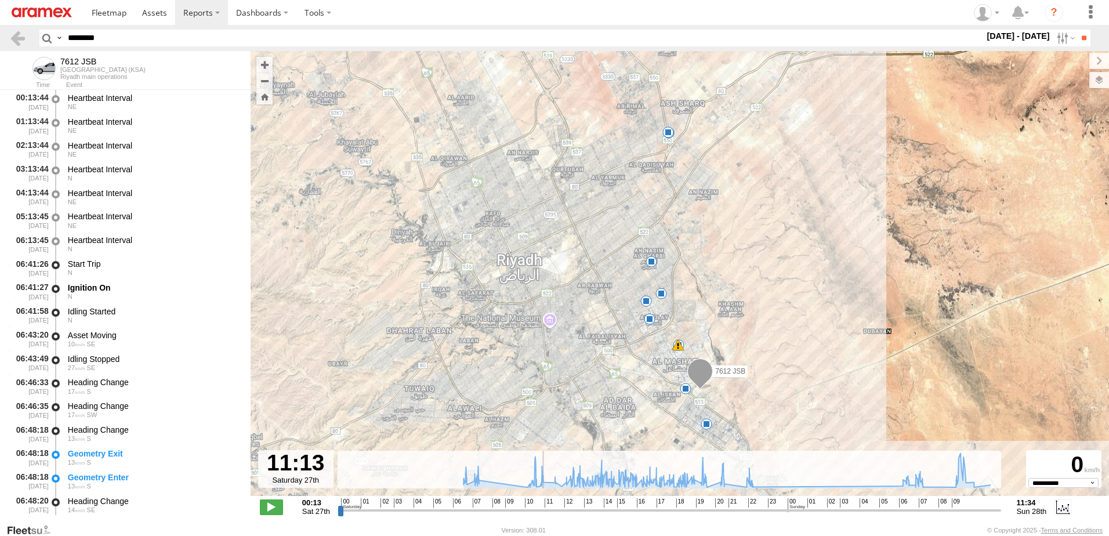
click at [544, 512] on input "range" at bounding box center [668, 509] width 663 height 11
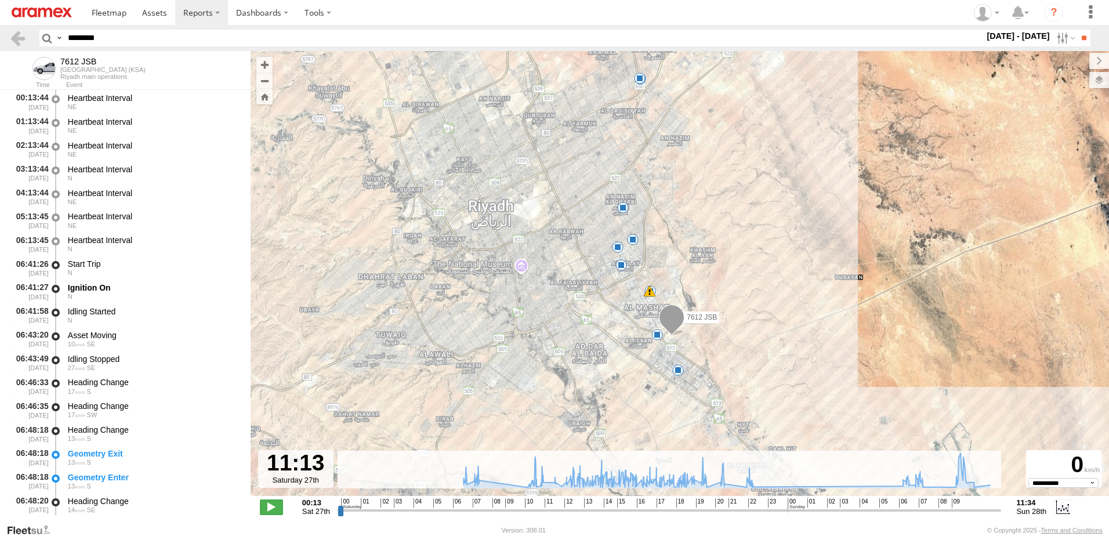
drag, startPoint x: 649, startPoint y: 427, endPoint x: 620, endPoint y: 370, distance: 64.0
click at [620, 370] on div "7612 JSB 06:58 Sat 20:56 Sat 22:32 Sat 06:59 Sun 10:06 Sun 10:31 Sun 11:29 Sun …" at bounding box center [679, 279] width 858 height 457
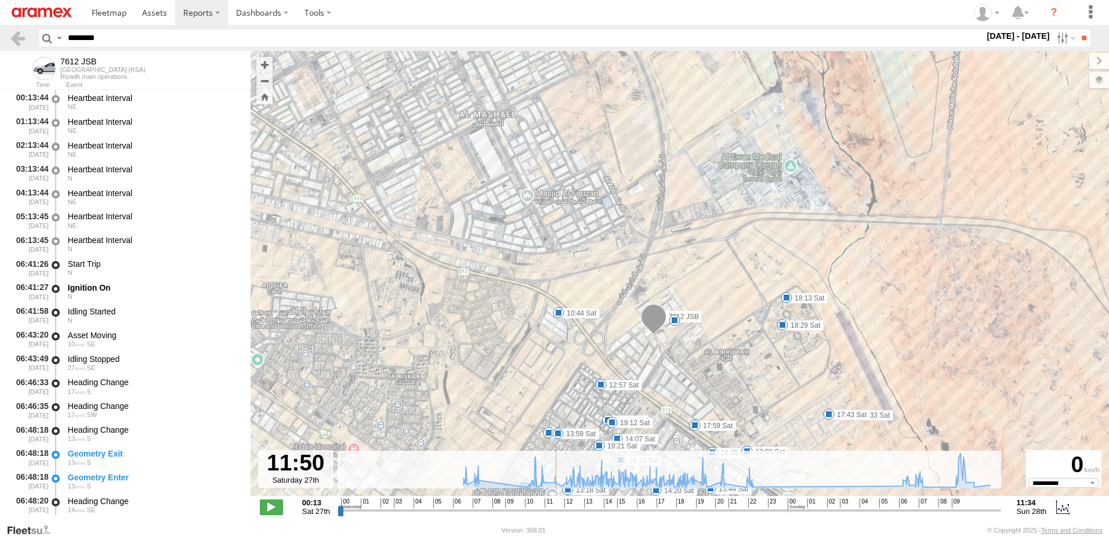
drag, startPoint x: 547, startPoint y: 510, endPoint x: 558, endPoint y: 506, distance: 12.5
type input "**********"
click at [557, 509] on input "range" at bounding box center [668, 509] width 663 height 11
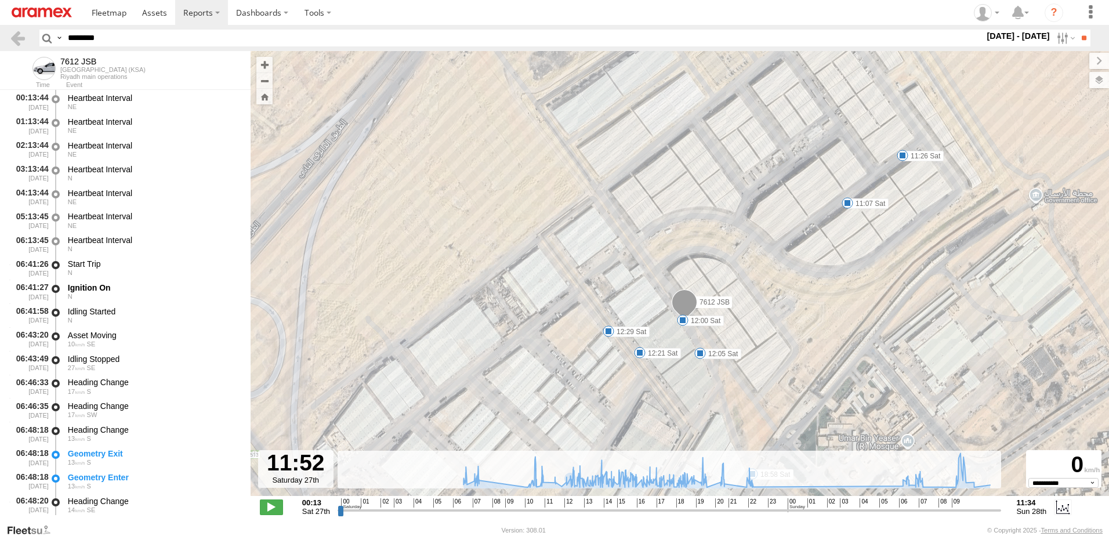
drag, startPoint x: 128, startPoint y: 34, endPoint x: 81, endPoint y: 34, distance: 47.5
click at [81, 34] on input "********" at bounding box center [523, 38] width 921 height 17
paste input "***"
click at [80, 34] on input "**********" at bounding box center [523, 38] width 921 height 17
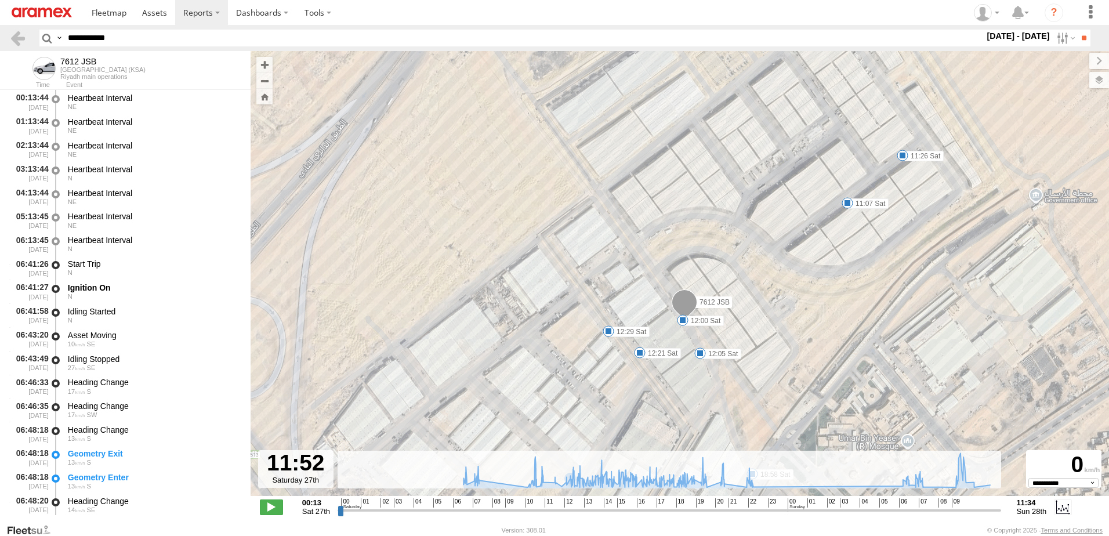
click at [80, 34] on input "**********" at bounding box center [523, 38] width 921 height 17
paste input "text"
type input "********"
click at [1077, 30] on input "**" at bounding box center [1083, 38] width 13 height 17
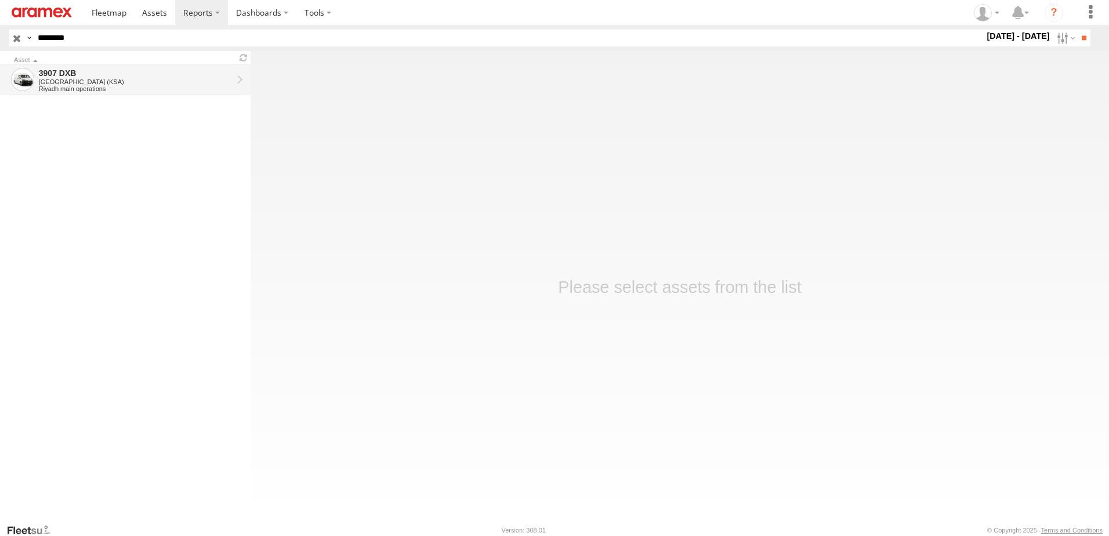
click at [92, 83] on div "[GEOGRAPHIC_DATA] (KSA)" at bounding box center [136, 81] width 194 height 7
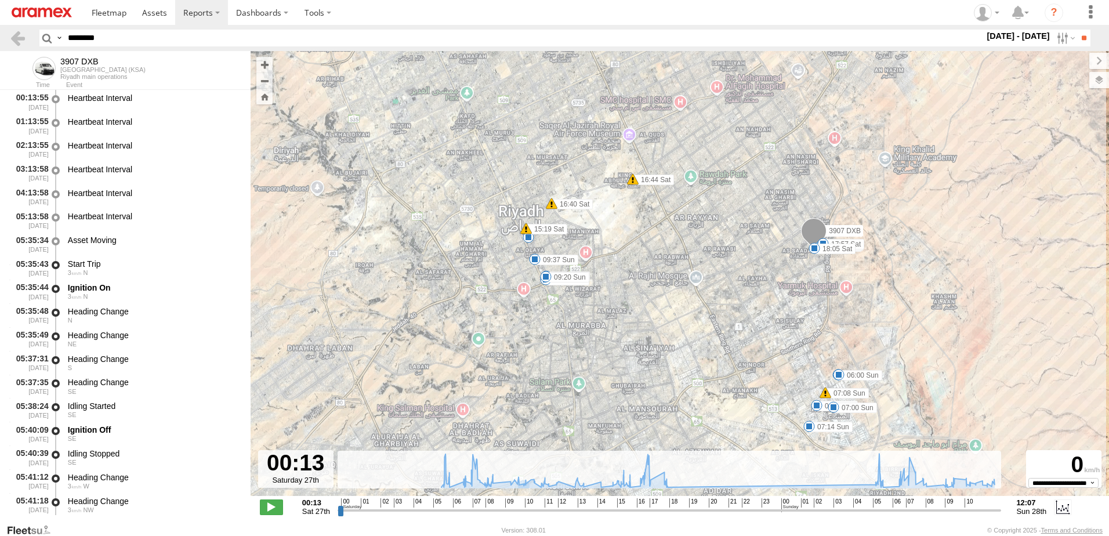
click at [578, 510] on input "range" at bounding box center [668, 509] width 663 height 11
drag, startPoint x: 569, startPoint y: 508, endPoint x: 560, endPoint y: 504, distance: 10.7
type input "**********"
click at [560, 504] on input "range" at bounding box center [668, 509] width 663 height 11
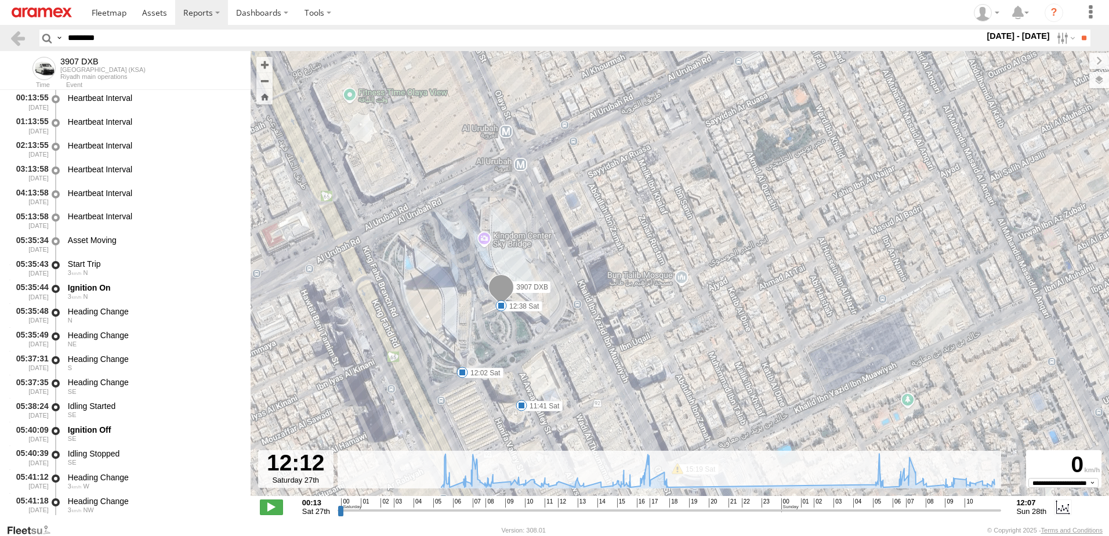
drag, startPoint x: 117, startPoint y: 35, endPoint x: 8, endPoint y: 34, distance: 109.6
click at [8, 34] on header "Search Query Asset ID Asset Label Registration Manufacturer Model VIN Job ID" at bounding box center [554, 38] width 1109 height 26
paste input "text"
type input "********"
click at [1077, 30] on input "**" at bounding box center [1083, 38] width 13 height 17
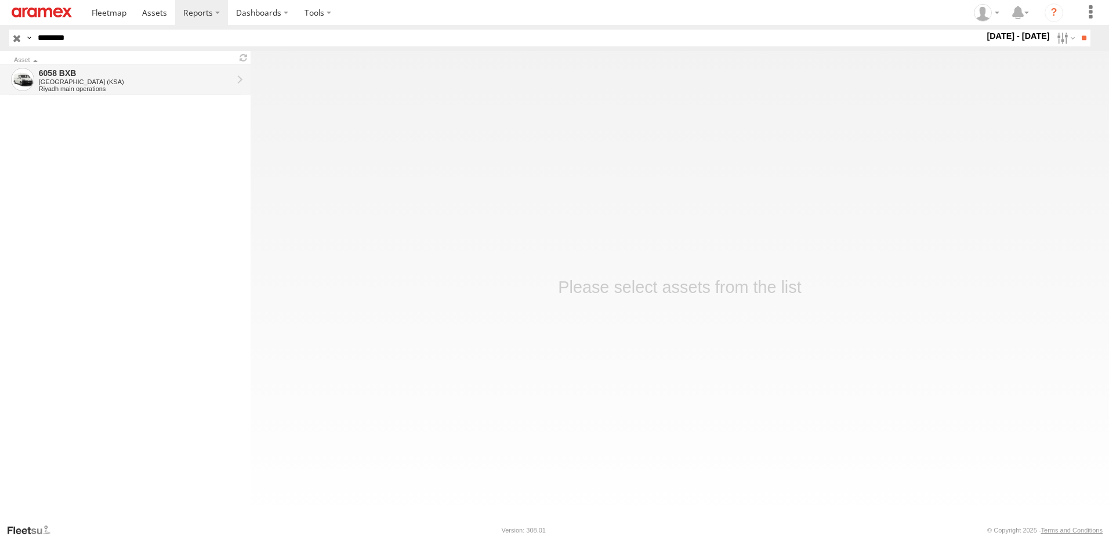
click at [90, 76] on div "6058 BXB" at bounding box center [136, 73] width 194 height 10
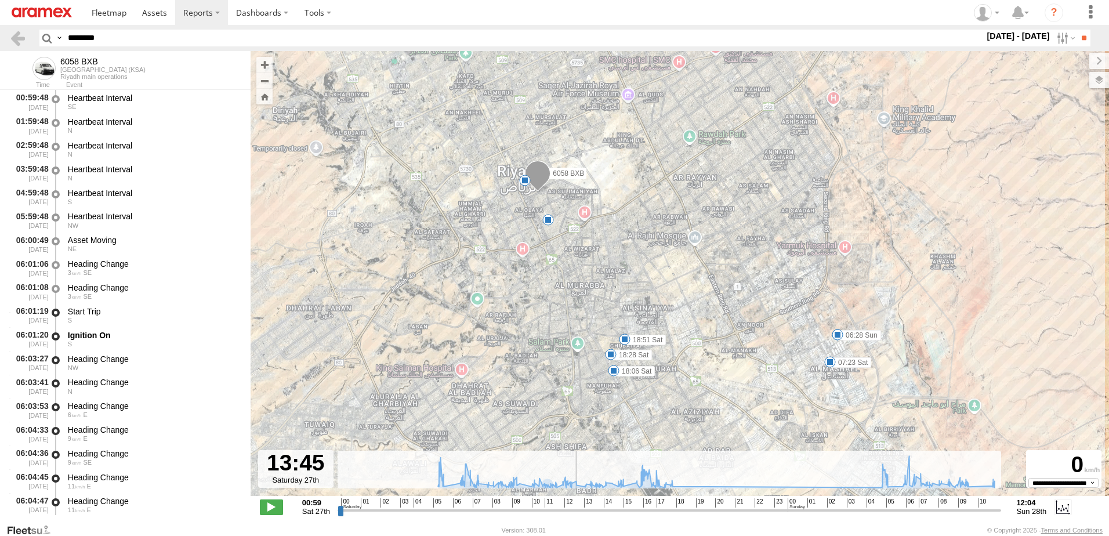
drag, startPoint x: 529, startPoint y: 507, endPoint x: 579, endPoint y: 506, distance: 50.5
click at [579, 506] on input "range" at bounding box center [668, 509] width 663 height 11
click at [269, 504] on span at bounding box center [271, 506] width 23 height 15
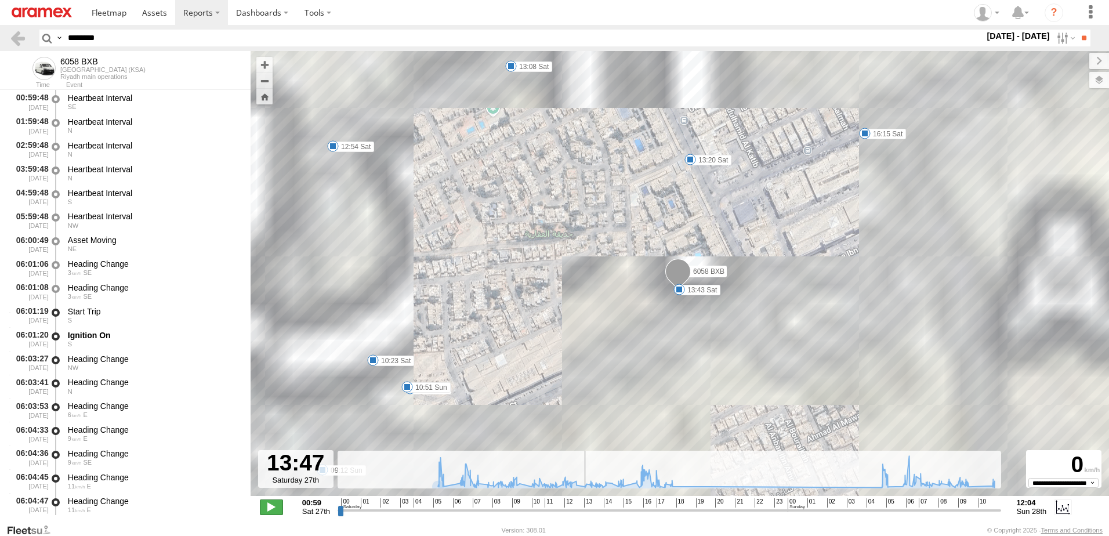
click at [273, 510] on span at bounding box center [271, 506] width 23 height 15
type input "**********"
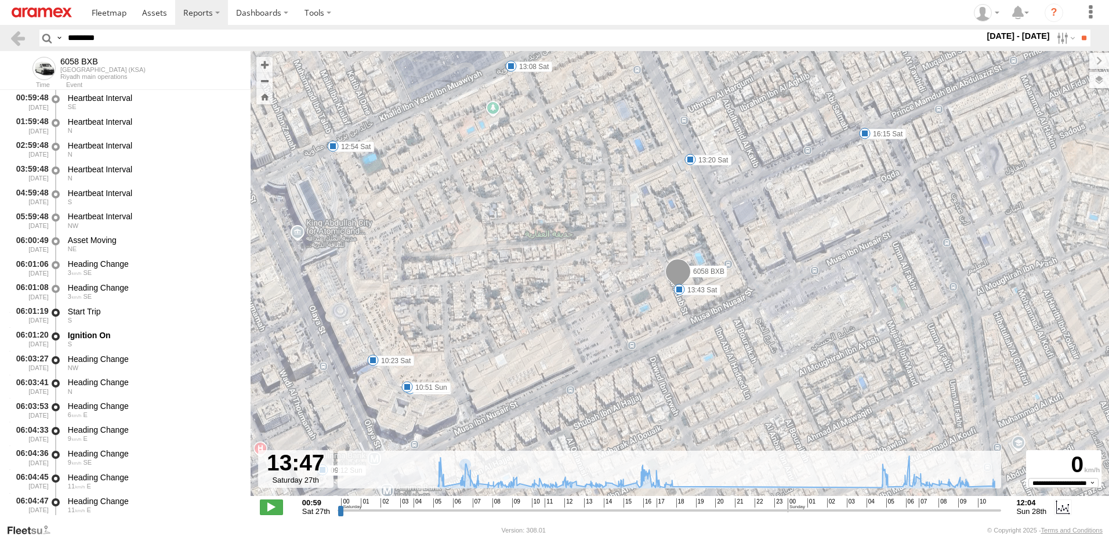
drag, startPoint x: 124, startPoint y: 39, endPoint x: -2, endPoint y: 28, distance: 126.4
click at [0, 28] on html at bounding box center [554, 268] width 1109 height 536
paste input "text"
type input "********"
click at [1077, 30] on input "**" at bounding box center [1083, 38] width 13 height 17
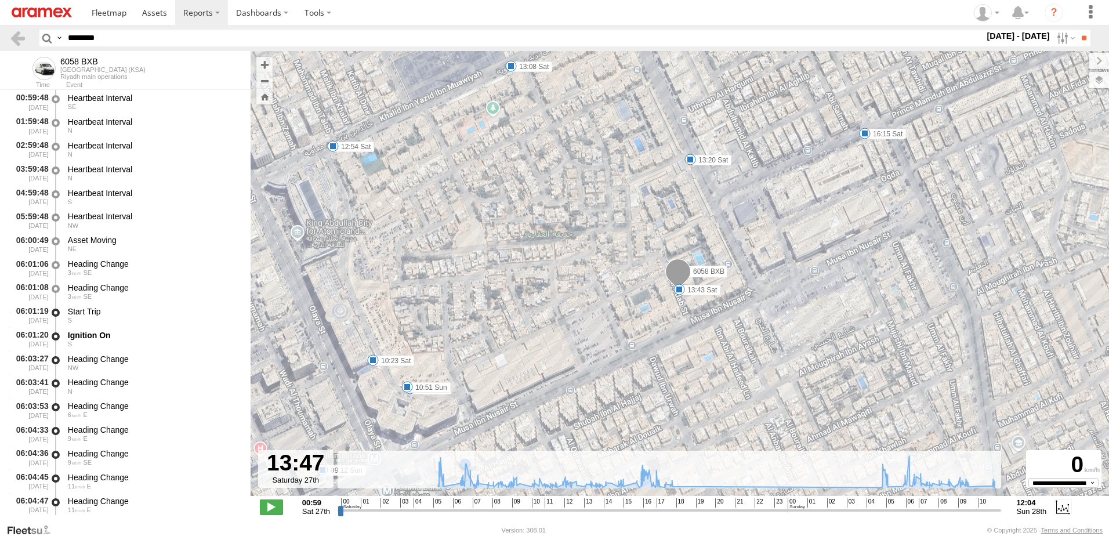
click at [1077, 30] on input "**" at bounding box center [1083, 38] width 13 height 17
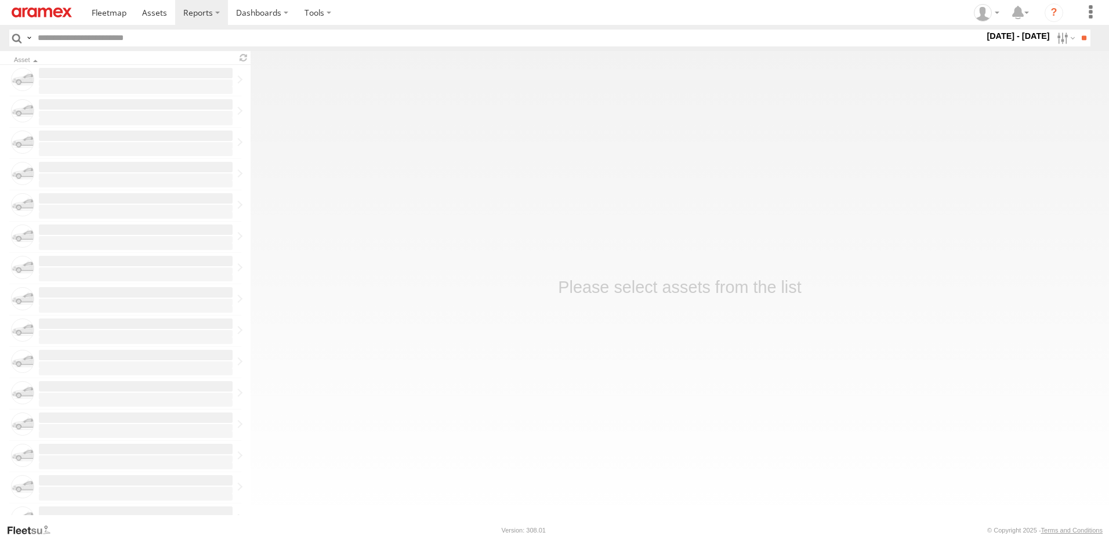
type input "********"
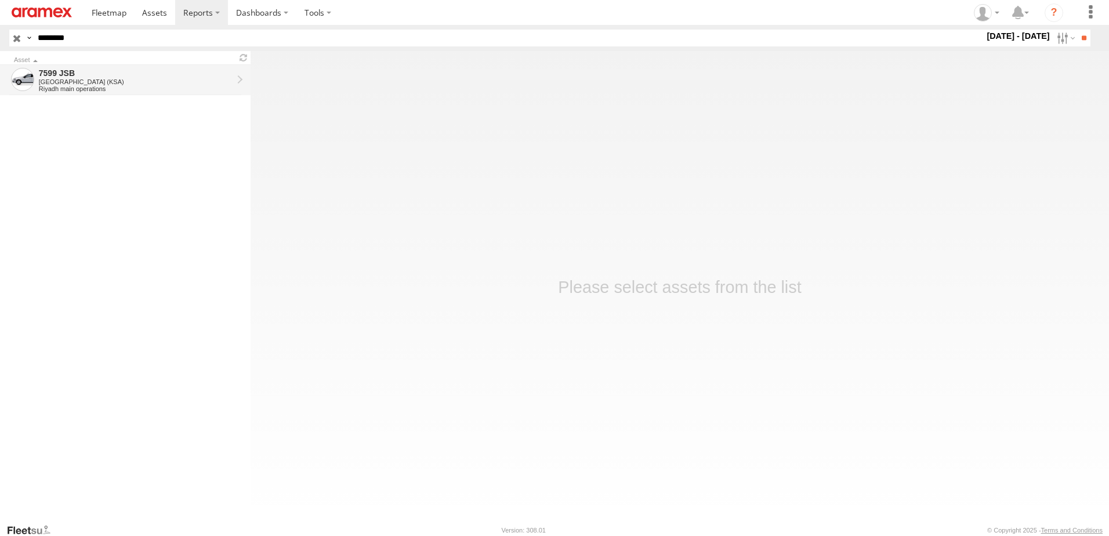
click at [82, 71] on div "7599 JSB" at bounding box center [136, 73] width 194 height 10
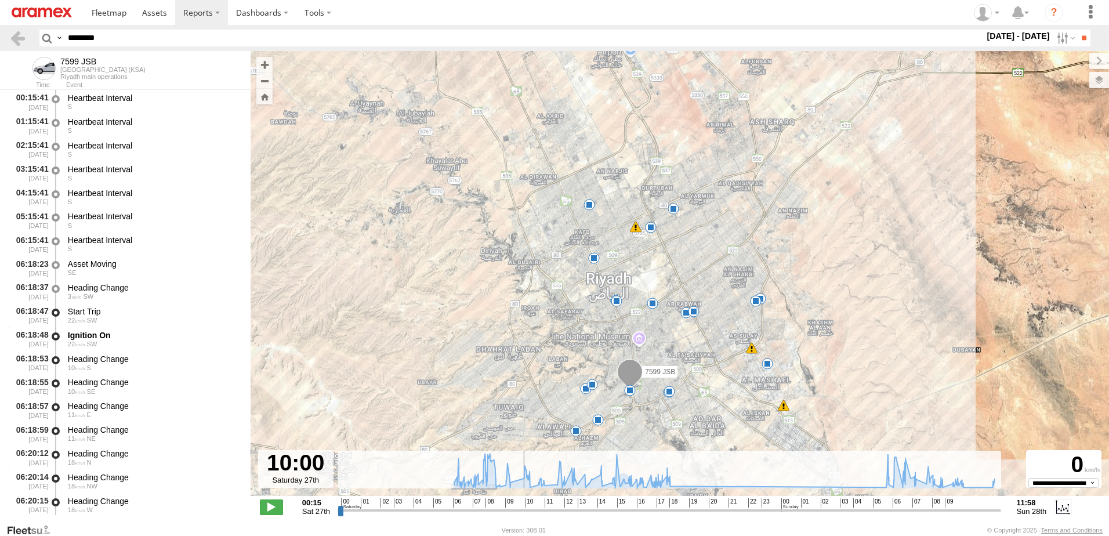
drag, startPoint x: 585, startPoint y: 509, endPoint x: 515, endPoint y: 509, distance: 69.6
click at [518, 509] on input "range" at bounding box center [668, 509] width 663 height 11
drag, startPoint x: 515, startPoint y: 509, endPoint x: 509, endPoint y: 506, distance: 7.3
click at [509, 506] on input "range" at bounding box center [668, 509] width 663 height 11
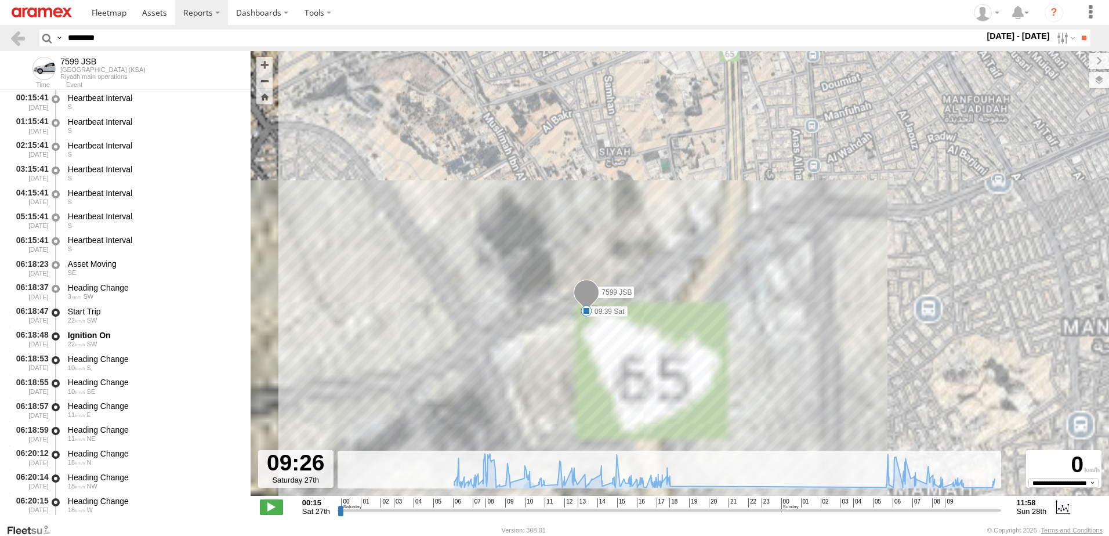
drag, startPoint x: 577, startPoint y: 364, endPoint x: 691, endPoint y: 337, distance: 117.3
click at [691, 337] on div "7599 JSB 06:23 Sat 06:34 Sat 08:03 Sat 08:39 Sat 08:51 Sat 09:39 Sat 10:32 Sat …" at bounding box center [679, 279] width 858 height 457
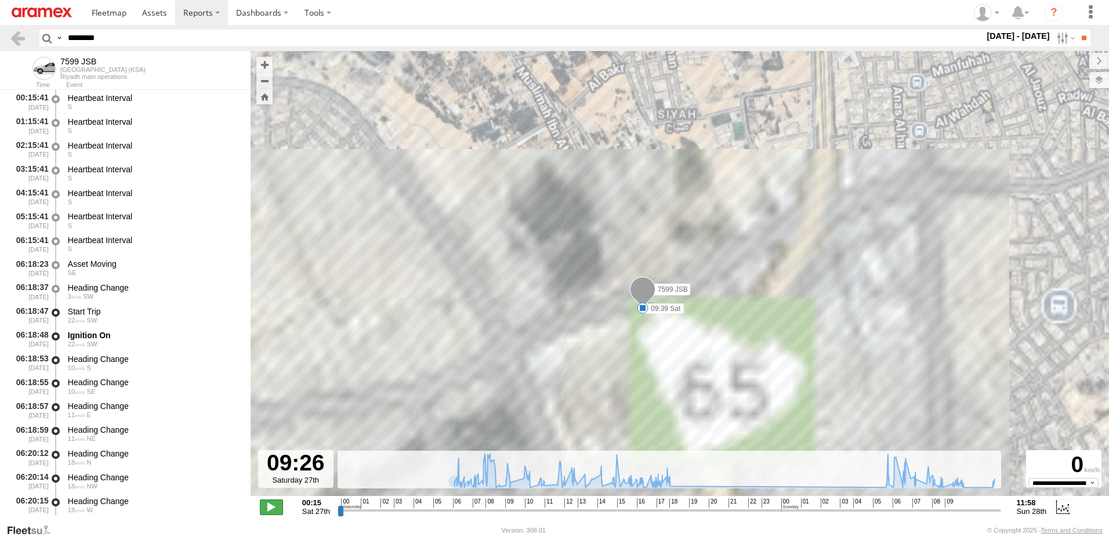
click at [279, 502] on span at bounding box center [271, 506] width 23 height 15
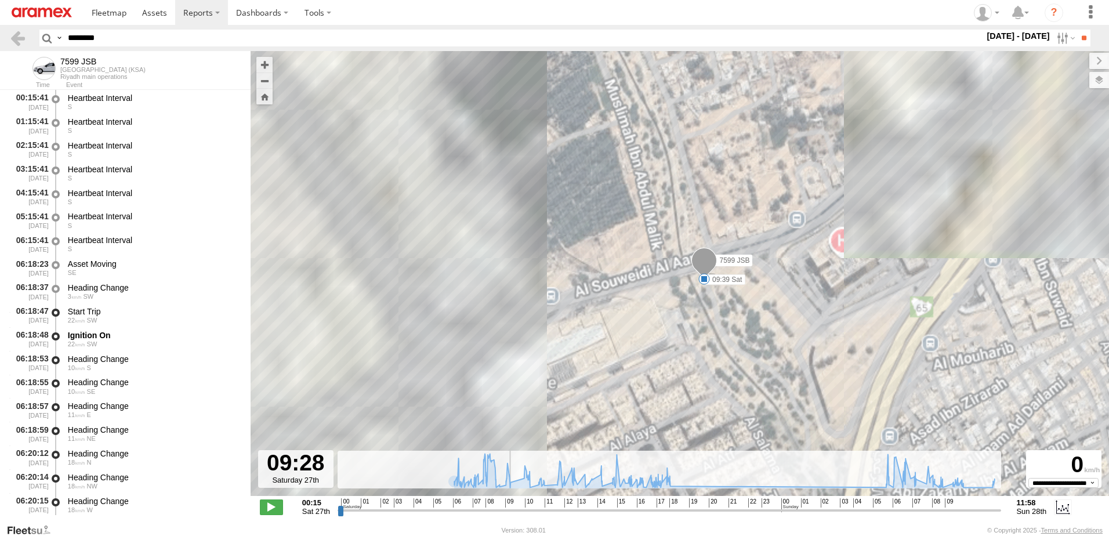
drag, startPoint x: 598, startPoint y: 338, endPoint x: 688, endPoint y: 317, distance: 92.8
click at [688, 317] on div "7599 JSB 06:23 Sat 06:34 Sat 08:03 Sat 08:39 Sat 08:51 Sat 09:39 Sat 10:32 Sat …" at bounding box center [679, 279] width 858 height 457
click at [271, 503] on span at bounding box center [271, 506] width 23 height 15
type input "**********"
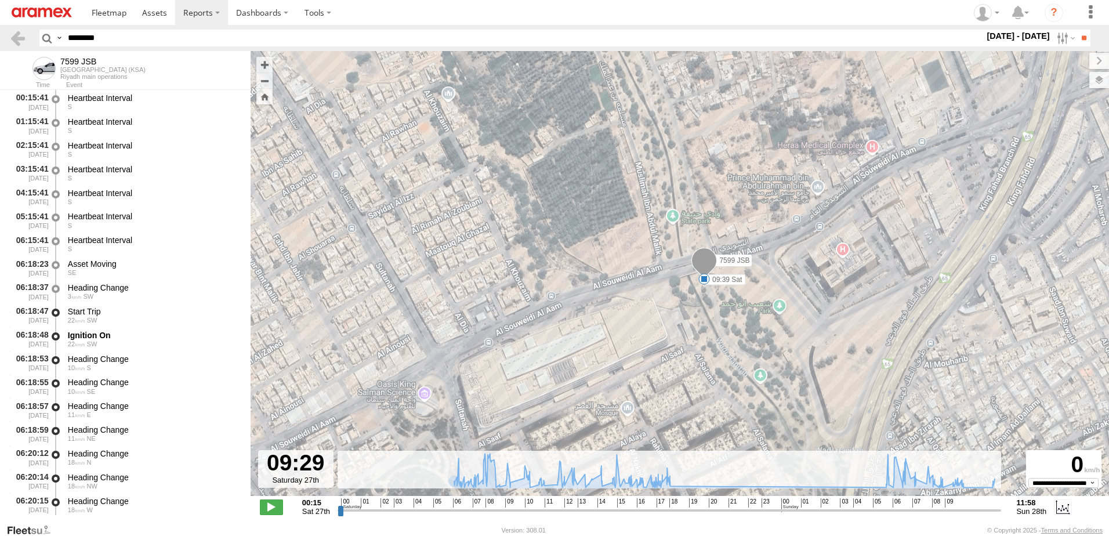
drag, startPoint x: 122, startPoint y: 43, endPoint x: 25, endPoint y: 50, distance: 97.1
click at [26, 50] on header "Search Query Asset ID Asset Label Registration Manufacturer Model VIN Job ID" at bounding box center [554, 38] width 1109 height 26
paste input "text"
type input "********"
click at [1077, 30] on input "**" at bounding box center [1083, 38] width 13 height 17
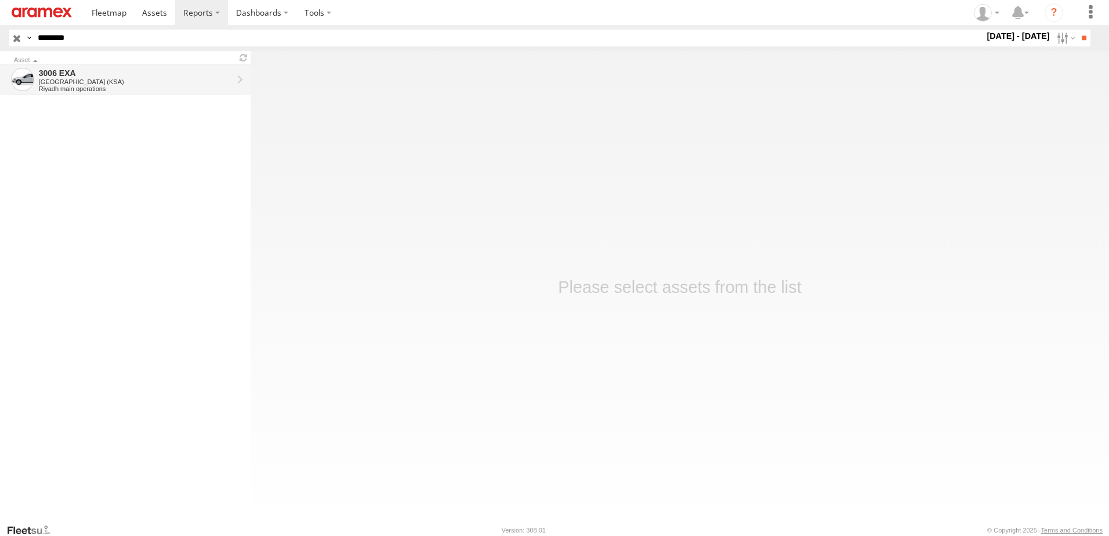
click at [131, 74] on div "3006 EXA" at bounding box center [136, 73] width 194 height 10
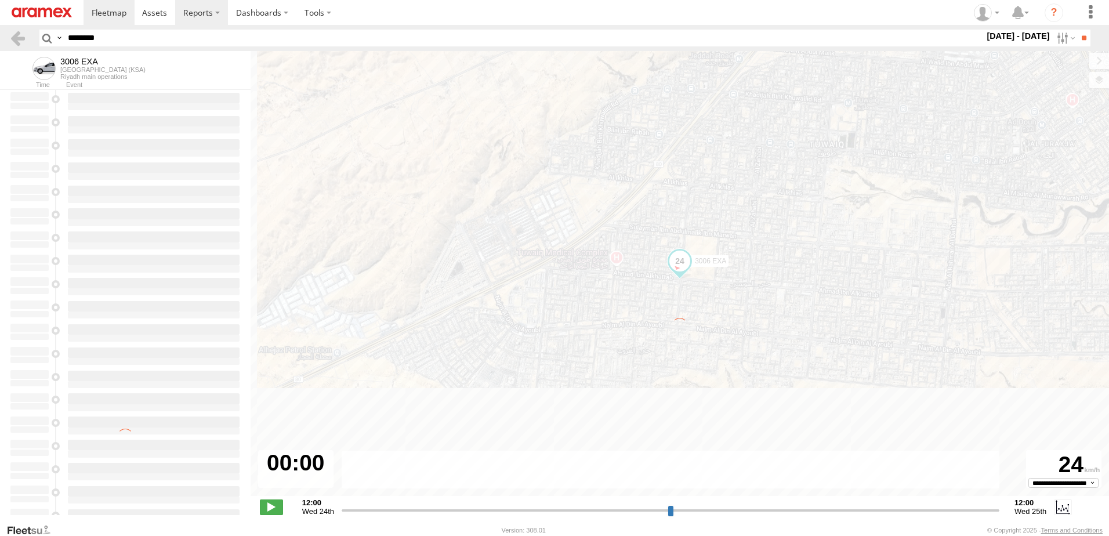
type input "**********"
